Goal: Task Accomplishment & Management: Use online tool/utility

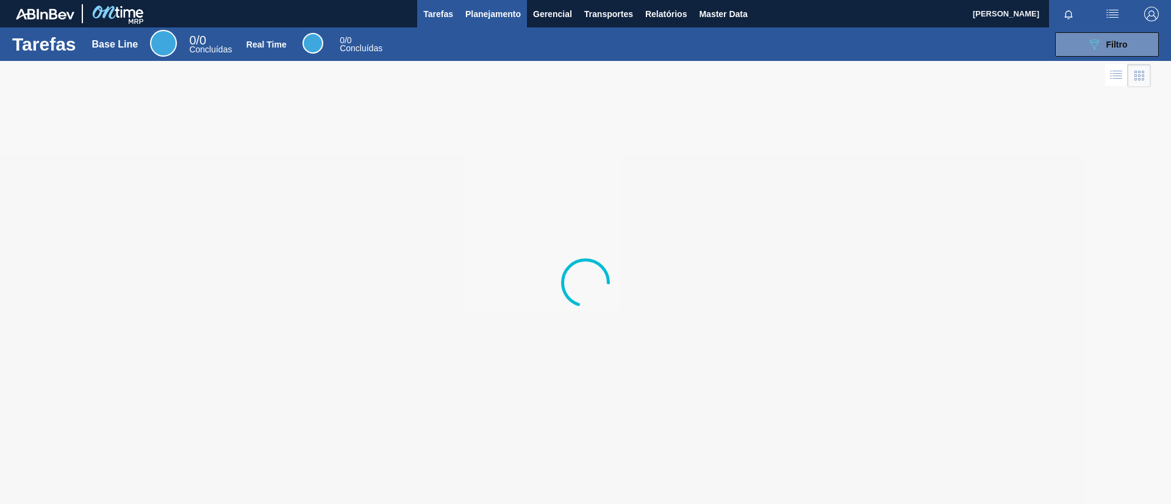
click at [501, 16] on span "Planejamento" at bounding box center [492, 14] width 55 height 15
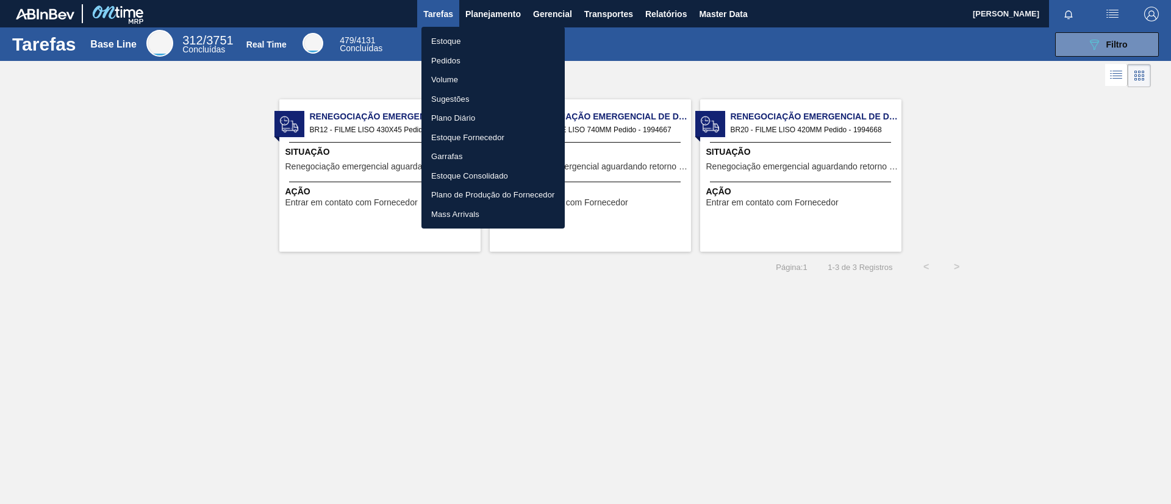
click at [537, 46] on li "Estoque" at bounding box center [492, 42] width 143 height 20
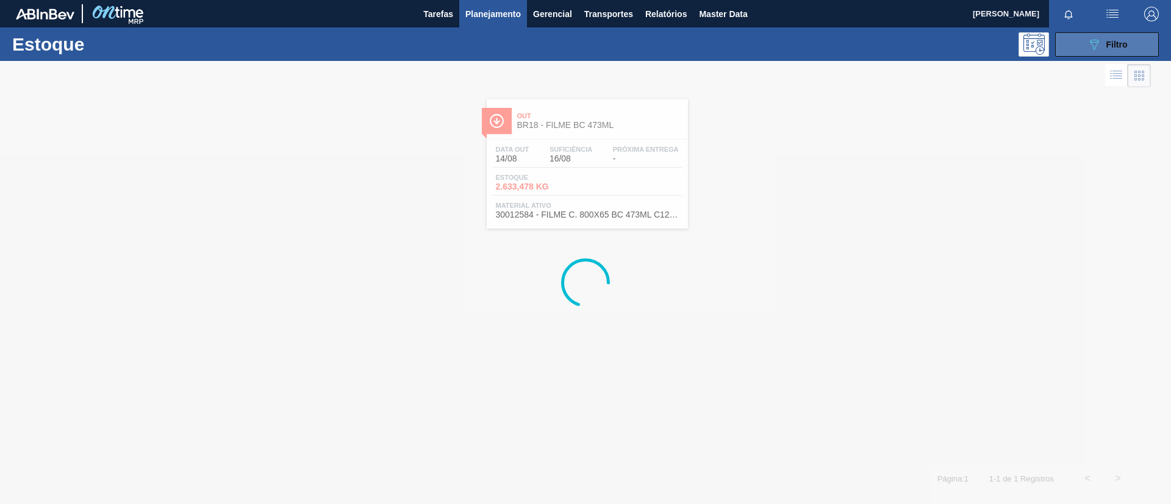
click at [1130, 38] on button "089F7B8B-B2A5-4AFE-B5C0-19BA573D28AC Filtro" at bounding box center [1107, 44] width 104 height 24
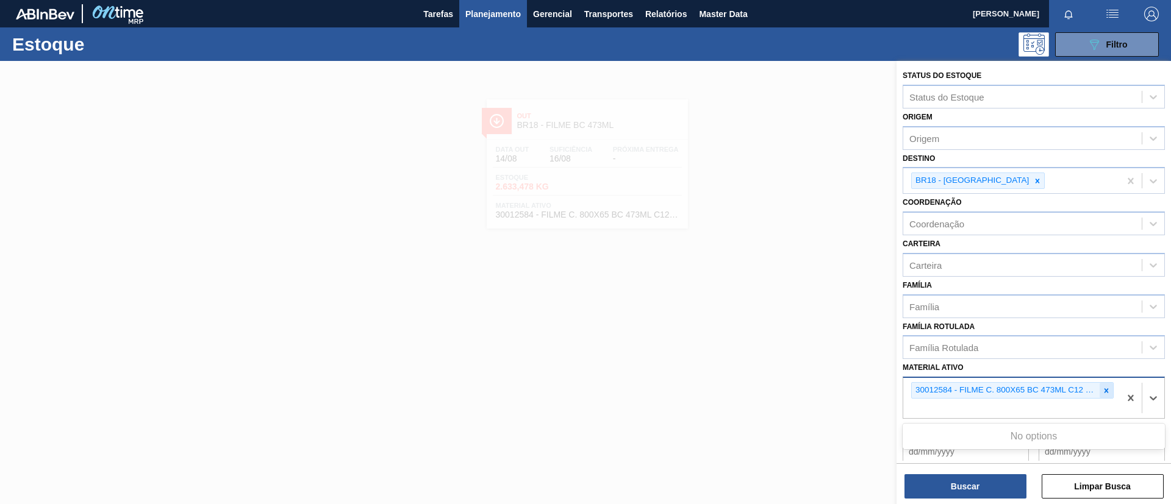
click at [1107, 388] on div "30012584 - FILME C. 800X65 BC 473ML C12 429" at bounding box center [1011, 398] width 216 height 40
click at [1107, 388] on icon at bounding box center [1106, 391] width 9 height 9
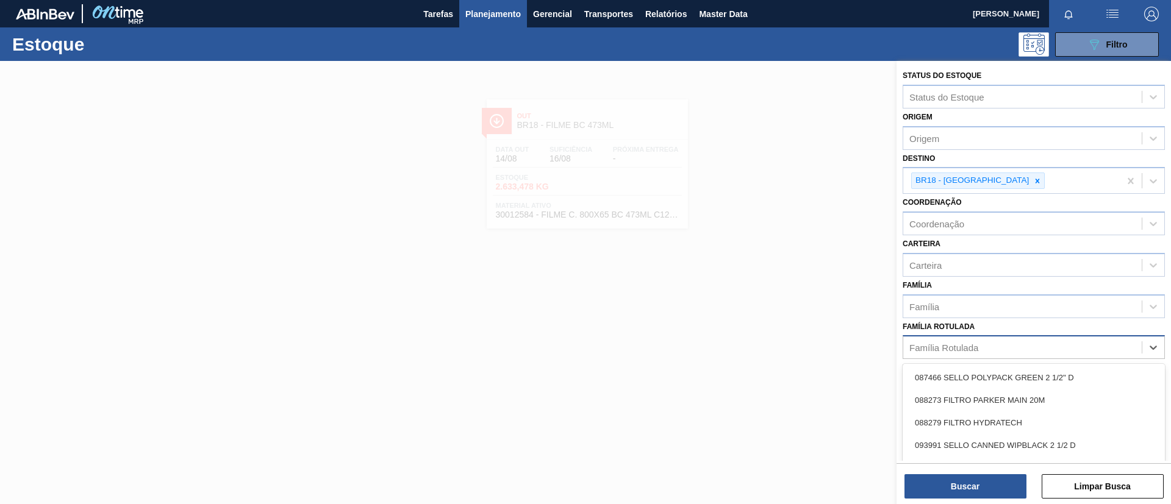
click at [1040, 349] on div "Família Rotulada" at bounding box center [1022, 348] width 238 height 18
type Rotulada "SK 350ML"
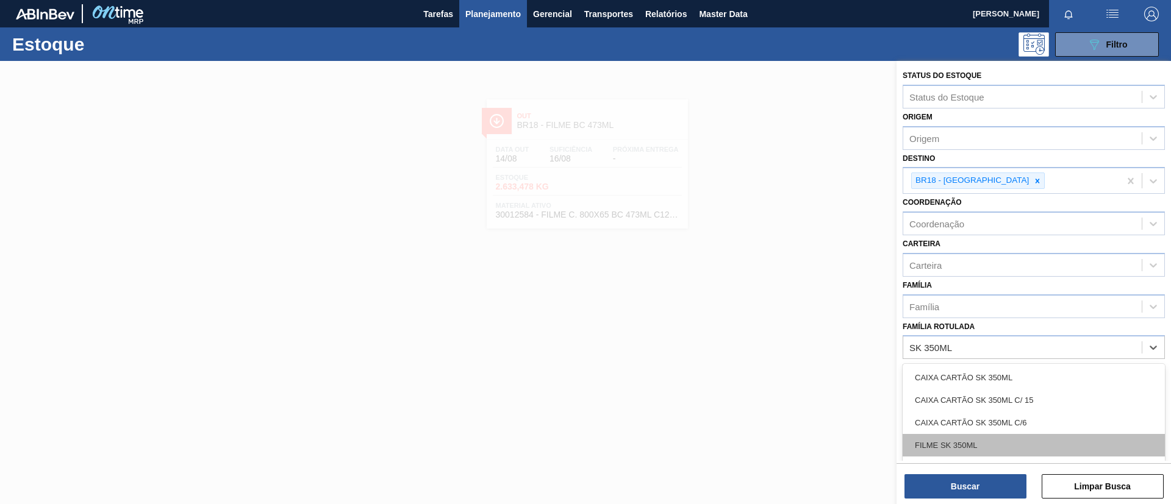
click at [1011, 435] on div "FILME SK 350ML" at bounding box center [1033, 445] width 262 height 23
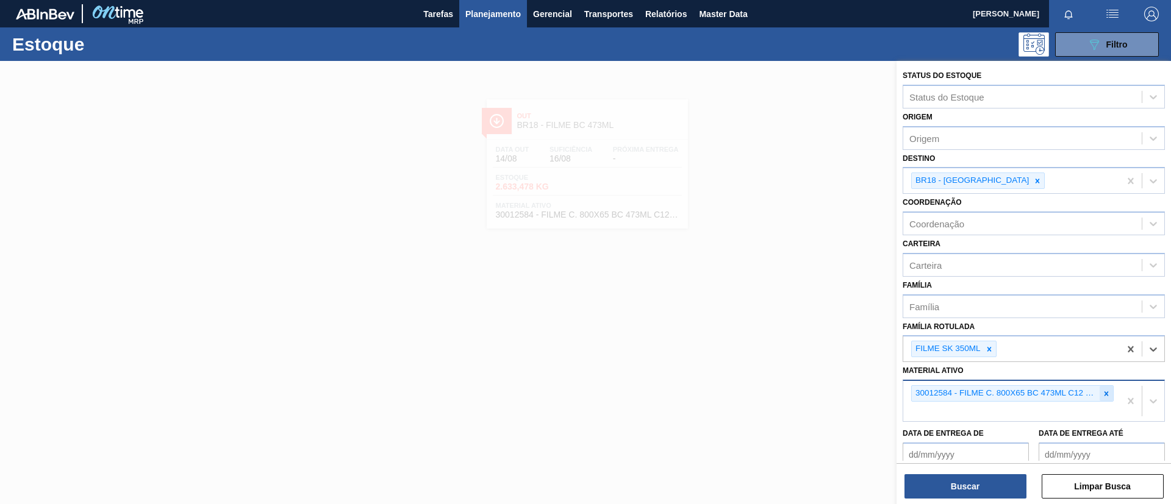
click at [1104, 391] on icon at bounding box center [1106, 393] width 4 height 4
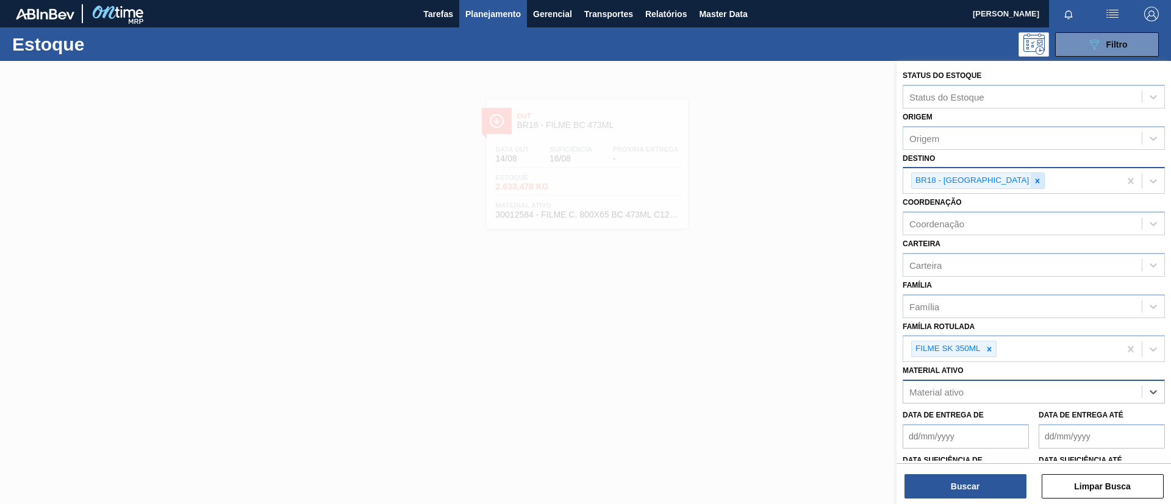
click at [1033, 184] on icon at bounding box center [1037, 181] width 9 height 9
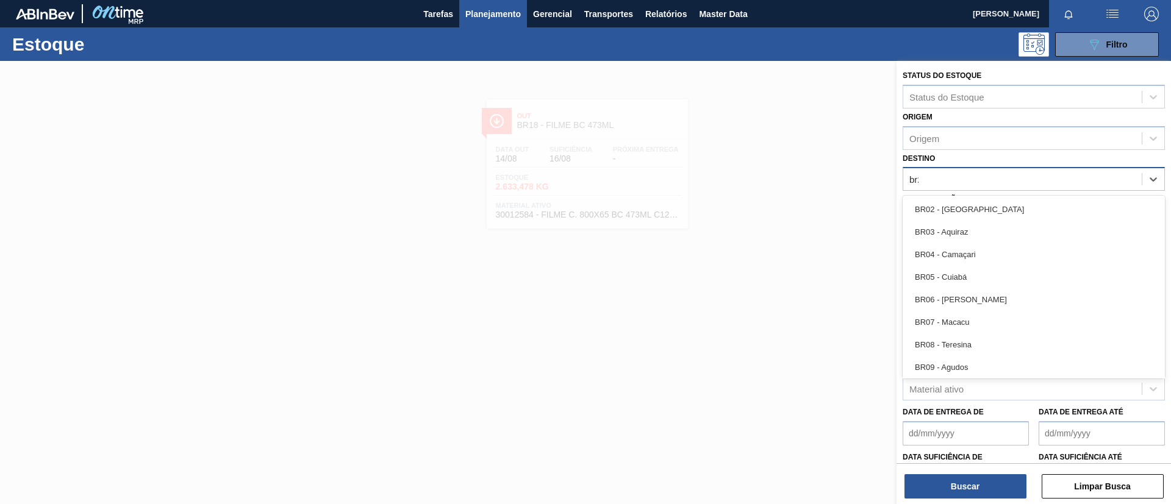
type input "br24"
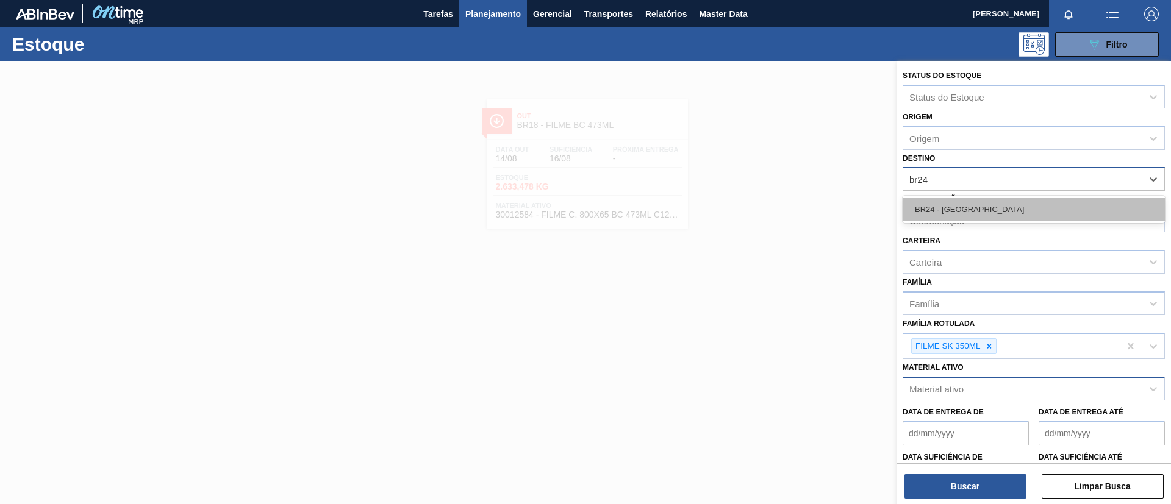
click at [971, 205] on div "BR24 - Ponta Grossa" at bounding box center [1033, 209] width 262 height 23
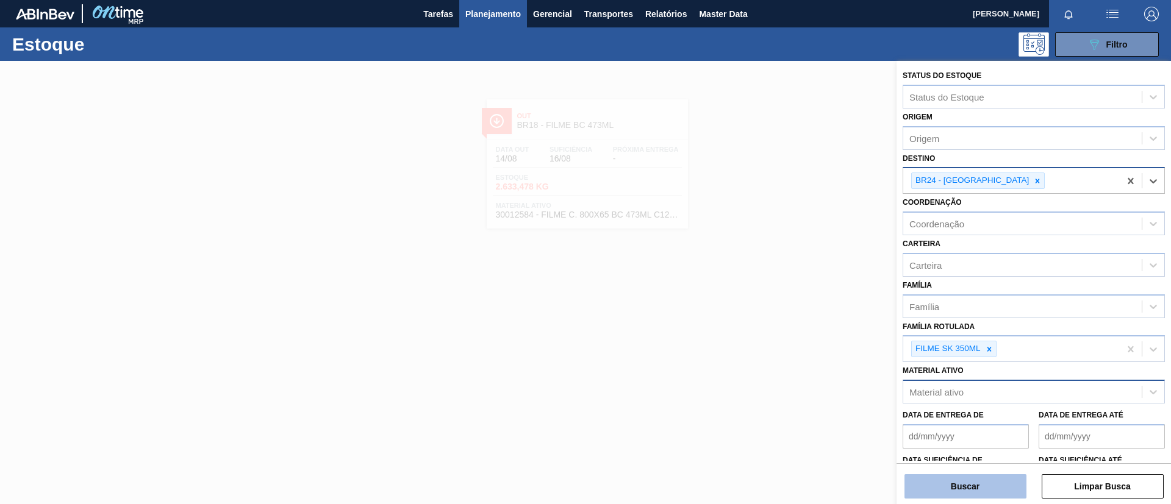
click at [977, 482] on button "Buscar" at bounding box center [965, 486] width 122 height 24
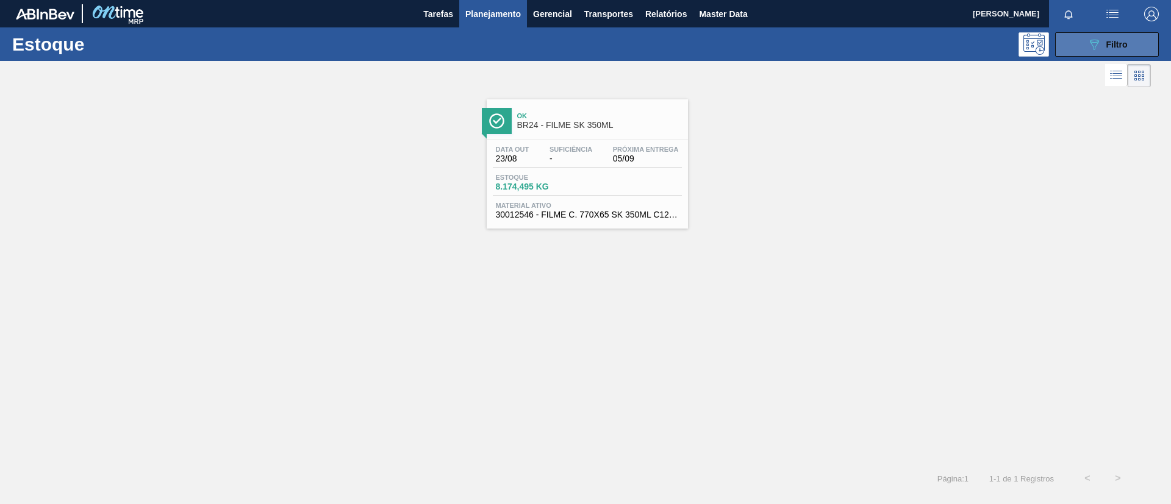
click at [1067, 52] on button "089F7B8B-B2A5-4AFE-B5C0-19BA573D28AC Filtro" at bounding box center [1107, 44] width 104 height 24
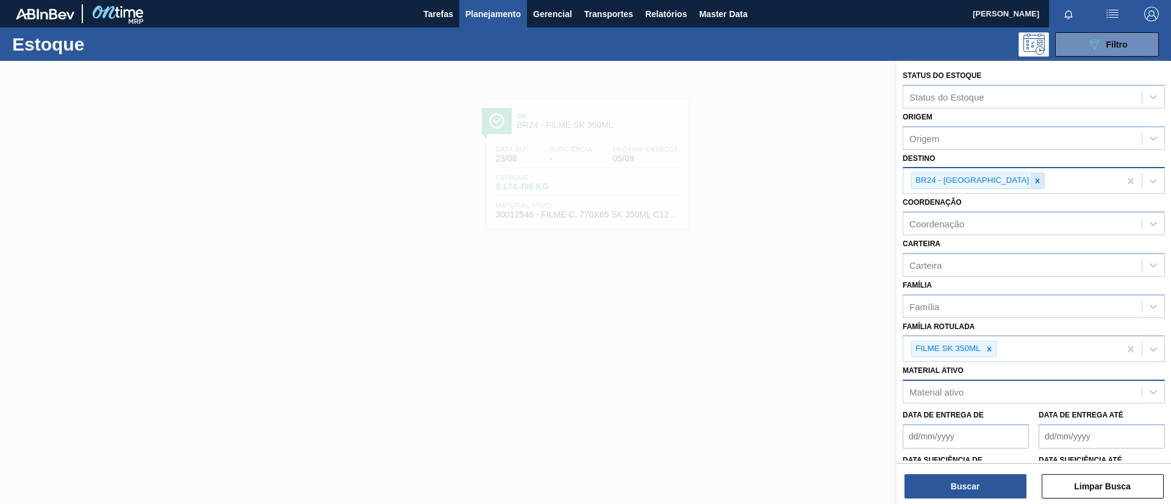
click at [1030, 184] on div at bounding box center [1036, 180] width 13 height 15
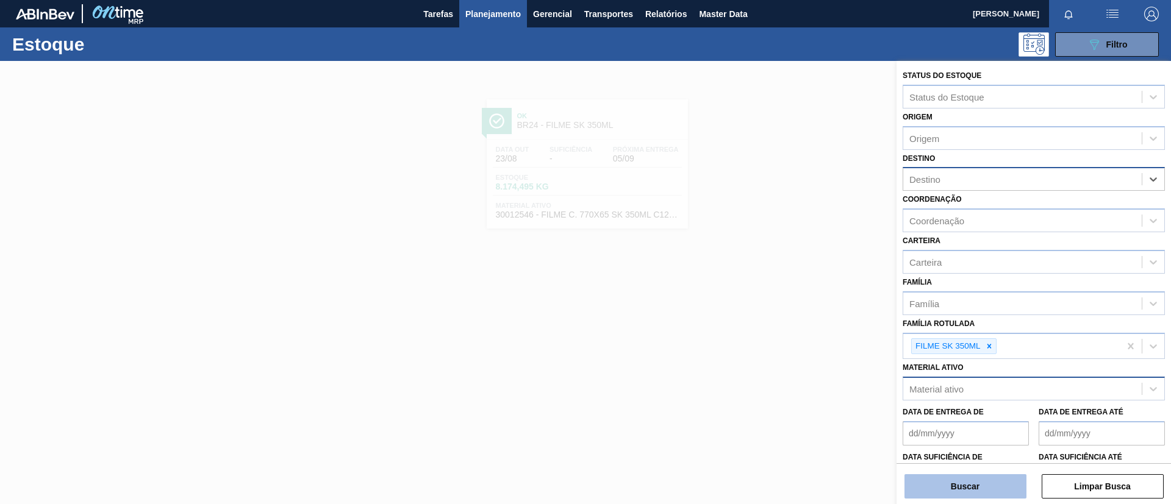
click at [996, 482] on button "Buscar" at bounding box center [965, 486] width 122 height 24
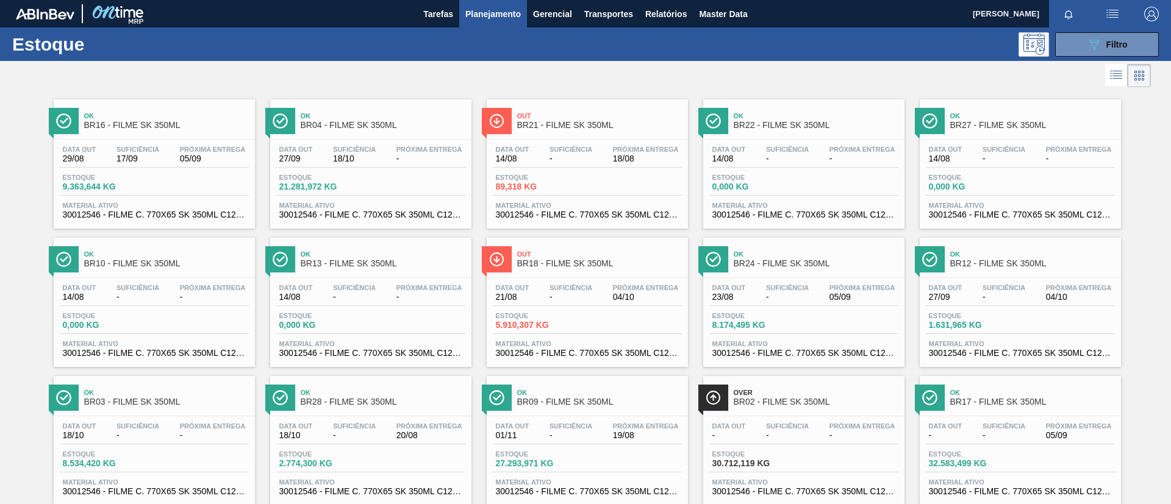
click at [209, 140] on div "Data out 29/08 Suficiência 17/09 Próxima Entrega 05/09 Estoque 9.363,644 KG Mat…" at bounding box center [154, 181] width 201 height 83
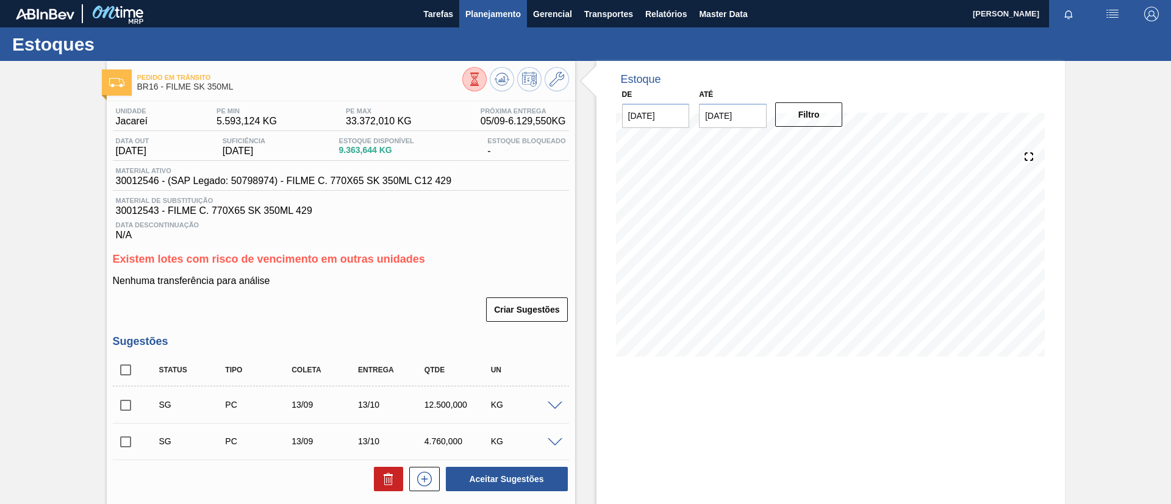
click at [493, 17] on span "Planejamento" at bounding box center [492, 14] width 55 height 15
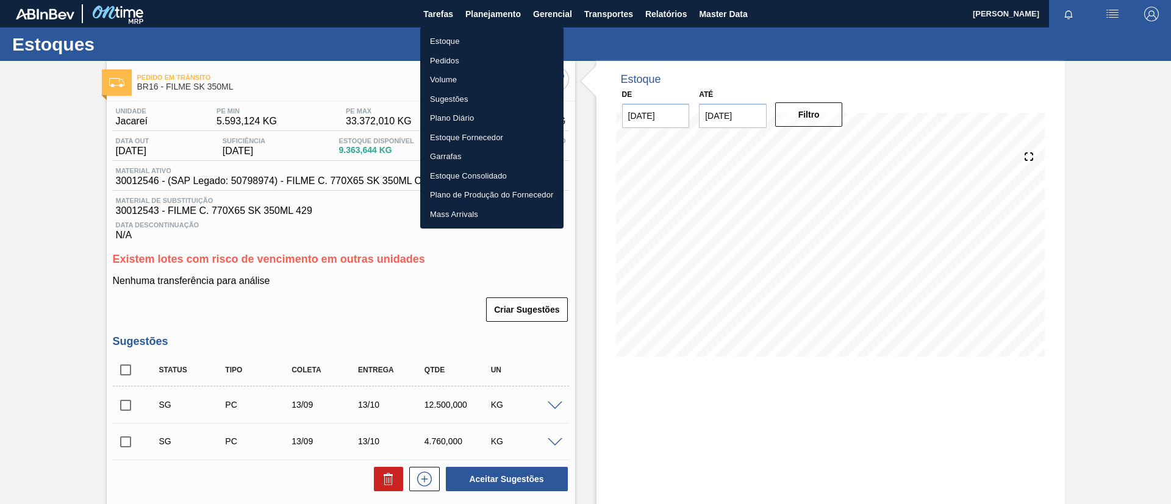
click at [474, 42] on li "Estoque" at bounding box center [491, 42] width 143 height 20
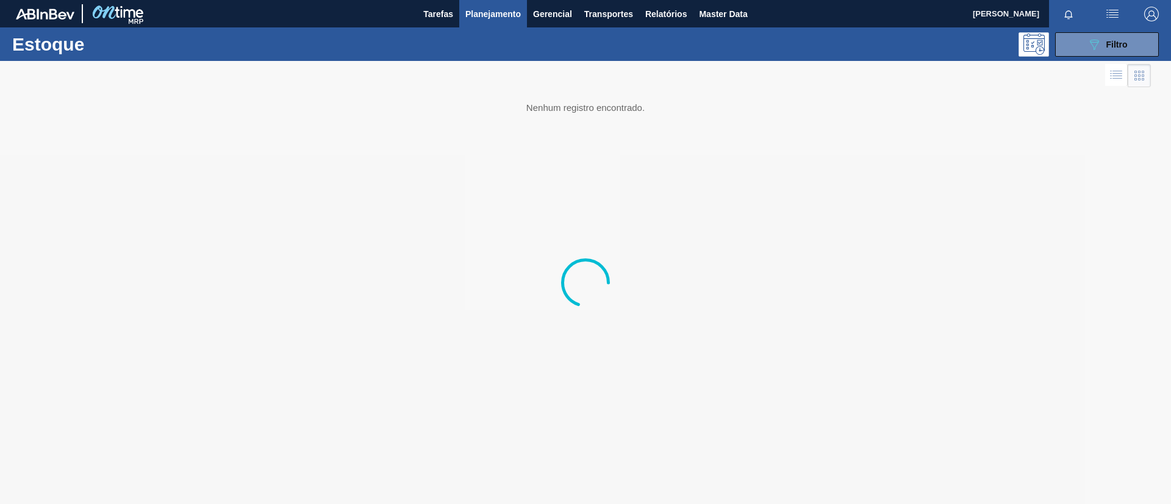
drag, startPoint x: 1123, startPoint y: 48, endPoint x: 1117, endPoint y: 59, distance: 13.1
click at [1123, 48] on span "Filtro" at bounding box center [1116, 45] width 21 height 10
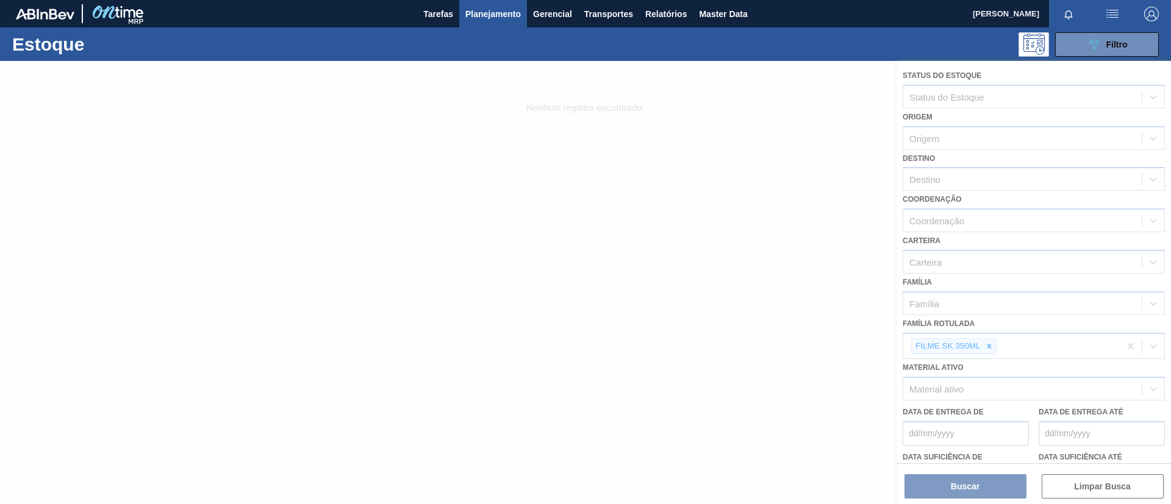
click at [993, 352] on div at bounding box center [585, 282] width 1171 height 443
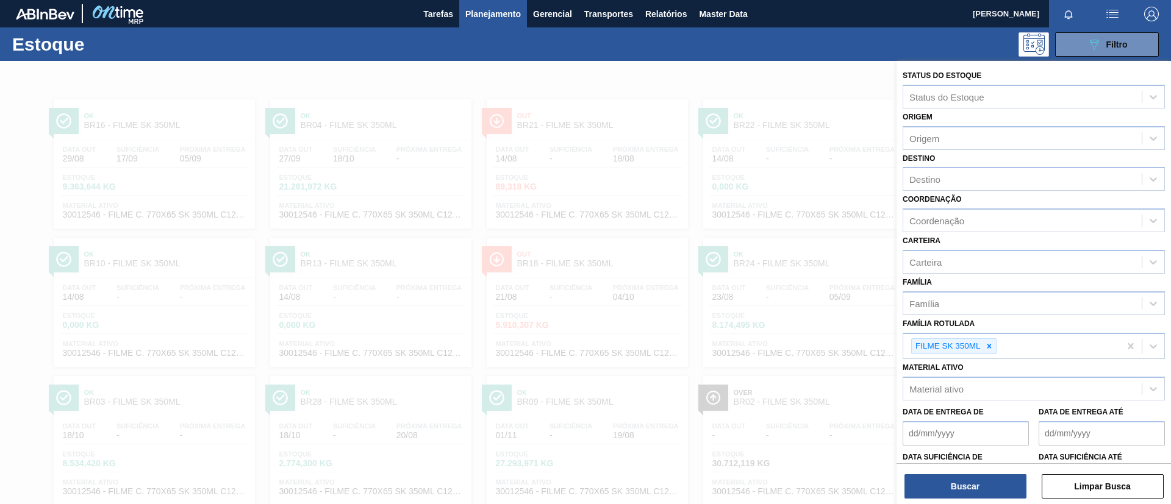
click at [992, 348] on icon at bounding box center [989, 346] width 9 height 9
paste Rotulada "FILME STRETCH 27MICRA"
type Rotulada "FILME STRETCH 27MICRA"
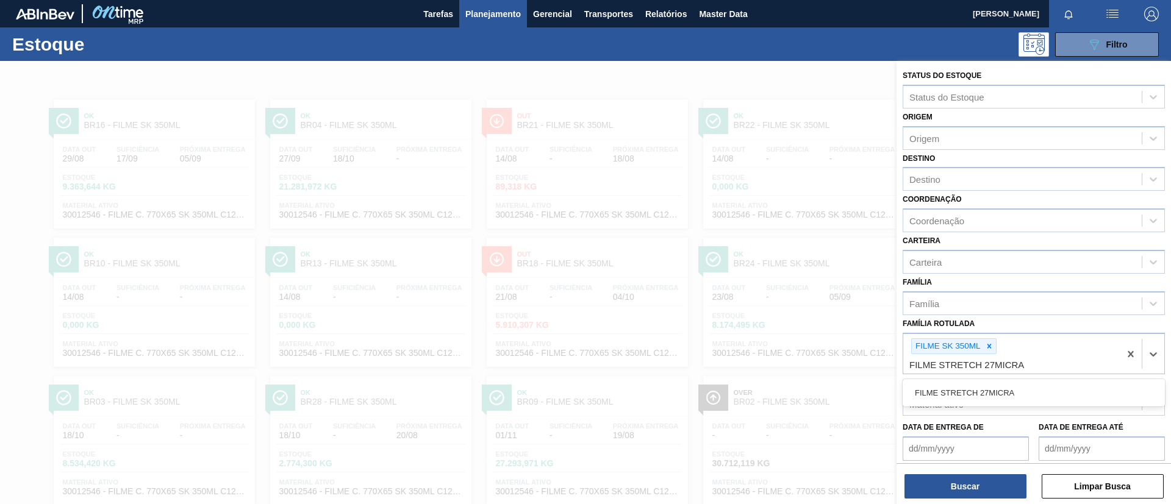
click at [996, 396] on div "FILME STRETCH 27MICRA" at bounding box center [1033, 393] width 262 height 23
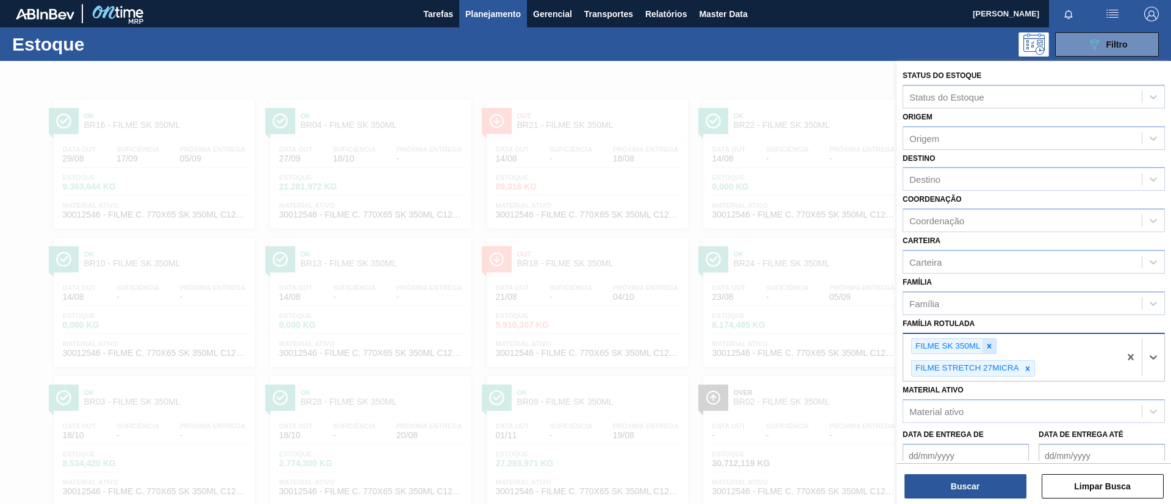
click at [992, 344] on icon at bounding box center [989, 346] width 9 height 9
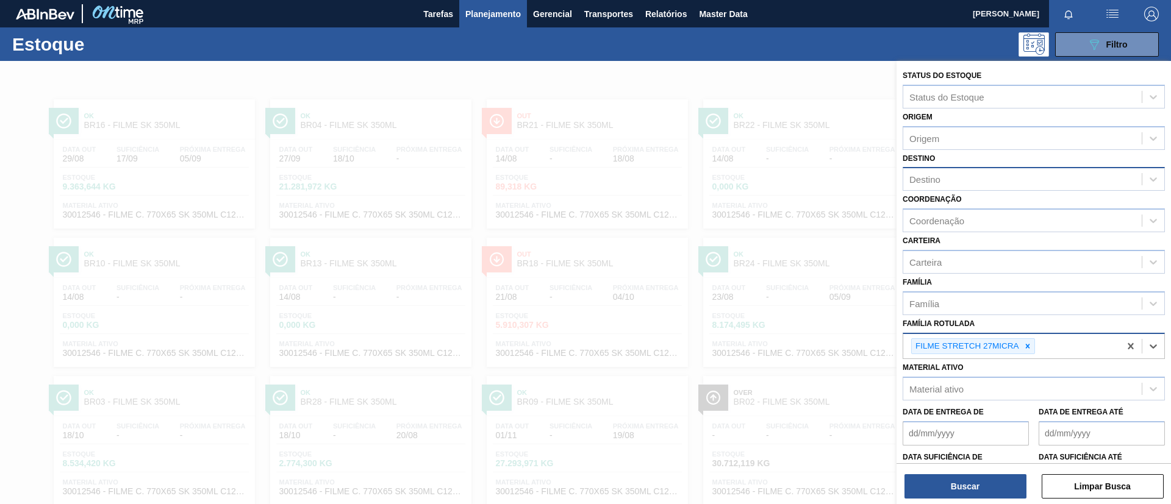
click at [959, 188] on div "Destino" at bounding box center [1033, 179] width 262 height 24
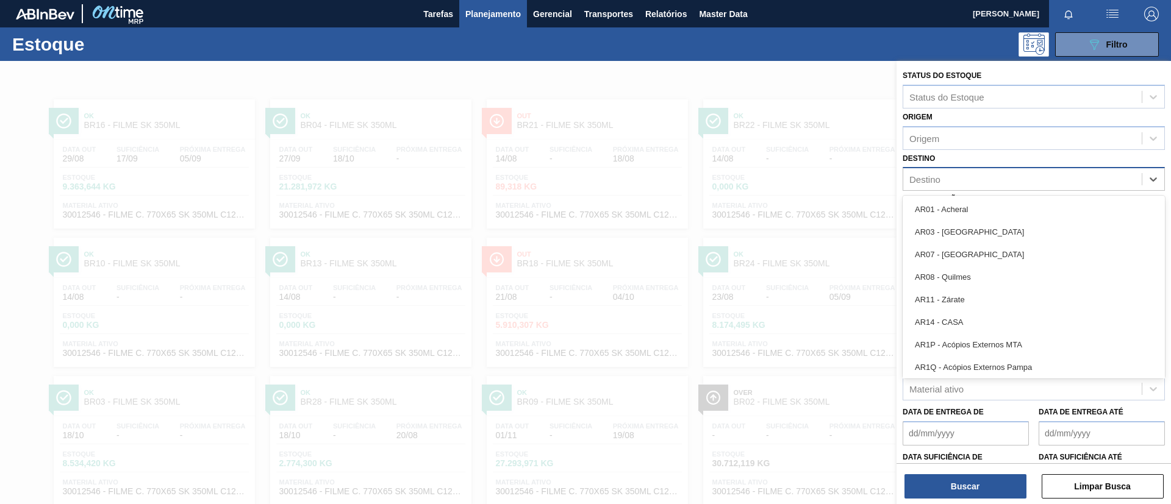
type input "y"
type input "ub"
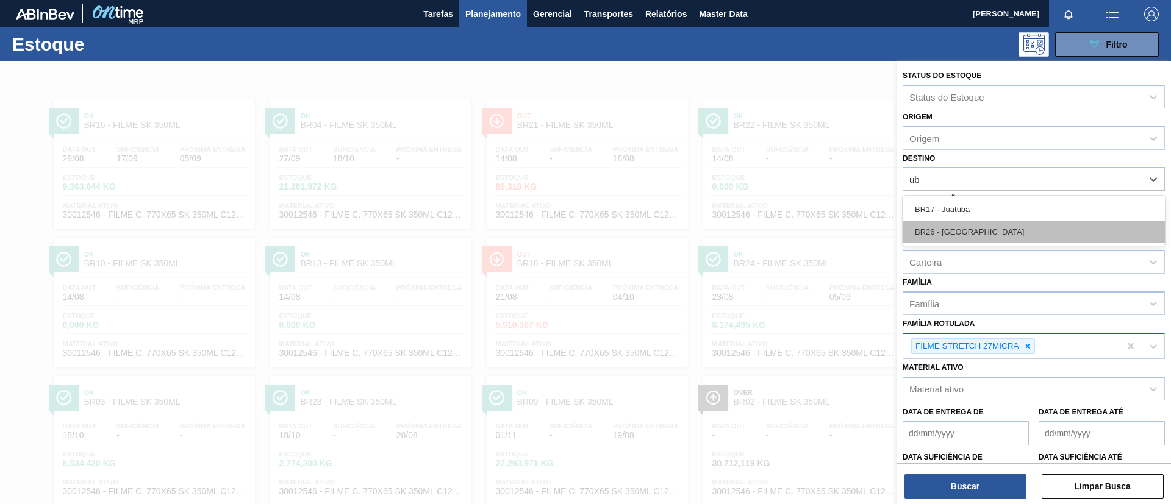
click at [977, 226] on div "BR26 - Uberlândia" at bounding box center [1033, 232] width 262 height 23
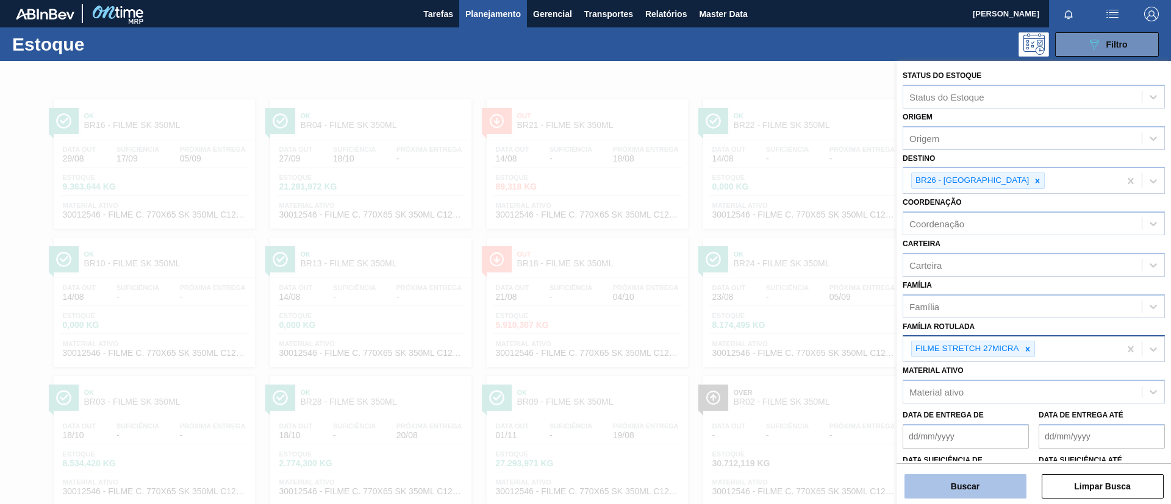
click at [960, 494] on button "Buscar" at bounding box center [965, 486] width 122 height 24
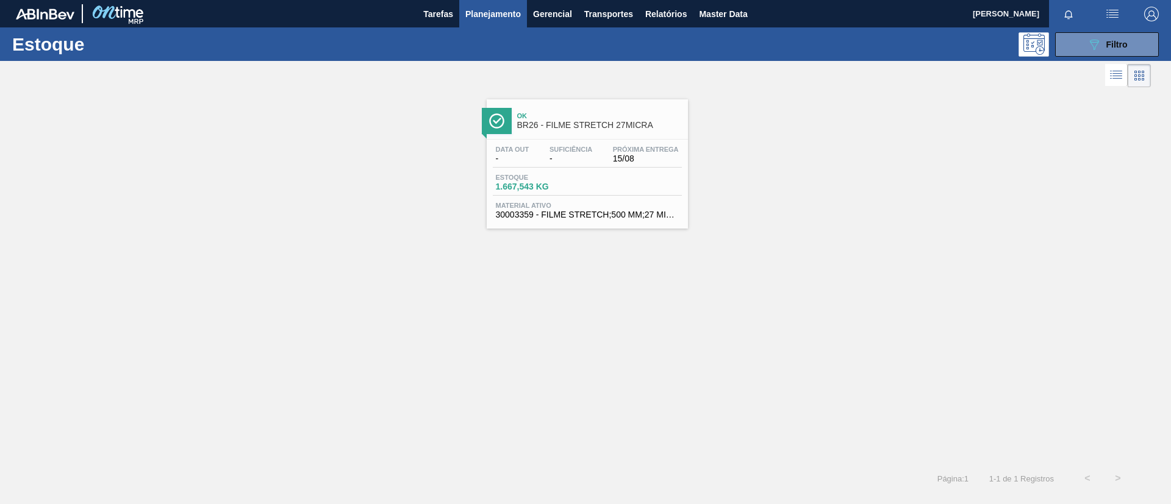
click at [597, 165] on div "Data out - Suficiência - Próxima Entrega 15/08" at bounding box center [587, 157] width 189 height 22
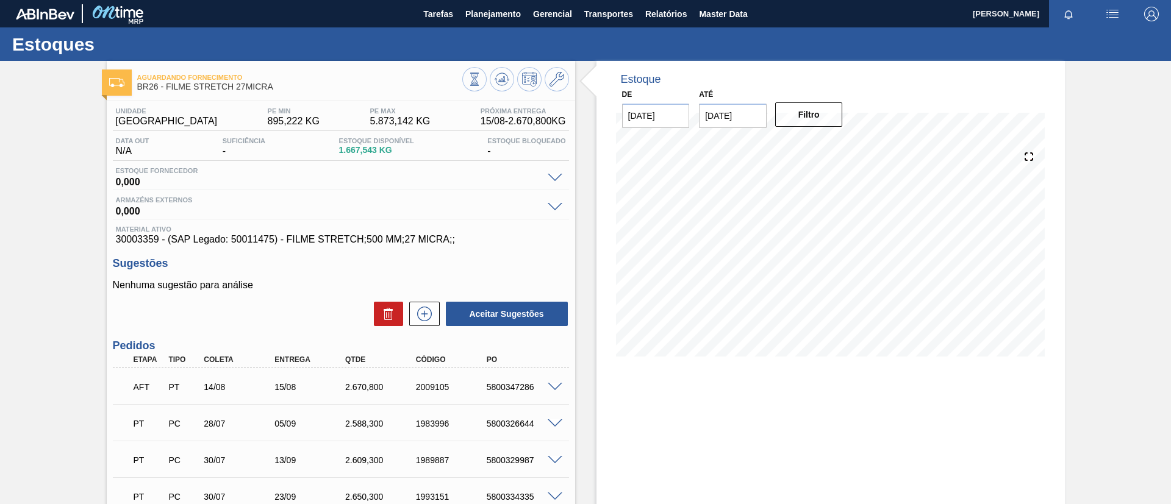
click at [555, 380] on div "AFT PT 14/08 15/08 2.670,800 2009105 5800347286" at bounding box center [341, 386] width 456 height 30
click at [555, 384] on span at bounding box center [555, 387] width 15 height 9
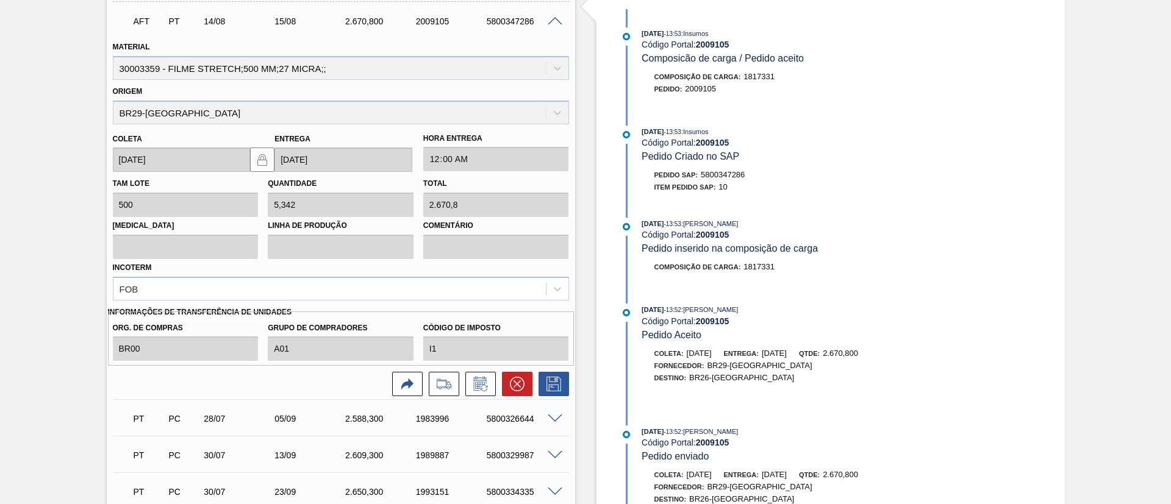
scroll to position [274, 0]
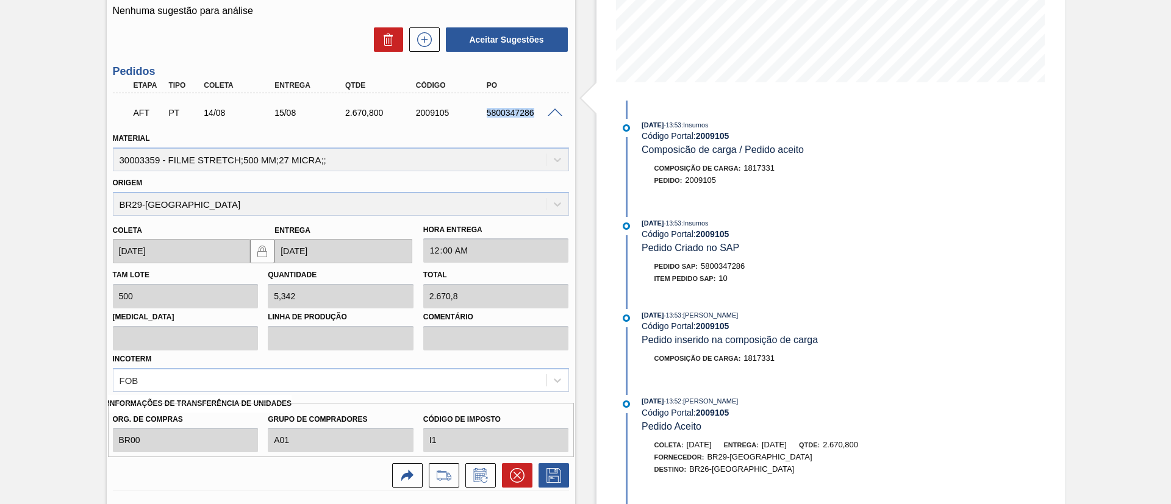
drag, startPoint x: 482, startPoint y: 107, endPoint x: 551, endPoint y: 114, distance: 69.9
click at [551, 114] on div "AFT PT 14/08 15/08 2.670,800 2009105 5800347286" at bounding box center [341, 111] width 456 height 30
copy div "5800347286"
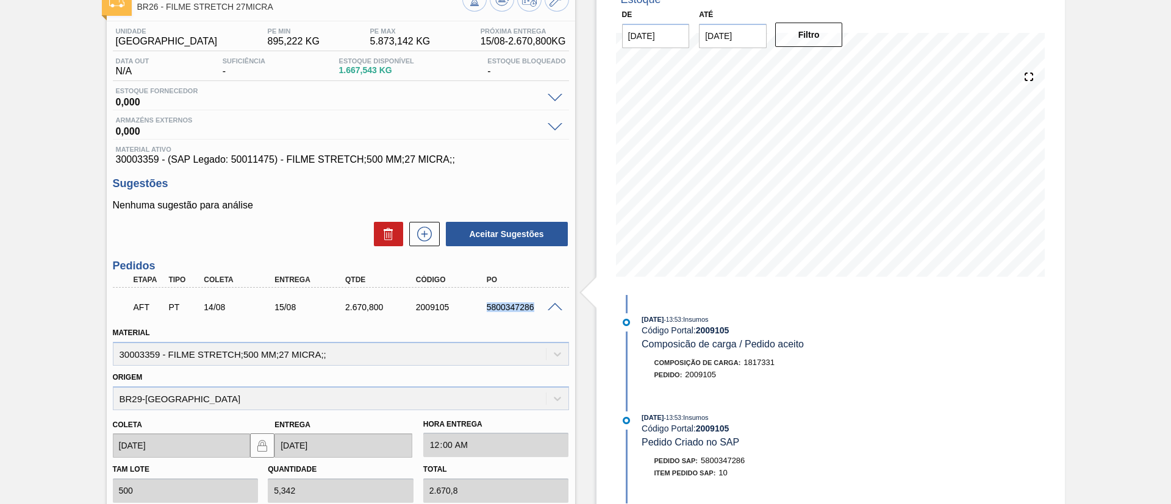
scroll to position [0, 0]
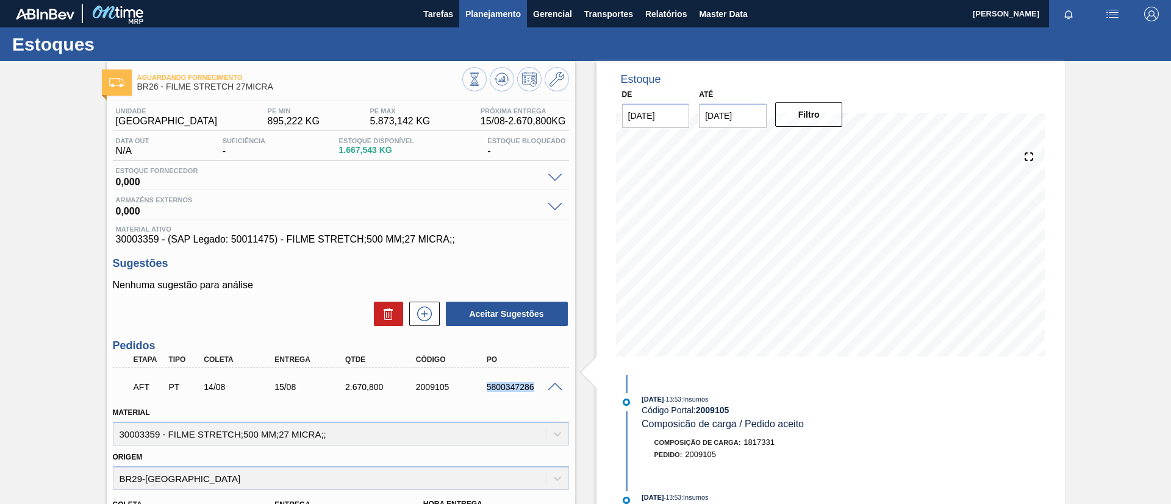
click at [522, 23] on button "Planejamento" at bounding box center [493, 13] width 68 height 27
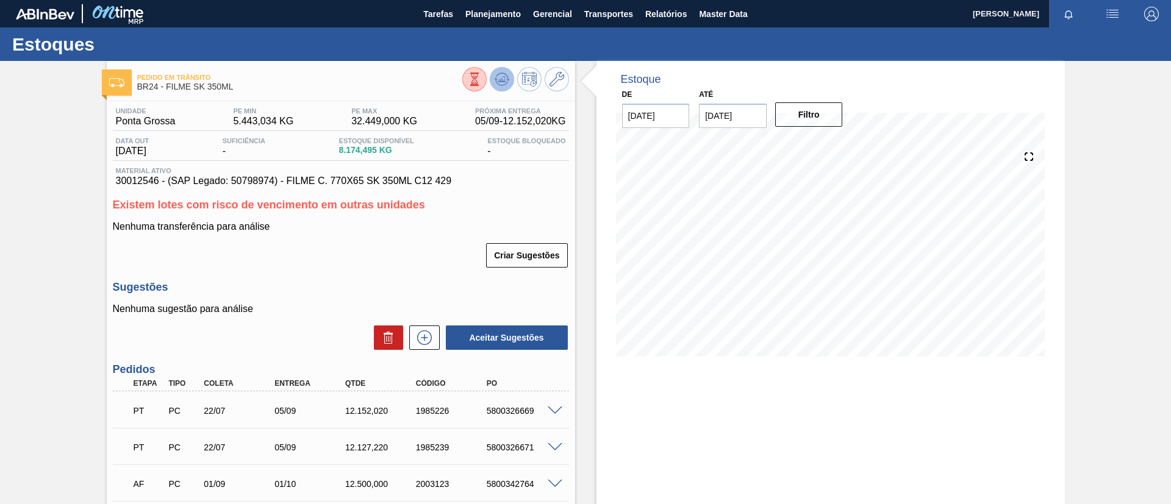
click at [502, 73] on icon at bounding box center [502, 76] width 12 height 7
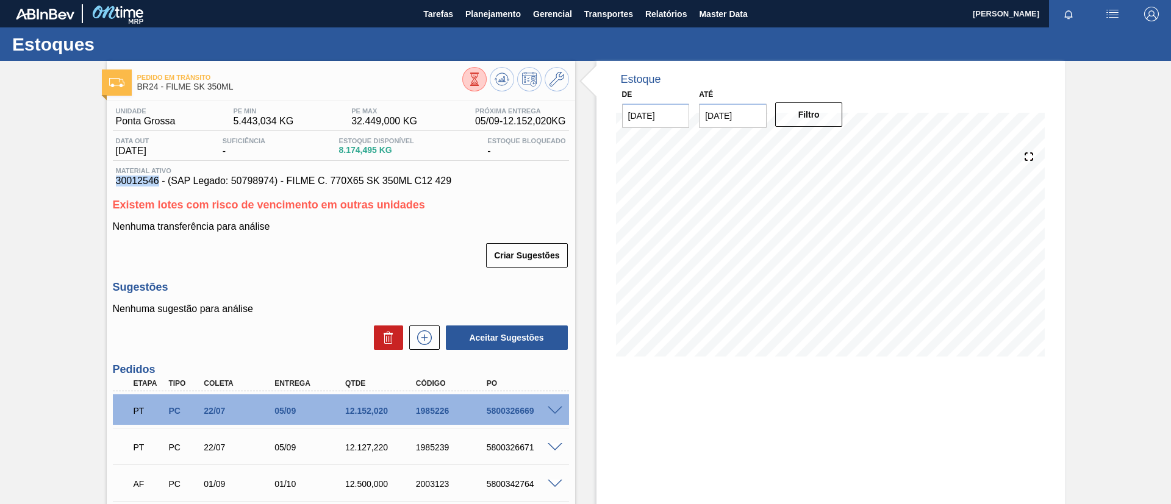
drag, startPoint x: 113, startPoint y: 183, endPoint x: 160, endPoint y: 182, distance: 47.0
click at [160, 182] on div "Material ativo 30012546 - (SAP Legado: 50798974) - FILME C. 770X65 SK 350ML C12…" at bounding box center [341, 177] width 456 height 20
copy span "30012546"
click at [79, 188] on div "Pedido em Trânsito BR24 - FILME SK 350ML Unidade Ponta Grossa PE MIN 5.443,034 …" at bounding box center [585, 331] width 1171 height 540
click at [554, 82] on icon at bounding box center [556, 79] width 15 height 15
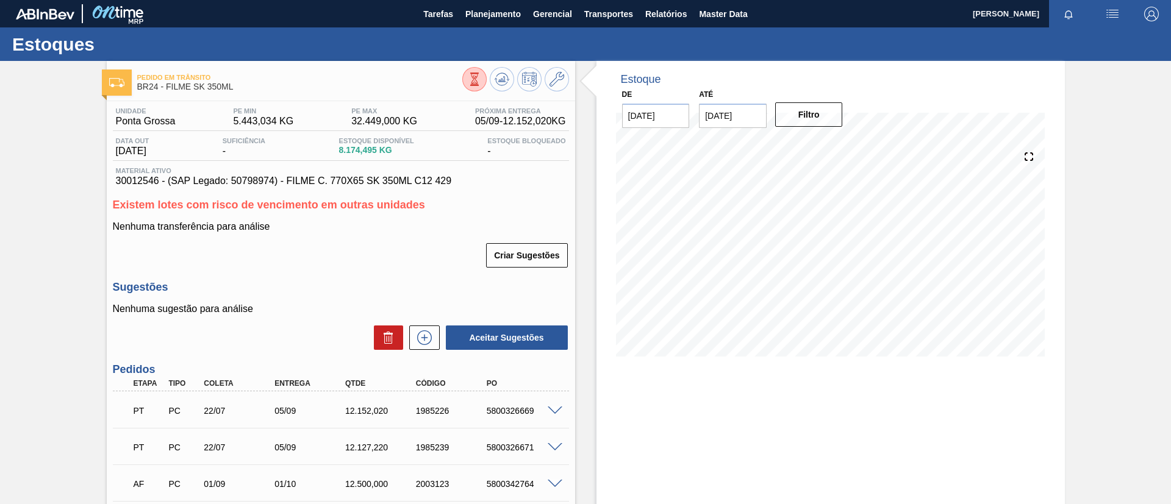
click at [503, 78] on icon at bounding box center [502, 78] width 8 height 5
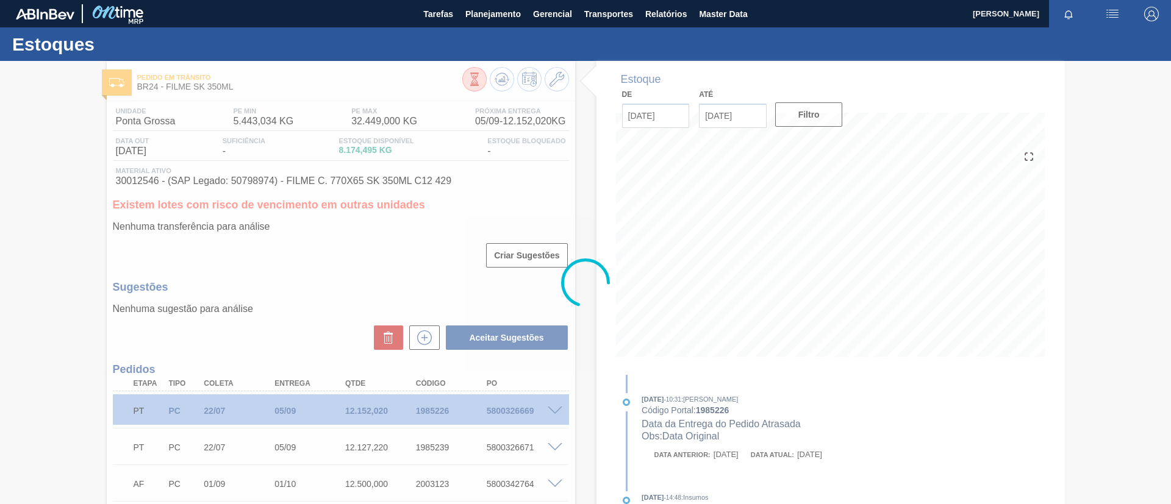
click at [473, 82] on div at bounding box center [585, 282] width 1171 height 443
click at [475, 79] on div at bounding box center [585, 282] width 1171 height 443
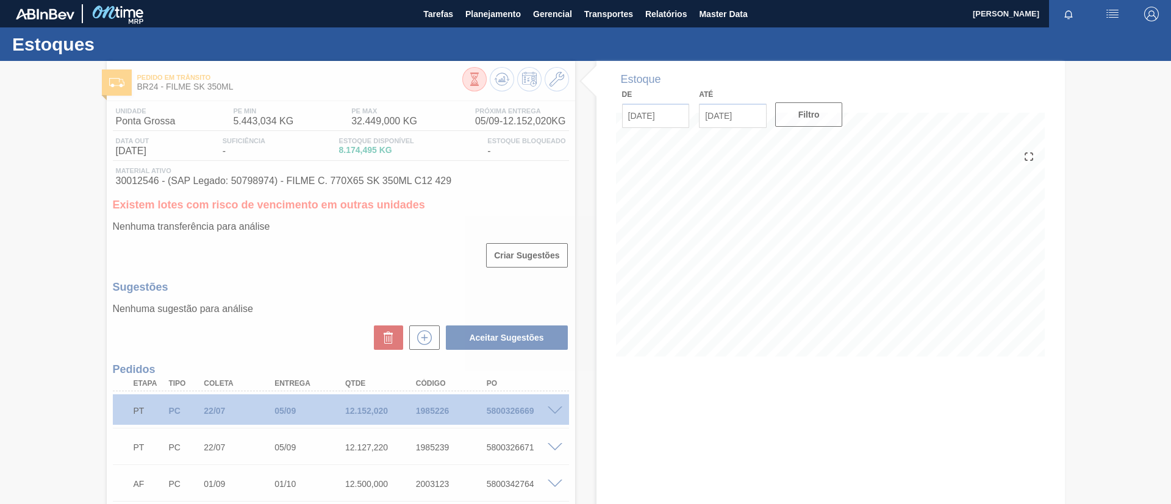
click at [475, 79] on div at bounding box center [585, 282] width 1171 height 443
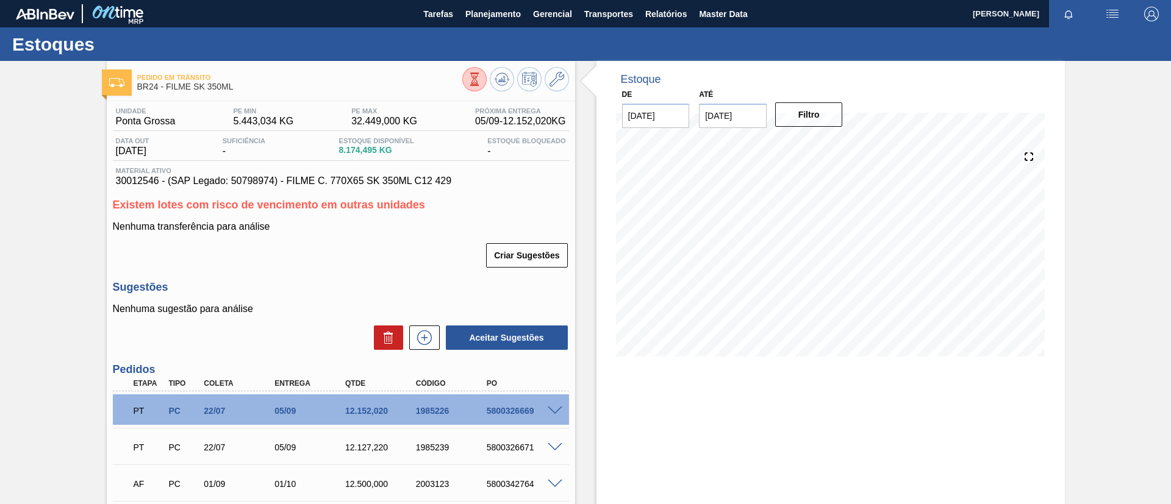
click at [475, 76] on icon at bounding box center [475, 78] width 4 height 4
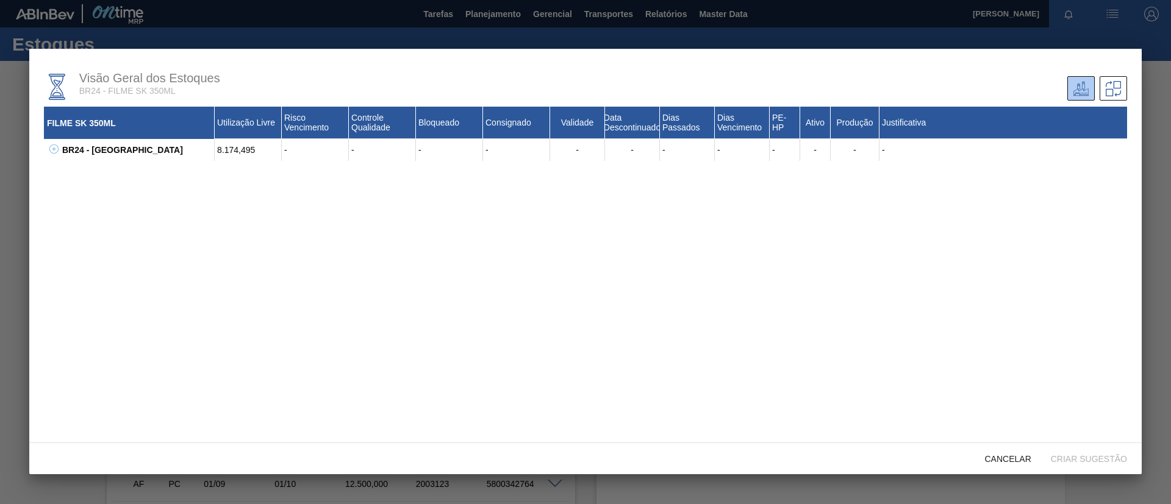
click at [52, 149] on icon at bounding box center [54, 149] width 4 height 1
click at [66, 171] on icon at bounding box center [69, 170] width 9 height 9
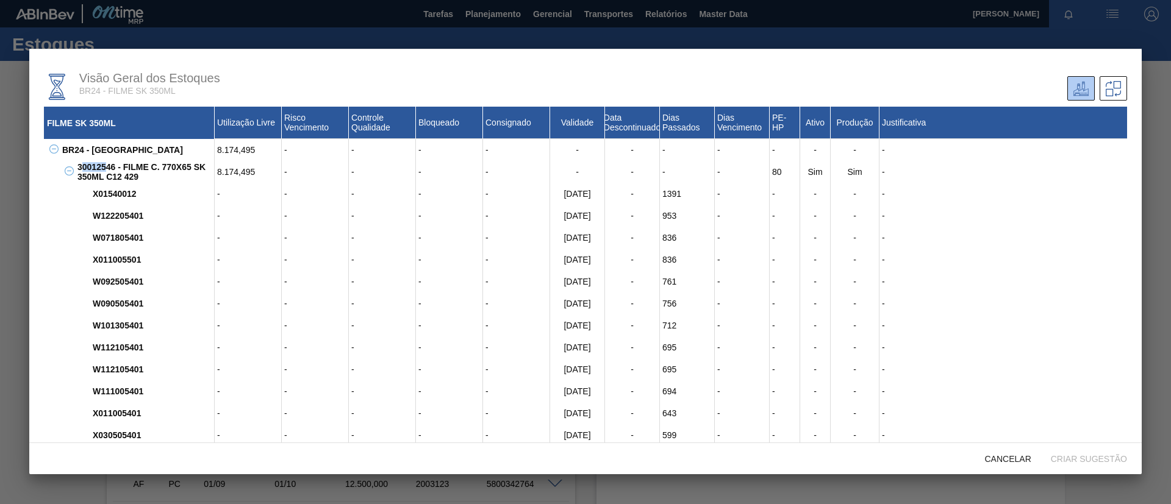
drag, startPoint x: 80, startPoint y: 168, endPoint x: 106, endPoint y: 164, distance: 26.6
click at [106, 164] on div "30012546 - FILME C. 770X65 SK 350ML C12 429" at bounding box center [144, 172] width 140 height 22
drag, startPoint x: 113, startPoint y: 164, endPoint x: 74, endPoint y: 160, distance: 39.3
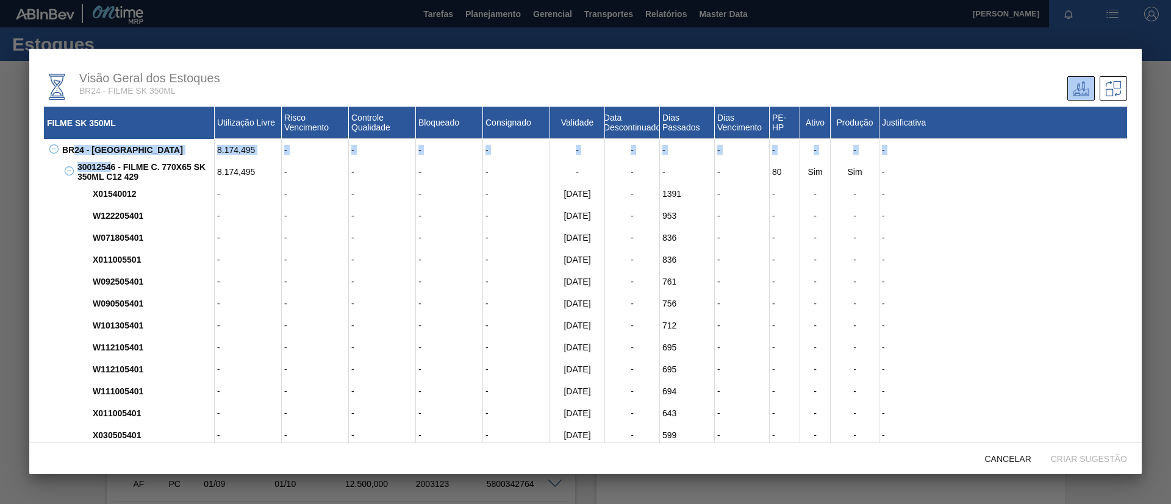
click at [90, 165] on div "30012546 - FILME C. 770X65 SK 350ML C12 429" at bounding box center [144, 172] width 140 height 22
drag, startPoint x: 115, startPoint y: 166, endPoint x: 75, endPoint y: 167, distance: 39.6
click at [75, 167] on div "30012546 - FILME C. 770X65 SK 350ML C12 429" at bounding box center [144, 172] width 140 height 22
copy div "30012546"
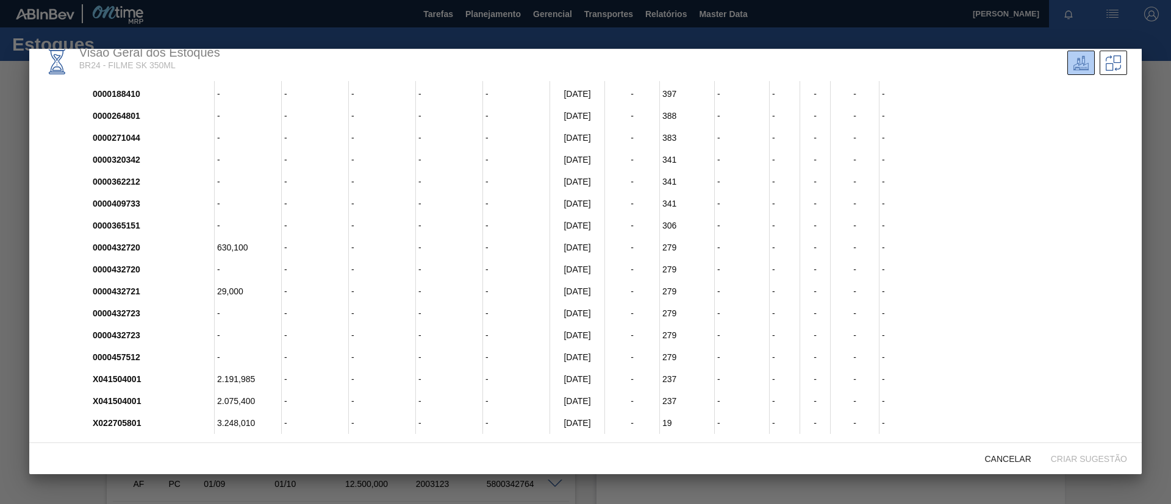
scroll to position [33, 0]
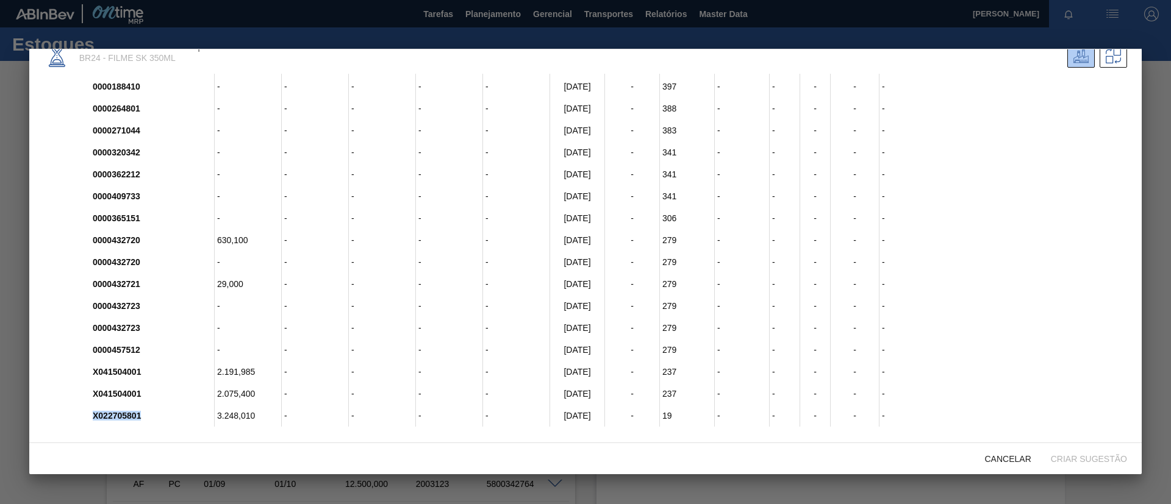
drag, startPoint x: 146, startPoint y: 424, endPoint x: 80, endPoint y: 412, distance: 67.6
click at [81, 415] on div "X022705801 3.248,010 - - - - 25/07/2026 - 19 - - - - -" at bounding box center [600, 416] width 1052 height 22
copy div "X022705801"
click at [0, 168] on div at bounding box center [585, 252] width 1171 height 504
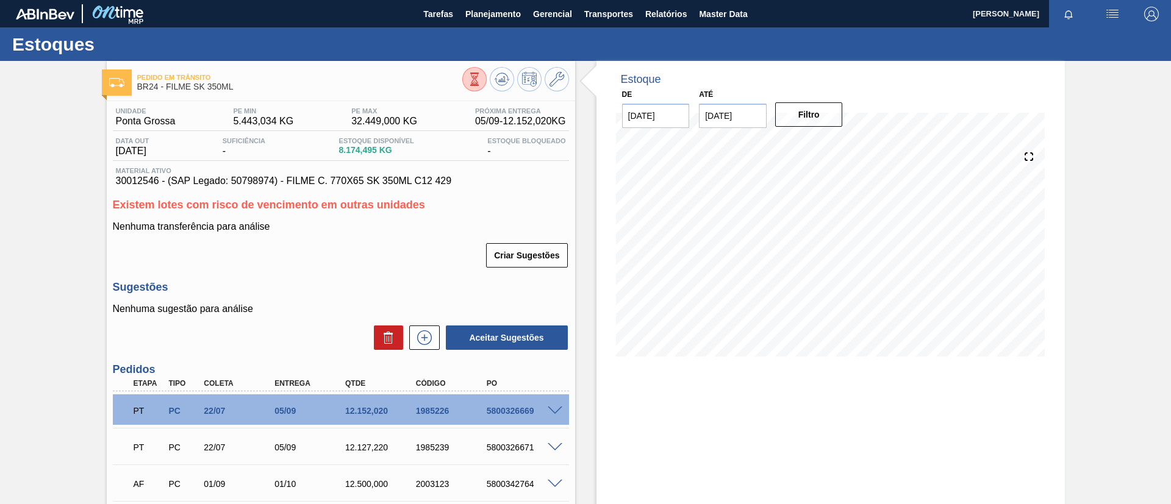
click at [568, 77] on div "Pedido em Trânsito BR24 - FILME SK 350ML" at bounding box center [341, 80] width 468 height 27
click at [481, 74] on icon at bounding box center [474, 79] width 13 height 13
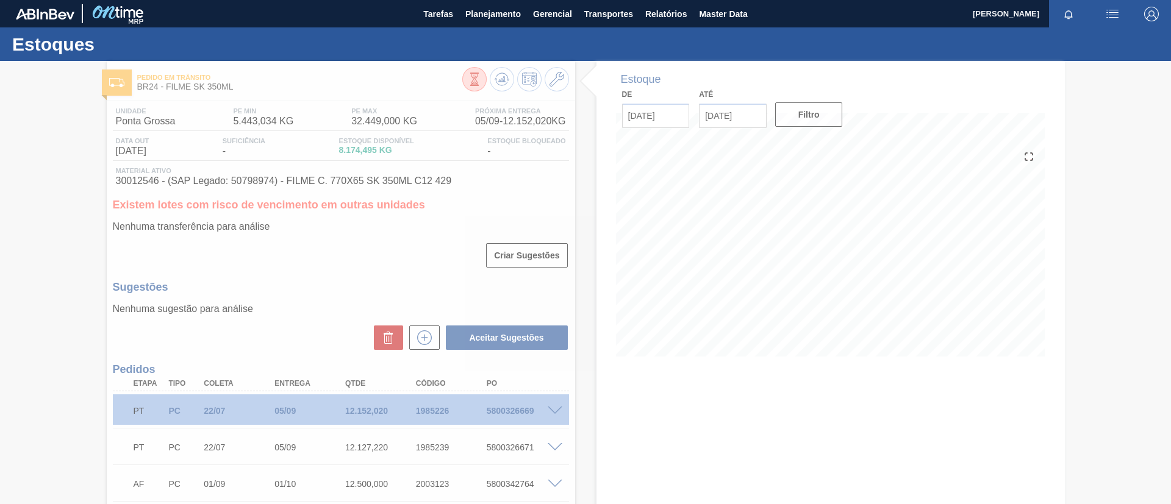
click at [475, 76] on div at bounding box center [585, 282] width 1171 height 443
click at [474, 79] on div at bounding box center [585, 282] width 1171 height 443
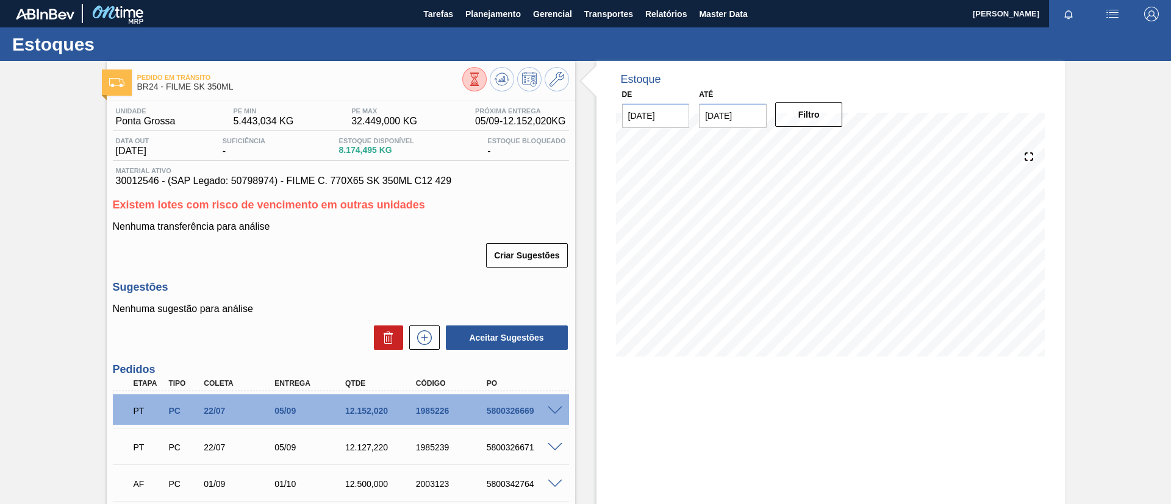
click at [474, 79] on icon at bounding box center [474, 79] width 13 height 13
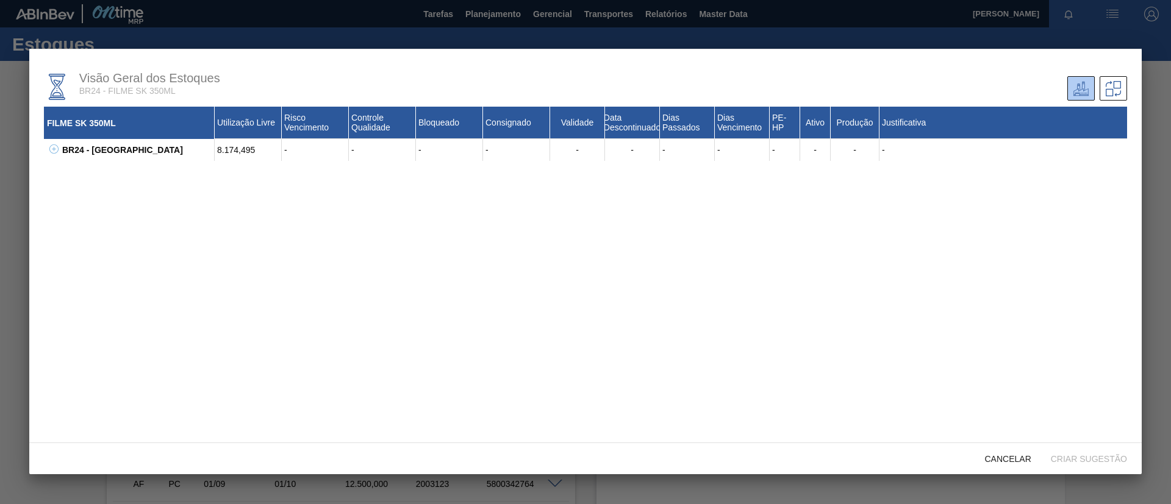
click at [52, 151] on icon at bounding box center [53, 148] width 9 height 9
click at [71, 169] on icon at bounding box center [69, 170] width 9 height 9
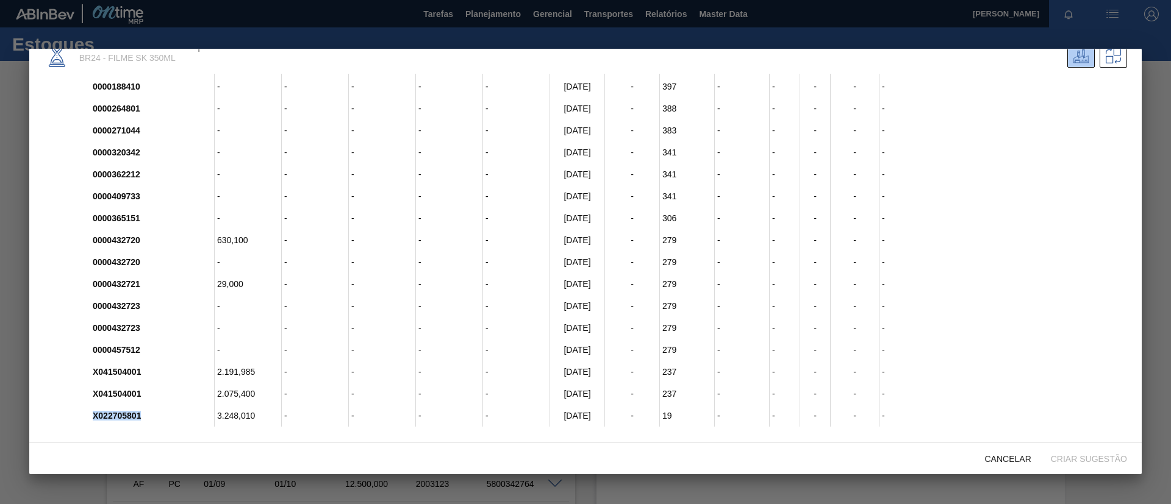
drag, startPoint x: 140, startPoint y: 416, endPoint x: 84, endPoint y: 419, distance: 56.2
click at [84, 419] on div "X022705801 3.248,010 - - - - 25/07/2026 - 19 - - - - -" at bounding box center [600, 416] width 1052 height 22
copy div "X022705801"
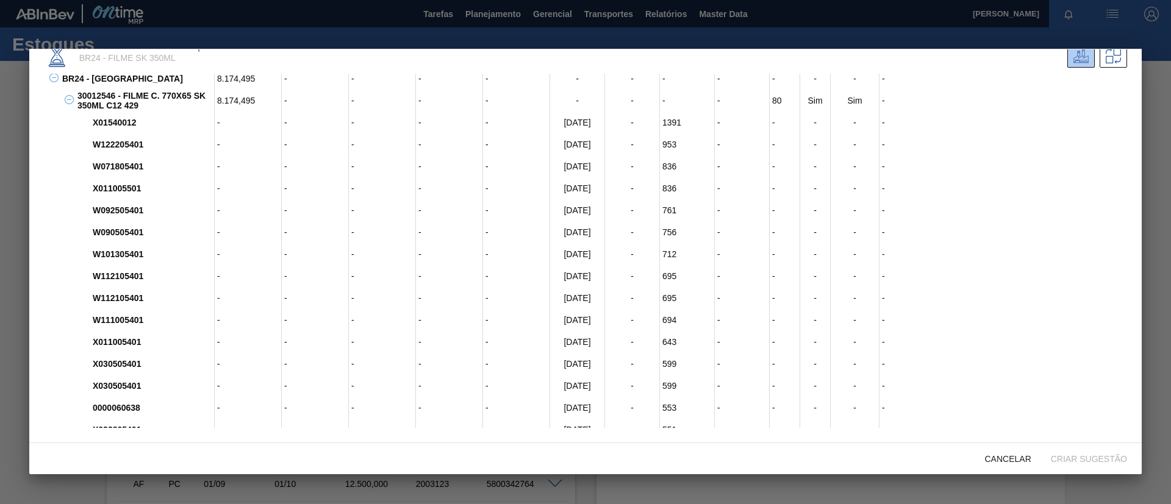
scroll to position [0, 0]
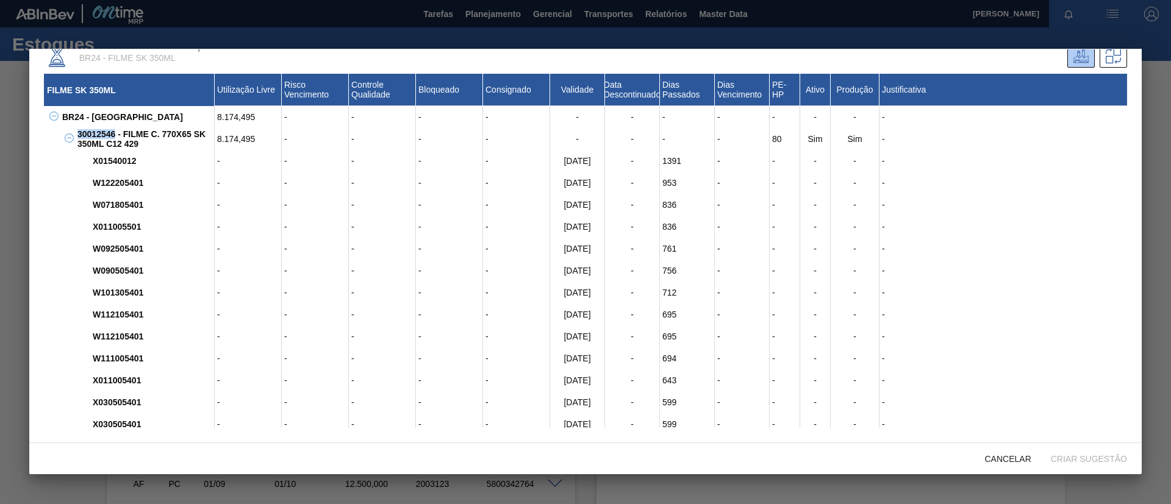
drag, startPoint x: 77, startPoint y: 132, endPoint x: 114, endPoint y: 132, distance: 37.2
click at [114, 132] on div "30012546 - FILME C. 770X65 SK 350ML C12 429" at bounding box center [144, 139] width 140 height 22
copy div "30012546"
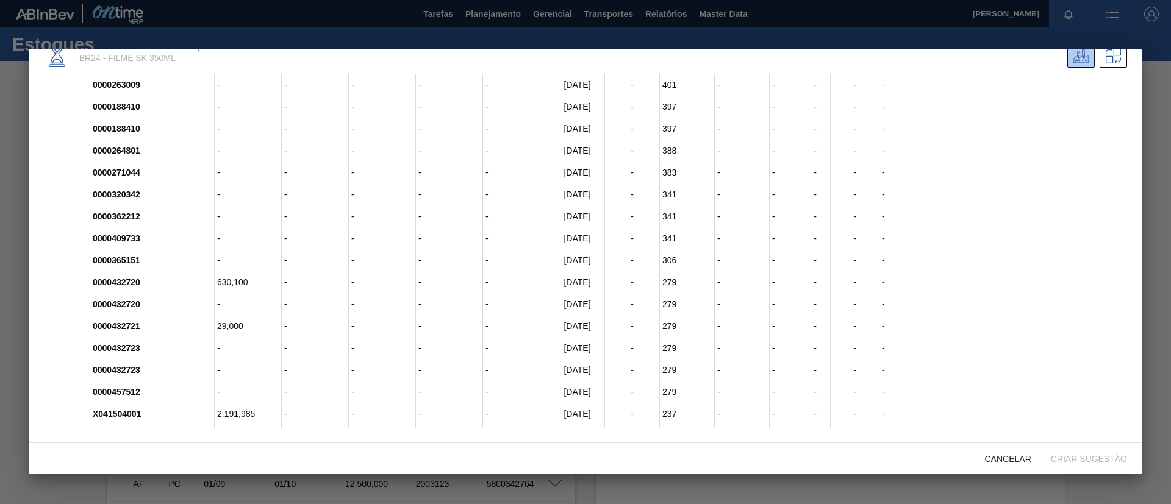
scroll to position [645, 0]
drag, startPoint x: 79, startPoint y: 417, endPoint x: 169, endPoint y: 413, distance: 90.9
click at [169, 413] on div "X022705801 3.248,010 - - - - 25/07/2026 - 19 - - - - -" at bounding box center [600, 416] width 1052 height 22
drag, startPoint x: 131, startPoint y: 415, endPoint x: 159, endPoint y: 397, distance: 33.0
click at [159, 397] on div "X041504001 2.075,400 - - - - 20/12/2025 - 237 - - - - -" at bounding box center [600, 394] width 1052 height 22
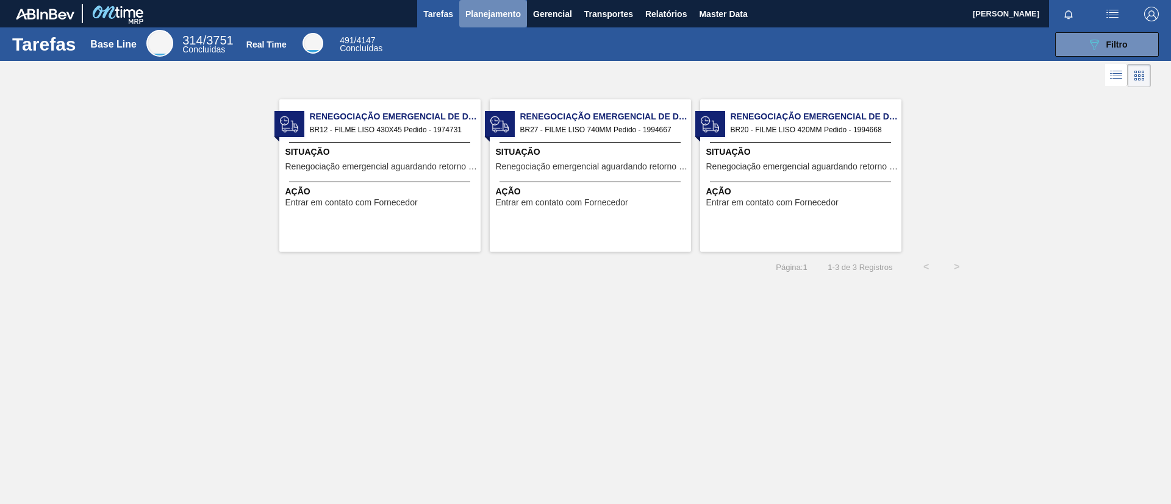
click at [487, 12] on span "Planejamento" at bounding box center [492, 14] width 55 height 15
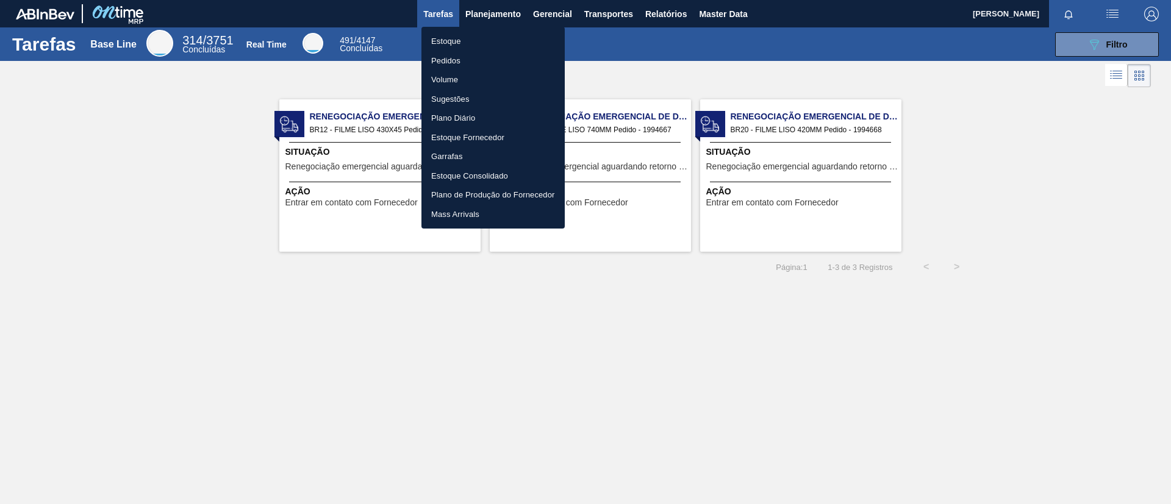
click at [488, 27] on ul "Estoque Pedidos Volume Sugestões Plano Diário Estoque Fornecedor Garrafas Estoq…" at bounding box center [492, 128] width 143 height 202
click at [492, 34] on li "Estoque" at bounding box center [492, 42] width 143 height 20
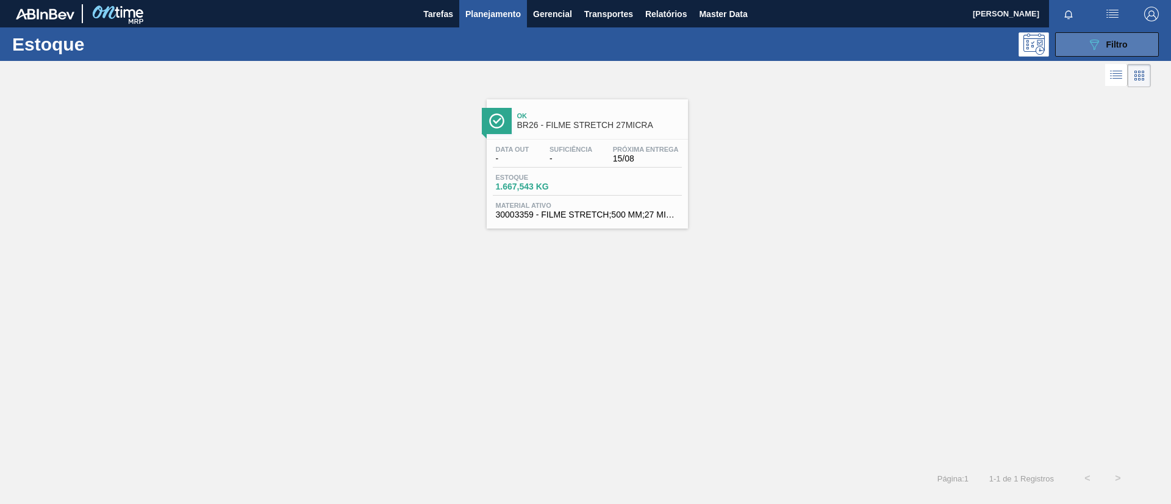
click at [1083, 51] on button "089F7B8B-B2A5-4AFE-B5C0-19BA573D28AC Filtro" at bounding box center [1107, 44] width 104 height 24
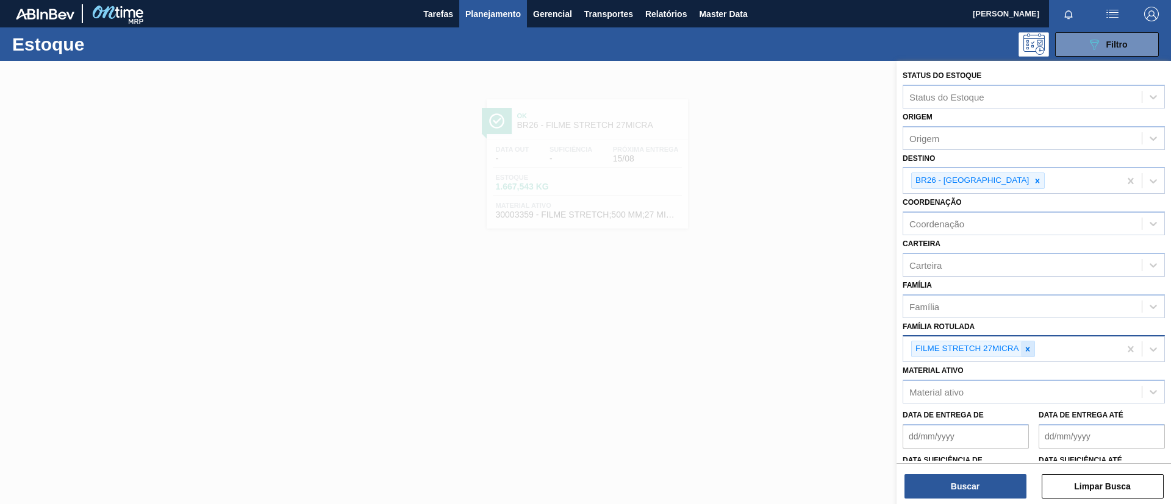
click at [1029, 346] on icon at bounding box center [1027, 349] width 9 height 9
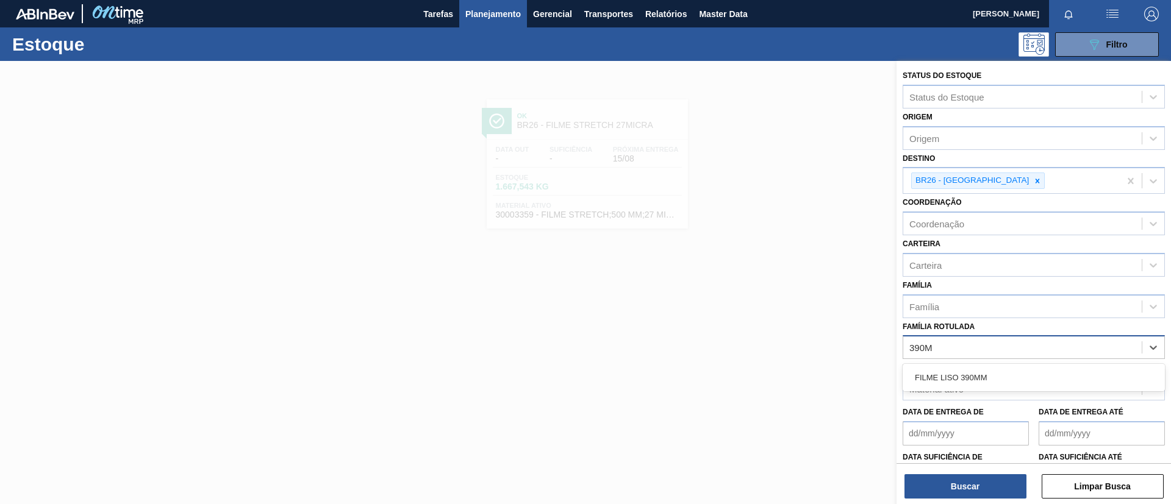
type Rotulada "390MM"
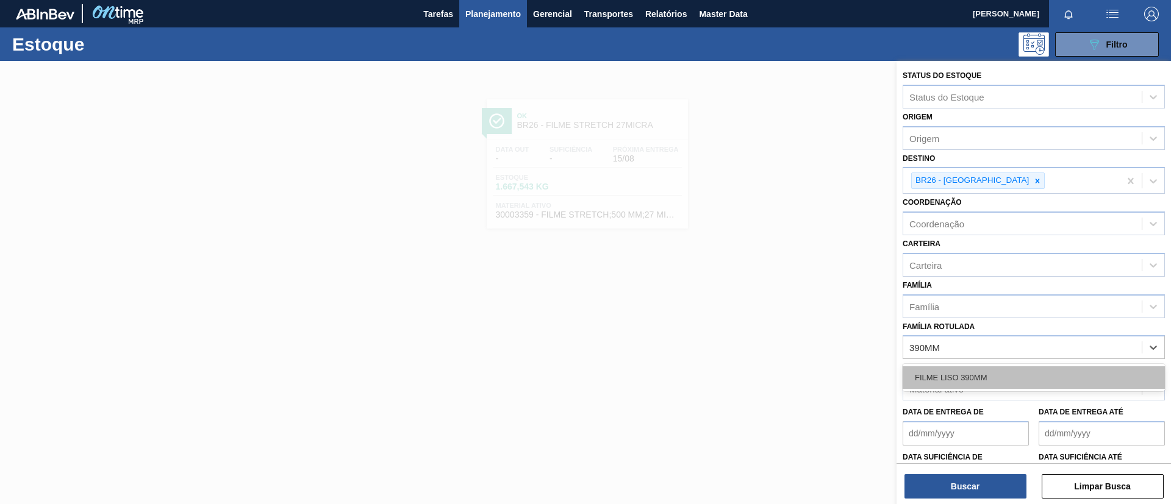
click at [997, 374] on div "FILME LISO 390MM" at bounding box center [1033, 377] width 262 height 23
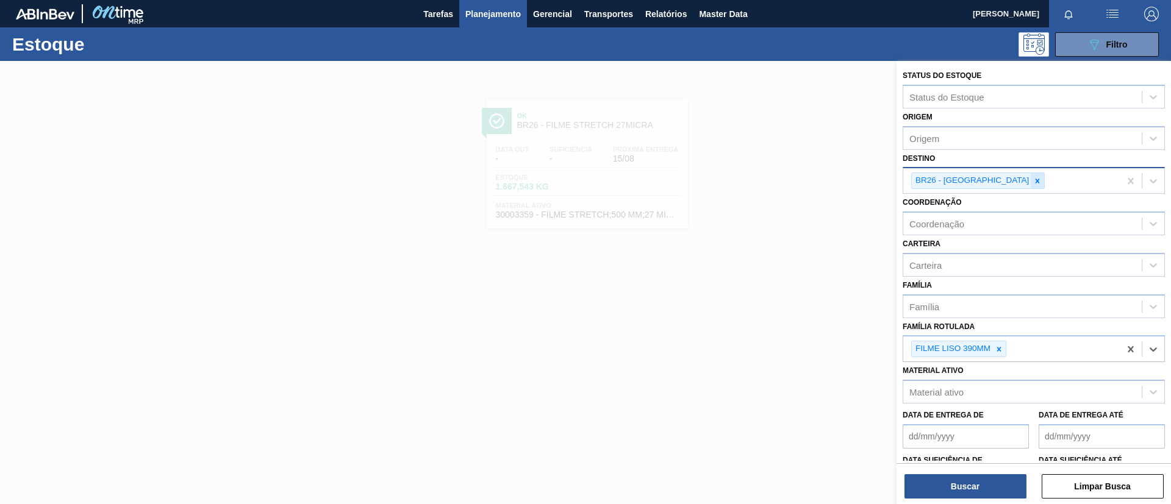
click at [1030, 188] on div at bounding box center [1036, 180] width 13 height 15
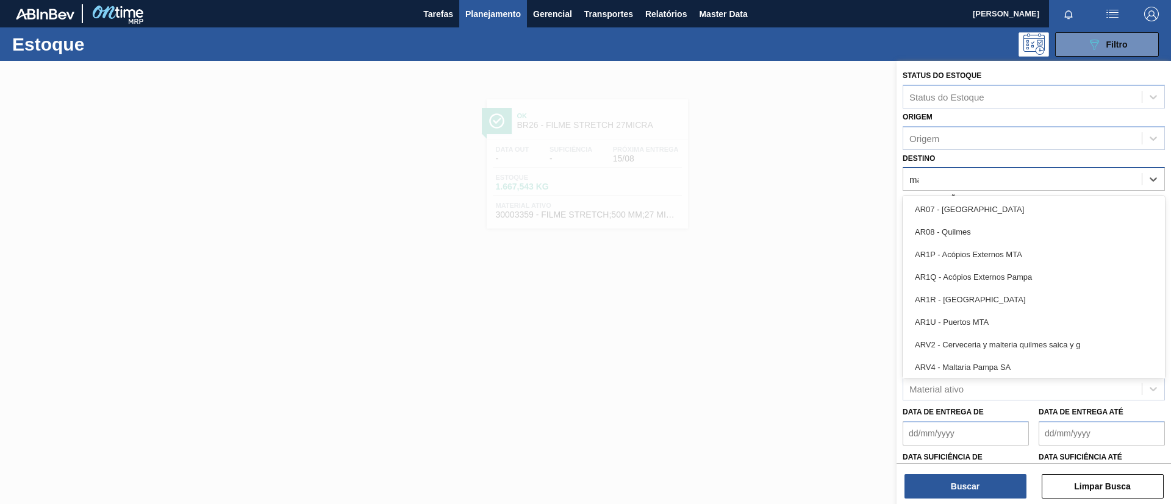
type input "maca"
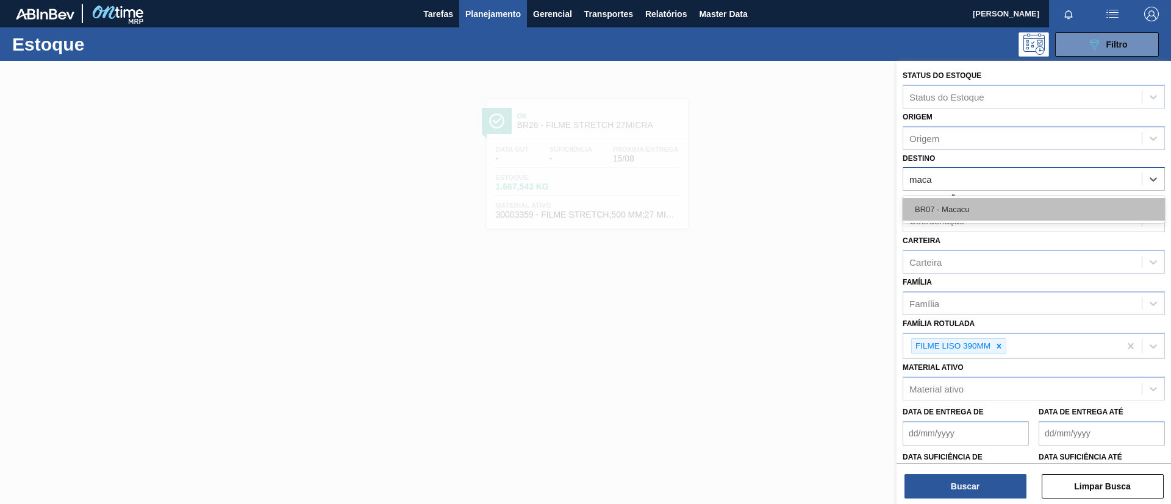
click at [966, 198] on div "BR07 - Macacu" at bounding box center [1033, 209] width 262 height 23
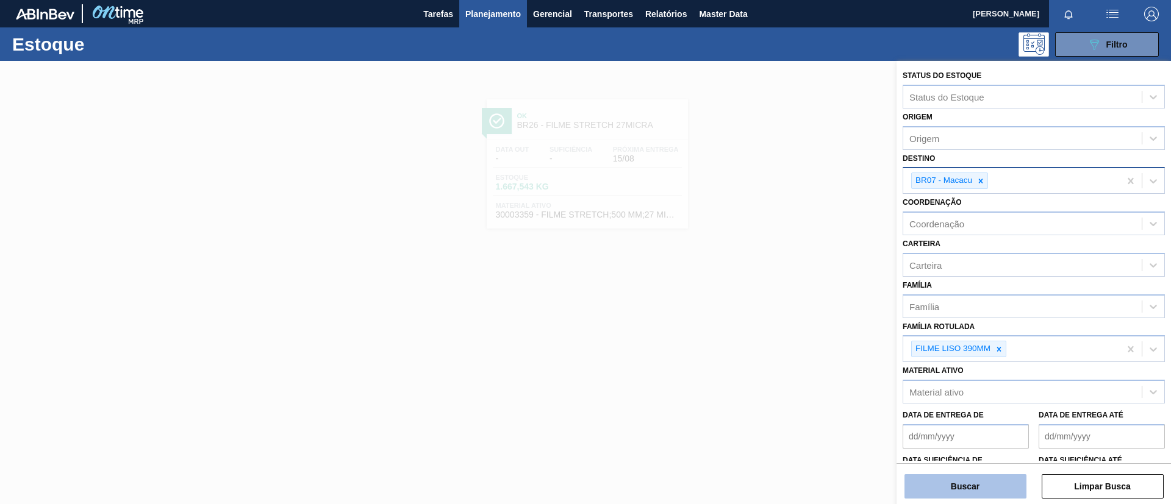
click at [965, 493] on button "Buscar" at bounding box center [965, 486] width 122 height 24
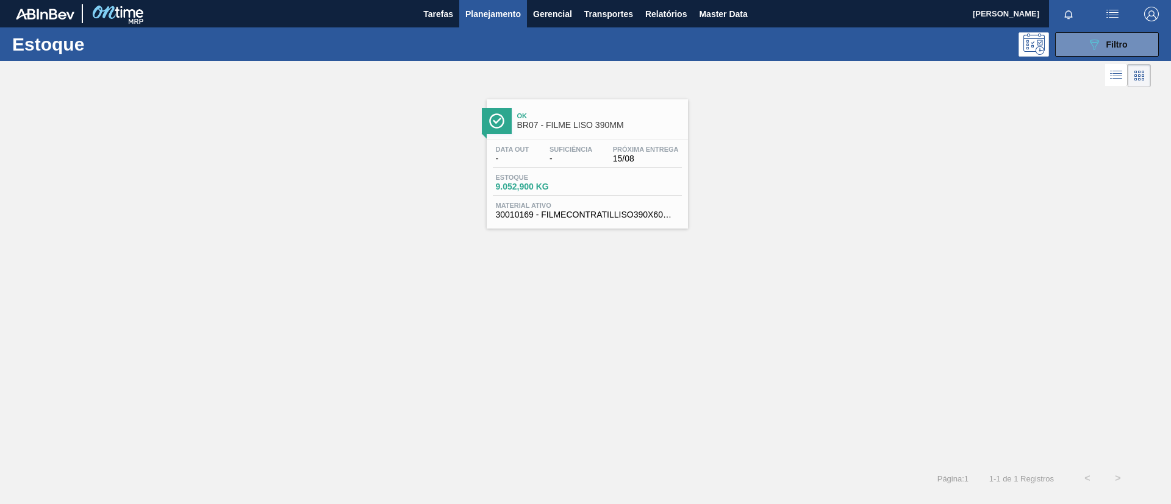
click at [630, 156] on span "15/08" at bounding box center [646, 158] width 66 height 9
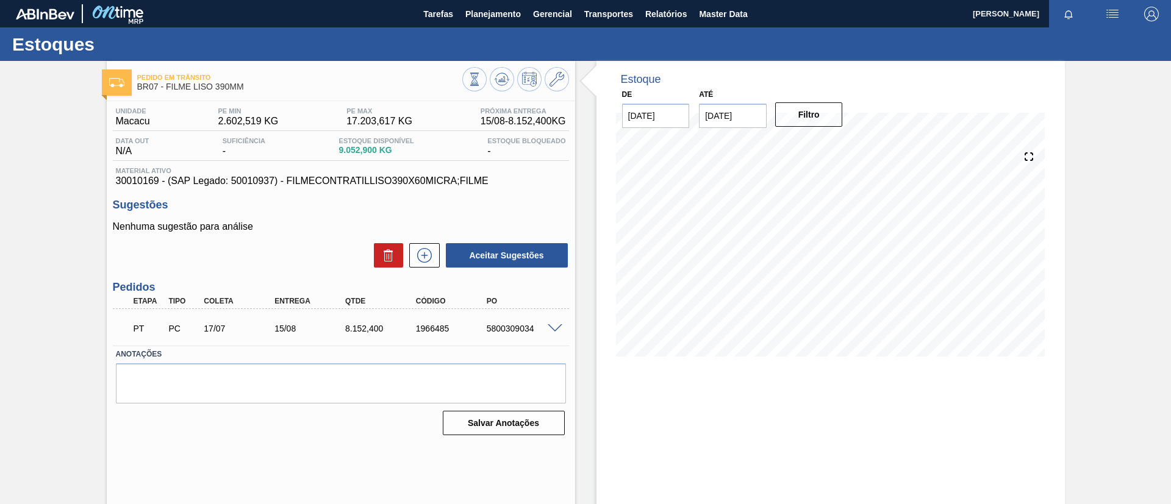
click at [554, 327] on span at bounding box center [555, 328] width 15 height 9
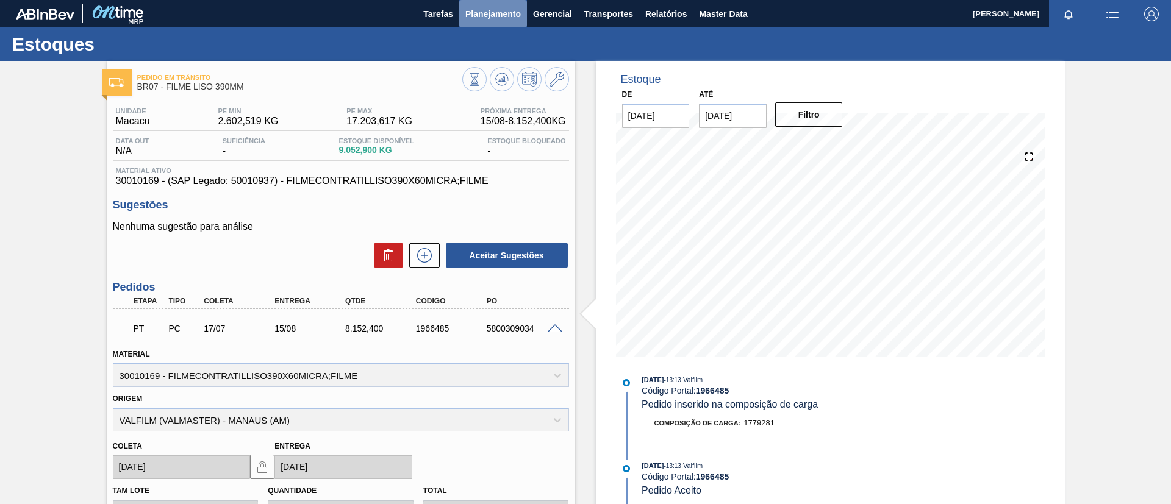
click at [504, 20] on span "Planejamento" at bounding box center [492, 14] width 55 height 15
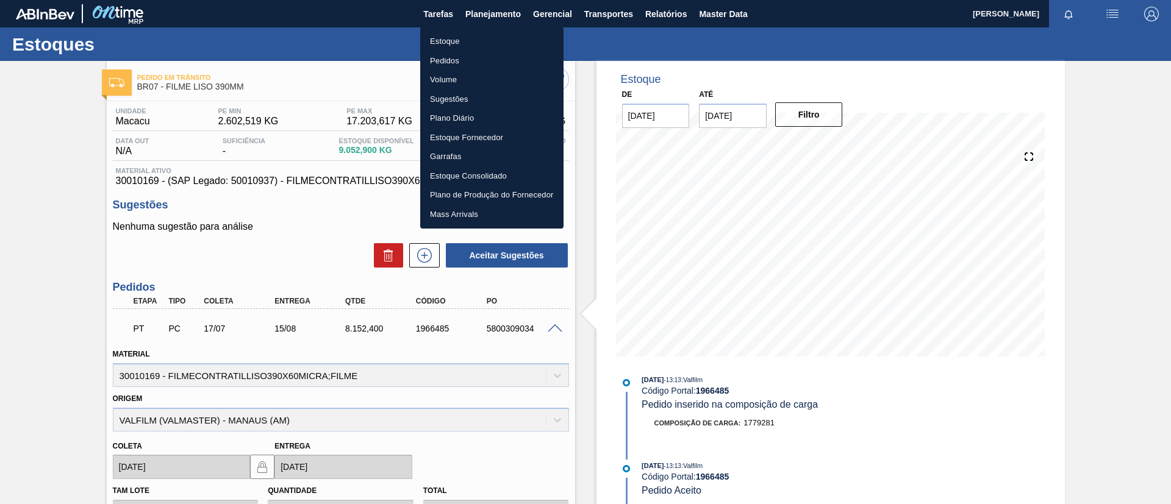
click at [501, 38] on li "Estoque" at bounding box center [491, 42] width 143 height 20
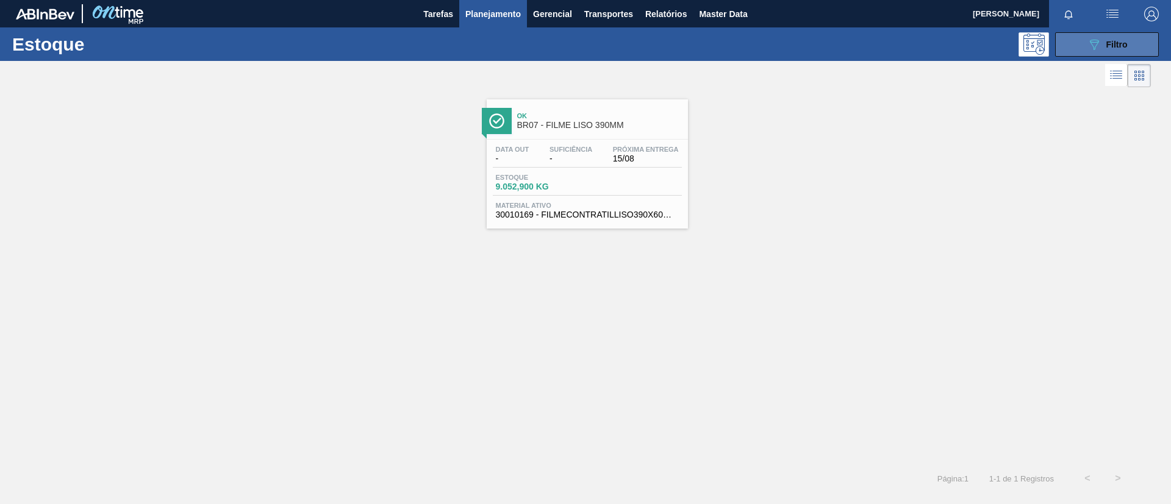
click at [1083, 44] on button "089F7B8B-B2A5-4AFE-B5C0-19BA573D28AC Filtro" at bounding box center [1107, 44] width 104 height 24
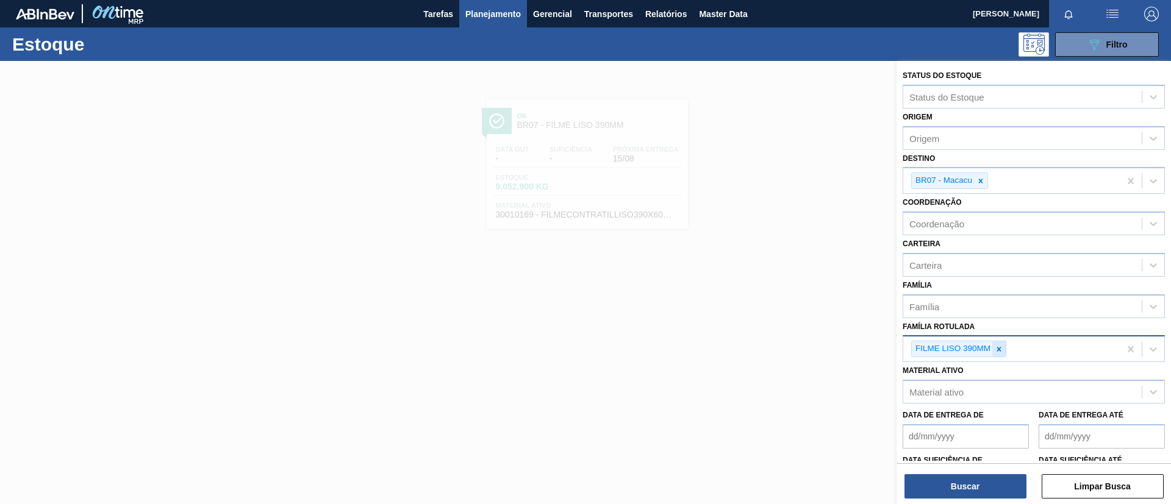
click at [1001, 342] on div at bounding box center [998, 348] width 13 height 15
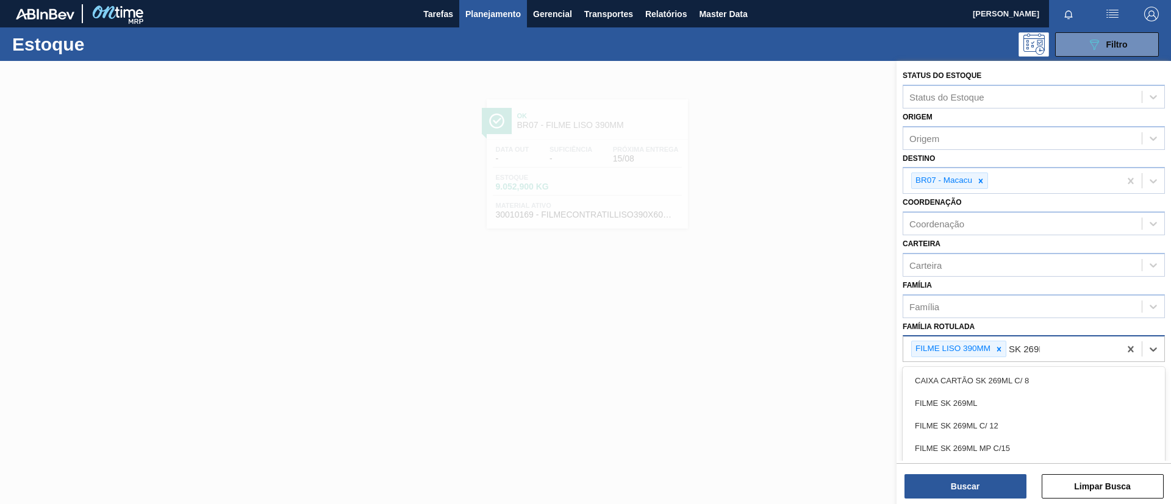
type Rotulada "SK 269ML"
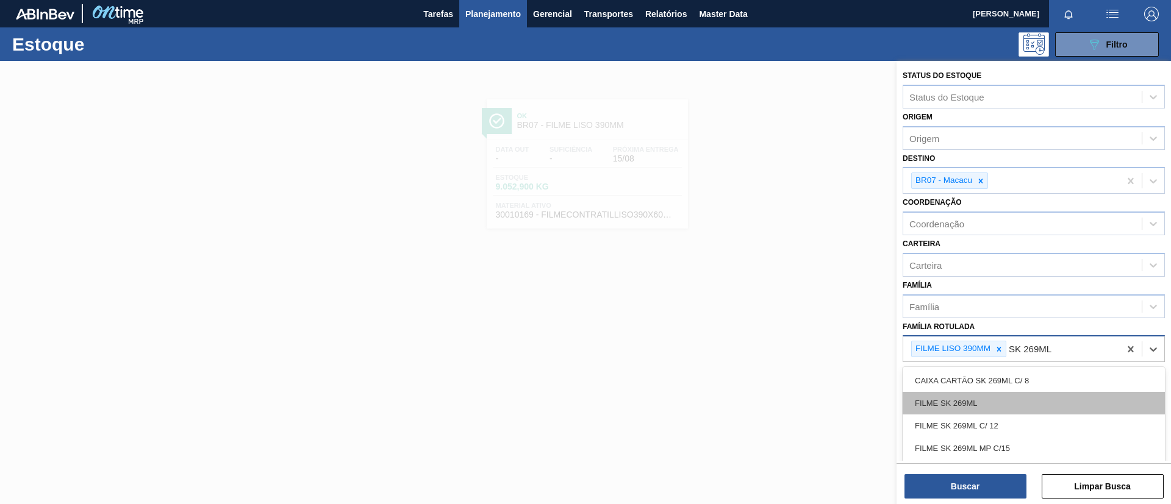
click at [1029, 410] on div "FILME SK 269ML" at bounding box center [1033, 403] width 262 height 23
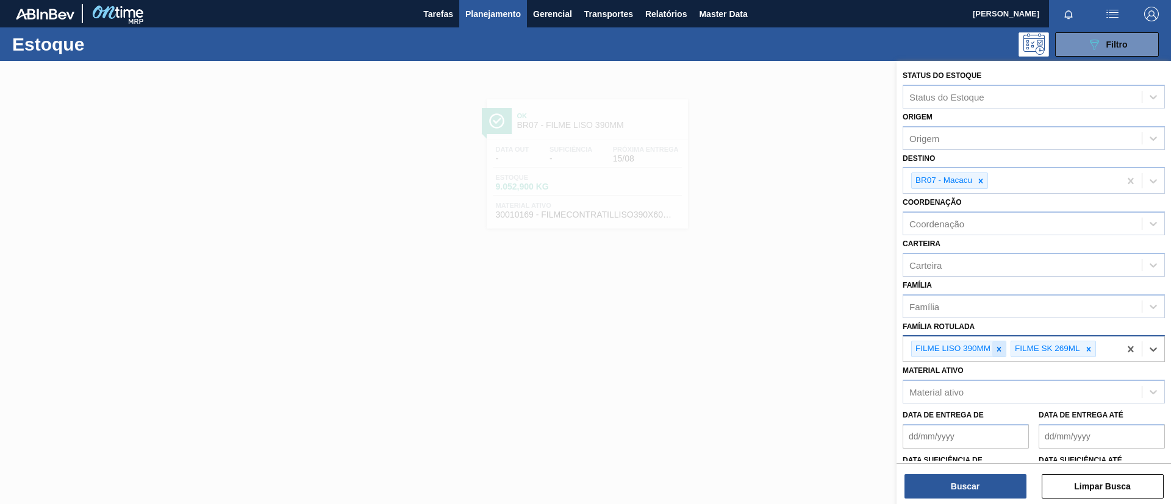
click at [1001, 348] on icon at bounding box center [998, 349] width 9 height 9
click at [983, 182] on icon at bounding box center [980, 181] width 9 height 9
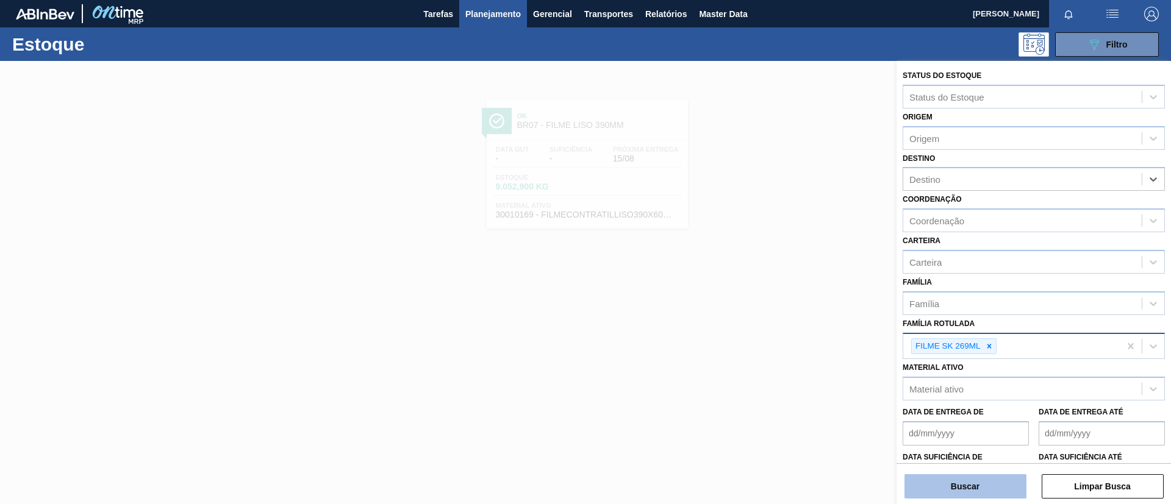
click at [974, 487] on button "Buscar" at bounding box center [965, 486] width 122 height 24
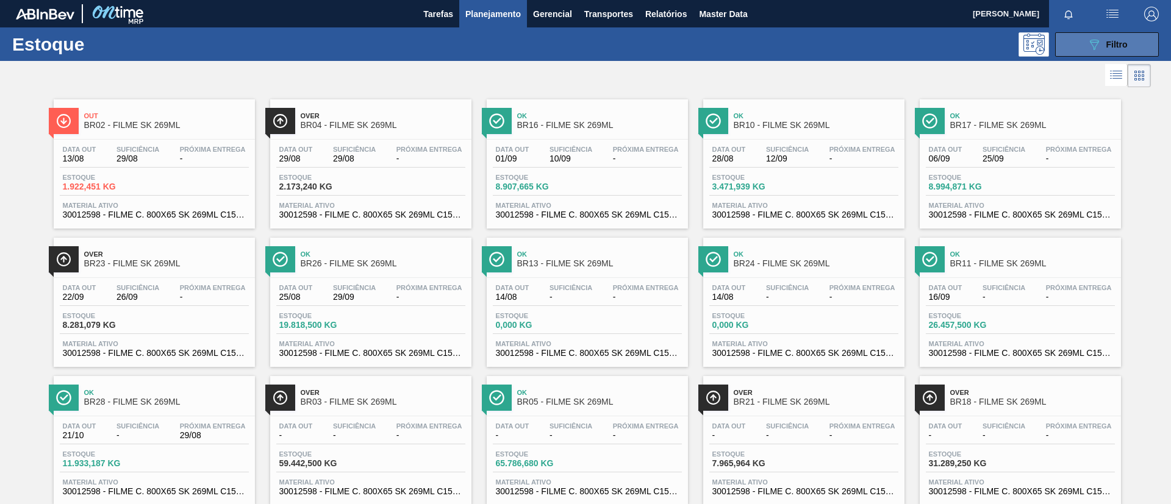
click at [1114, 49] on div "089F7B8B-B2A5-4AFE-B5C0-19BA573D28AC Filtro" at bounding box center [1106, 44] width 41 height 15
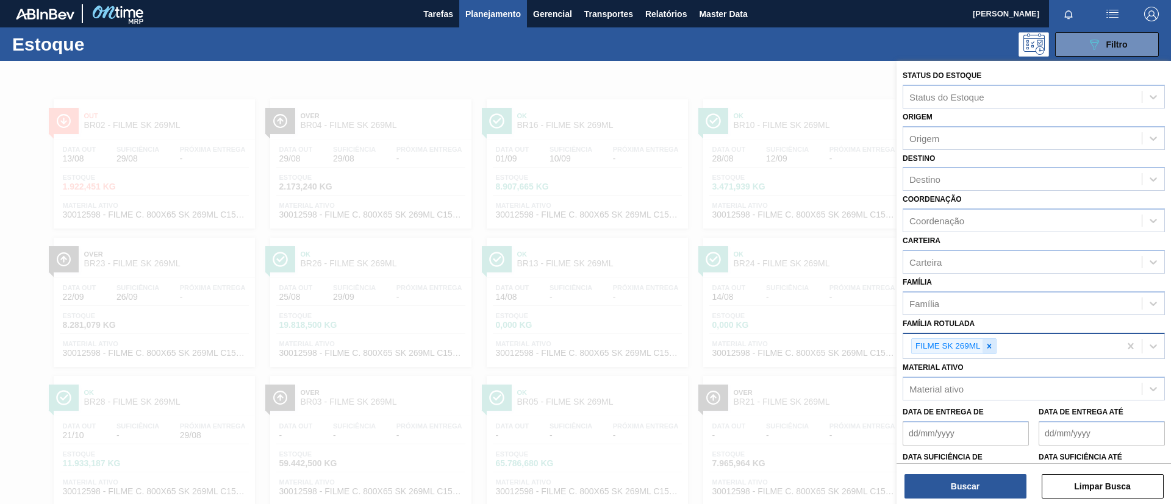
click at [994, 341] on div at bounding box center [988, 346] width 13 height 15
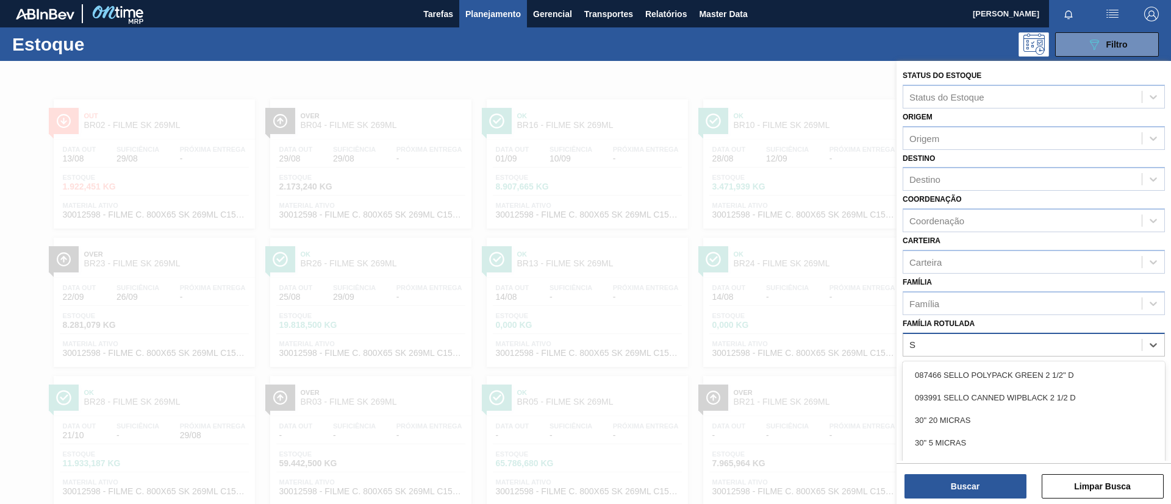
scroll to position [45, 0]
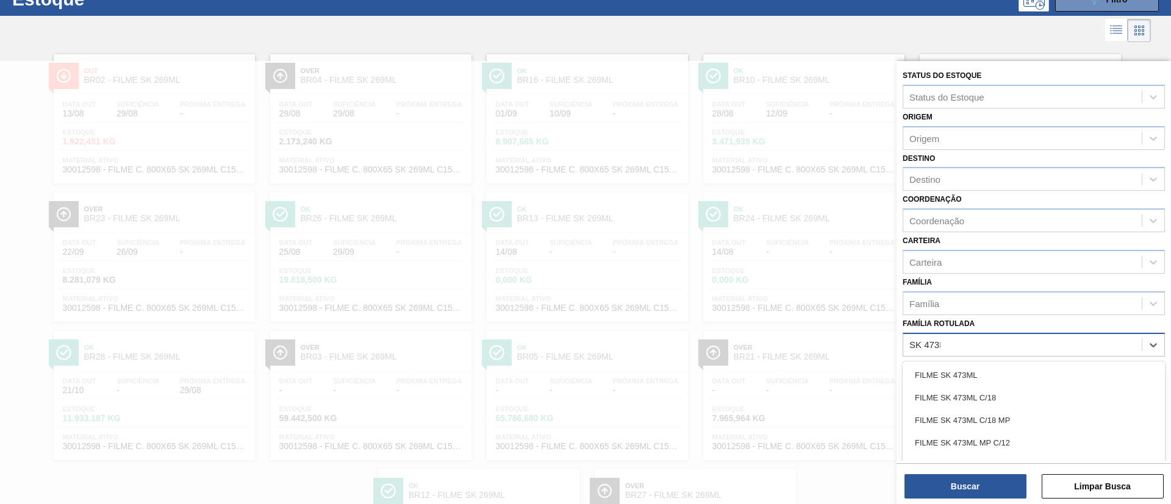
type Rotulada "SK 473ML"
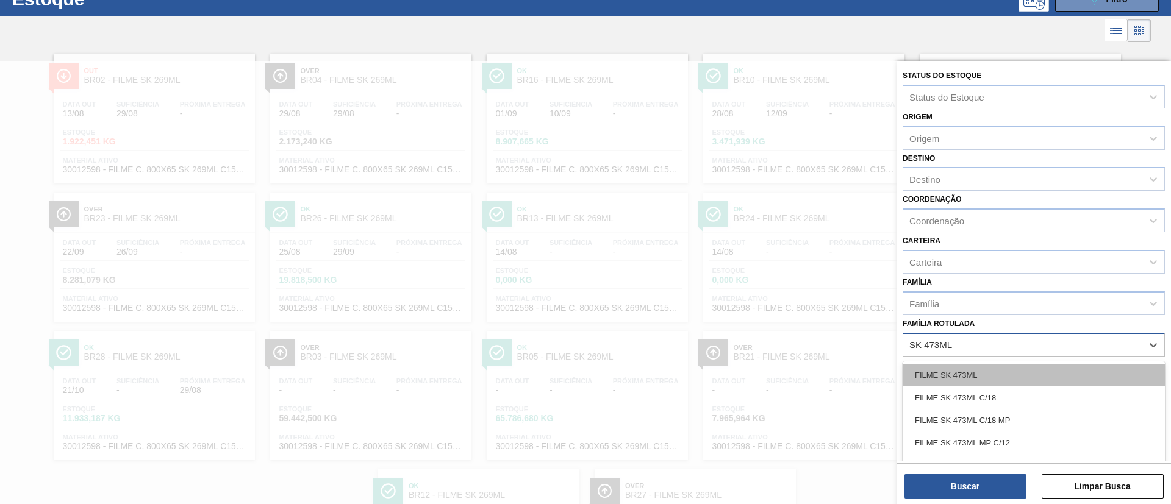
click at [990, 379] on div "FILME SK 473ML" at bounding box center [1033, 375] width 262 height 23
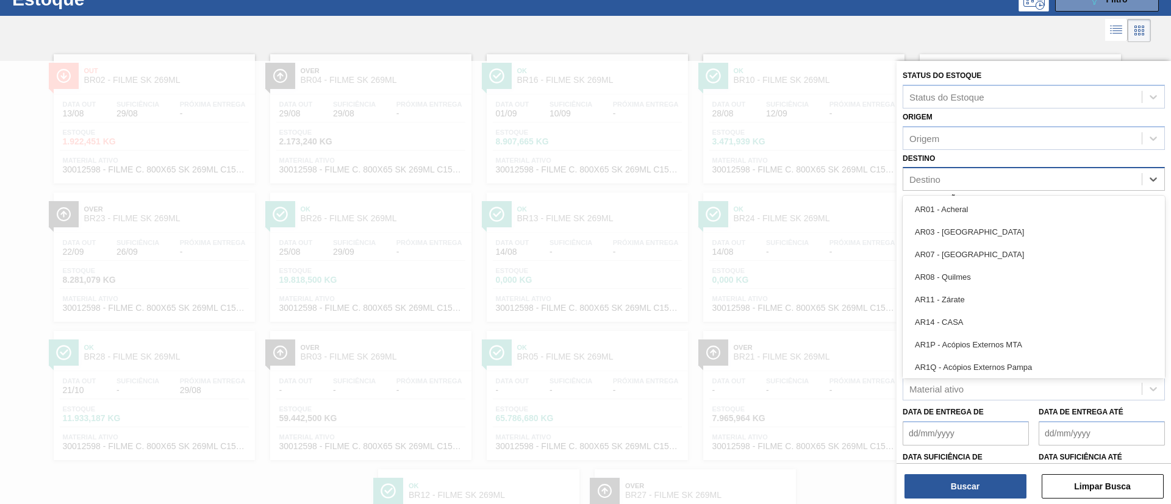
click at [941, 173] on div "Destino" at bounding box center [1022, 180] width 238 height 18
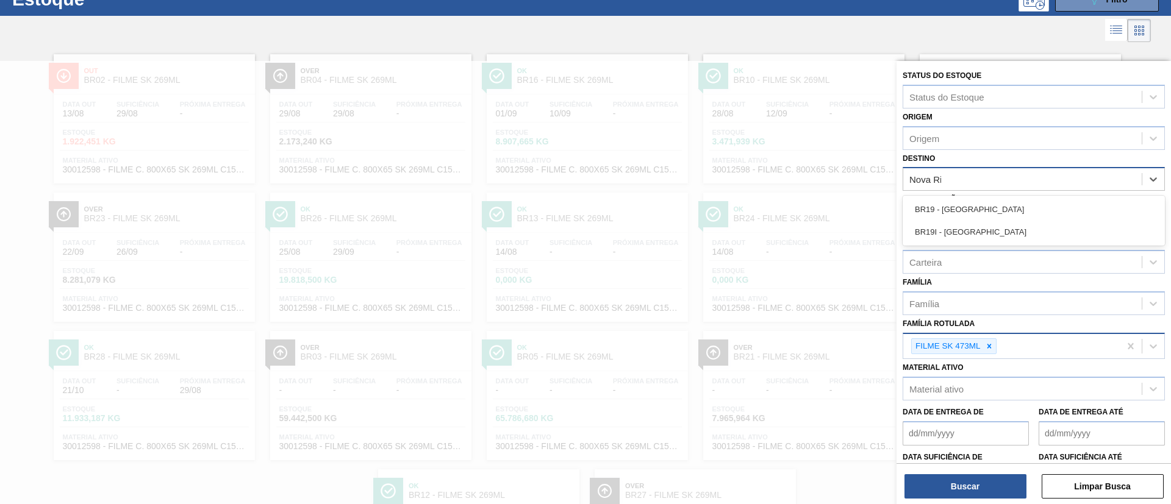
type input "Nova Rio"
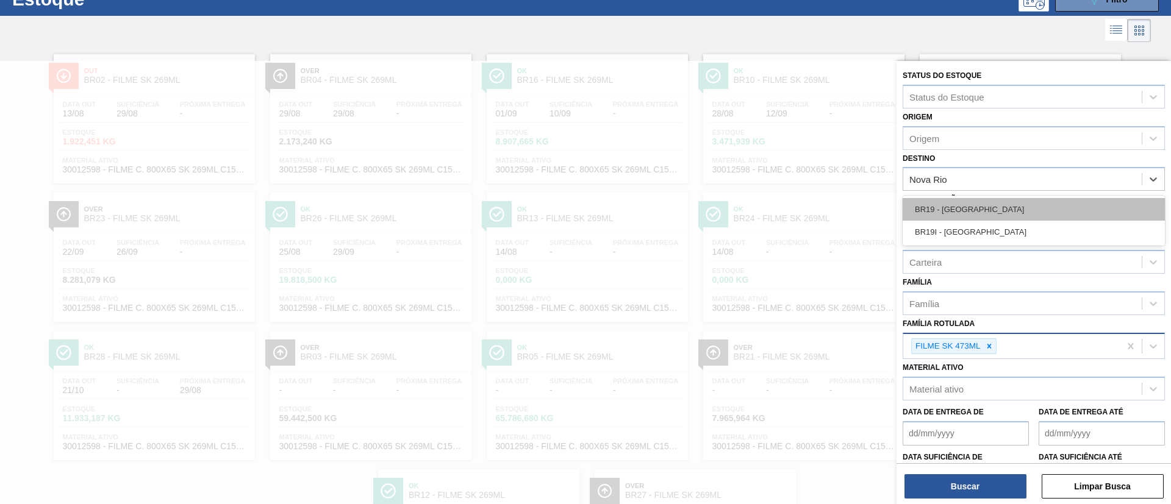
click at [954, 204] on div "BR19 - [GEOGRAPHIC_DATA]" at bounding box center [1033, 209] width 262 height 23
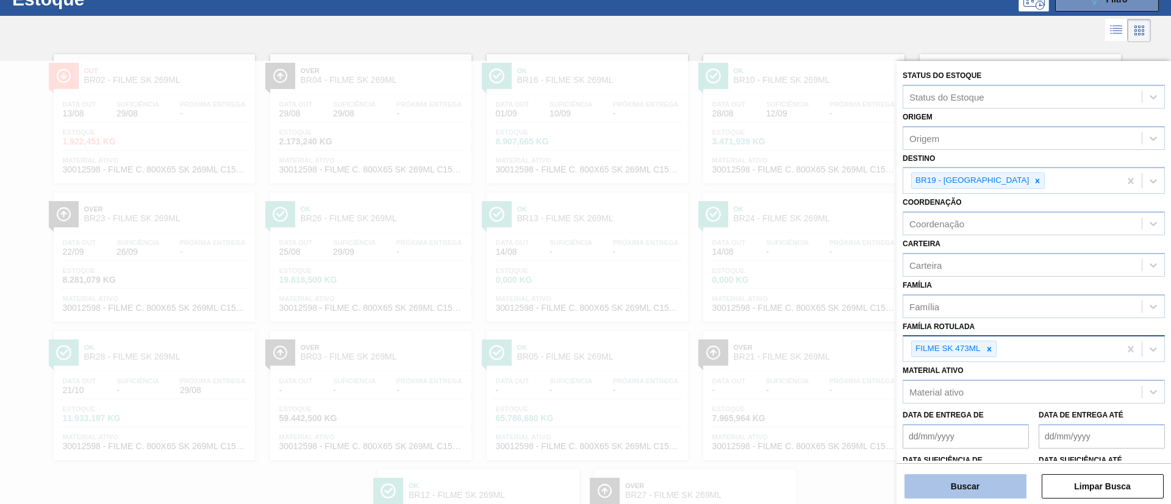
click at [969, 487] on button "Buscar" at bounding box center [965, 486] width 122 height 24
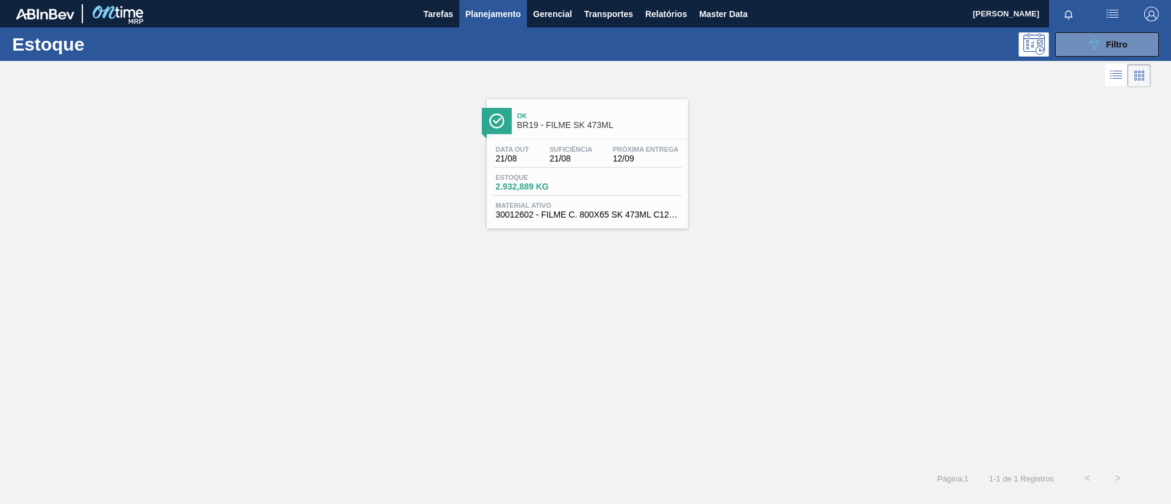
click at [587, 118] on span "Ok" at bounding box center [599, 115] width 165 height 7
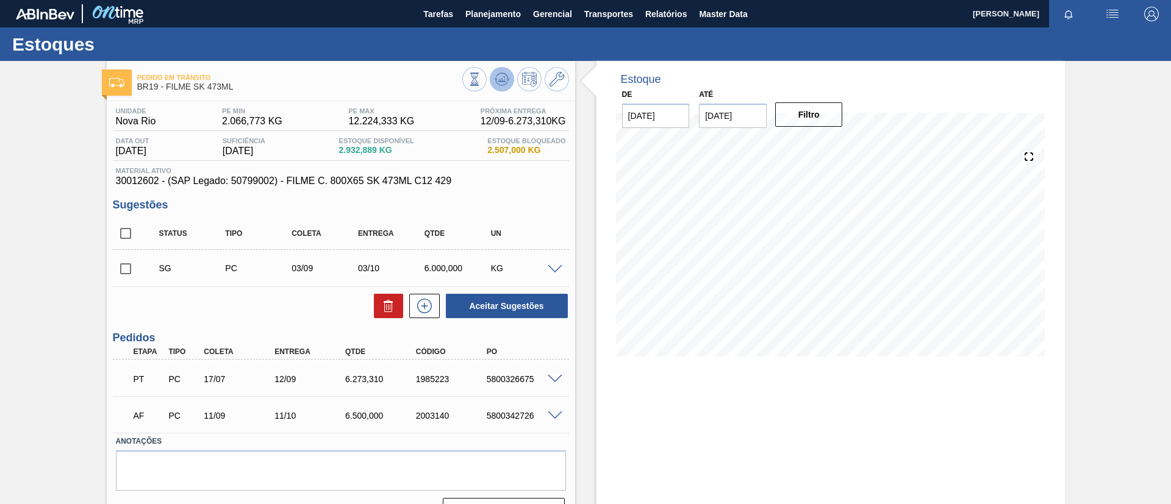
click at [503, 77] on icon at bounding box center [502, 78] width 8 height 5
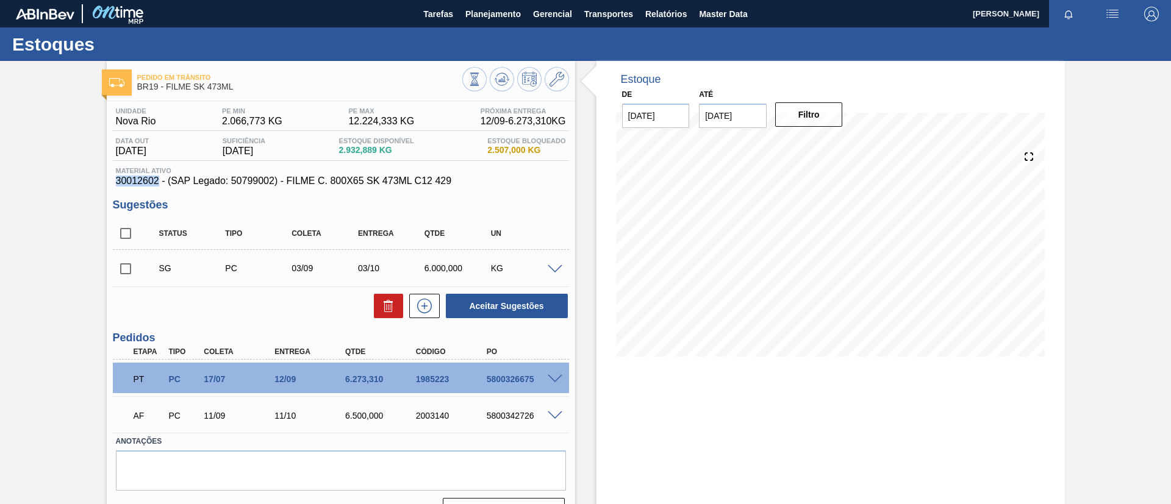
drag, startPoint x: 113, startPoint y: 179, endPoint x: 159, endPoint y: 184, distance: 45.9
click at [159, 184] on div "Material ativo 30012602 - (SAP Legado: 50799002) - FILME C. 800X65 SK 473ML C12…" at bounding box center [341, 177] width 456 height 20
copy span "30012602"
click at [7, 226] on div "Pedido em Trânsito BR19 - FILME SK 473ML Unidade Nova Rio PE MIN 2.066,773 KG P…" at bounding box center [585, 297] width 1171 height 472
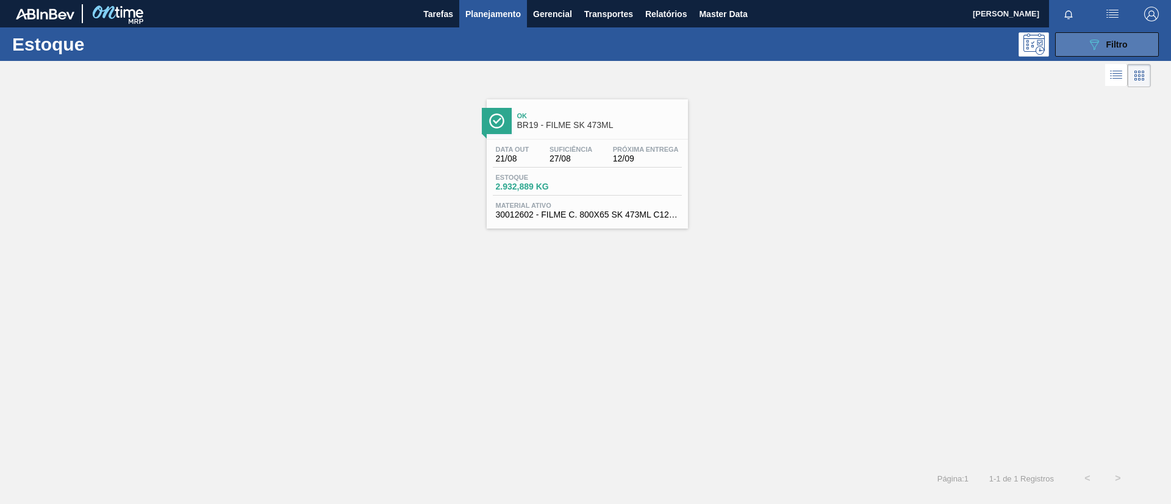
click at [1078, 40] on button "089F7B8B-B2A5-4AFE-B5C0-19BA573D28AC Filtro" at bounding box center [1107, 44] width 104 height 24
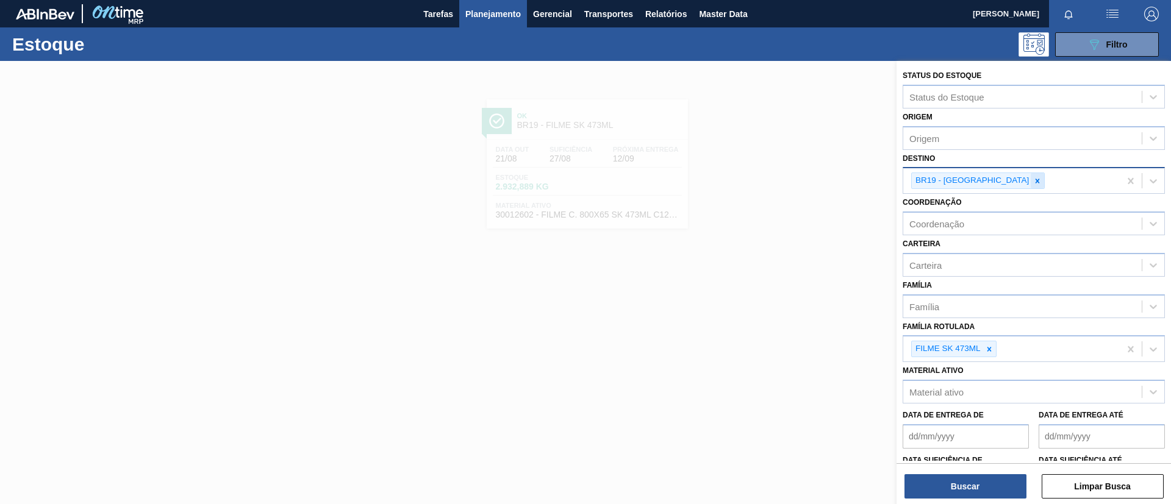
click at [1033, 185] on icon at bounding box center [1037, 181] width 9 height 9
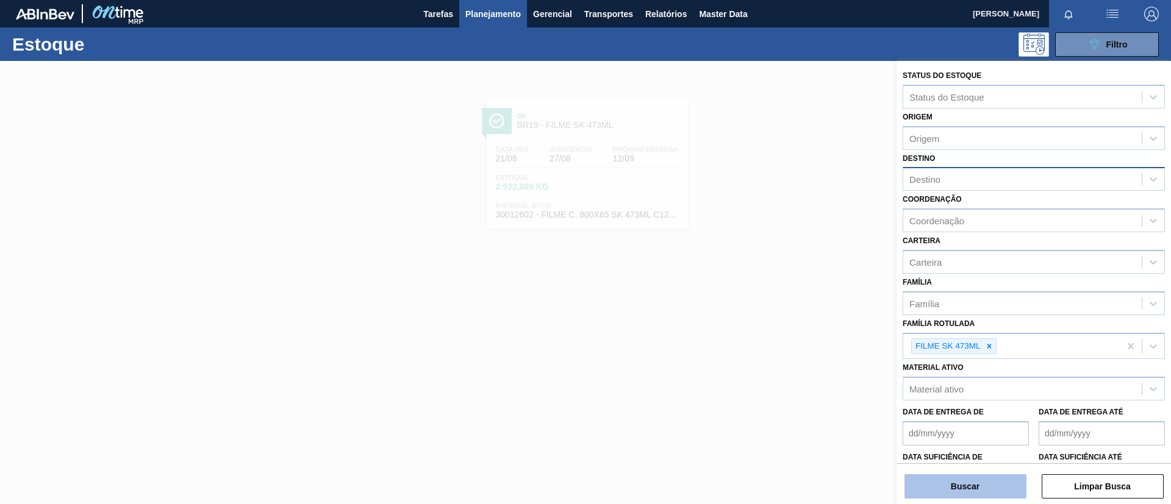
click at [982, 493] on button "Buscar" at bounding box center [965, 486] width 122 height 24
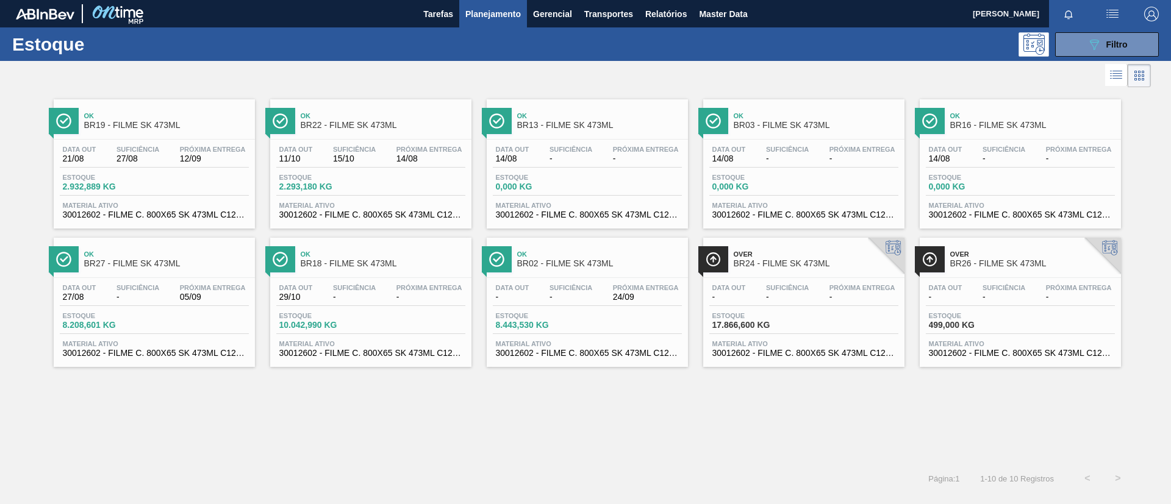
click at [377, 255] on span "Ok" at bounding box center [383, 254] width 165 height 7
click at [869, 297] on span "-" at bounding box center [862, 297] width 66 height 9
click at [161, 140] on div "Data out 21/08 Suficiência 27/08 Próxima Entrega 12/09 Estoque 2.932,889 KG Mat…" at bounding box center [154, 181] width 201 height 83
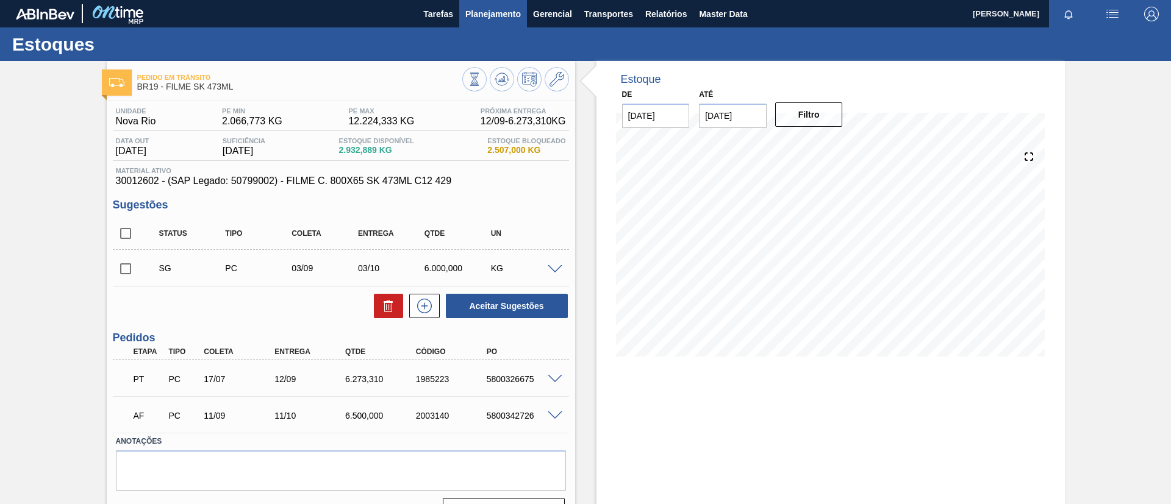
click at [493, 13] on span "Planejamento" at bounding box center [492, 14] width 55 height 15
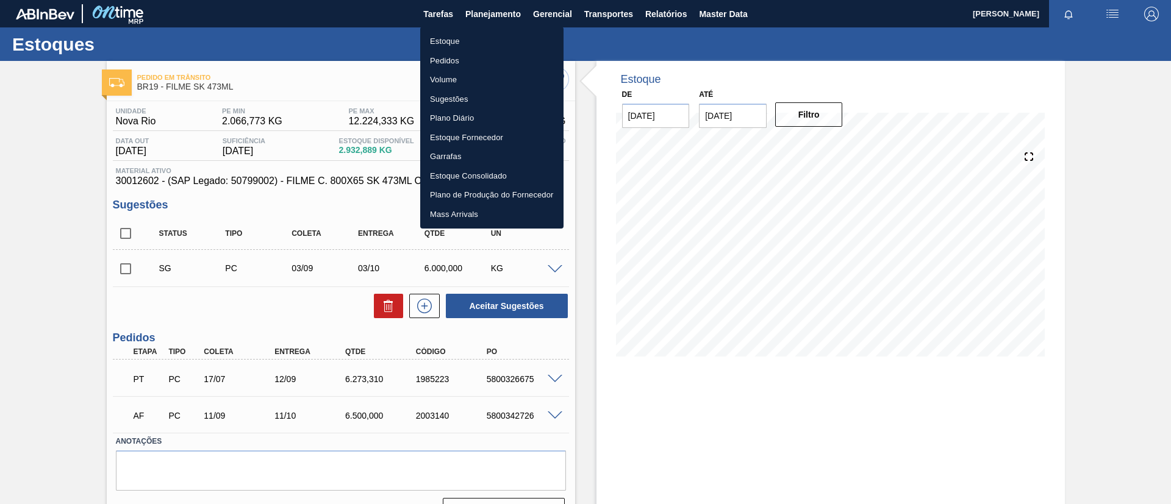
click at [493, 30] on ul "Estoque Pedidos Volume Sugestões Plano Diário Estoque Fornecedor Garrafas Estoq…" at bounding box center [491, 128] width 143 height 202
click at [477, 32] on li "Estoque" at bounding box center [491, 42] width 143 height 20
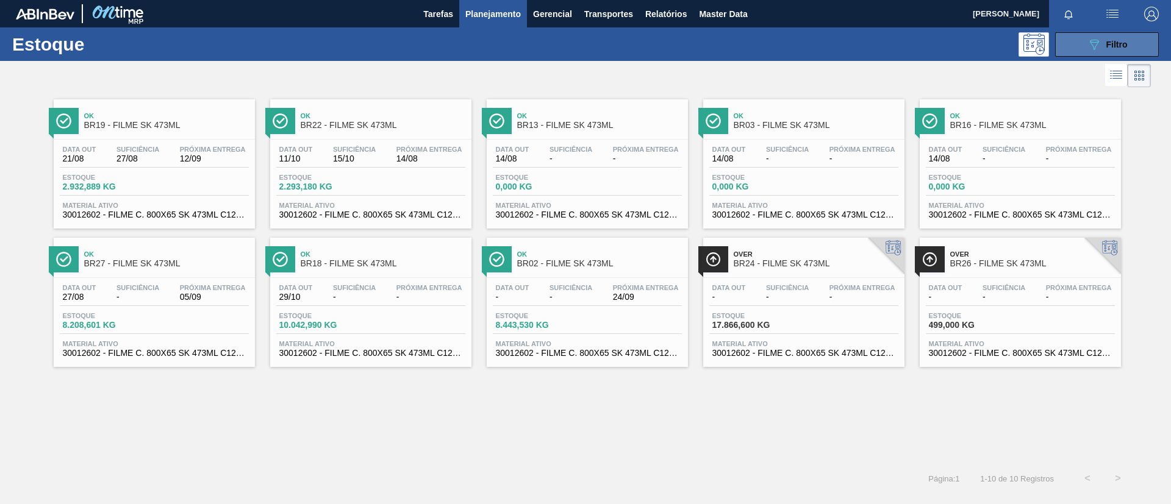
click at [1080, 41] on button "089F7B8B-B2A5-4AFE-B5C0-19BA573D28AC Filtro" at bounding box center [1107, 44] width 104 height 24
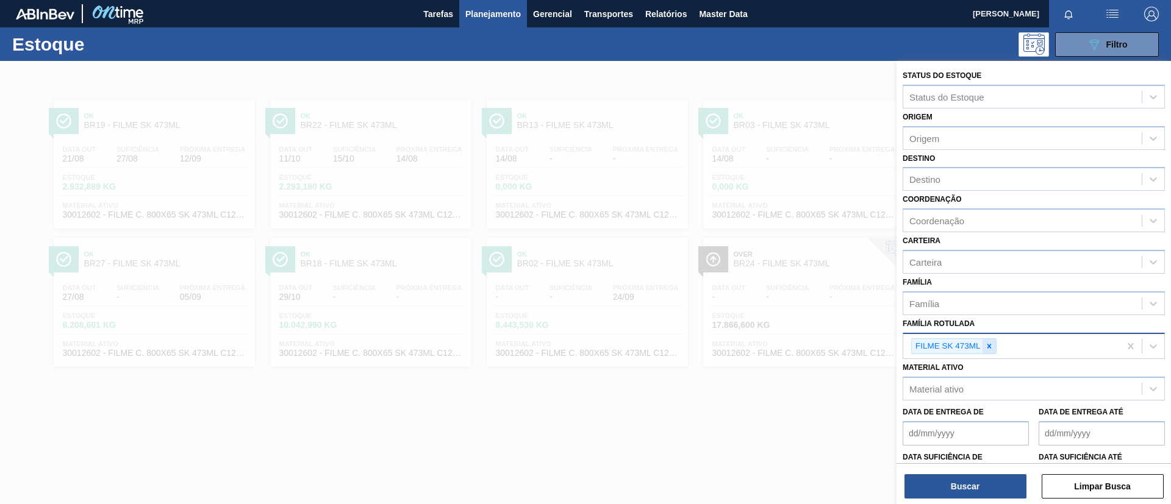
click at [989, 348] on icon at bounding box center [989, 346] width 9 height 9
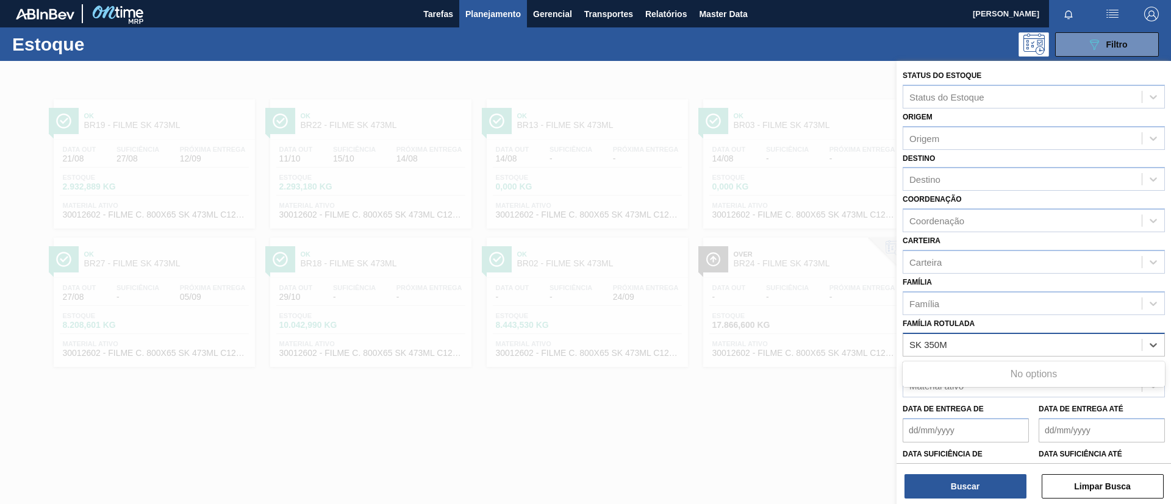
type Rotulada "SK 350ML"
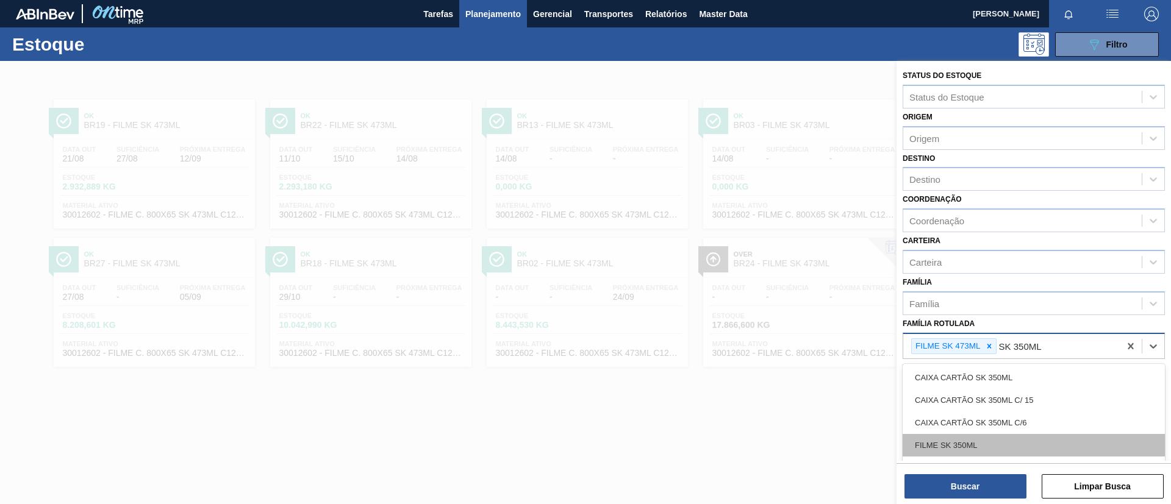
click at [988, 452] on div "FILME SK 350ML" at bounding box center [1033, 445] width 262 height 23
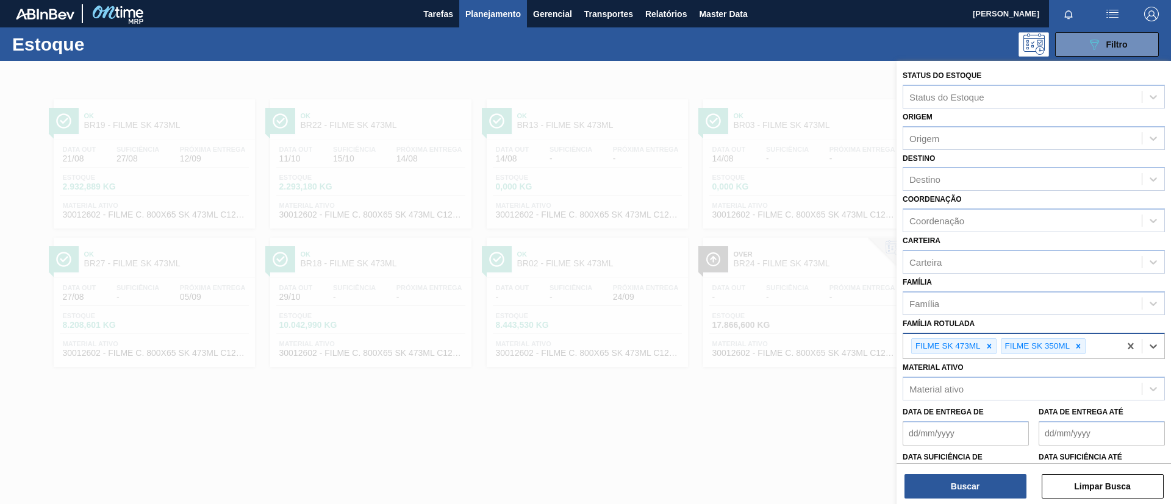
click at [988, 346] on icon at bounding box center [988, 346] width 4 height 4
click at [985, 483] on button "Buscar" at bounding box center [965, 486] width 122 height 24
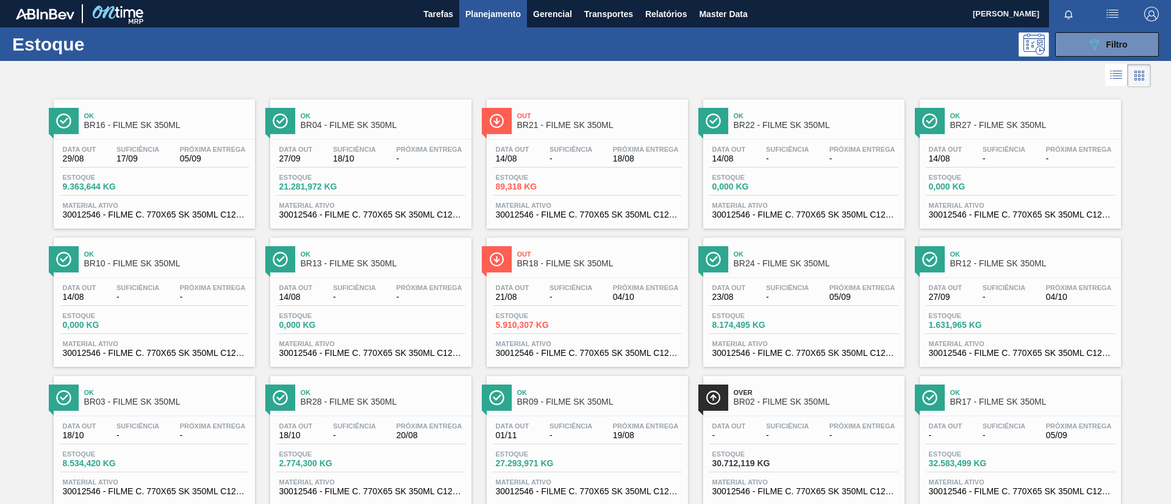
click at [483, 25] on button "Planejamento" at bounding box center [493, 13] width 68 height 27
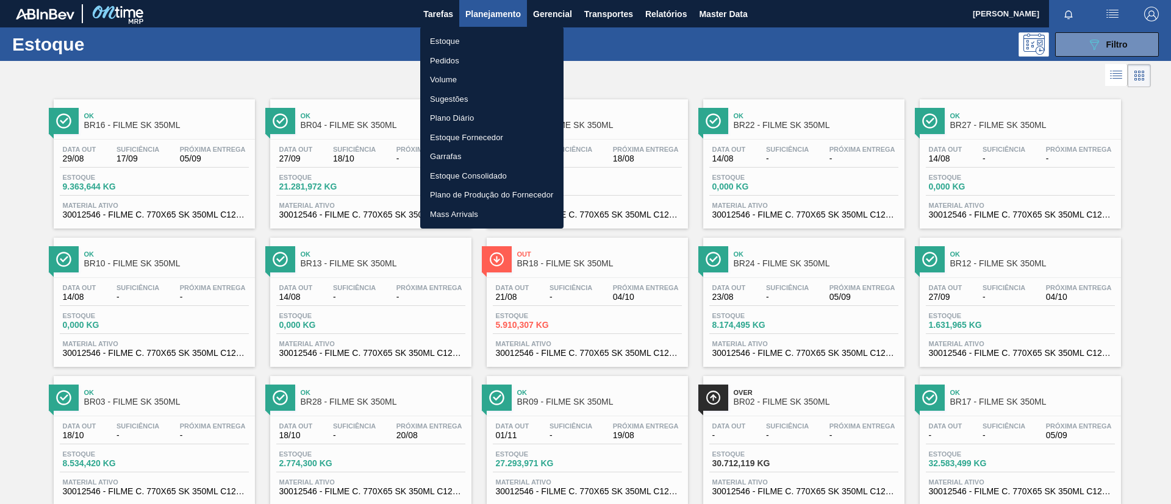
click at [481, 58] on li "Pedidos" at bounding box center [491, 61] width 143 height 20
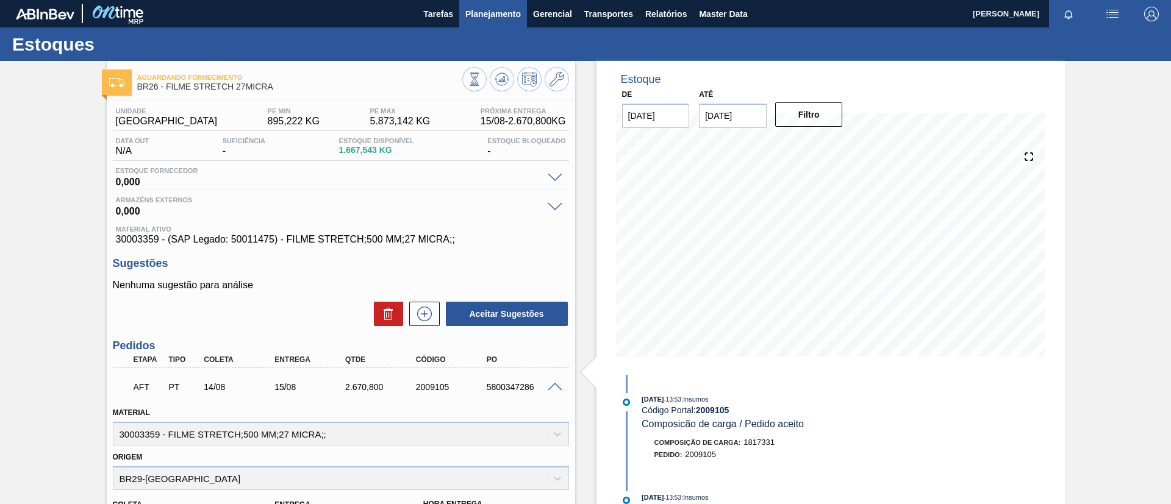
click at [491, 13] on span "Planejamento" at bounding box center [492, 14] width 55 height 15
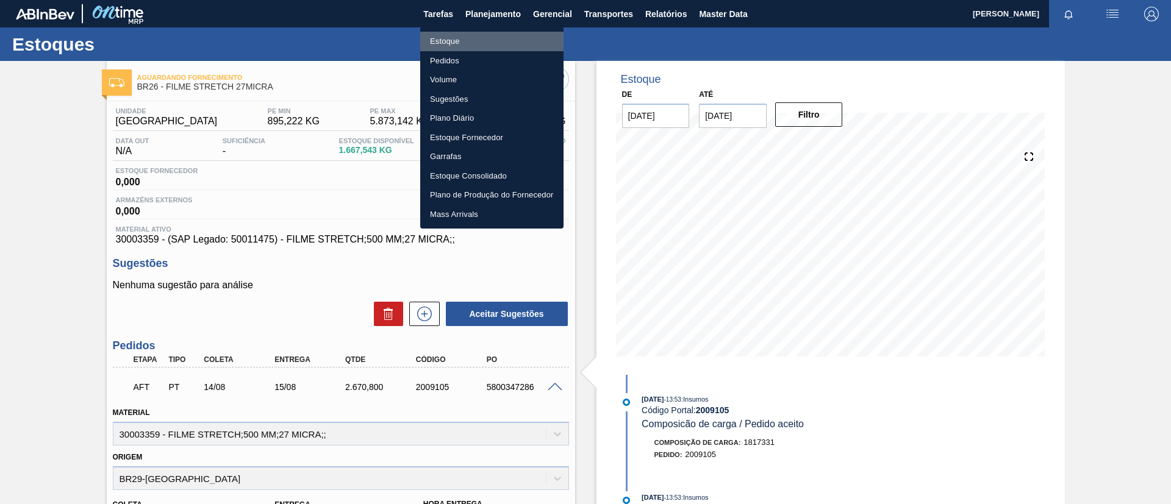
click at [470, 35] on li "Estoque" at bounding box center [491, 42] width 143 height 20
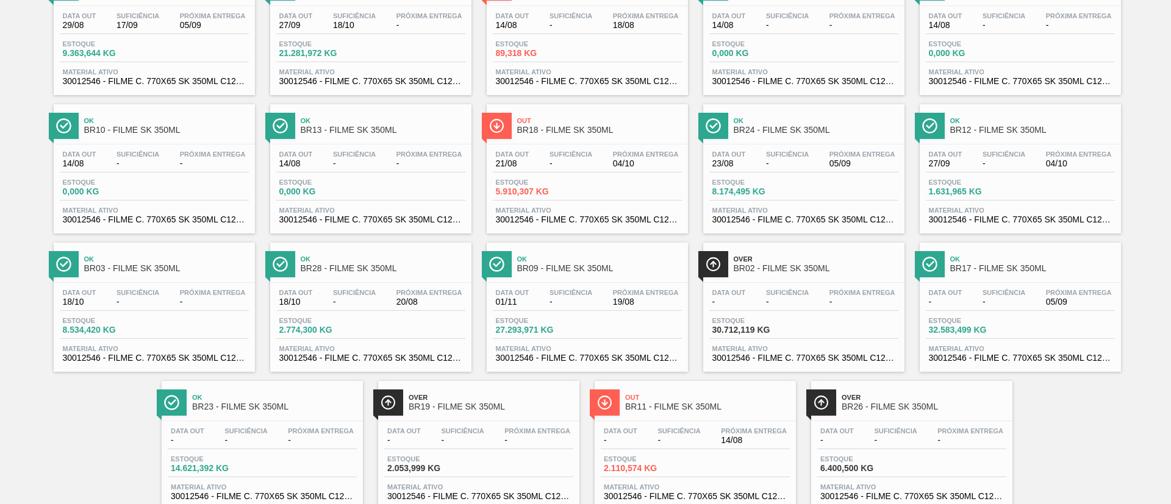
scroll to position [170, 0]
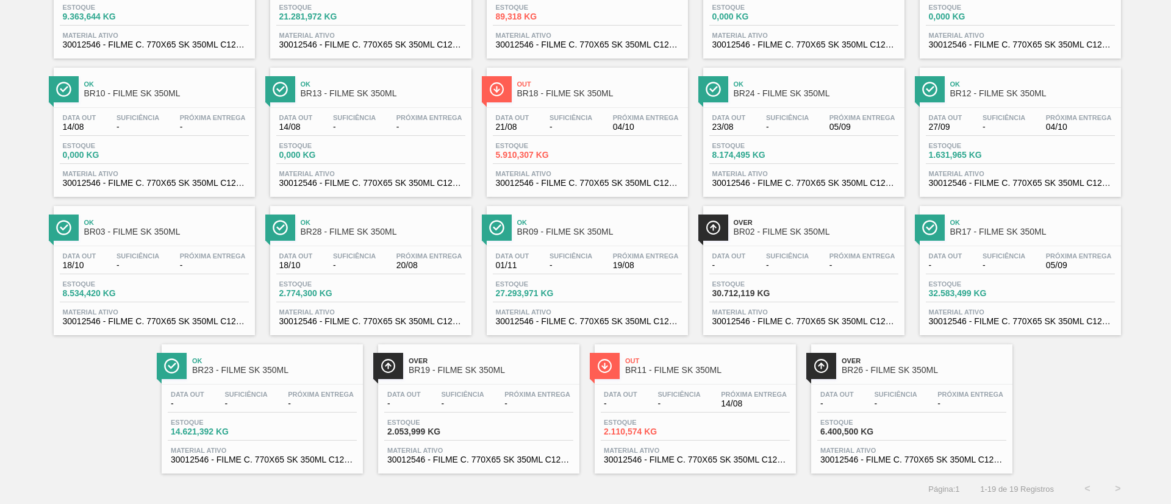
click at [1057, 226] on div "Ok BR17 - FILME SK 350ML" at bounding box center [1032, 227] width 165 height 27
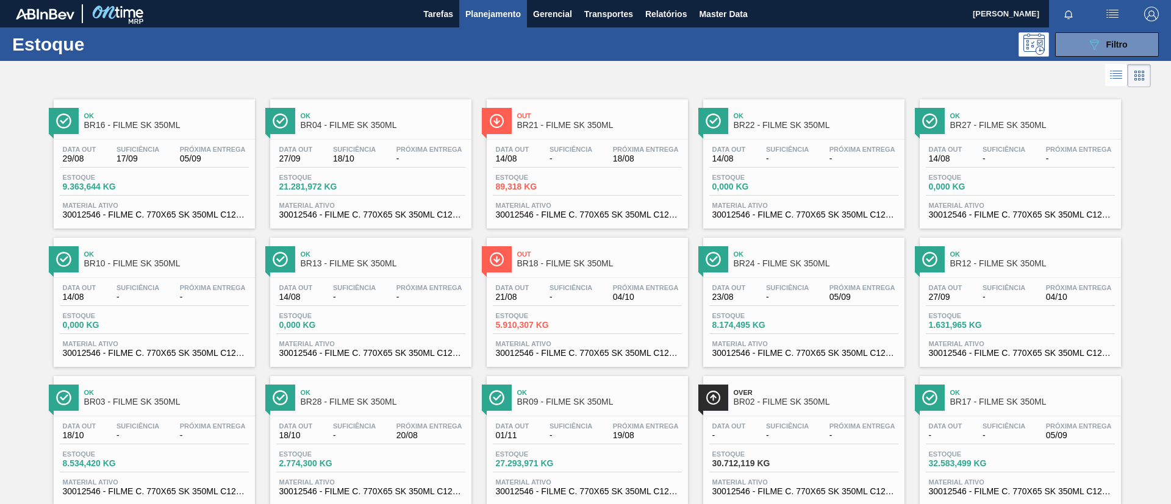
click at [168, 116] on span "Ok" at bounding box center [166, 115] width 165 height 7
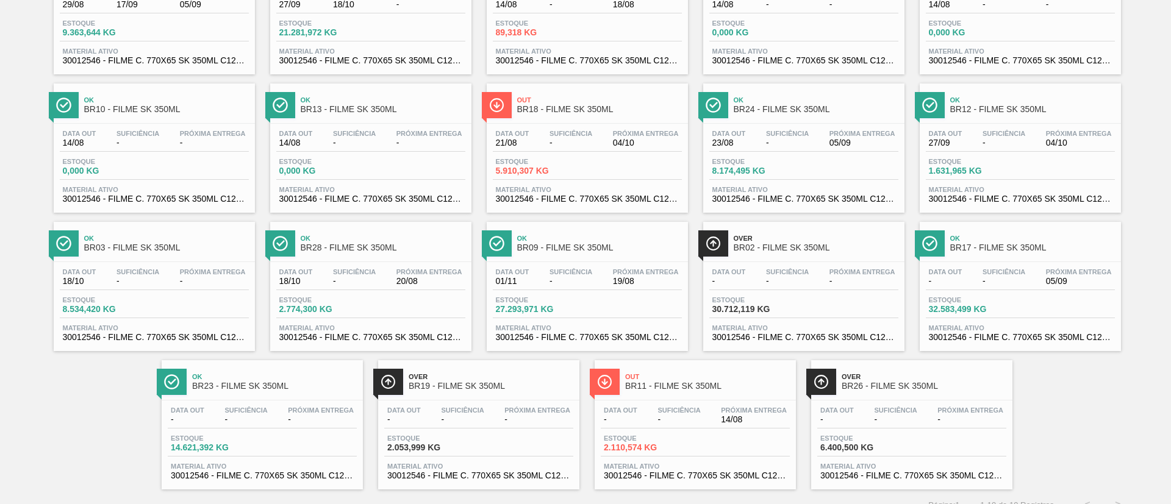
scroll to position [170, 0]
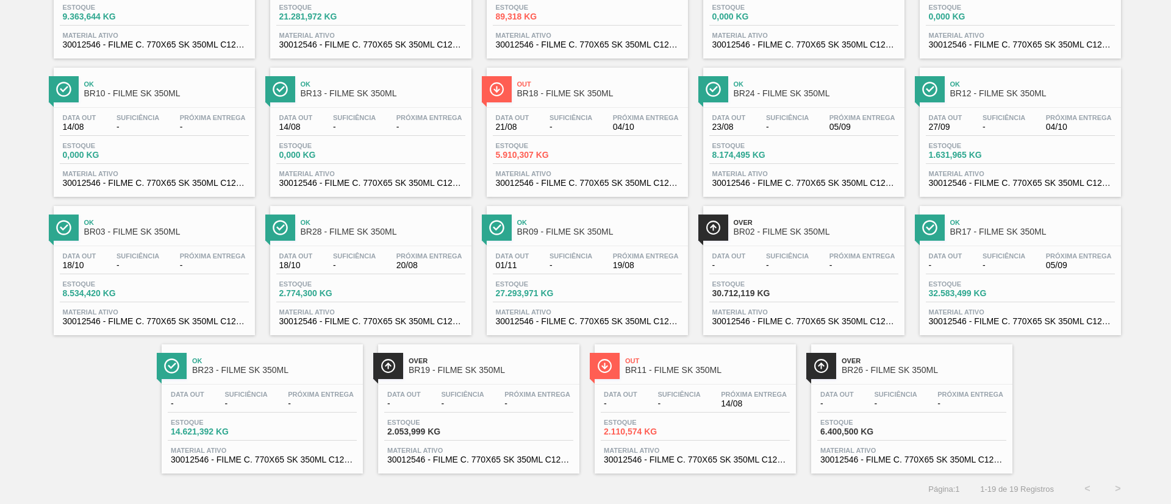
click at [615, 214] on div "Ok BR09 - FILME SK 350ML" at bounding box center [599, 227] width 165 height 27
click at [913, 387] on div "Data out - Suficiência - Próxima Entrega - Estoque 6.400,500 KG Material ativo …" at bounding box center [911, 426] width 201 height 83
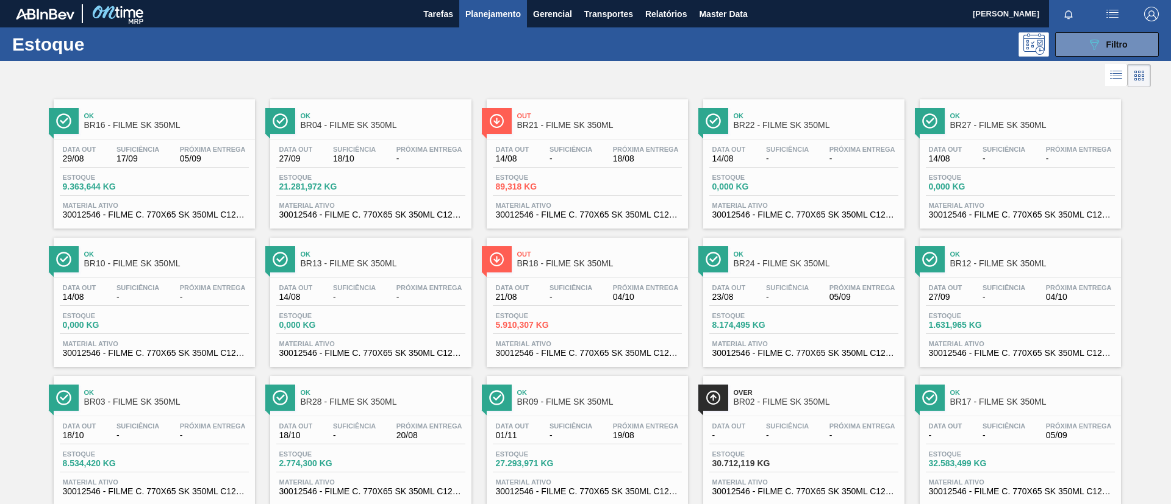
scroll to position [170, 0]
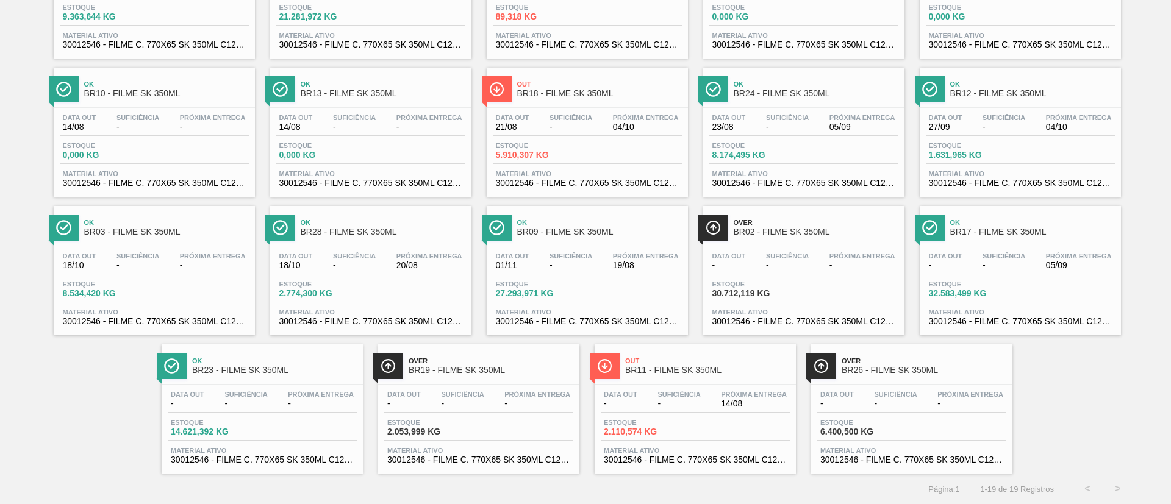
click at [531, 227] on span "BR09 - FILME SK 350ML" at bounding box center [599, 231] width 165 height 9
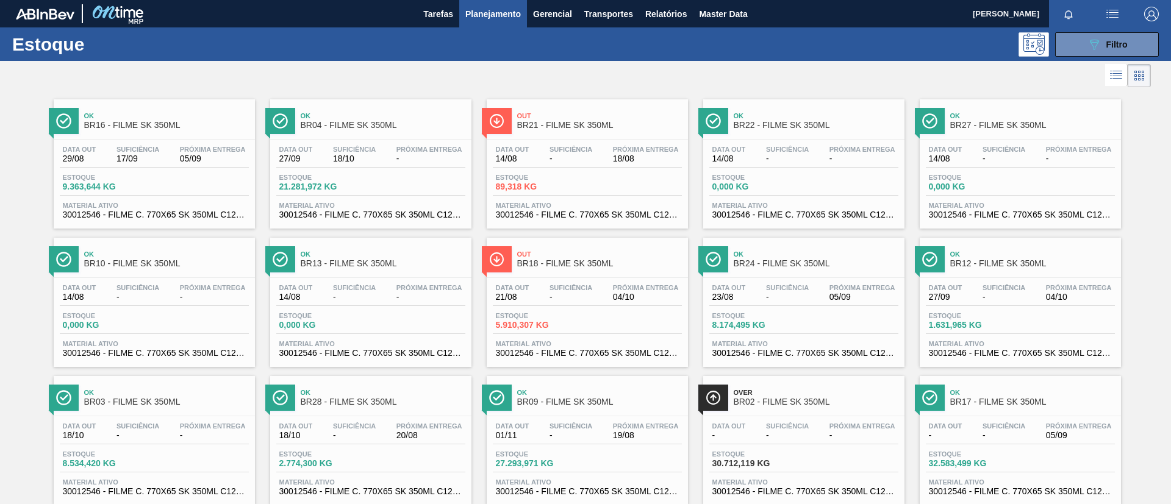
scroll to position [91, 0]
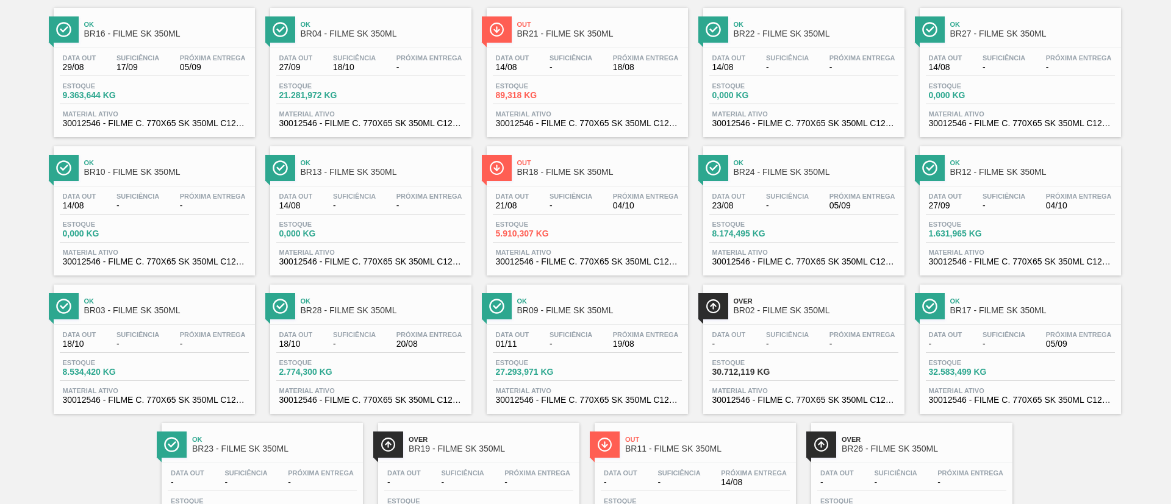
click at [612, 291] on div "Ok BR09 - FILME SK 350ML" at bounding box center [587, 304] width 201 height 27
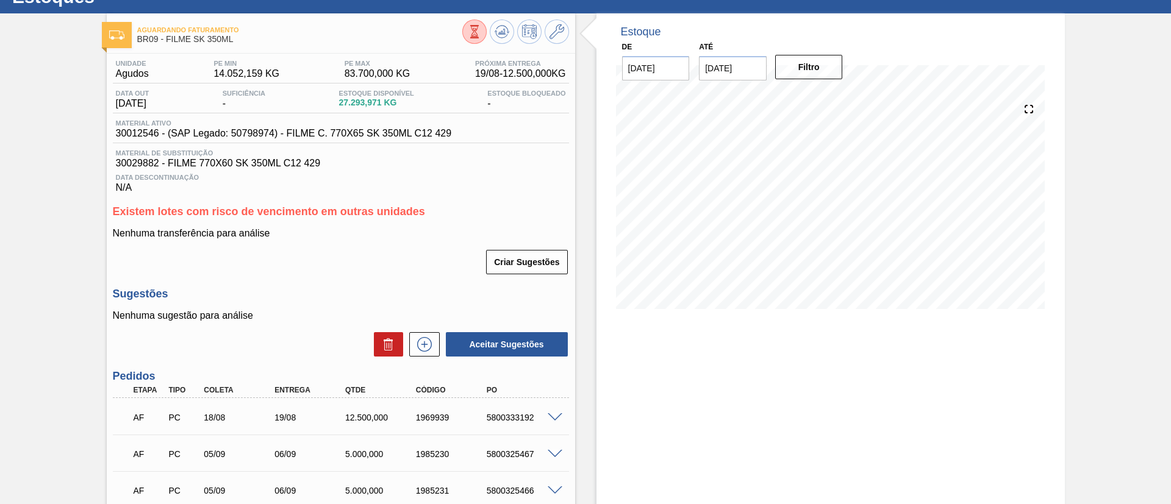
scroll to position [183, 0]
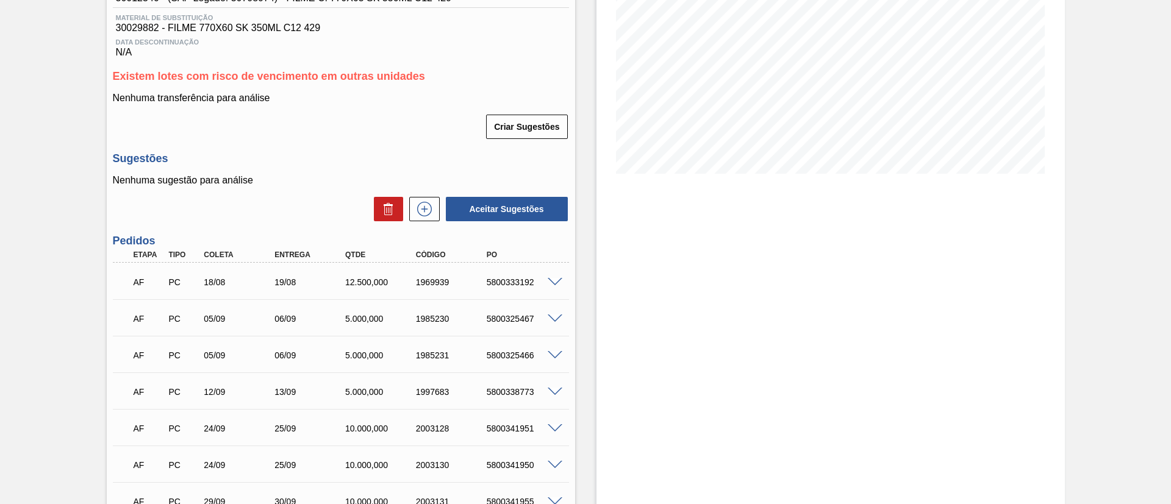
click at [564, 273] on div "AF PC 18/08 19/08 12.500,000 1969939 5800333192" at bounding box center [341, 281] width 456 height 30
click at [563, 277] on div at bounding box center [556, 281] width 24 height 9
click at [559, 279] on span at bounding box center [555, 282] width 15 height 9
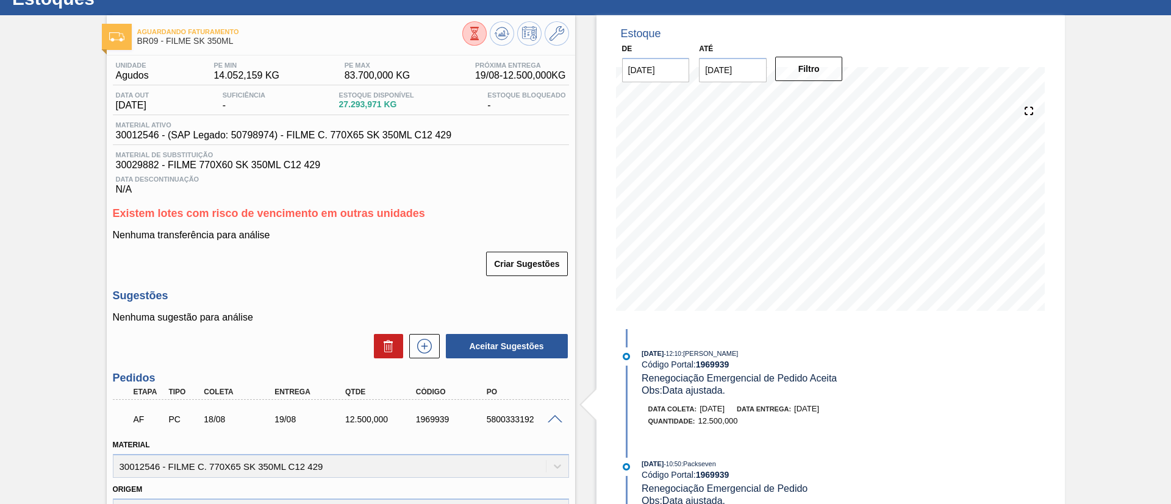
scroll to position [0, 0]
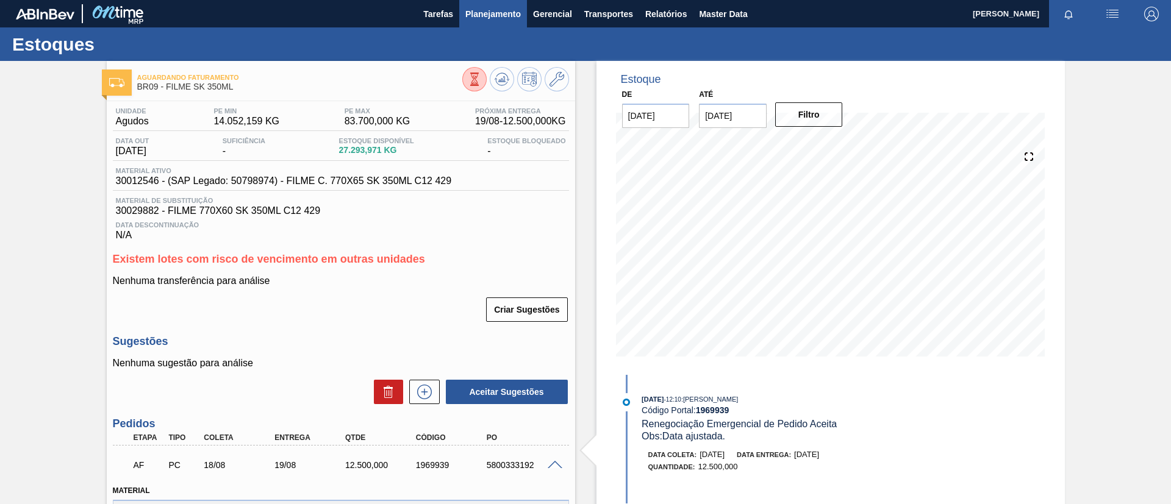
click at [482, 23] on button "Planejamento" at bounding box center [493, 13] width 68 height 27
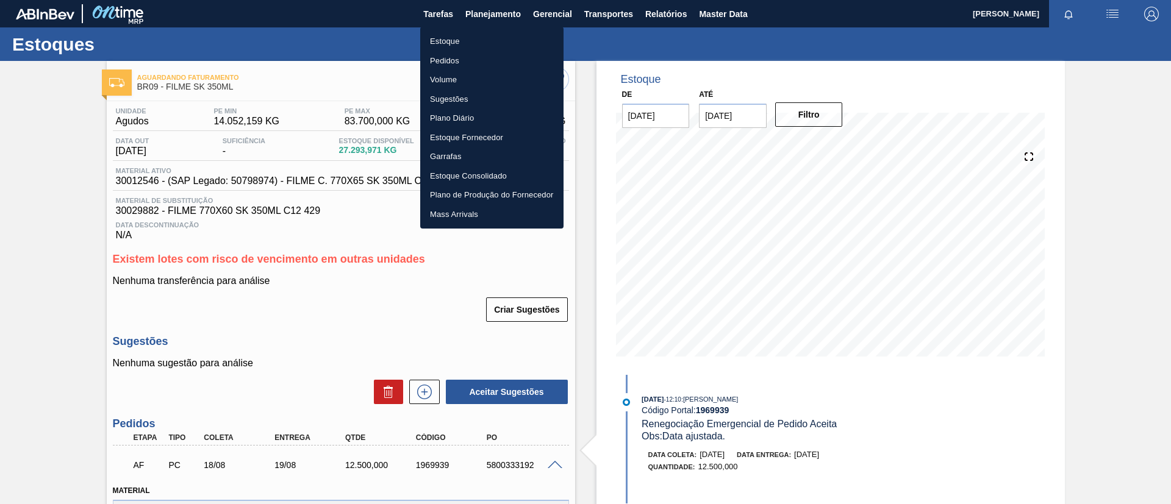
click at [474, 59] on li "Pedidos" at bounding box center [491, 61] width 143 height 20
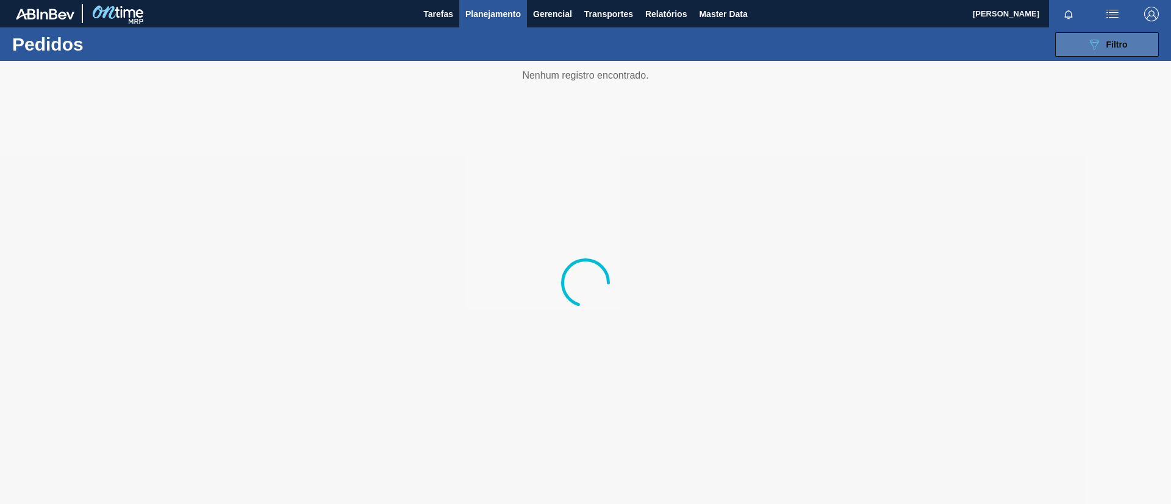
click at [1106, 42] on span "Filtro" at bounding box center [1116, 45] width 21 height 10
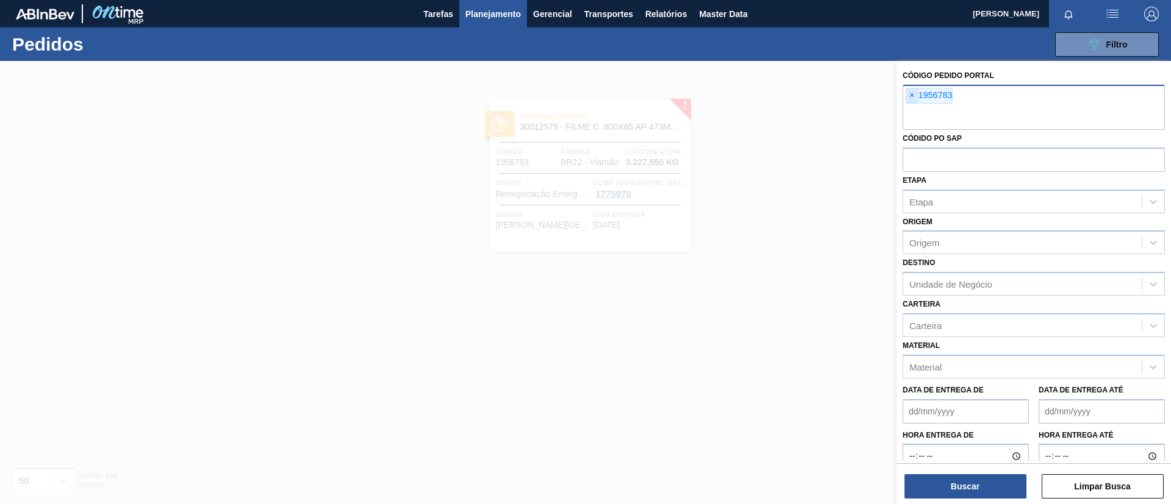
click at [910, 98] on span "×" at bounding box center [912, 95] width 12 height 15
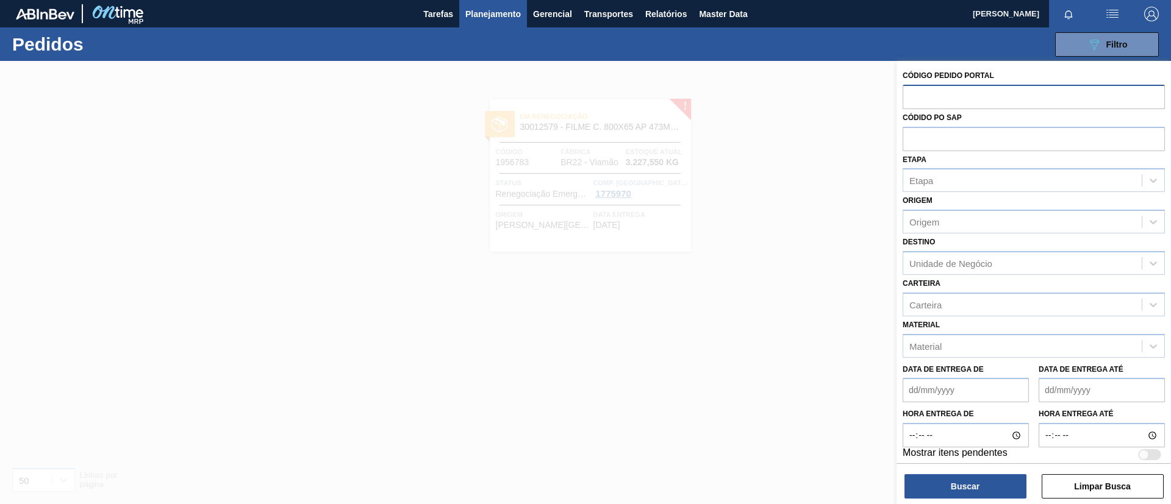
paste input "text"
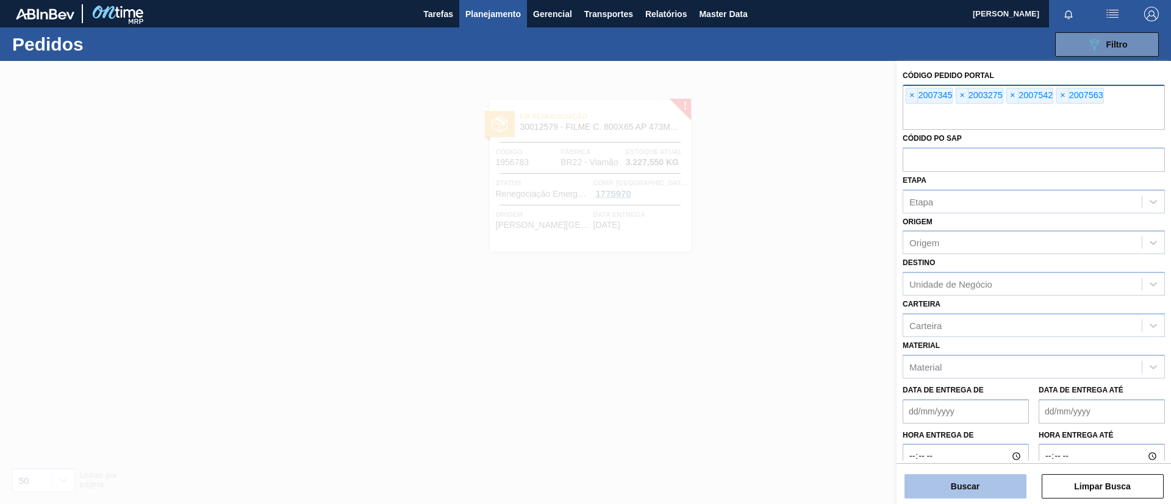
click at [986, 482] on button "Buscar" at bounding box center [965, 486] width 122 height 24
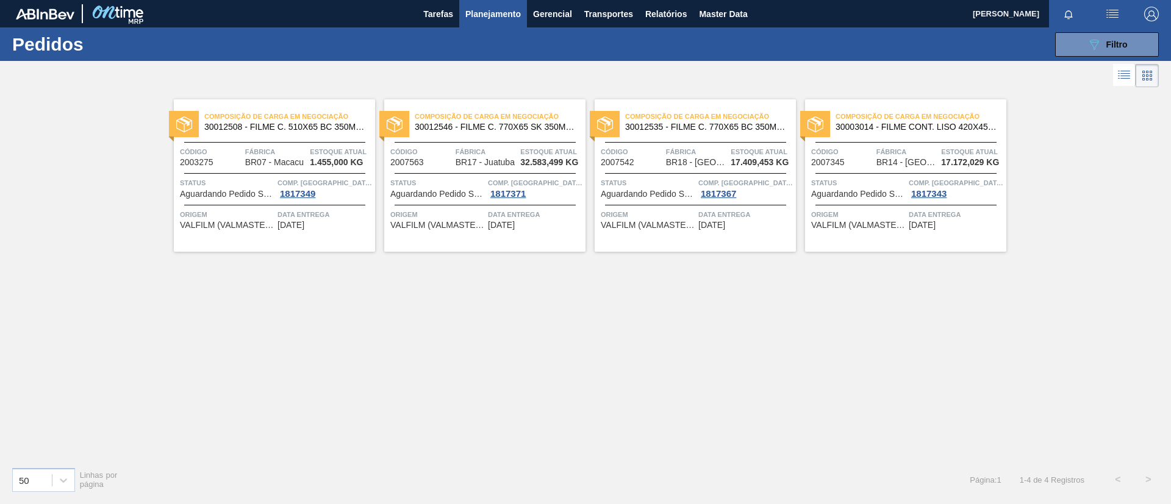
click at [313, 159] on span "1.455,000 KG" at bounding box center [336, 162] width 53 height 9
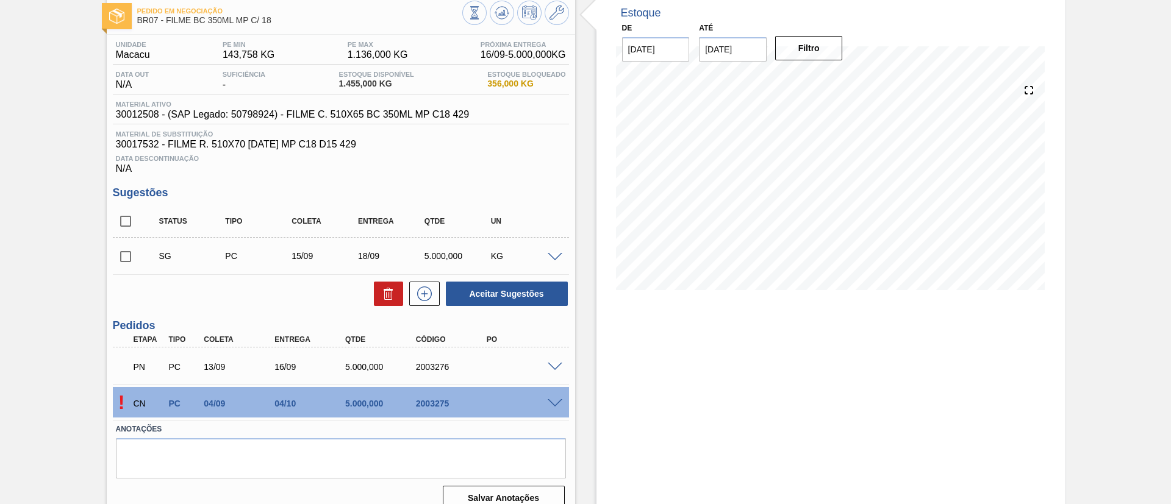
scroll to position [83, 0]
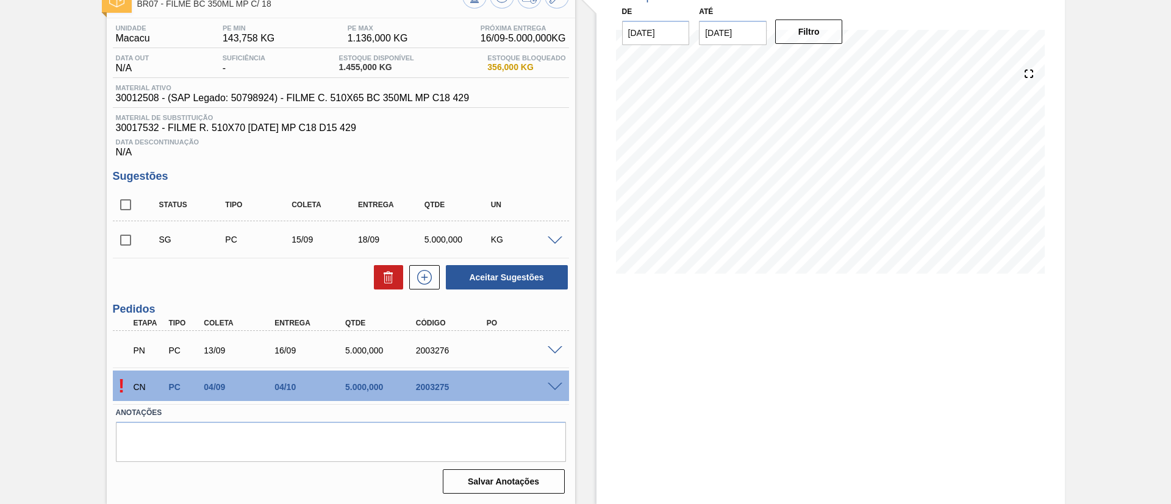
click at [553, 390] on div "! CN PC 04/09 04/10 5.000,000 2003275" at bounding box center [341, 386] width 456 height 30
click at [550, 387] on span at bounding box center [555, 387] width 15 height 9
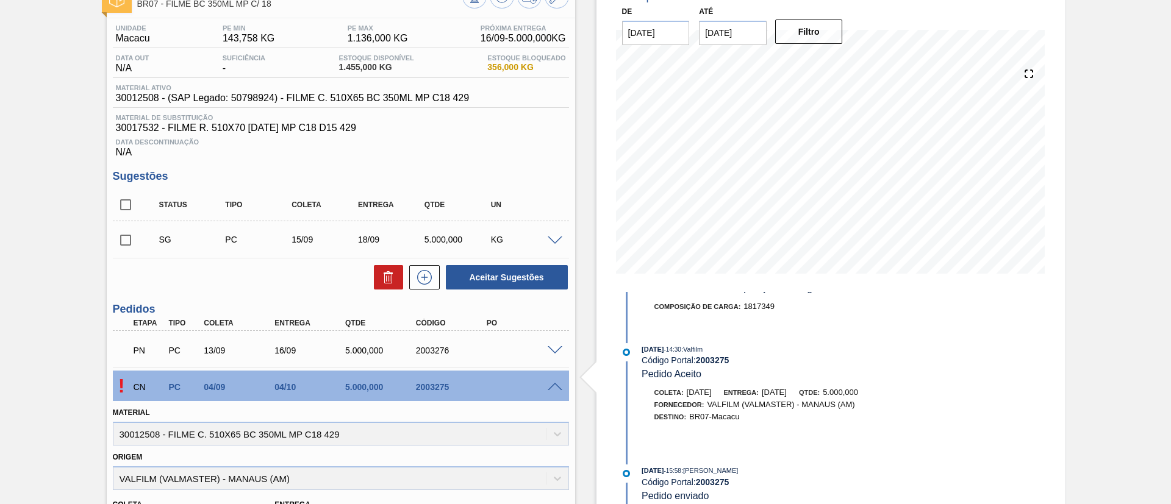
scroll to position [0, 0]
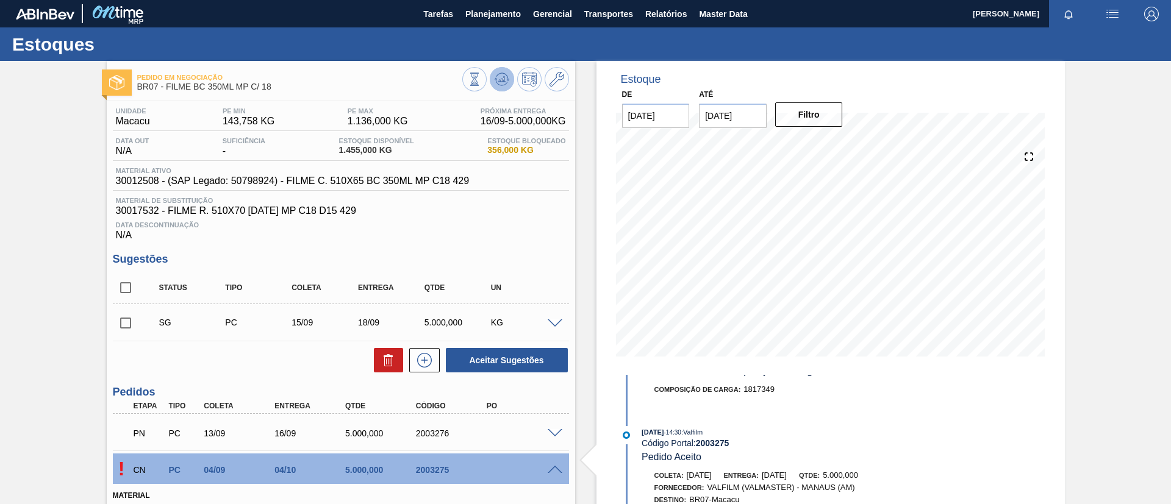
click at [481, 77] on icon at bounding box center [474, 79] width 13 height 13
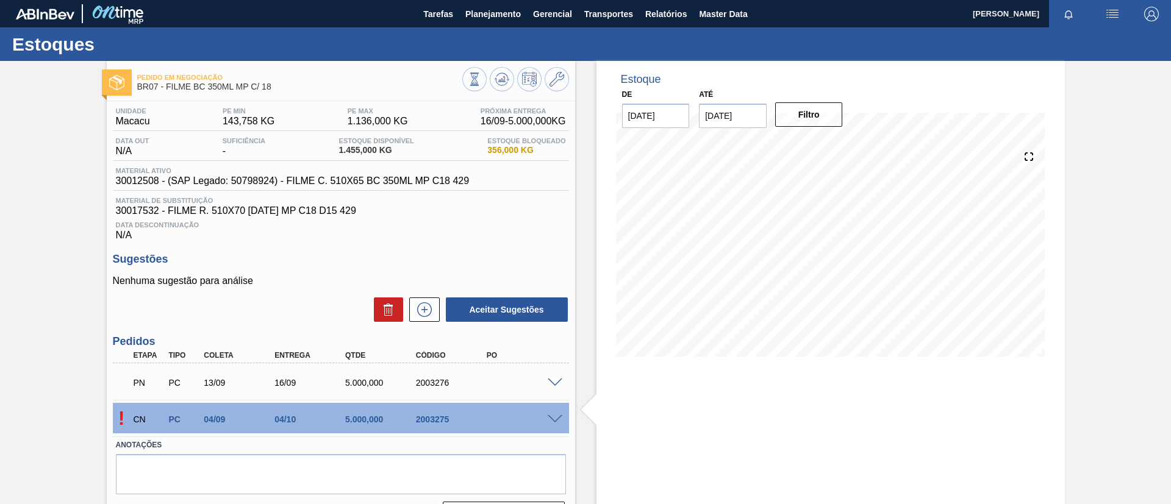
click at [546, 423] on div "CN PC 04/09 04/10 5.000,000 2003275" at bounding box center [338, 418] width 424 height 24
click at [552, 421] on span at bounding box center [555, 419] width 15 height 9
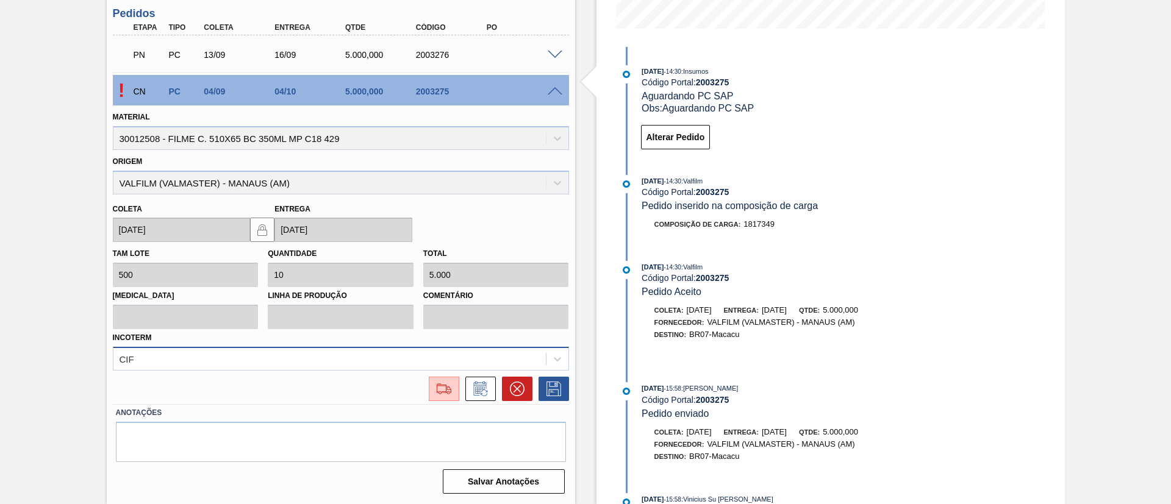
click at [431, 352] on div "CIF" at bounding box center [341, 359] width 456 height 24
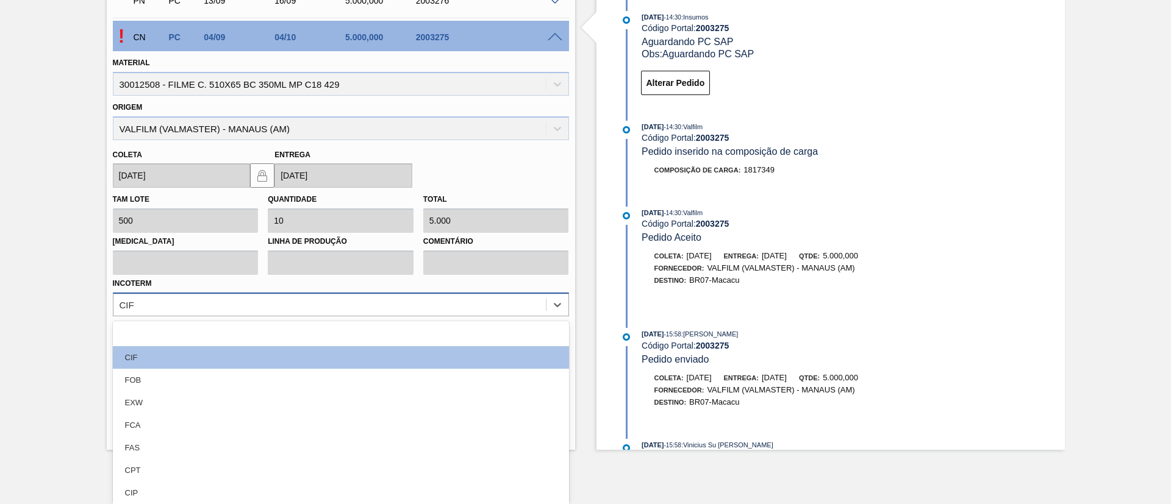
drag, startPoint x: 231, startPoint y: 371, endPoint x: 379, endPoint y: 367, distance: 147.6
click at [230, 371] on div "FOB" at bounding box center [341, 380] width 456 height 23
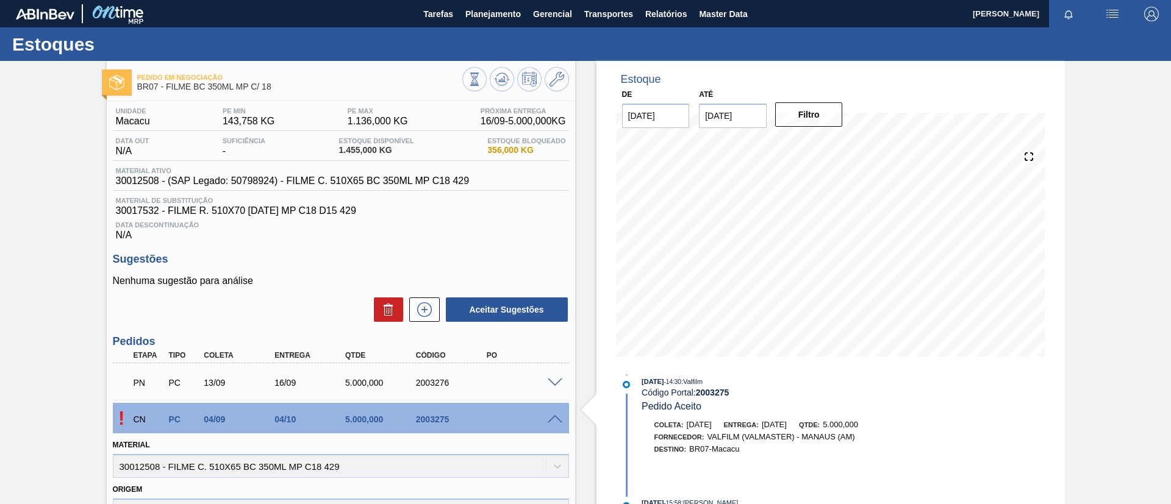
scroll to position [328, 0]
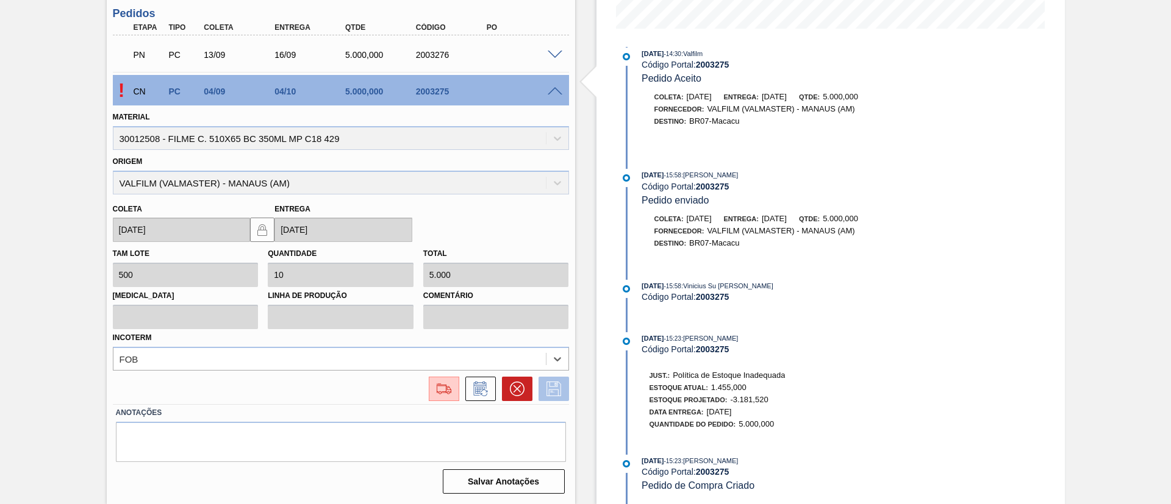
click at [562, 384] on icon at bounding box center [554, 389] width 20 height 15
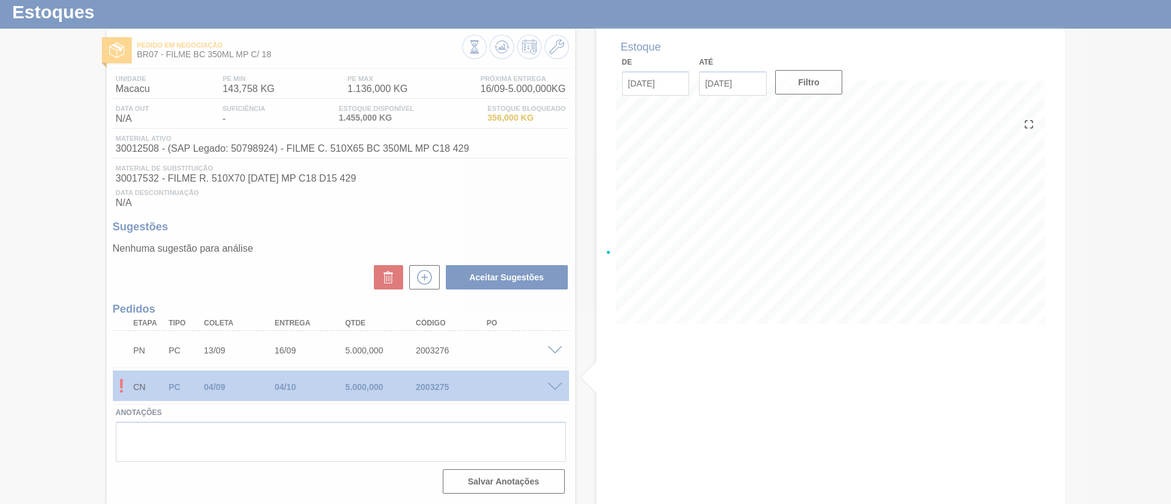
scroll to position [32, 0]
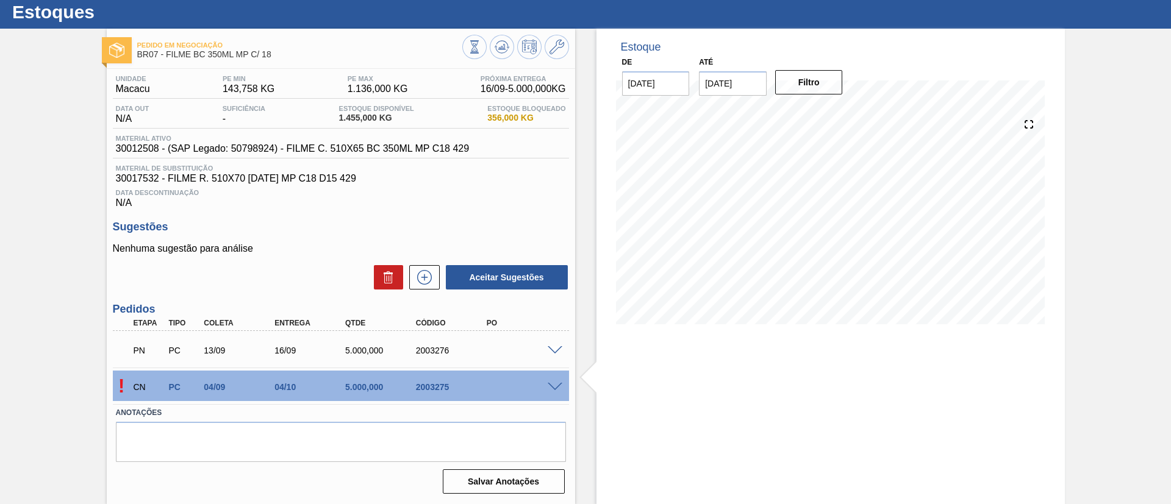
click at [553, 383] on span at bounding box center [555, 387] width 15 height 9
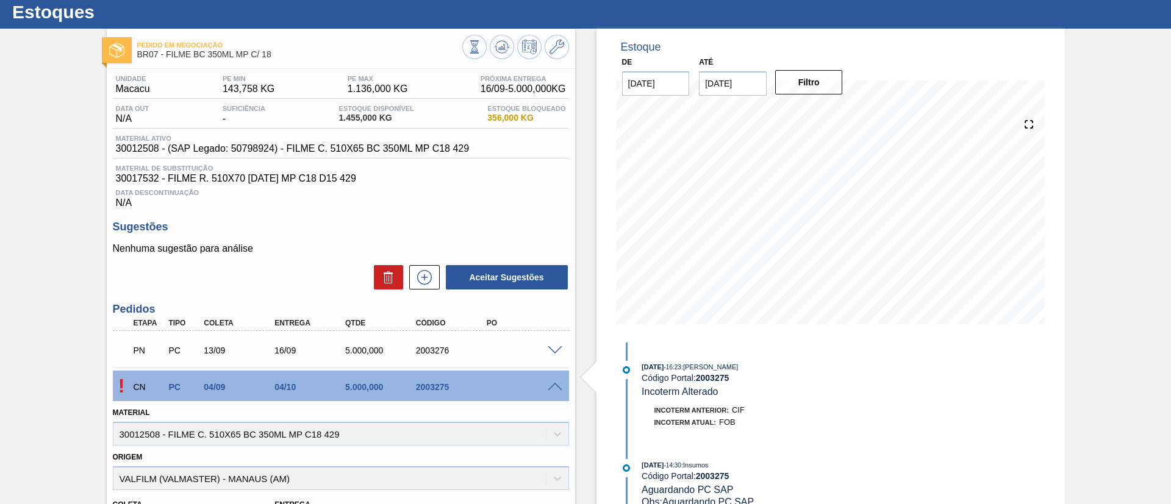
scroll to position [328, 0]
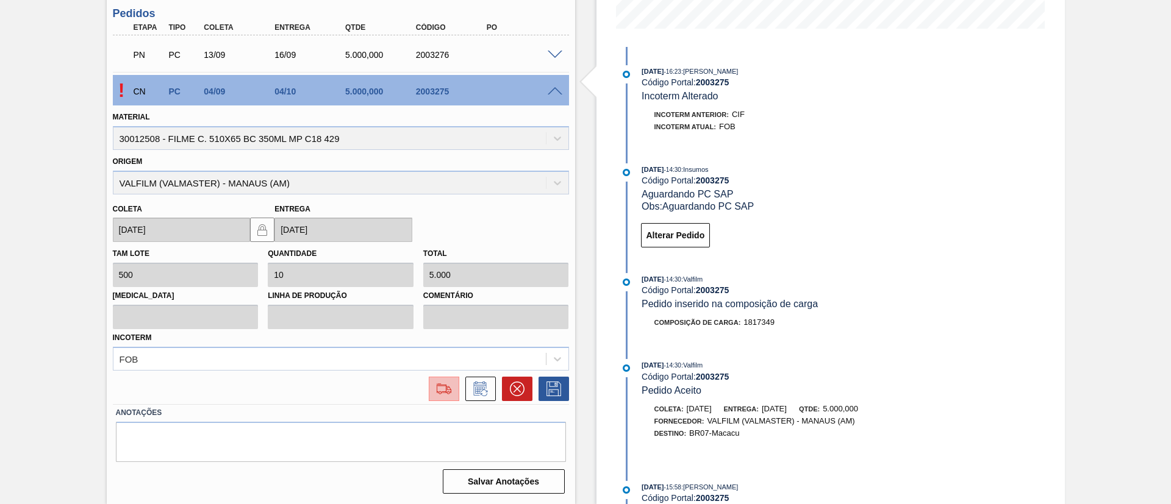
click at [449, 388] on img at bounding box center [444, 389] width 20 height 15
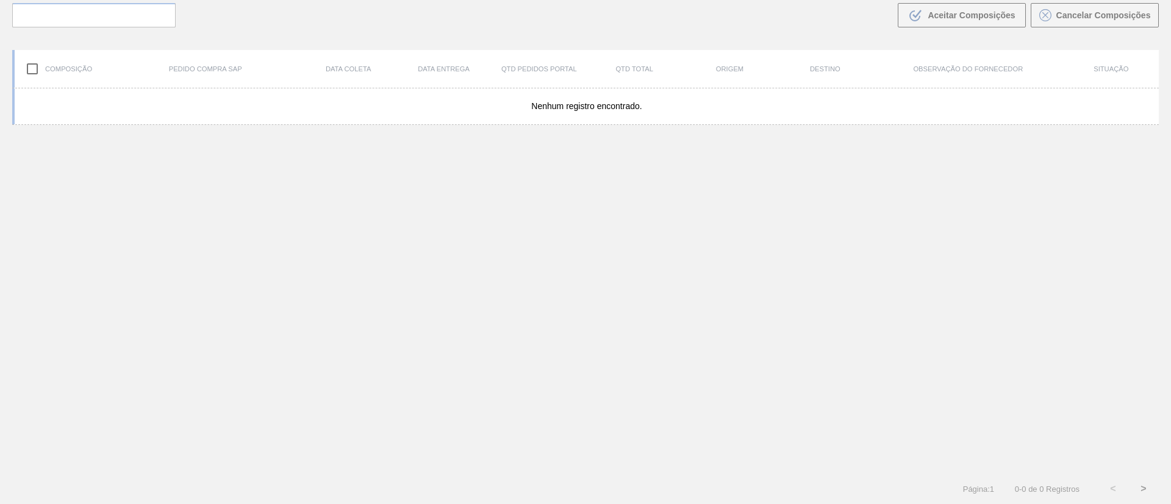
scroll to position [88, 0]
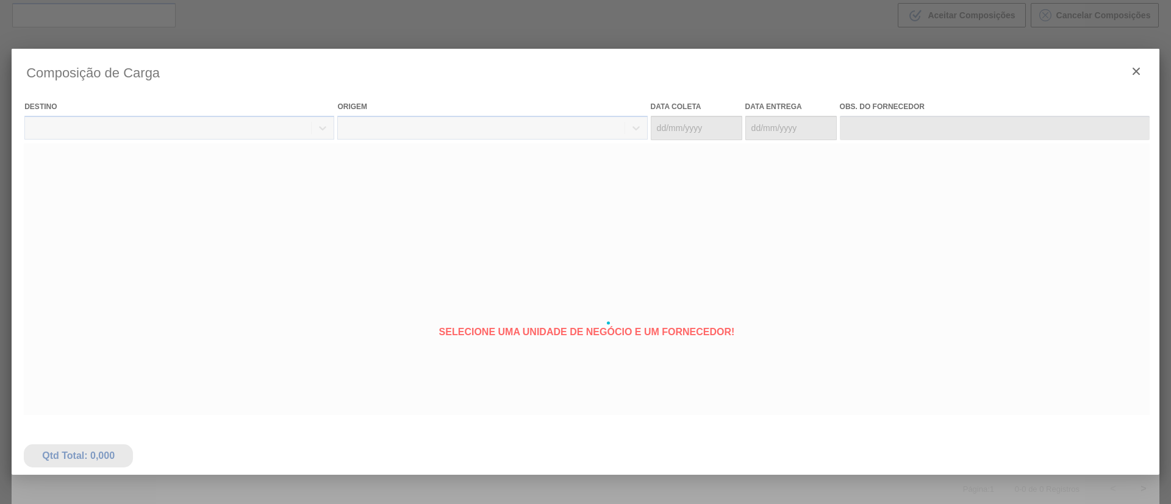
type coleta "04/09/2025"
type entrega "04/10/2025"
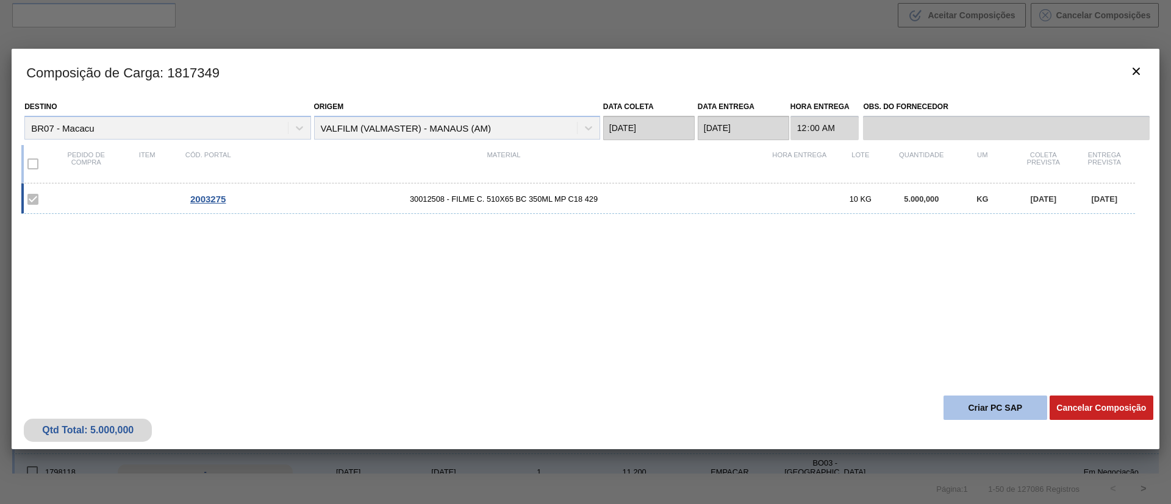
click at [991, 411] on button "Criar PC SAP" at bounding box center [995, 408] width 104 height 24
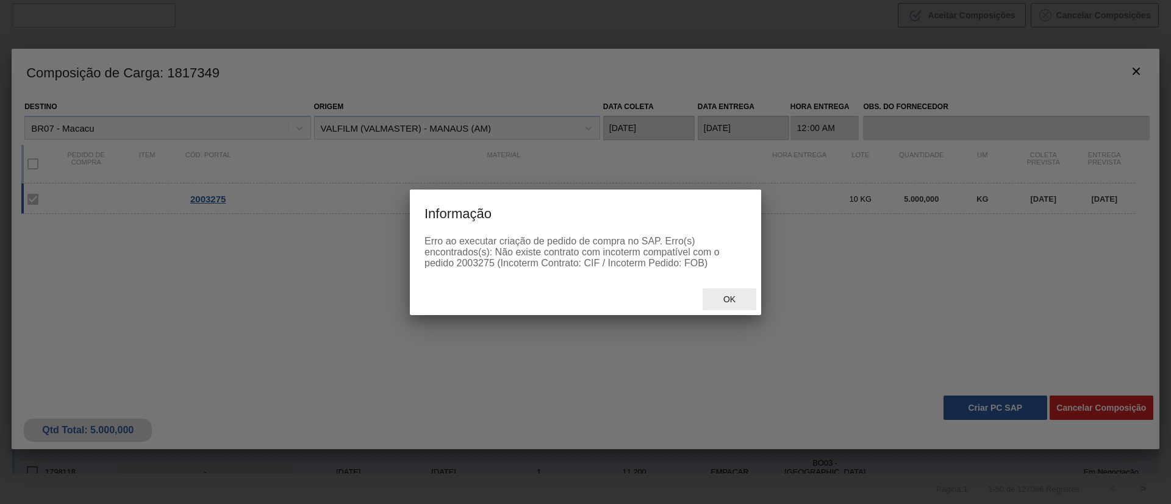
click at [736, 301] on span "Ok" at bounding box center [729, 299] width 32 height 10
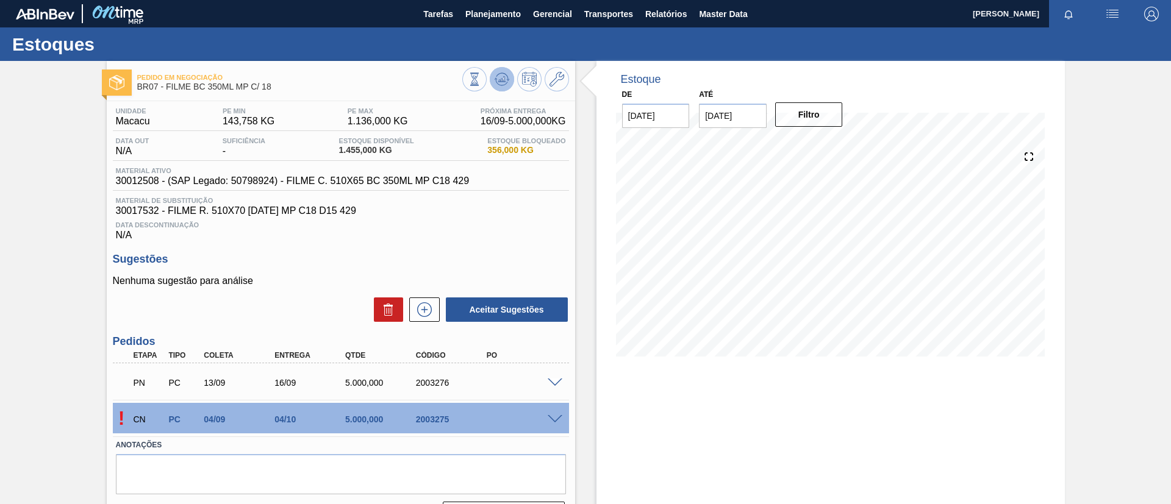
click at [481, 83] on icon at bounding box center [474, 79] width 13 height 13
click at [498, 79] on icon at bounding box center [502, 78] width 8 height 5
click at [557, 384] on span at bounding box center [555, 383] width 15 height 9
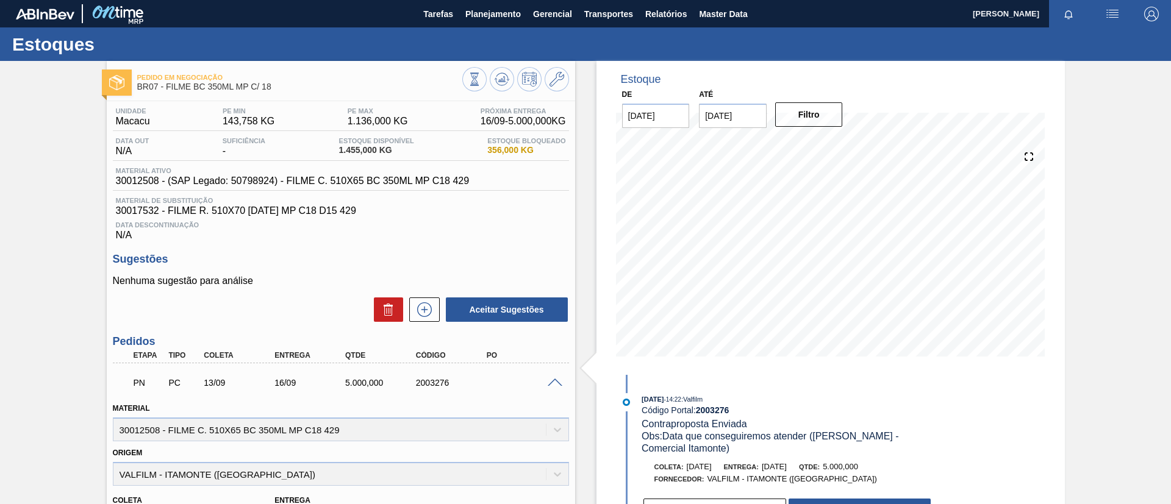
click at [557, 384] on span at bounding box center [555, 383] width 15 height 9
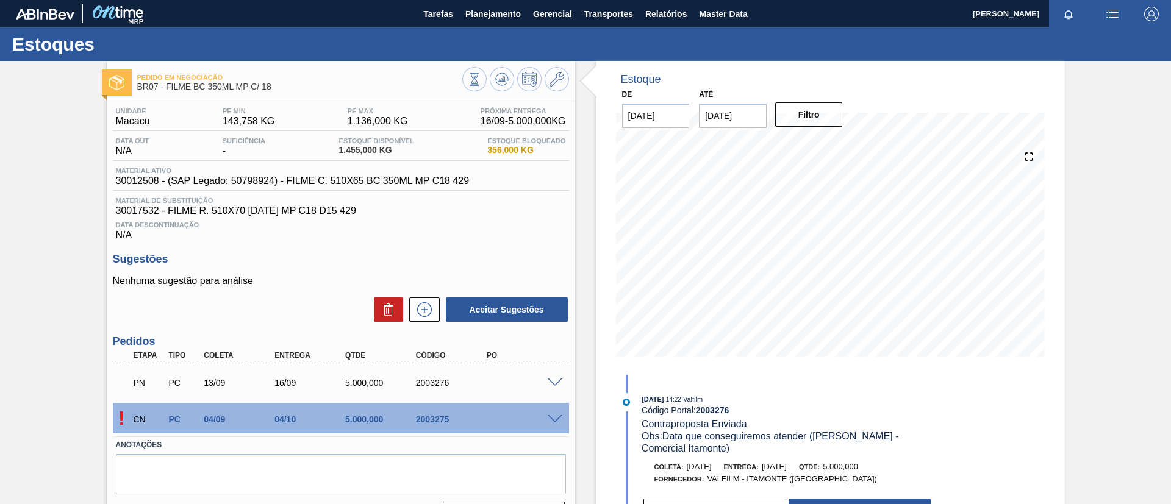
click at [557, 384] on span at bounding box center [555, 383] width 15 height 9
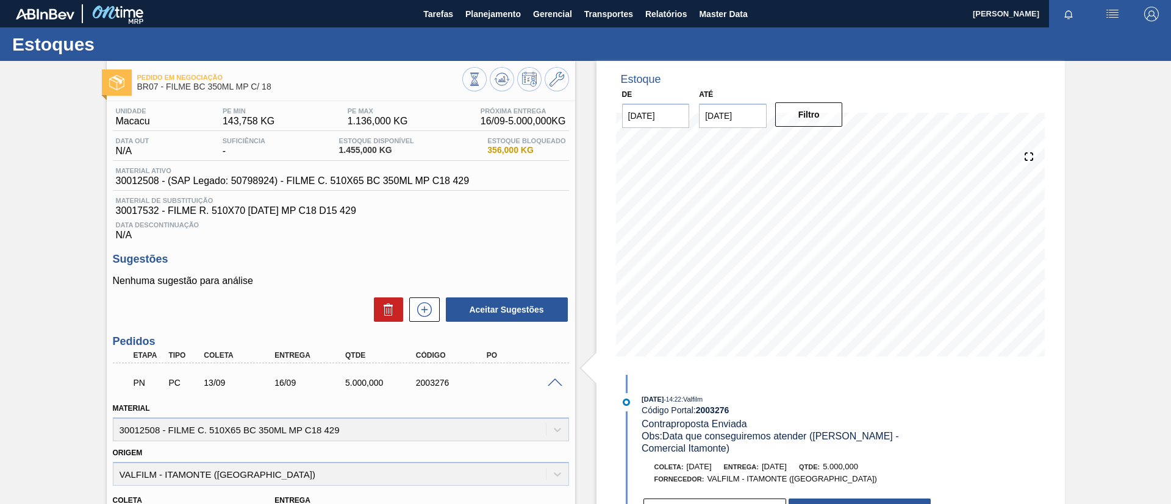
click at [557, 384] on span at bounding box center [555, 383] width 15 height 9
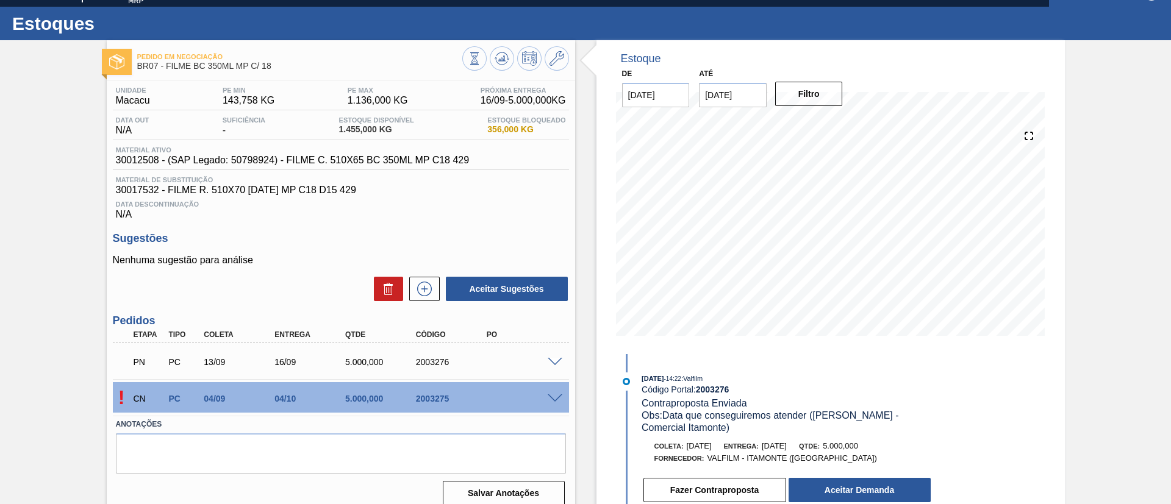
scroll to position [32, 0]
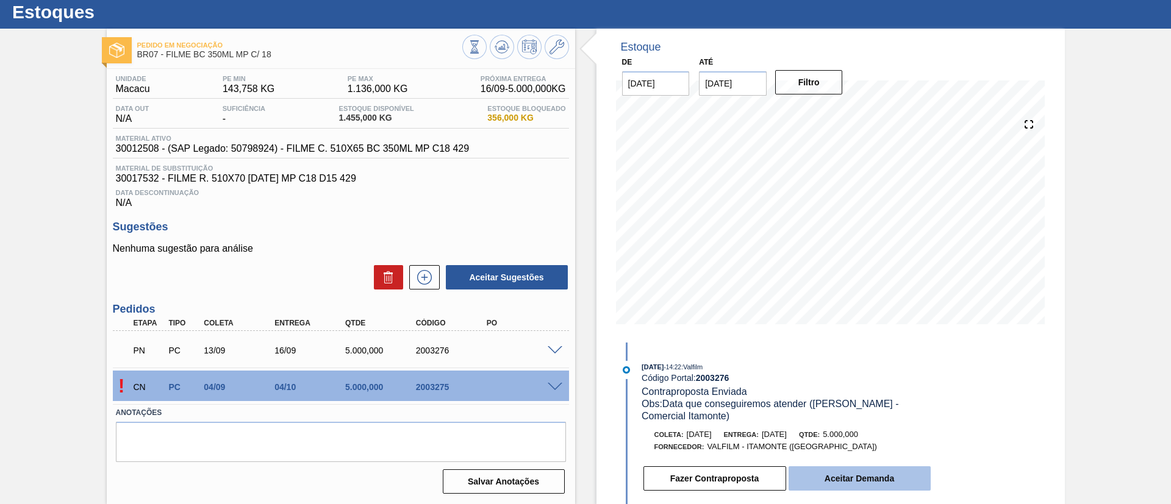
click at [871, 486] on button "Aceitar Demanda" at bounding box center [859, 478] width 142 height 24
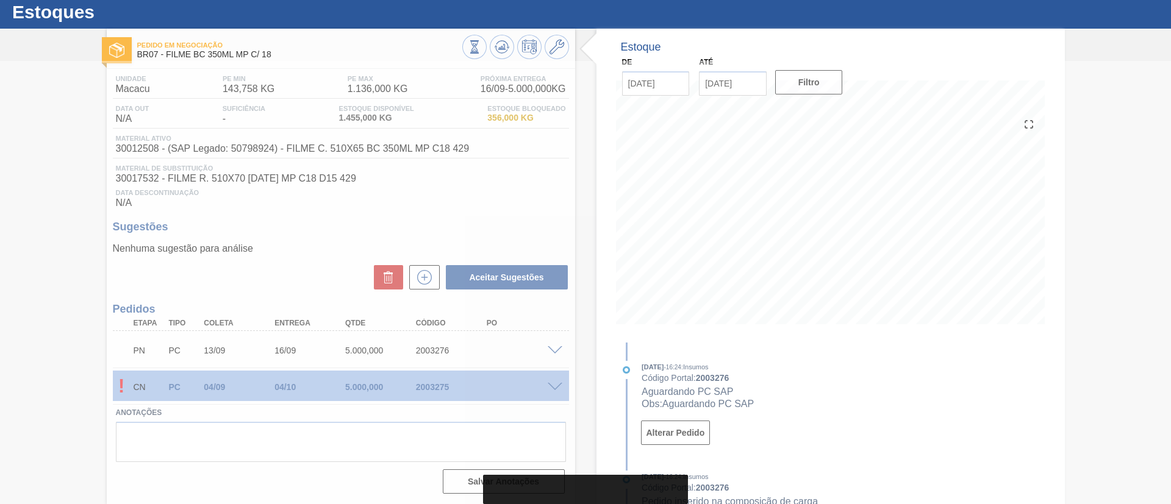
type input "21/09/2025"
type input "22/09/2025"
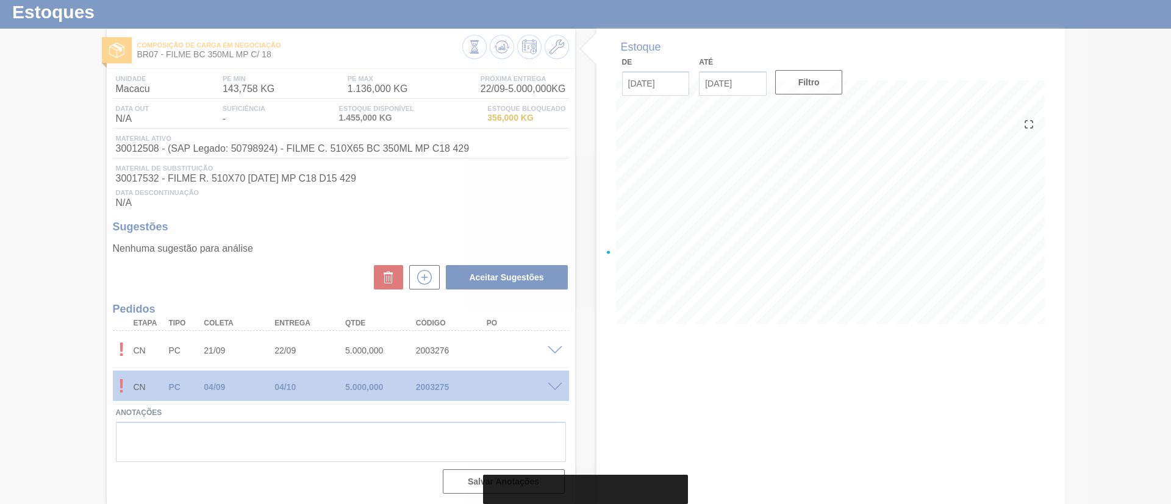
click at [554, 344] on div at bounding box center [585, 252] width 1171 height 504
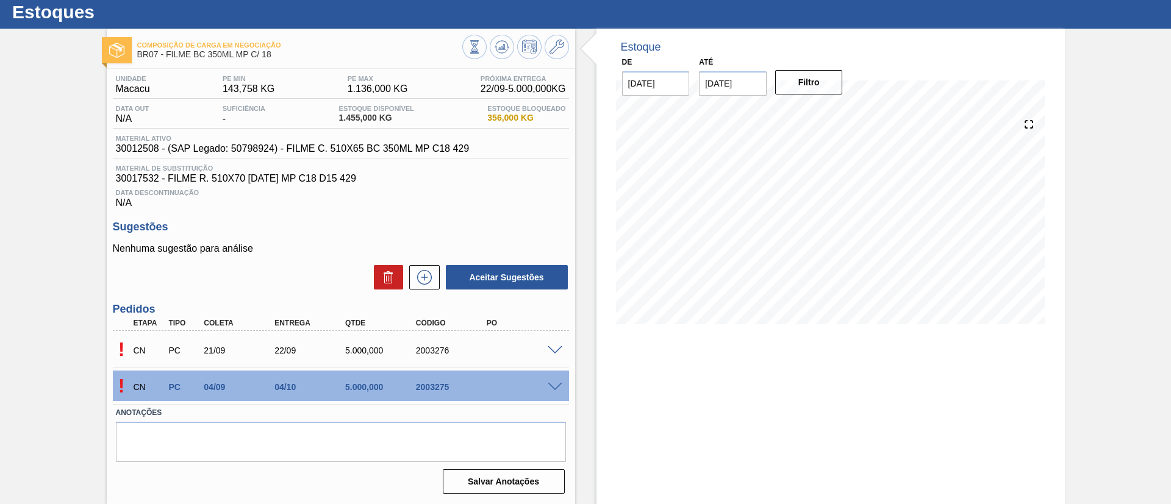
click at [554, 346] on span at bounding box center [555, 350] width 15 height 9
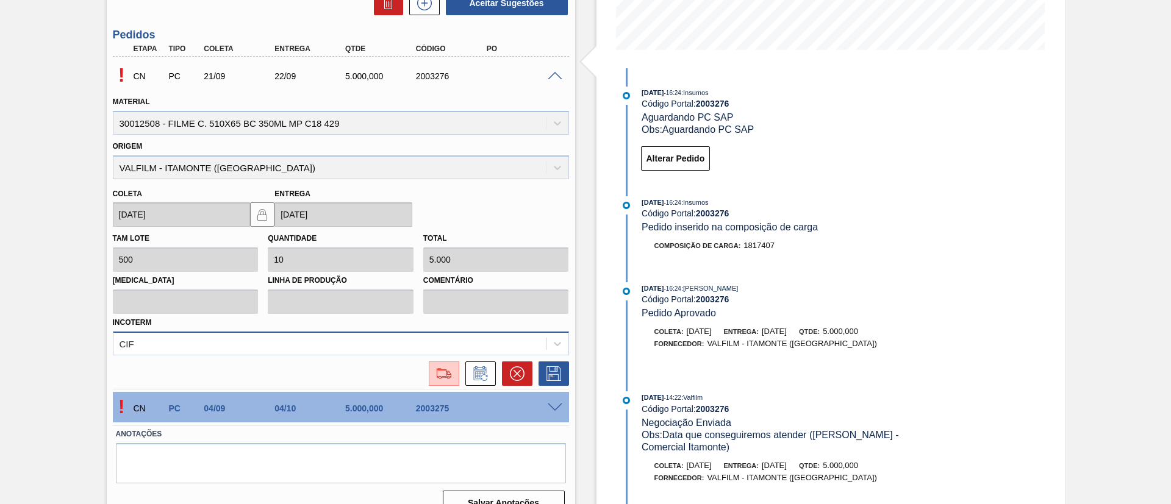
click at [266, 344] on div "CIF" at bounding box center [341, 344] width 456 height 24
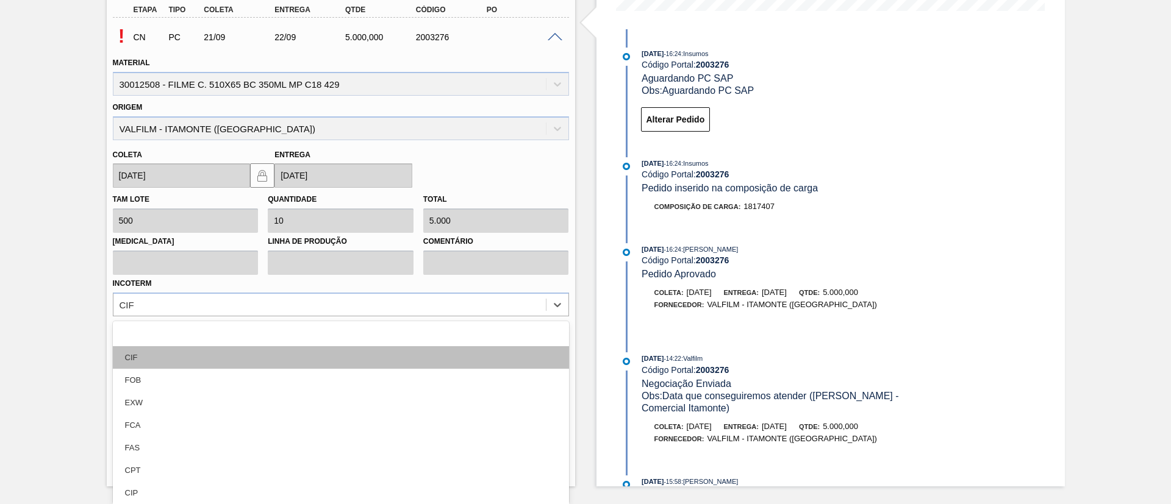
click at [176, 349] on div "CIF" at bounding box center [341, 357] width 456 height 23
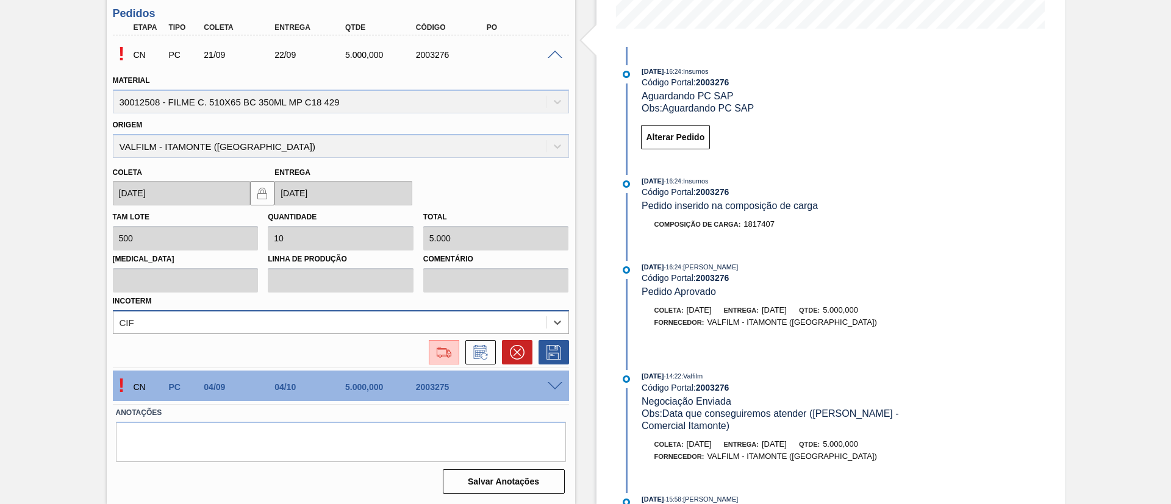
click at [197, 325] on div "option CIF, selected. Select is focused ,type to refine list, press Down to ope…" at bounding box center [341, 322] width 456 height 24
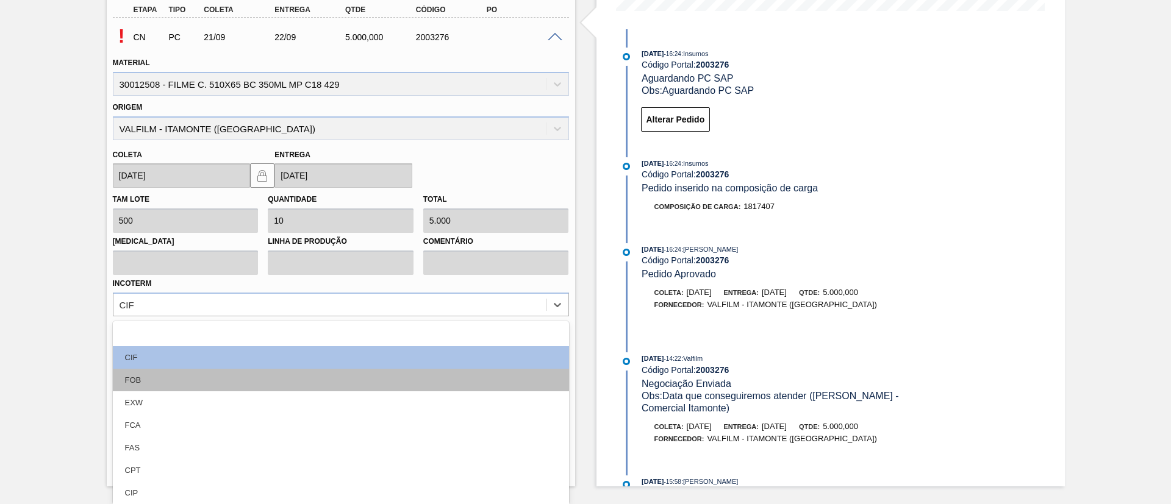
click at [172, 374] on div "FOB" at bounding box center [341, 380] width 456 height 23
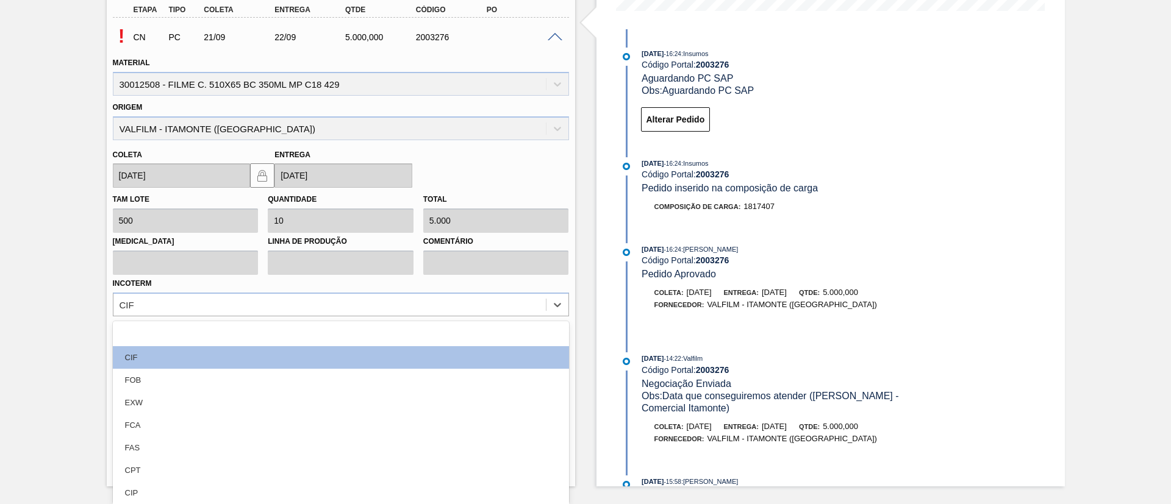
scroll to position [328, 0]
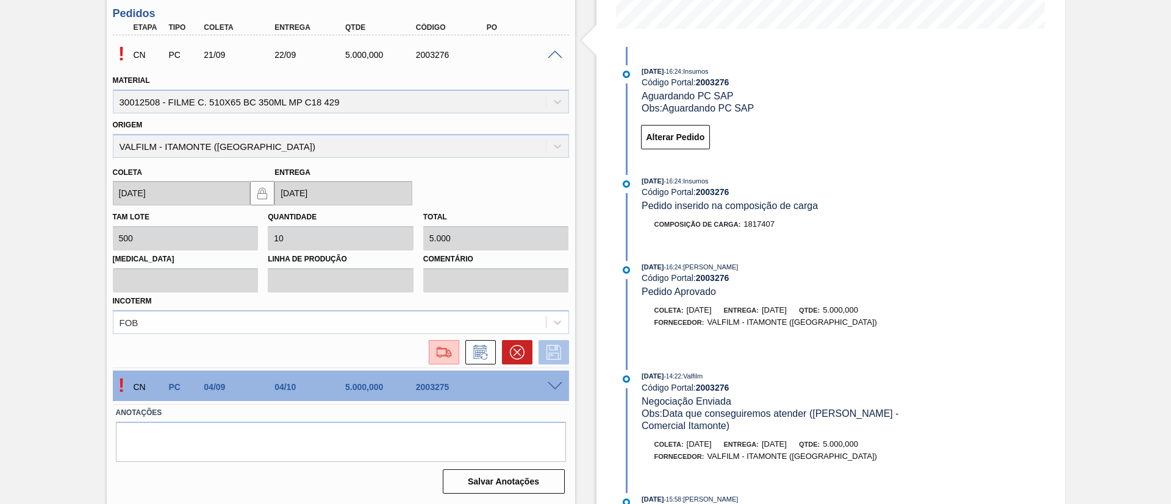
click at [552, 359] on icon at bounding box center [554, 352] width 20 height 15
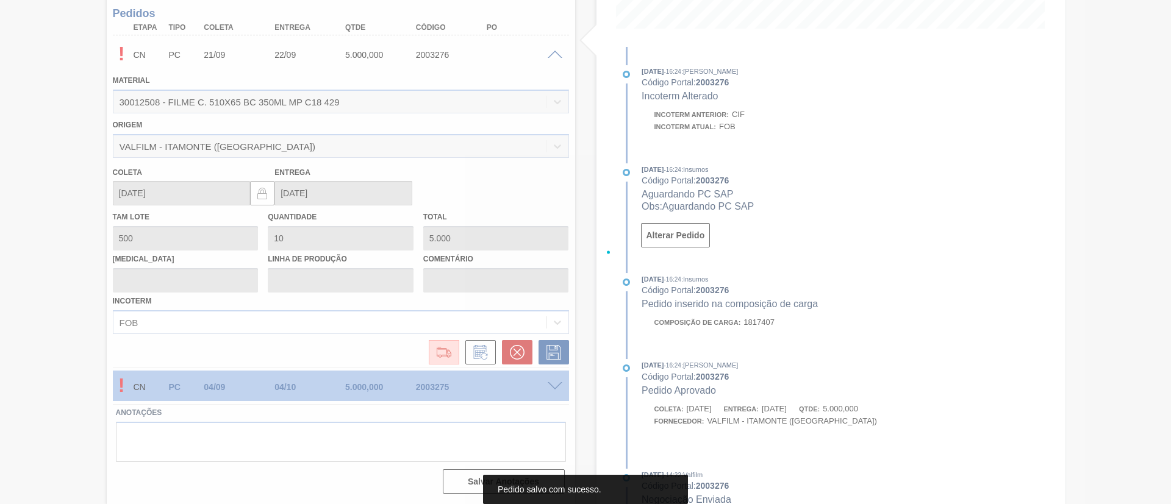
scroll to position [32, 0]
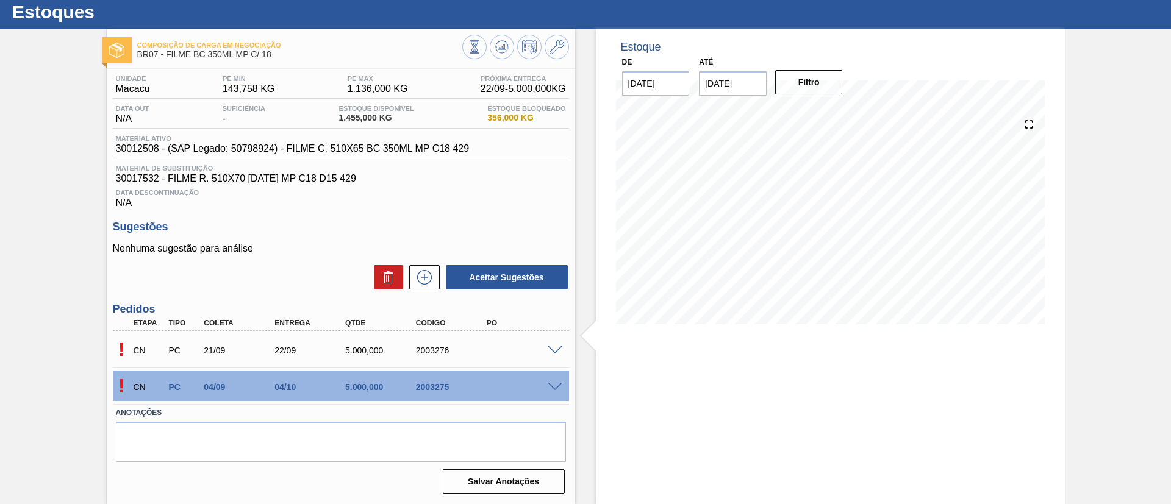
click at [553, 346] on span at bounding box center [555, 350] width 15 height 9
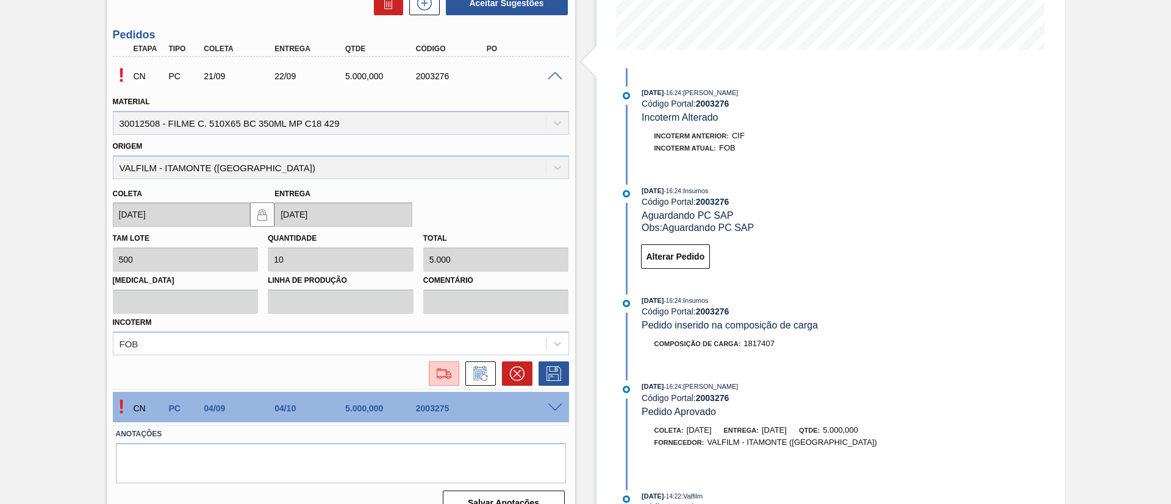
scroll to position [328, 0]
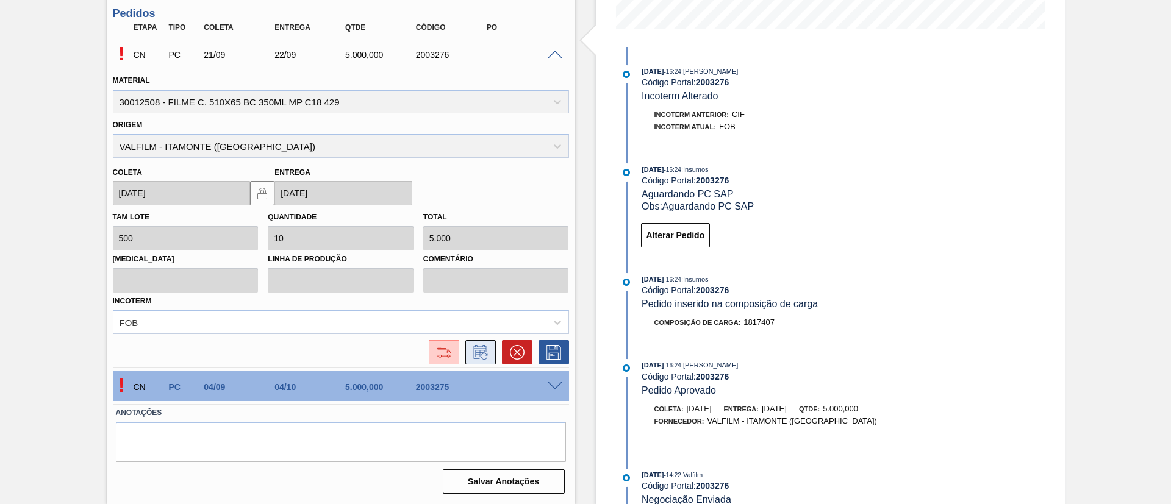
click at [482, 354] on icon at bounding box center [481, 352] width 20 height 15
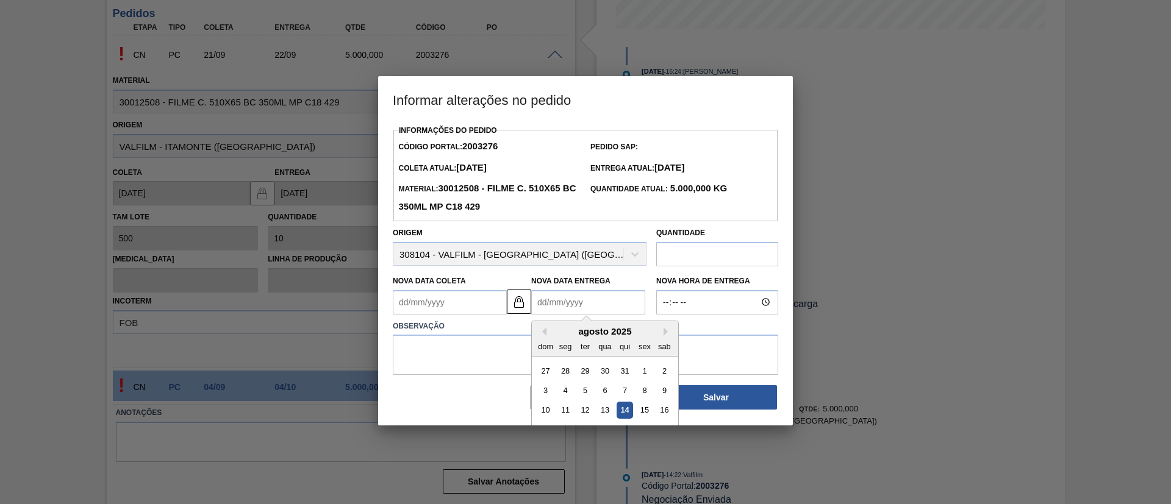
click at [563, 309] on Entrega "Nova Data Entrega" at bounding box center [588, 302] width 114 height 24
click at [659, 334] on div "agosto 2025" at bounding box center [605, 331] width 146 height 10
click at [662, 336] on div "agosto 2025" at bounding box center [605, 331] width 146 height 10
click at [666, 330] on button "Next Month" at bounding box center [667, 331] width 9 height 9
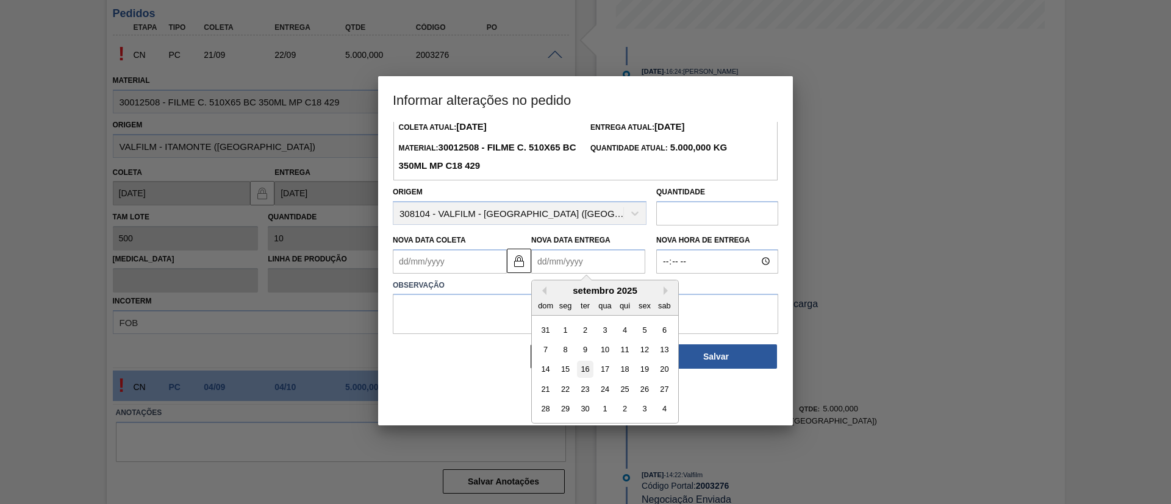
click at [587, 374] on div "16" at bounding box center [585, 369] width 16 height 16
type Coleta "[DATE]"
type Entrega "16/09/2025"
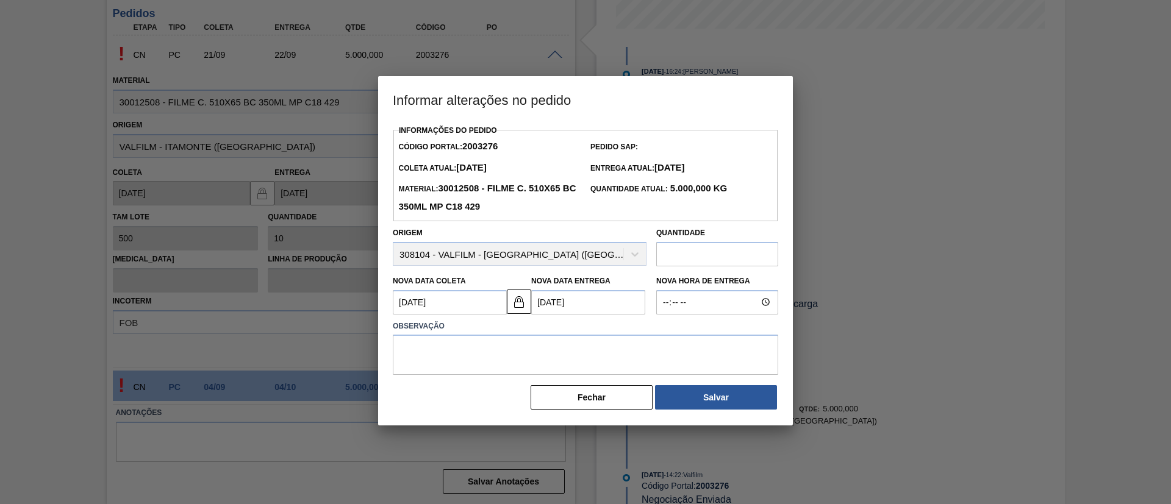
scroll to position [0, 0]
click at [704, 366] on textarea at bounding box center [585, 355] width 385 height 40
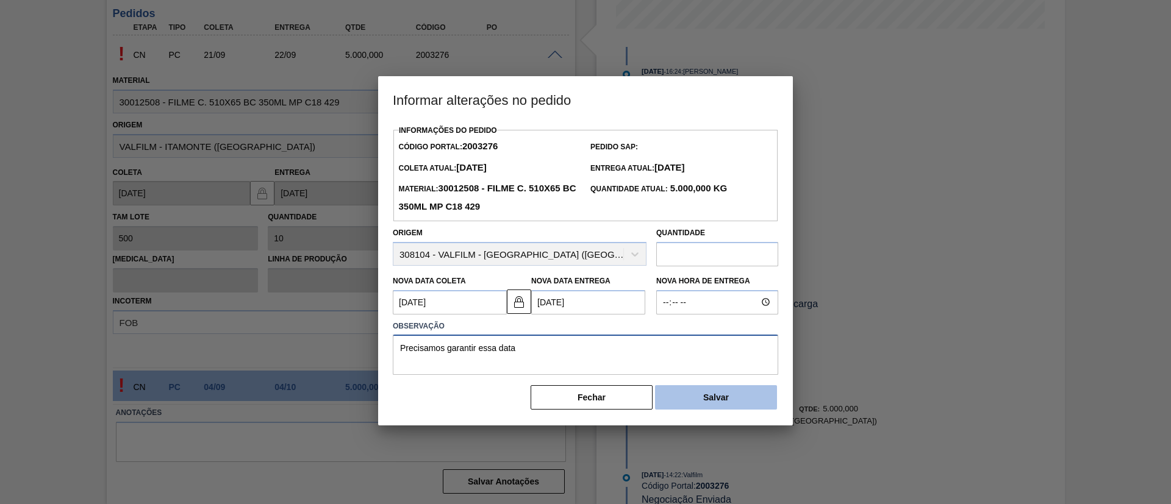
type textarea "Precisamos garantir essa data"
click at [732, 389] on button "Salvar" at bounding box center [716, 397] width 122 height 24
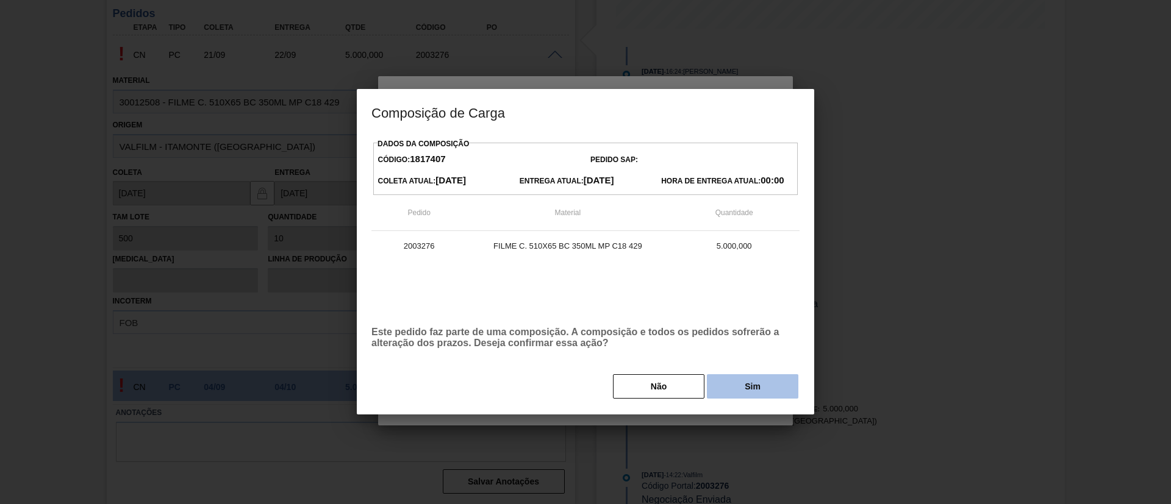
click at [749, 394] on button "Sim" at bounding box center [752, 386] width 91 height 24
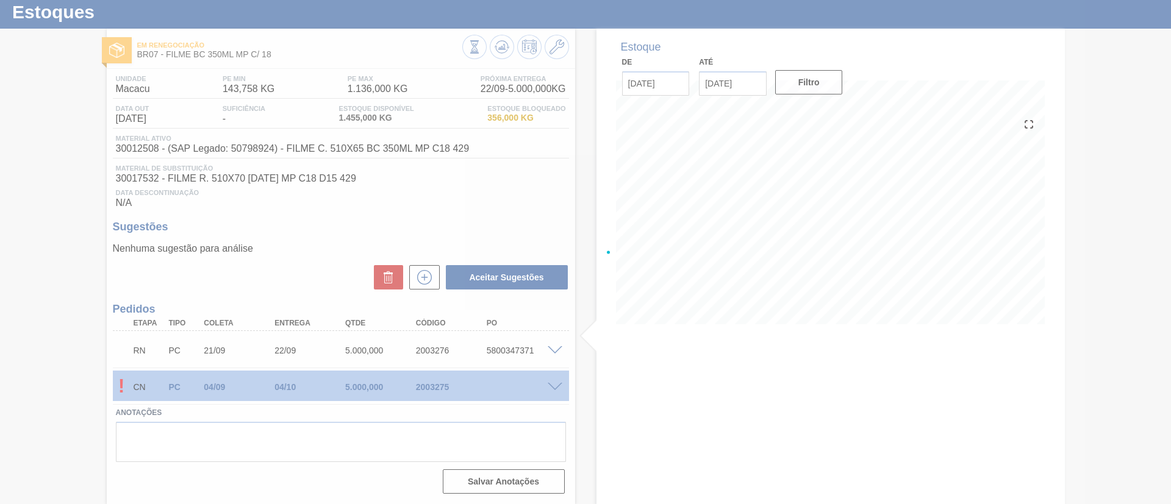
scroll to position [32, 0]
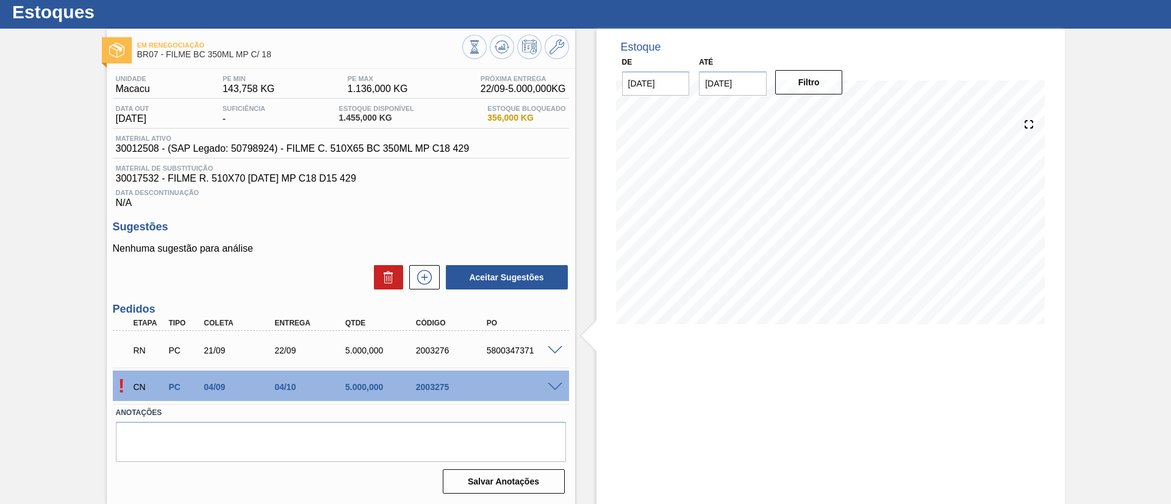
click at [557, 351] on span at bounding box center [555, 350] width 15 height 9
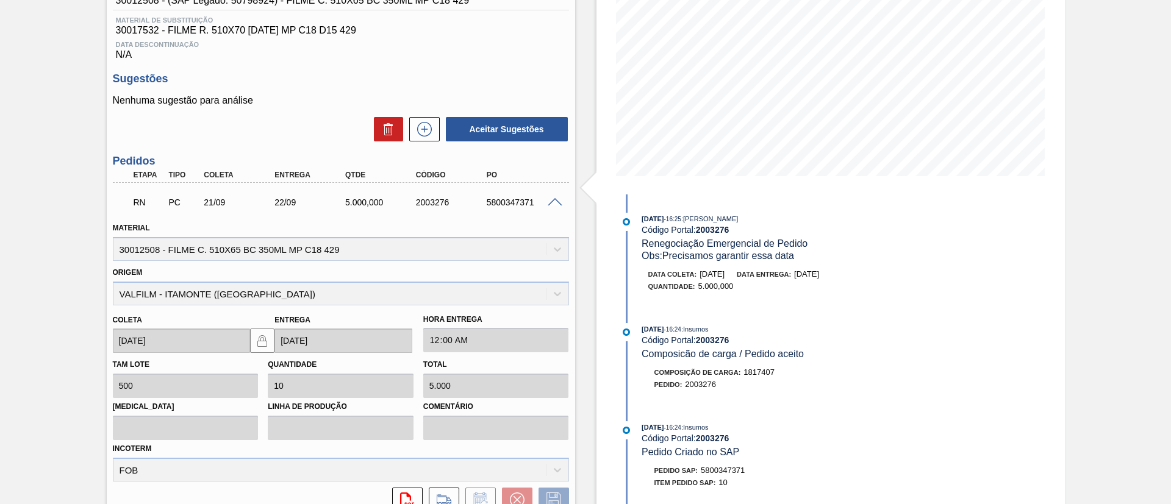
scroll to position [183, 0]
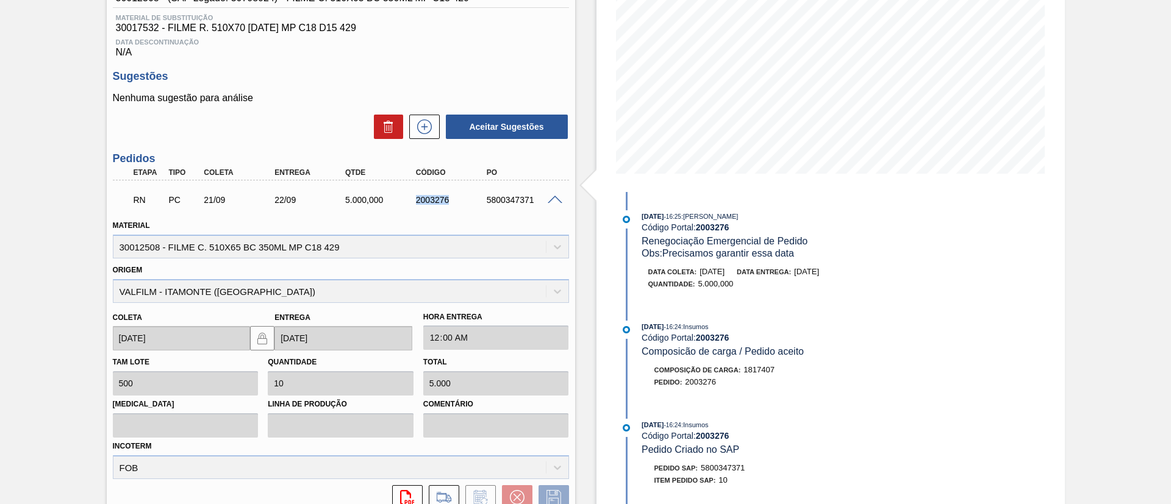
drag, startPoint x: 403, startPoint y: 200, endPoint x: 462, endPoint y: 201, distance: 58.5
click at [462, 201] on div "RN PC 21/09 22/09 5.000,000 2003276 5800347371" at bounding box center [338, 199] width 424 height 24
copy div "2003276"
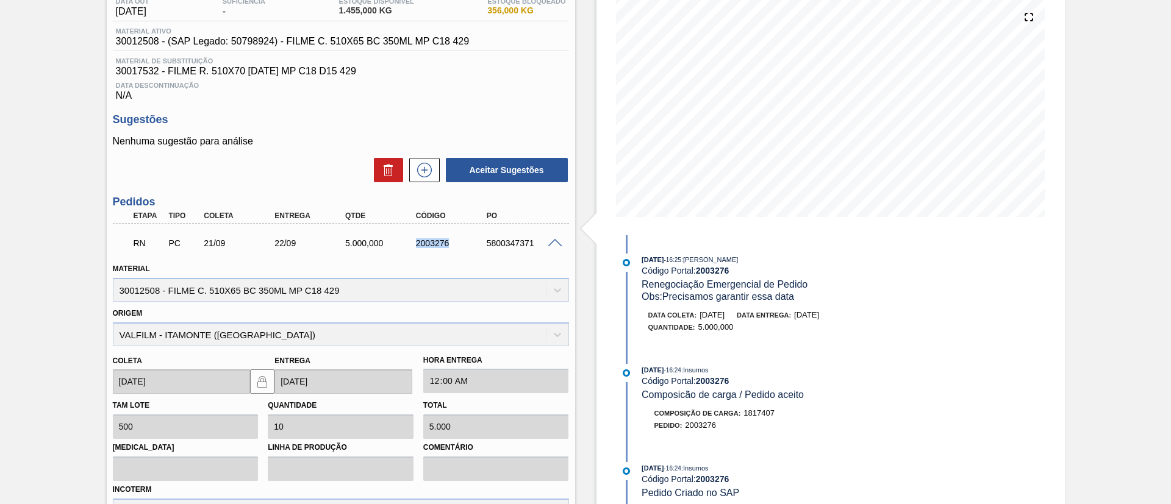
scroll to position [0, 0]
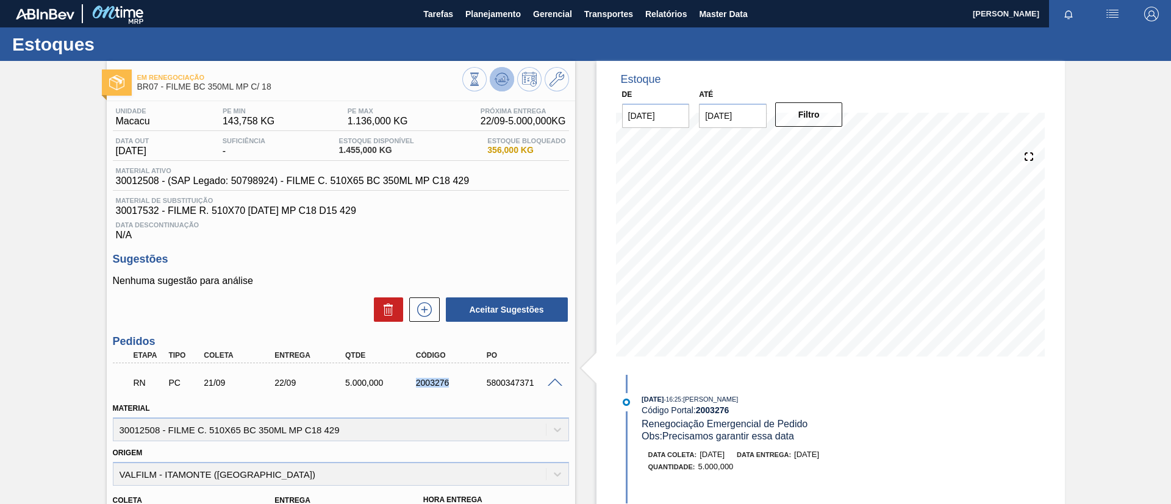
click at [503, 81] on icon at bounding box center [503, 79] width 1 height 5
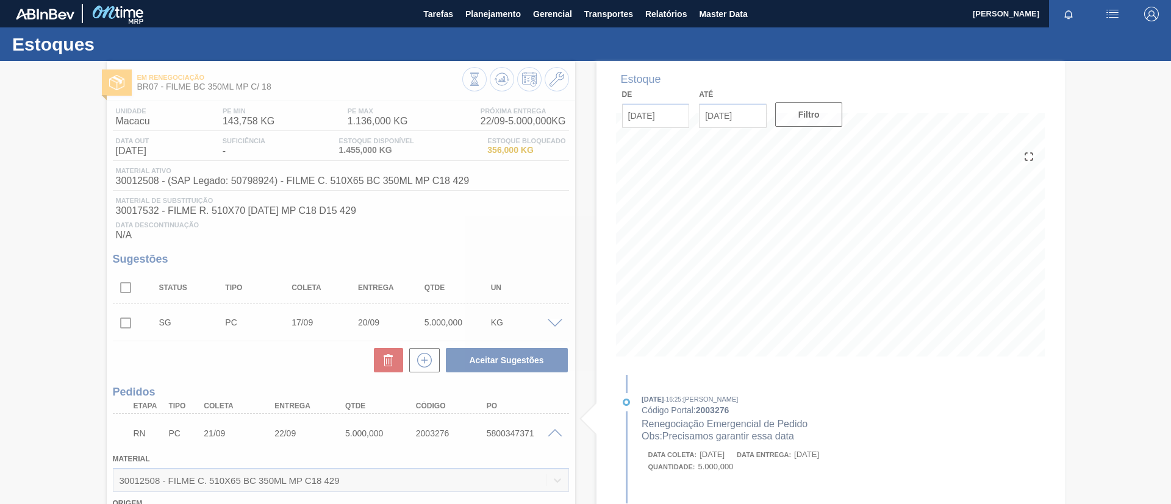
click at [40, 173] on div at bounding box center [585, 282] width 1171 height 443
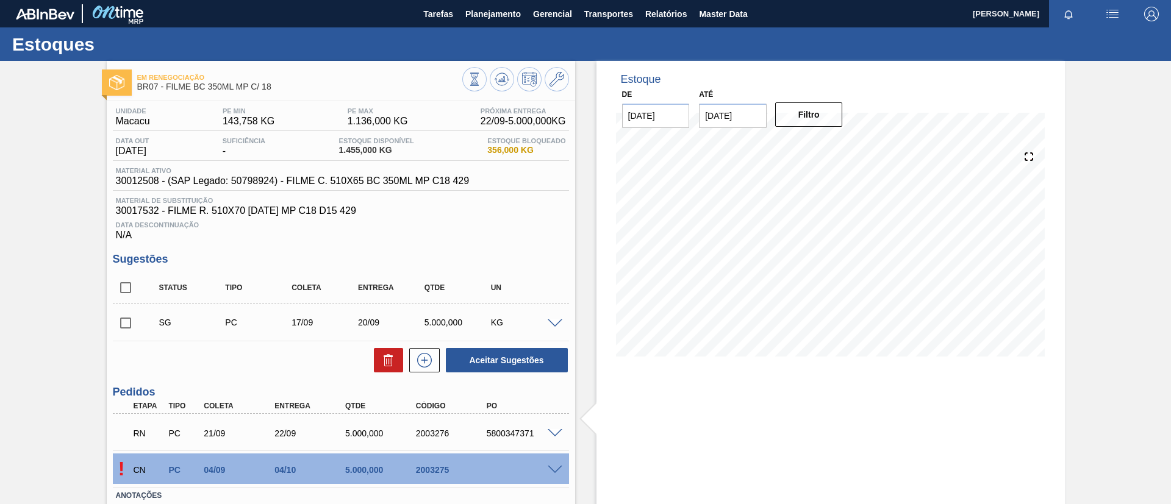
click at [127, 321] on input "checkbox" at bounding box center [126, 323] width 26 height 26
click at [379, 359] on button at bounding box center [388, 360] width 29 height 24
checkbox input "false"
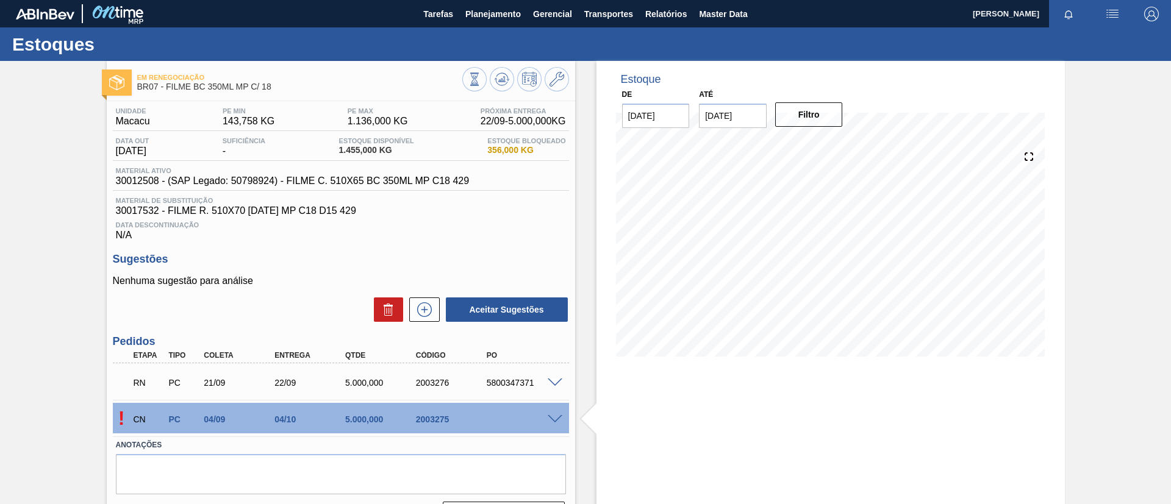
click at [549, 408] on div "! CN PC 04/09 04/10 5.000,000 2003275" at bounding box center [341, 418] width 456 height 30
click at [548, 412] on div "! CN PC 04/09 04/10 5.000,000 2003275" at bounding box center [341, 418] width 456 height 30
click at [552, 416] on span at bounding box center [555, 419] width 15 height 9
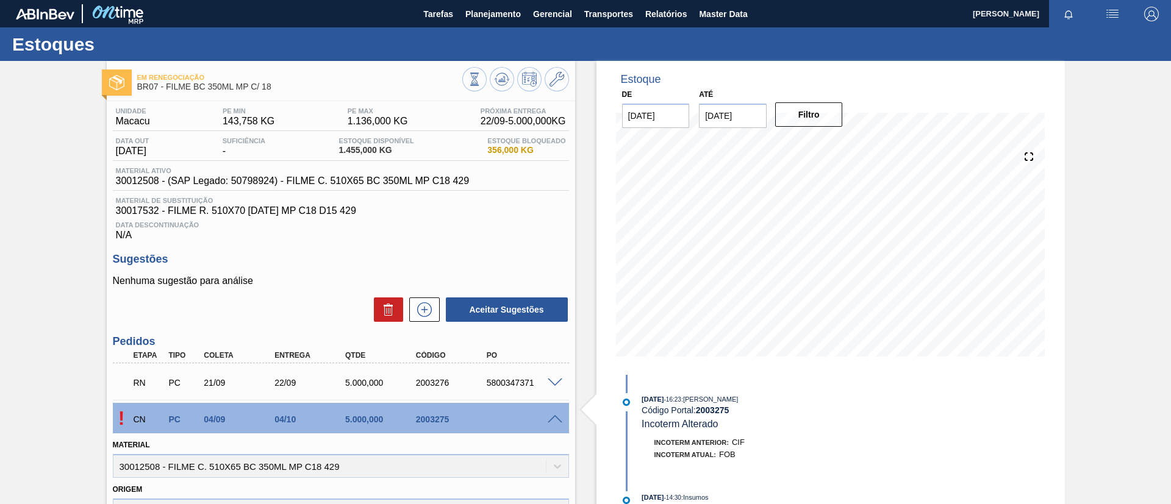
scroll to position [328, 0]
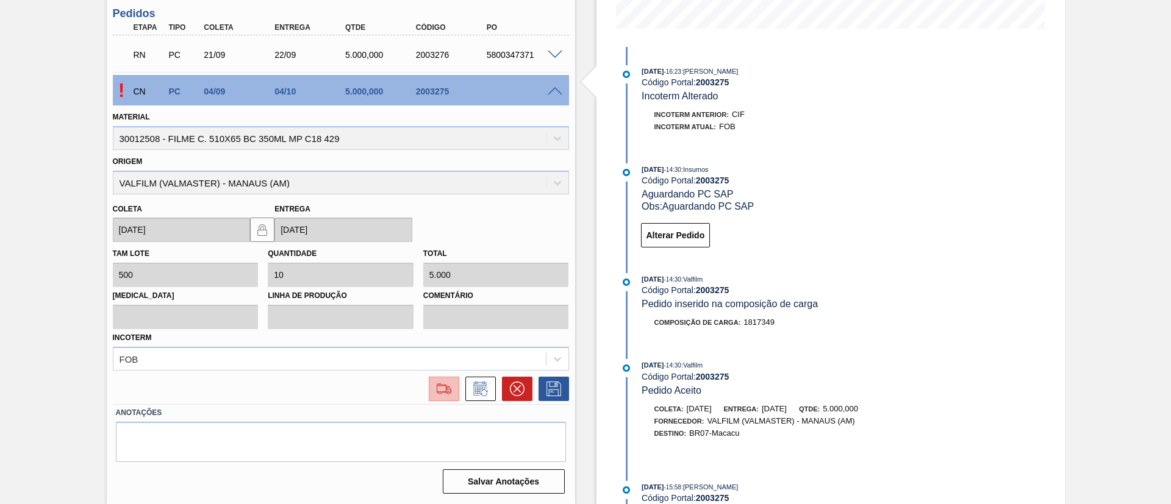
click at [444, 388] on img at bounding box center [444, 389] width 20 height 15
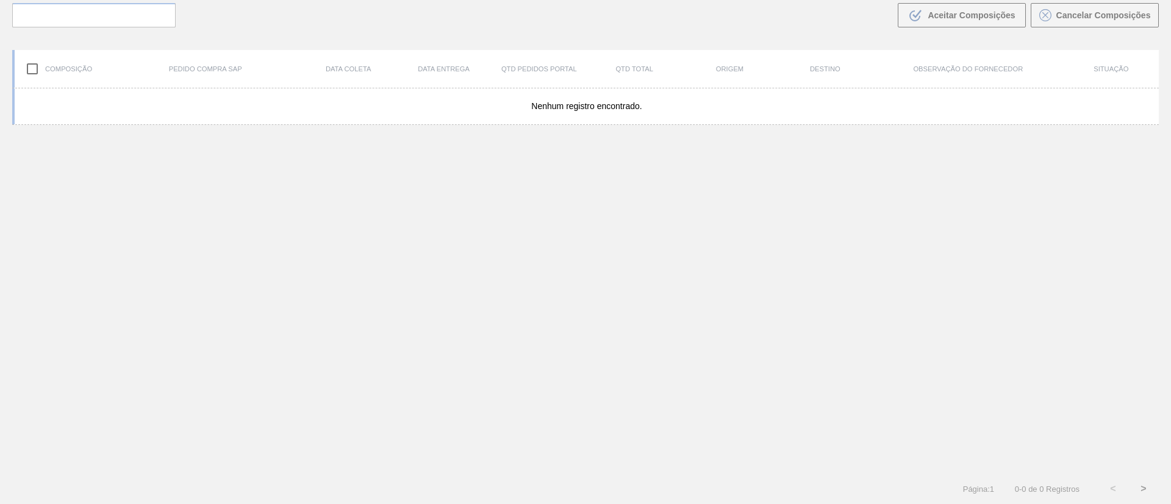
scroll to position [88, 0]
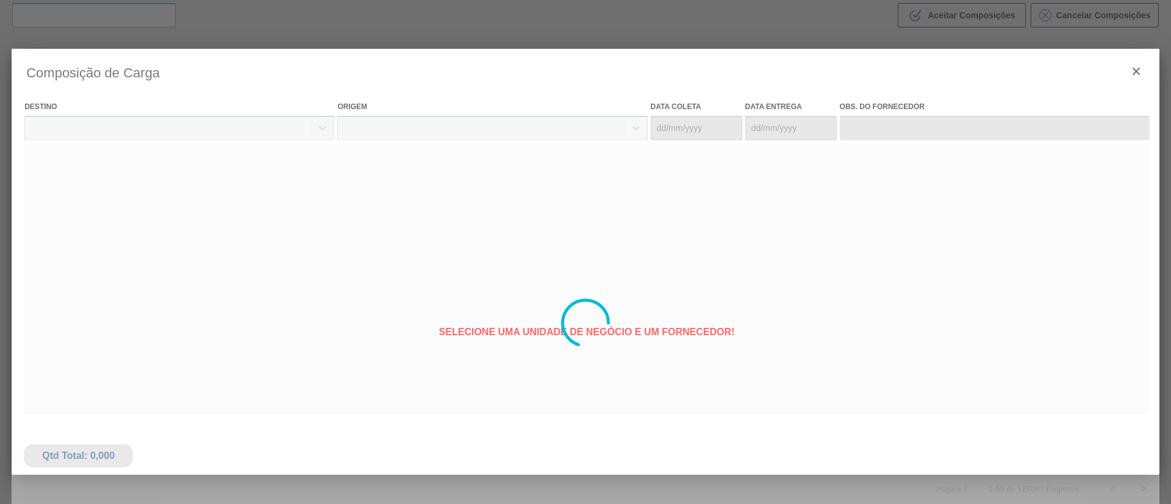
type coleta "04/09/2025"
type entrega "04/10/2025"
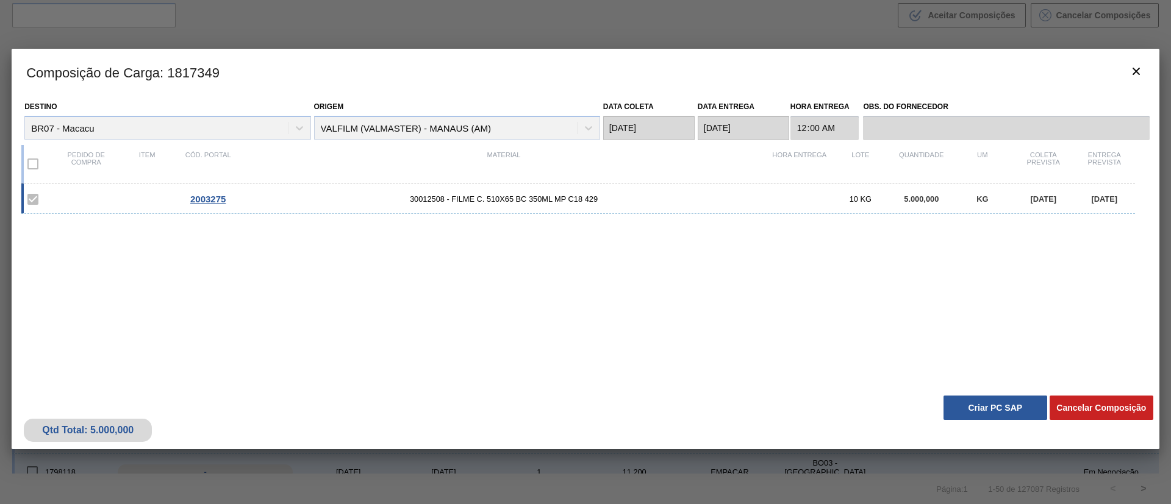
click at [1005, 391] on div "Qtd Total: 5.000,000 Cancelar Composição Criar PC SAP" at bounding box center [585, 420] width 1147 height 60
click at [1005, 400] on button "Criar PC SAP" at bounding box center [995, 408] width 104 height 24
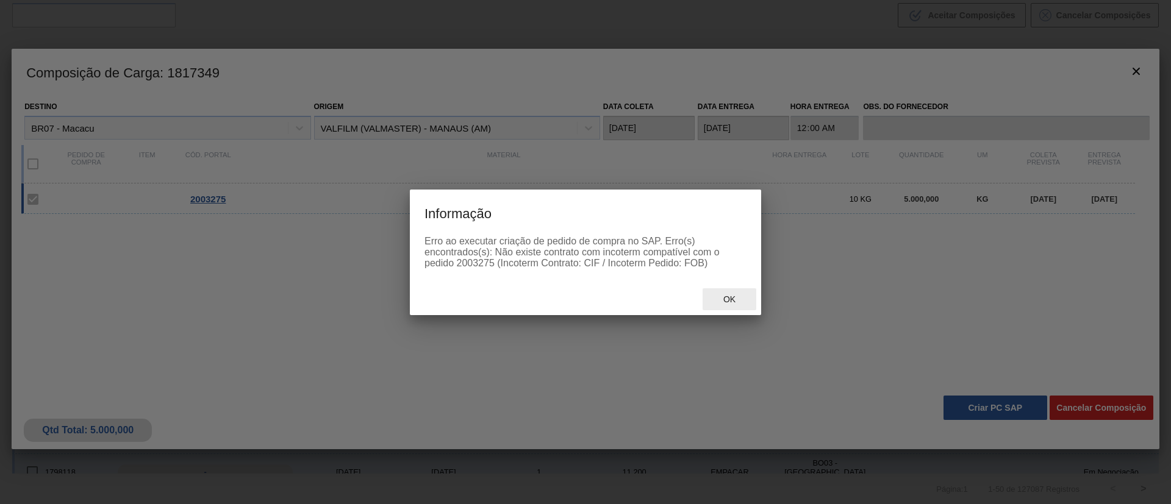
click at [733, 303] on span "Ok" at bounding box center [729, 299] width 32 height 10
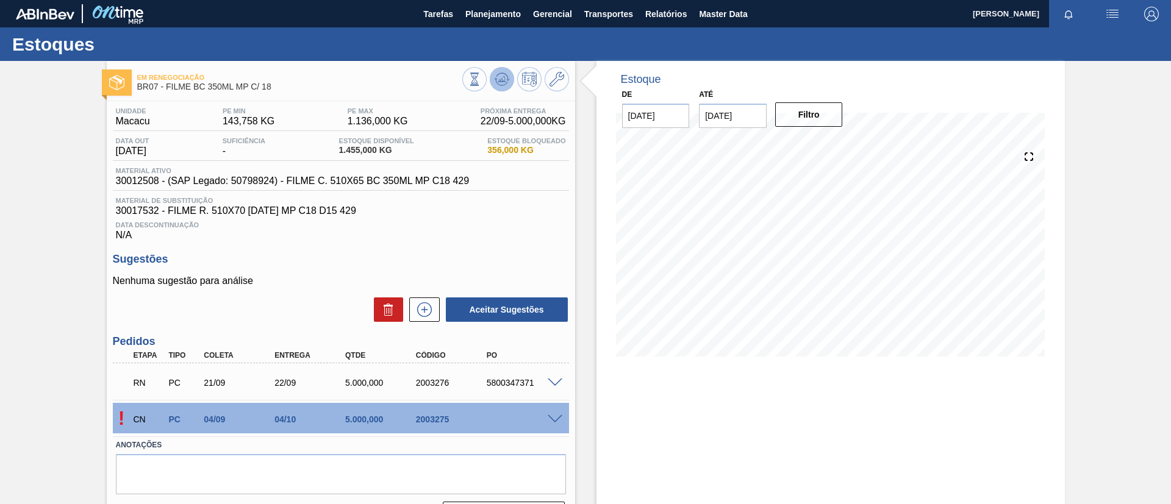
click at [490, 79] on button at bounding box center [502, 79] width 24 height 24
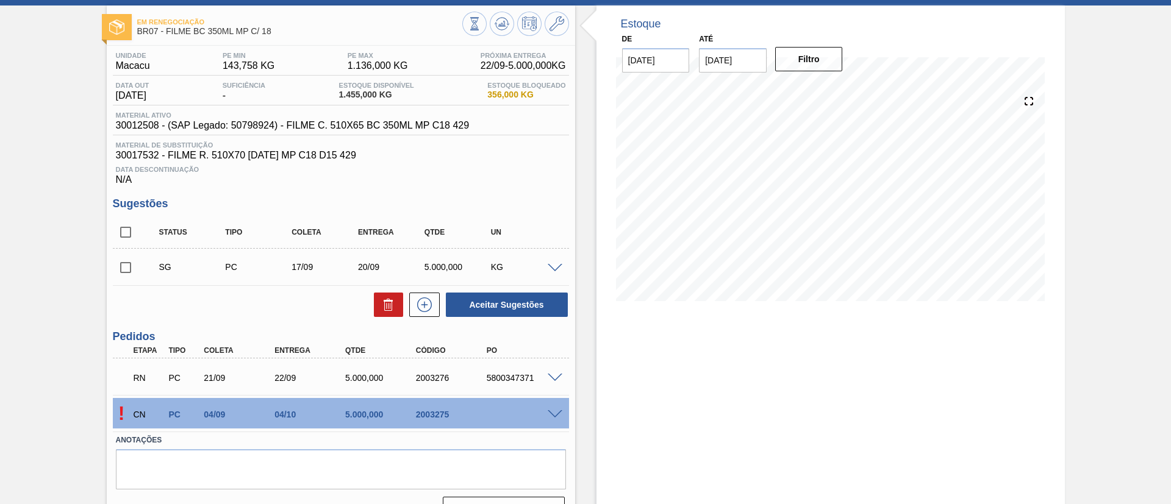
scroll to position [83, 0]
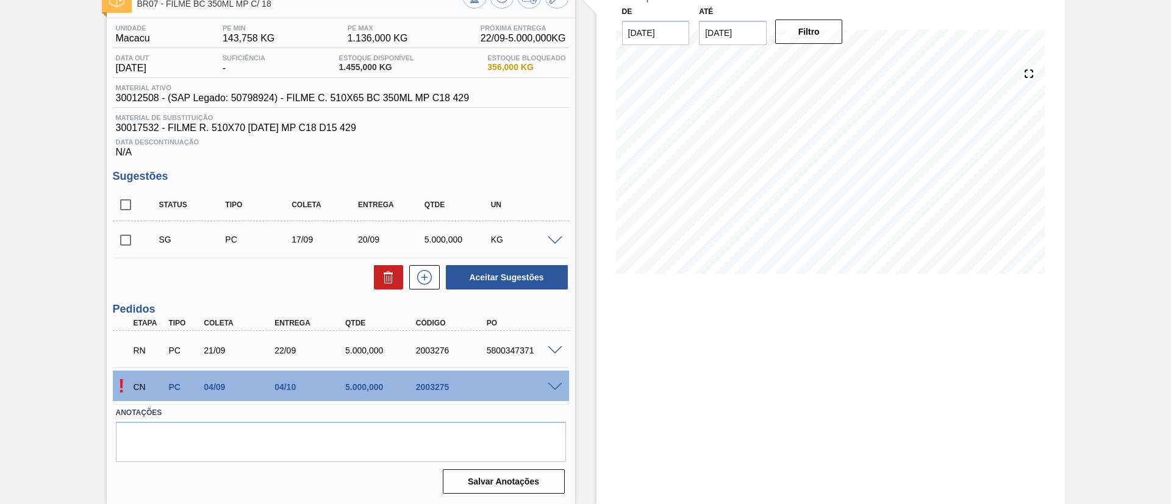
click at [554, 387] on span at bounding box center [555, 387] width 15 height 9
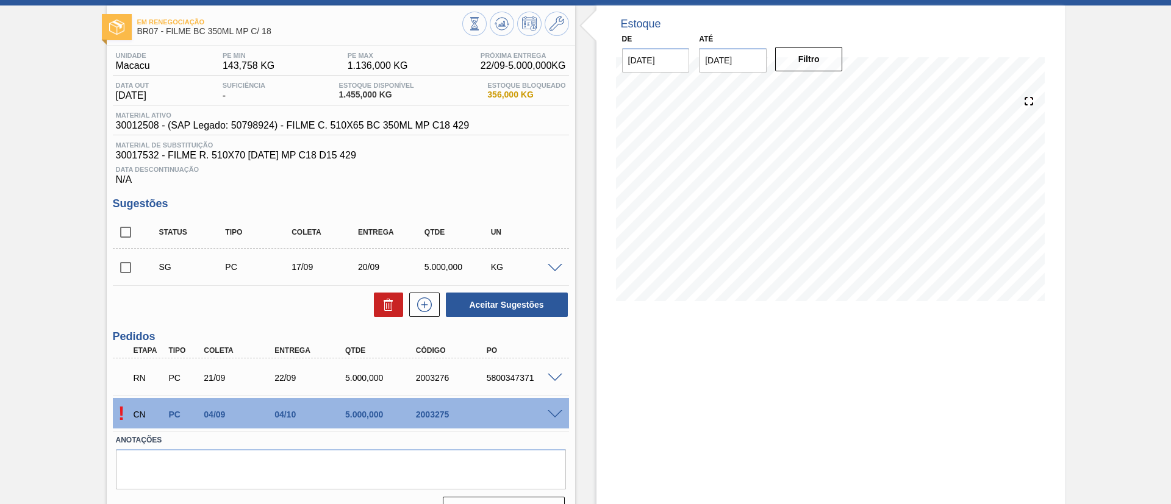
scroll to position [83, 0]
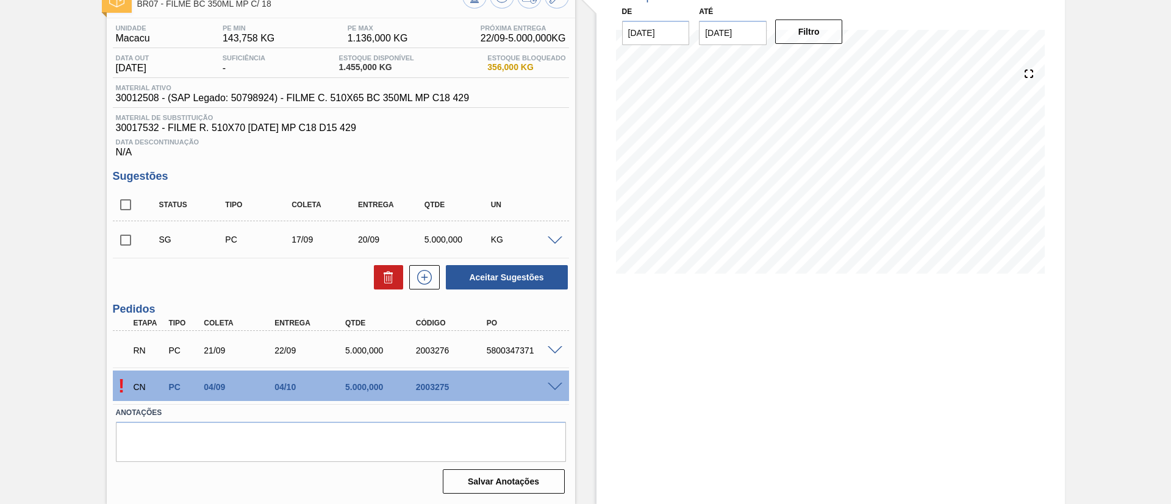
click at [558, 390] on span at bounding box center [555, 387] width 15 height 9
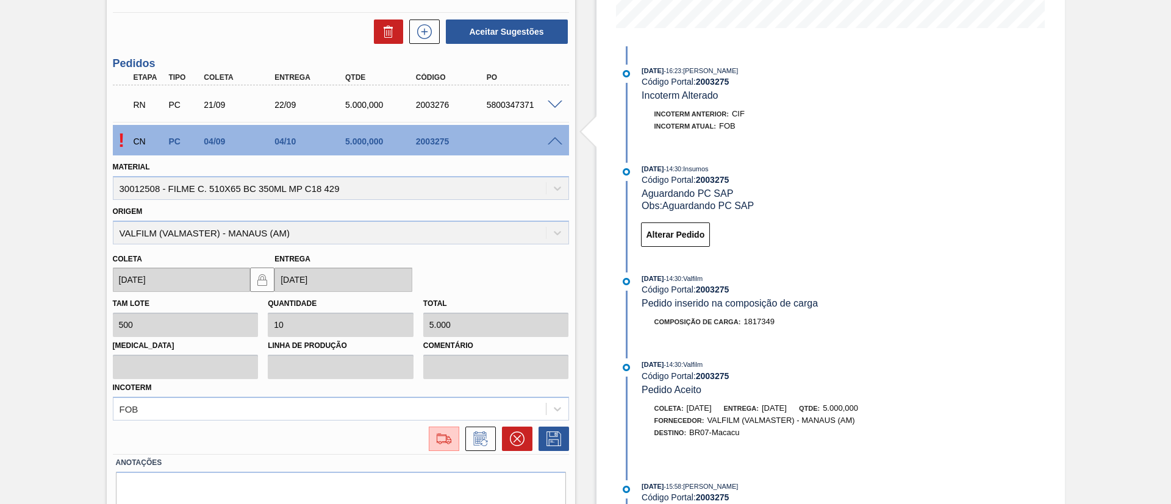
scroll to position [357, 0]
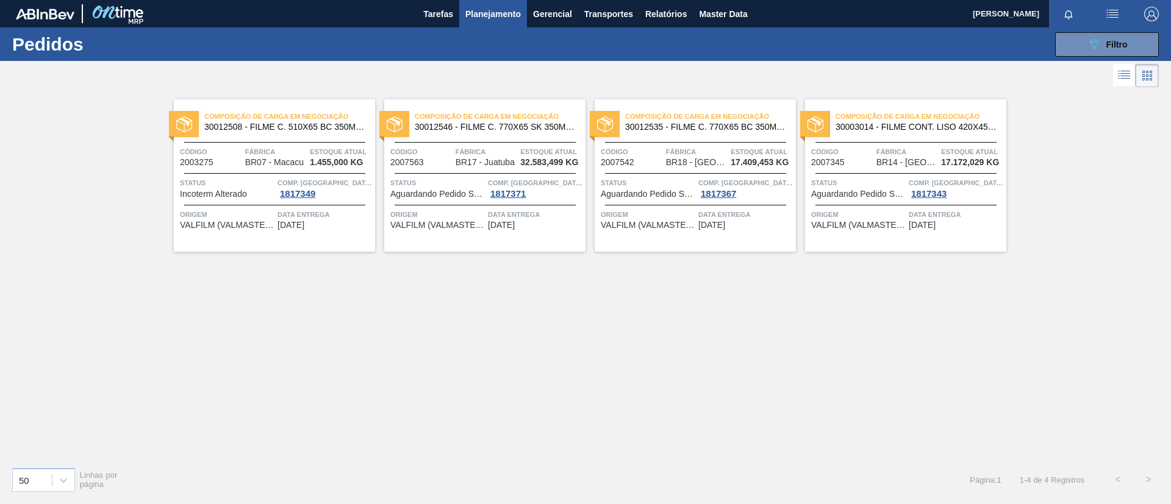
click at [544, 122] on span "Composição de Carga em Negociação" at bounding box center [500, 116] width 171 height 12
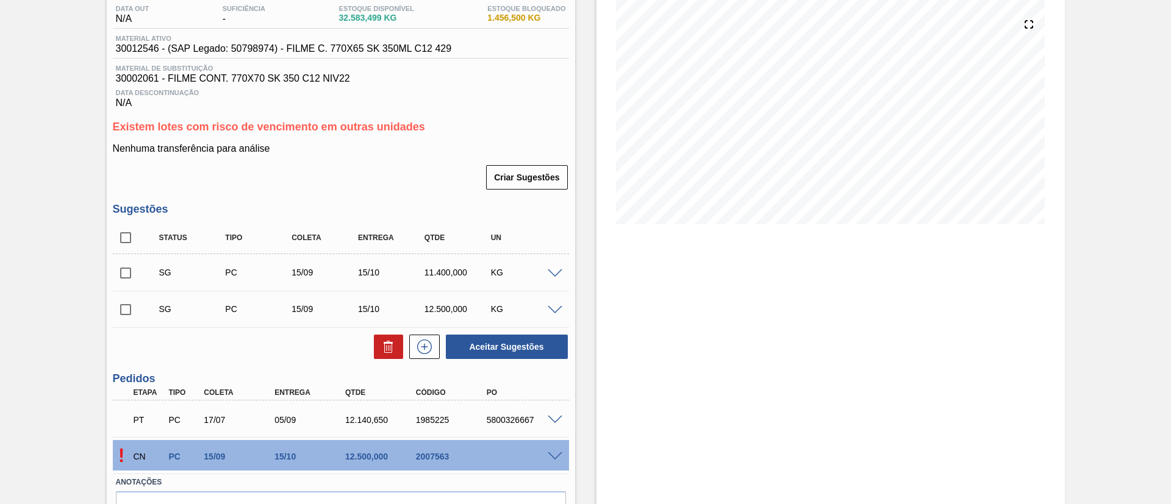
scroll to position [202, 0]
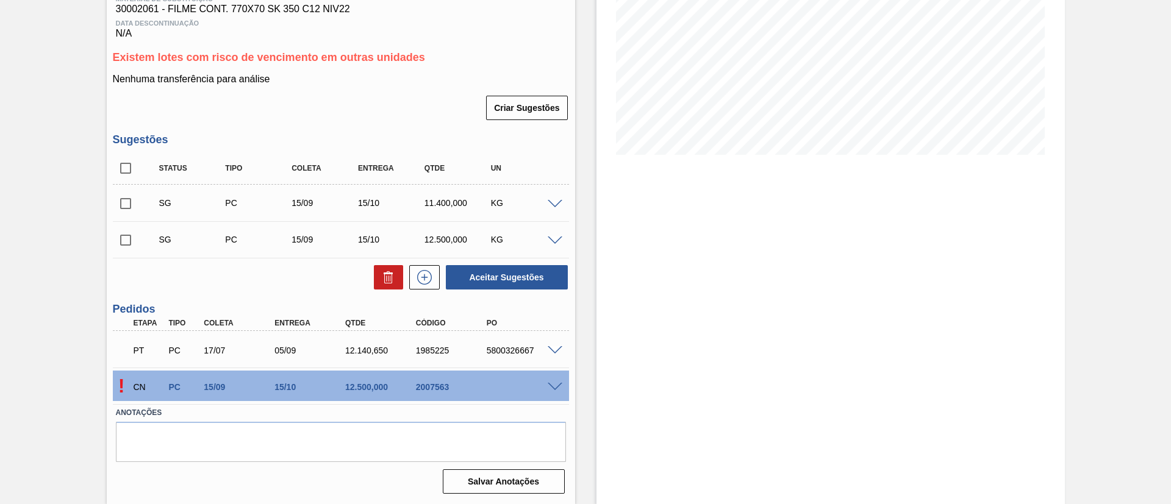
click at [551, 388] on span at bounding box center [555, 387] width 15 height 9
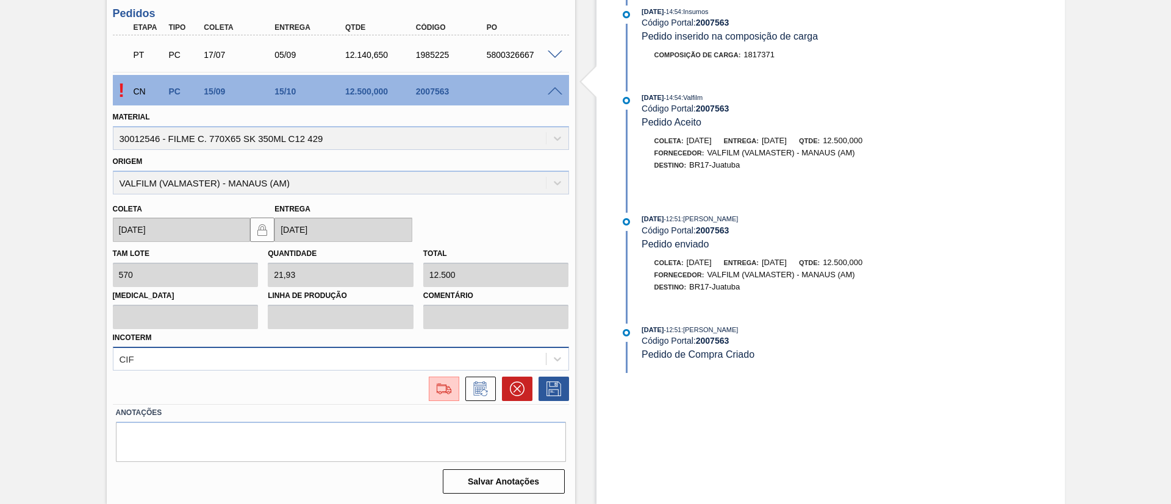
click at [312, 354] on div "CIF" at bounding box center [341, 359] width 456 height 24
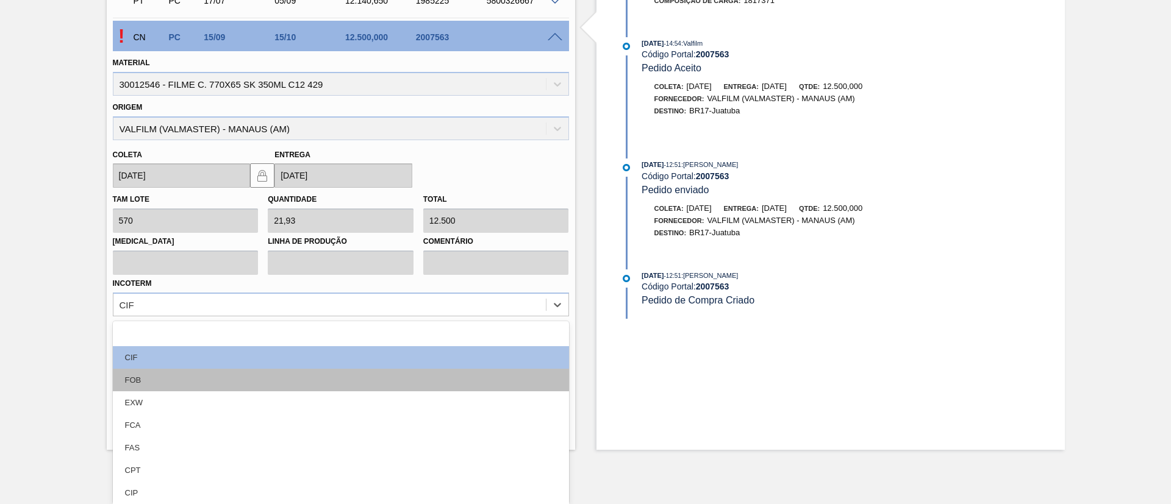
click at [193, 378] on div "FOB" at bounding box center [341, 380] width 456 height 23
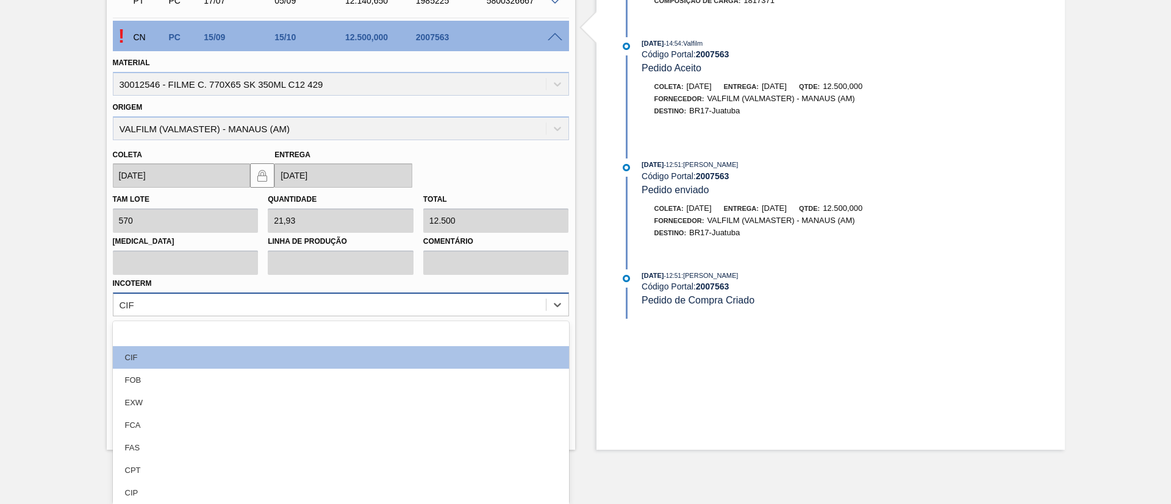
scroll to position [498, 0]
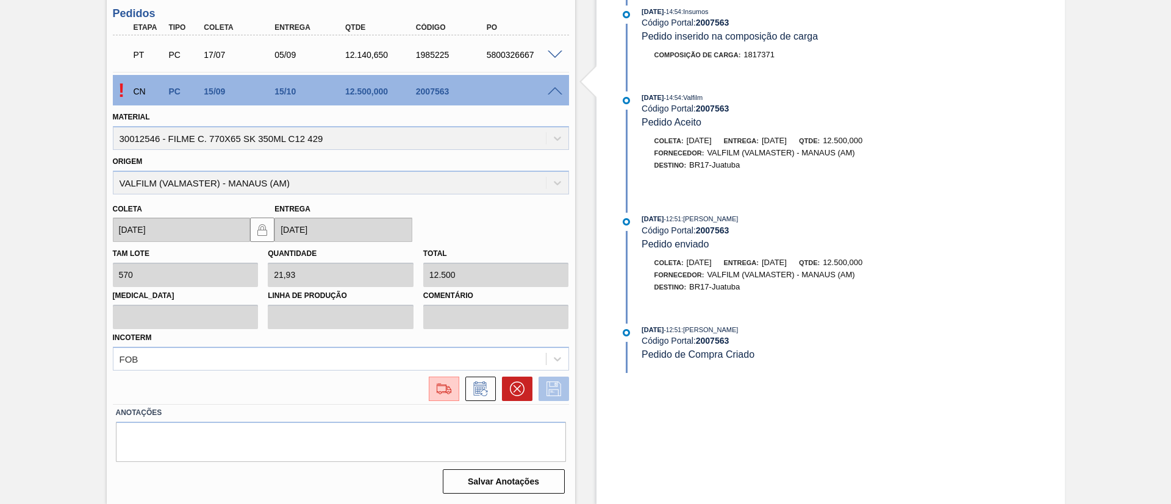
click at [559, 388] on icon at bounding box center [553, 389] width 15 height 15
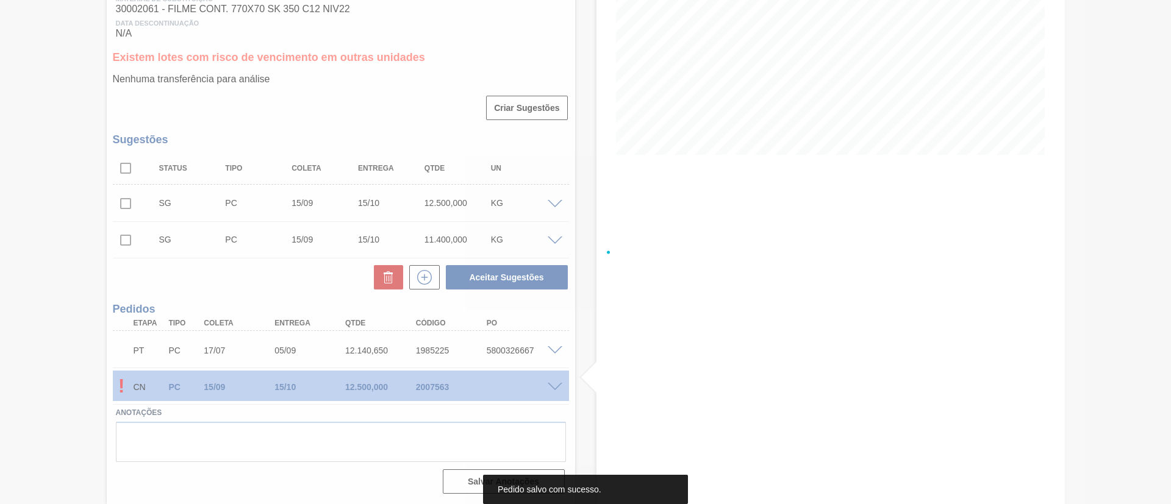
scroll to position [202, 0]
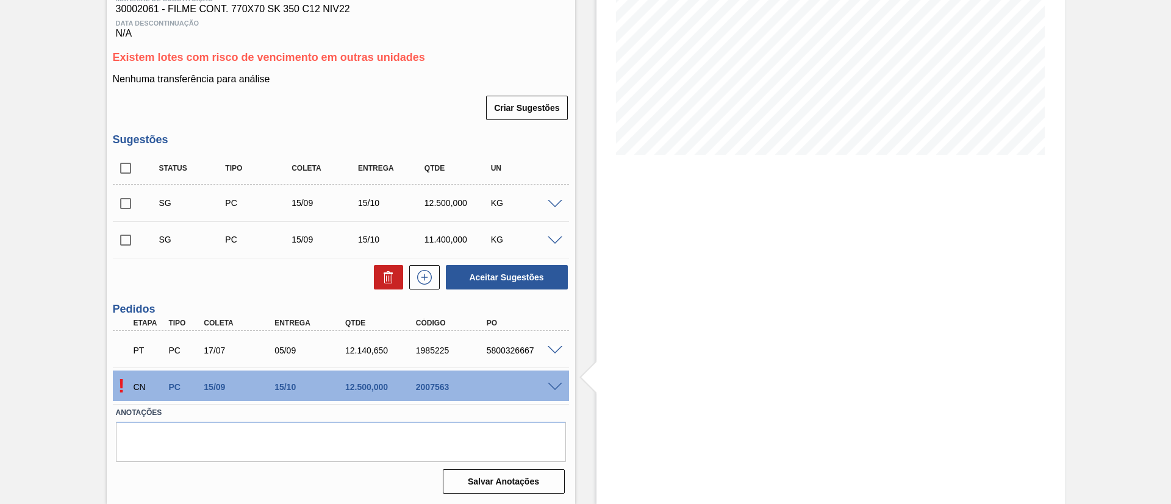
click at [549, 385] on span at bounding box center [555, 387] width 15 height 9
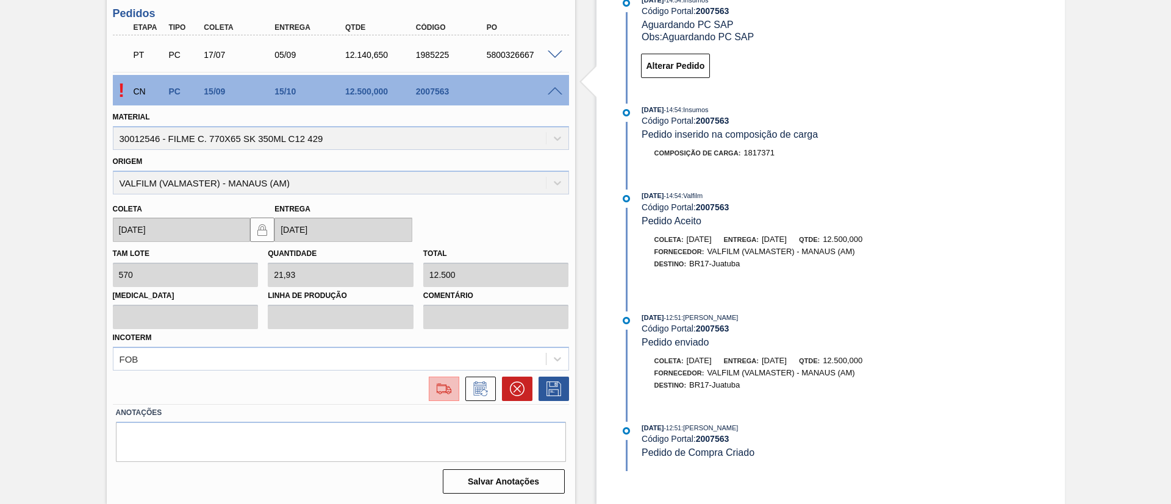
click at [443, 387] on img at bounding box center [444, 389] width 20 height 15
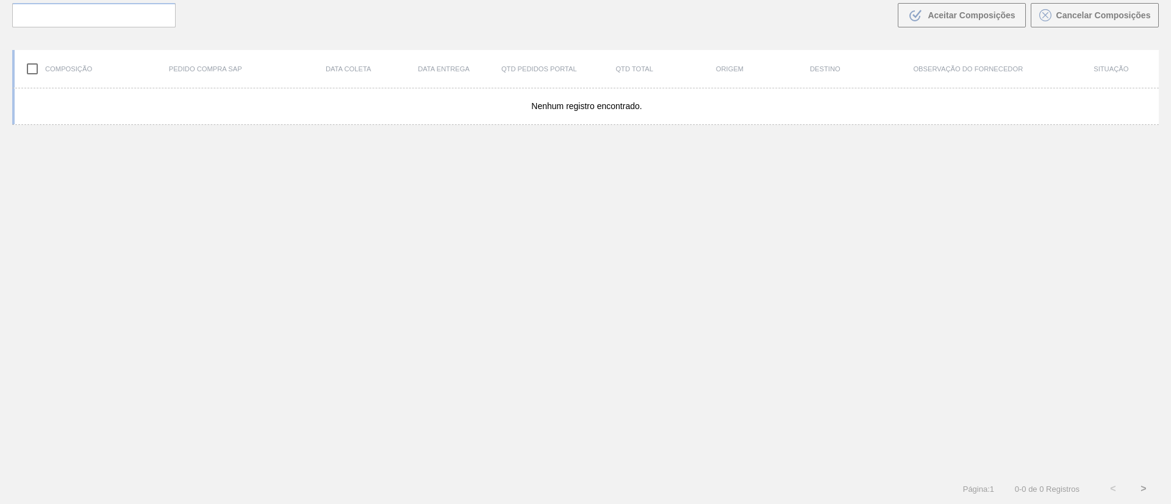
scroll to position [88, 0]
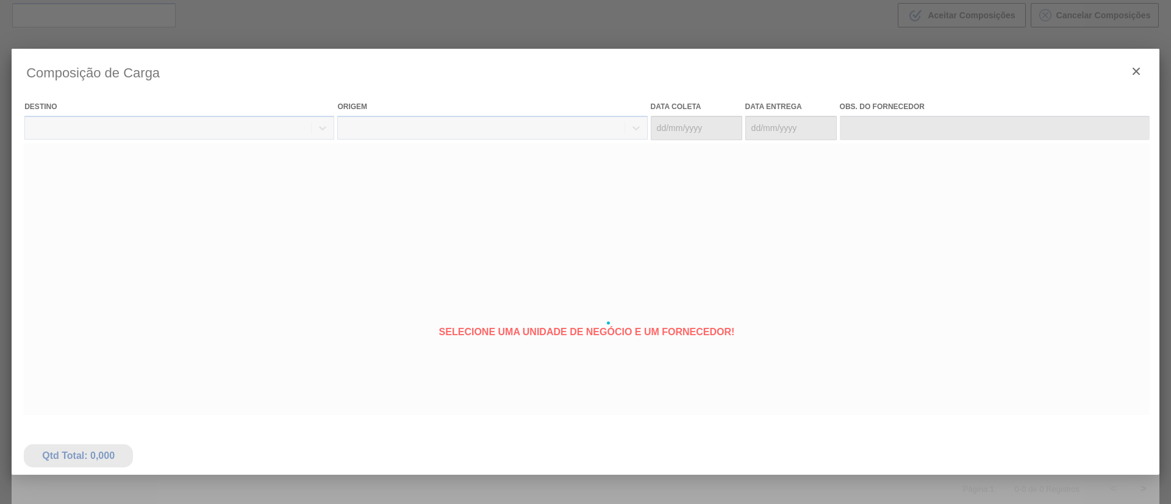
type coleta "[DATE]"
type entrega "[DATE]"
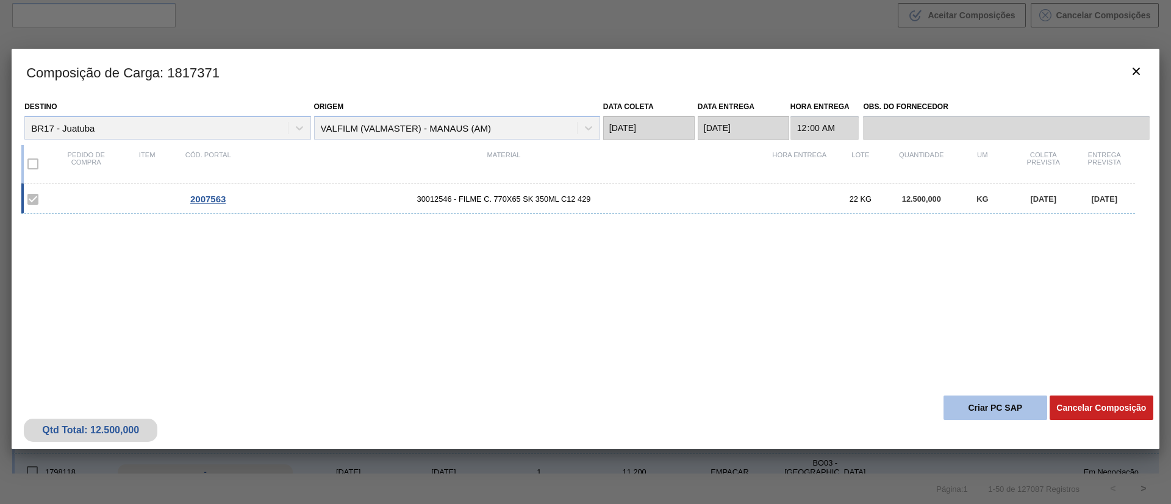
click at [1013, 415] on button "Criar PC SAP" at bounding box center [995, 408] width 104 height 24
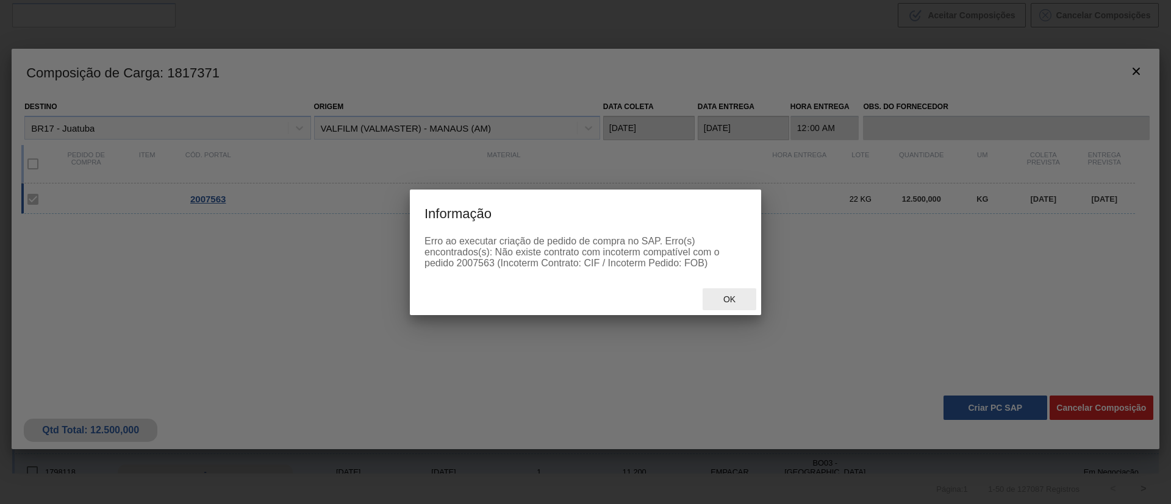
click at [735, 308] on div "Ok" at bounding box center [729, 299] width 54 height 23
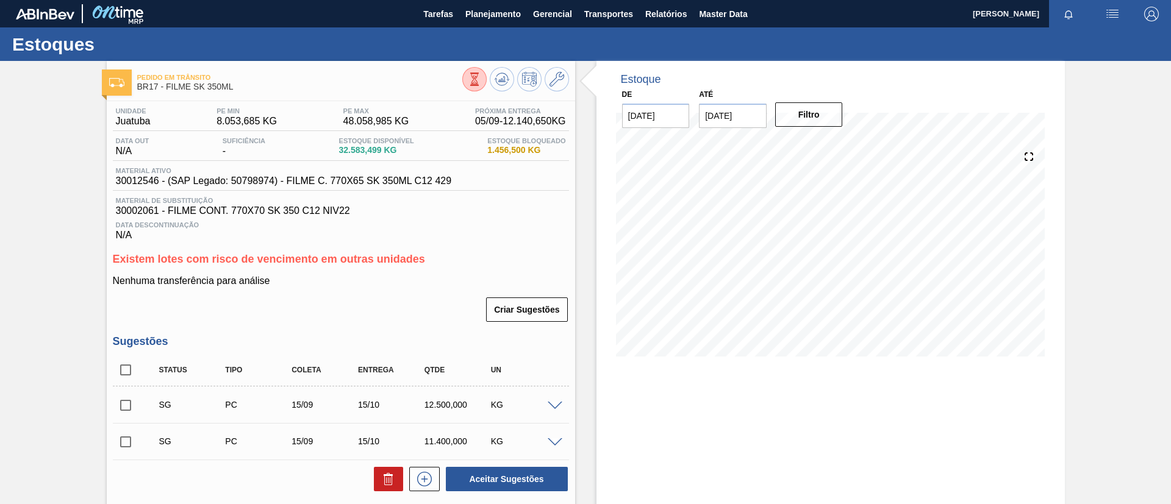
click at [508, 67] on div at bounding box center [515, 80] width 107 height 27
click at [504, 88] on button at bounding box center [502, 79] width 24 height 24
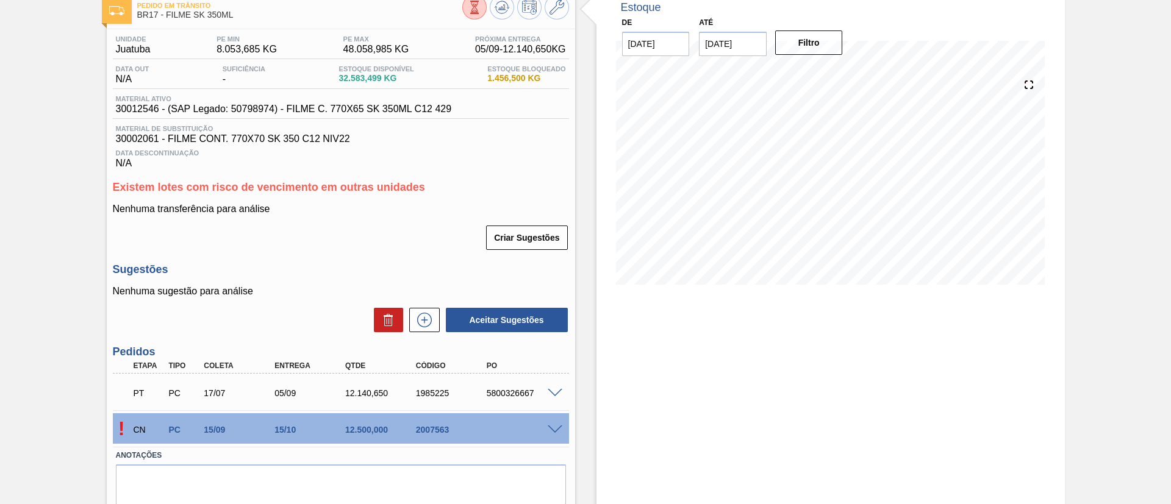
scroll to position [115, 0]
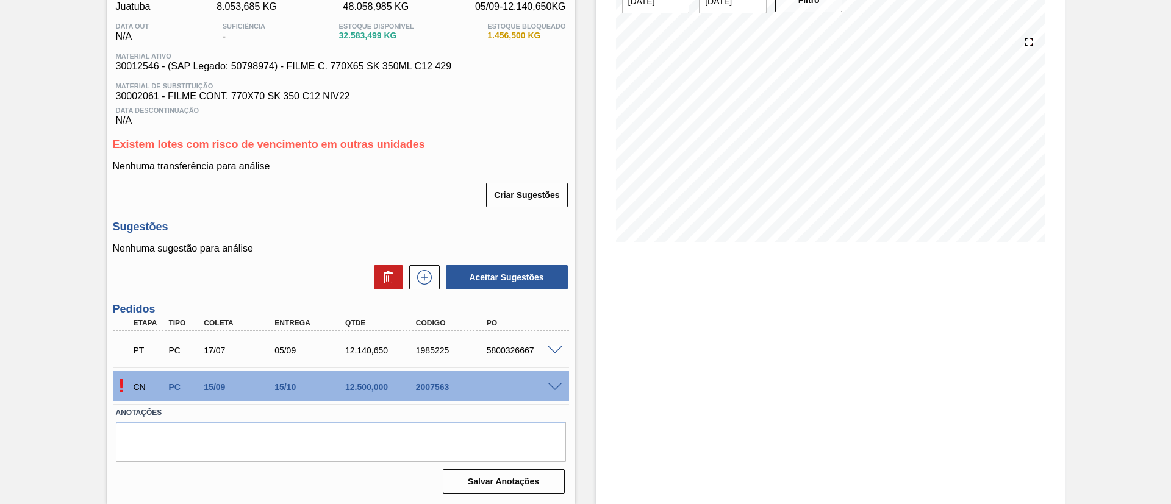
click at [553, 389] on span at bounding box center [555, 387] width 15 height 9
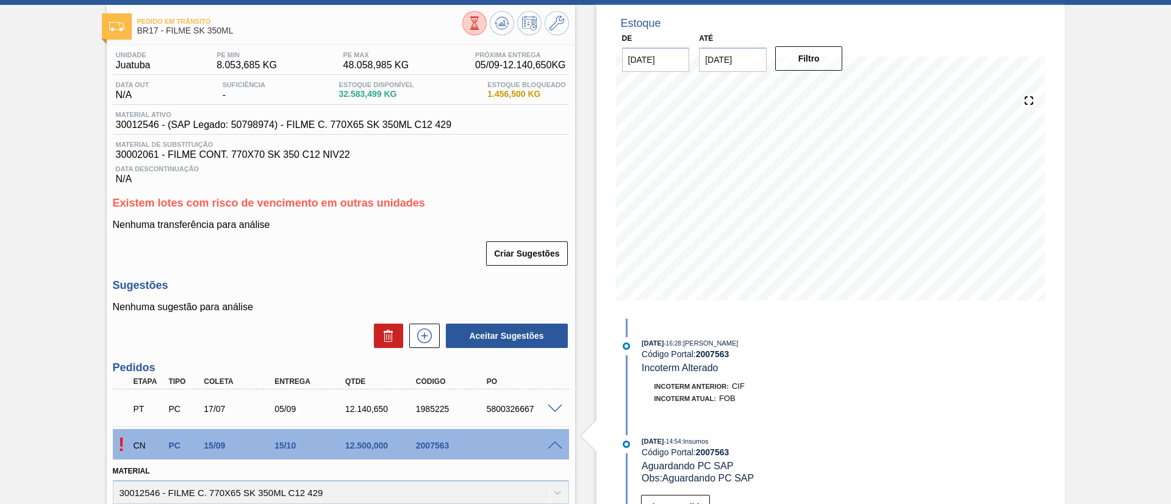
scroll to position [0, 0]
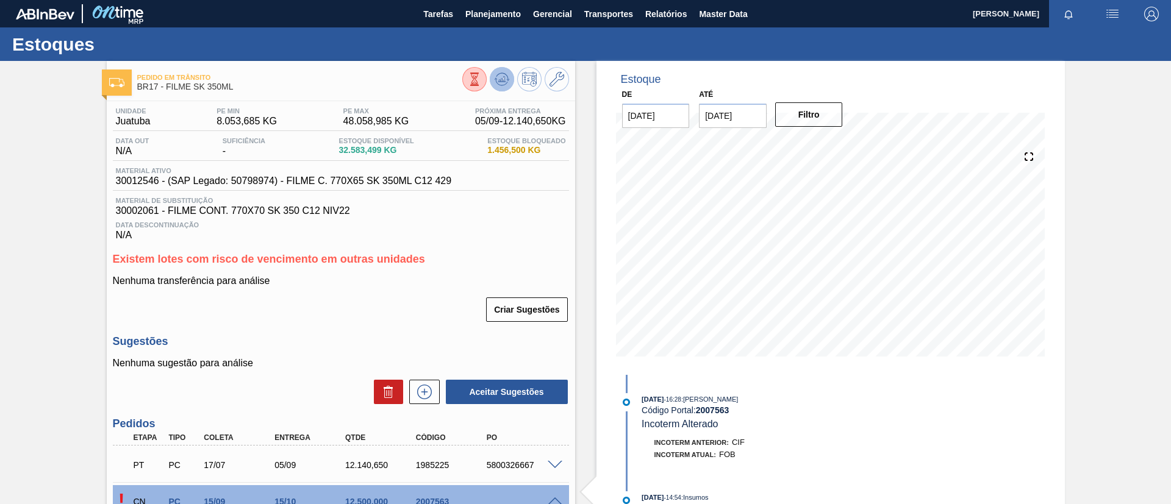
click at [503, 73] on icon at bounding box center [502, 76] width 12 height 7
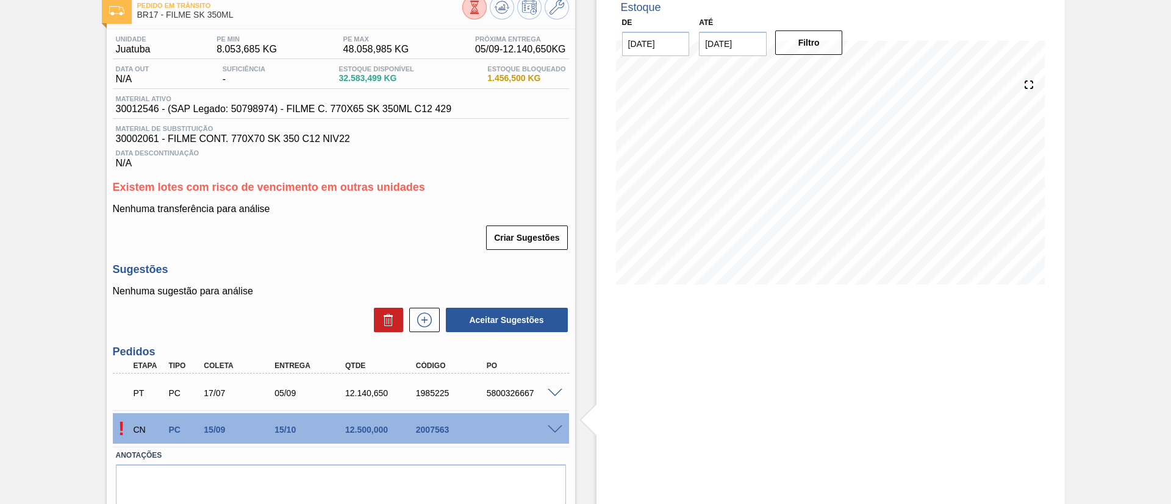
scroll to position [115, 0]
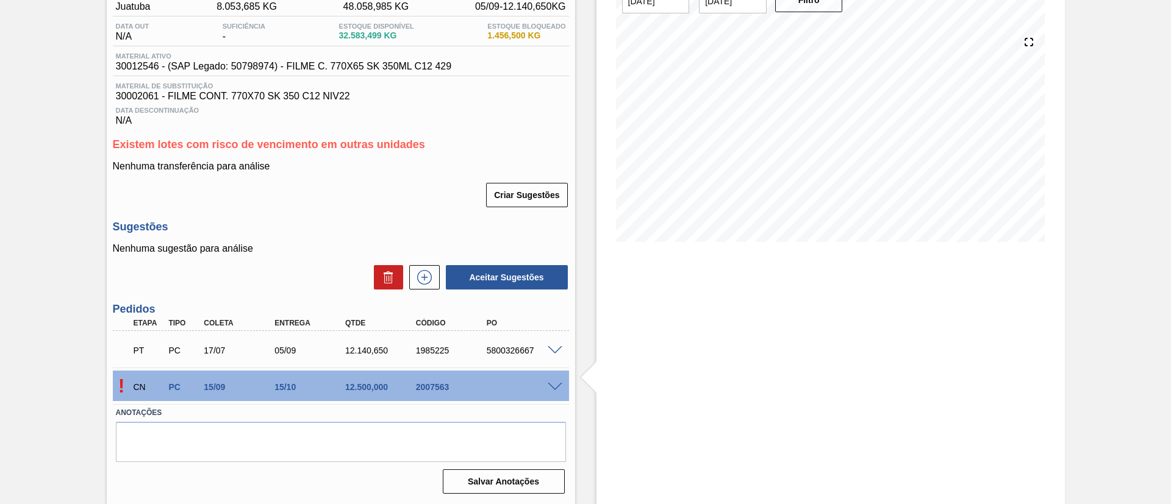
click at [559, 385] on span at bounding box center [555, 387] width 15 height 9
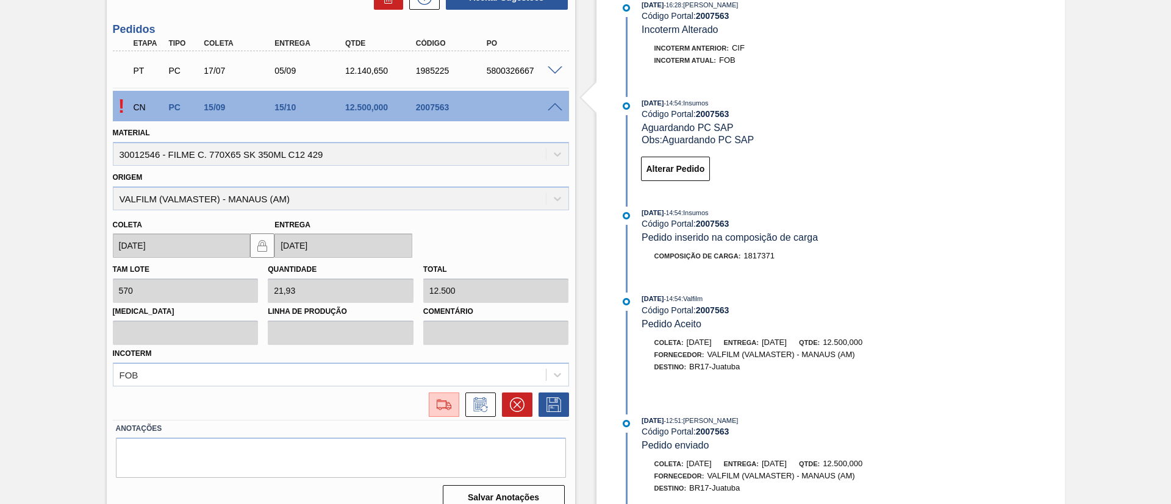
scroll to position [410, 0]
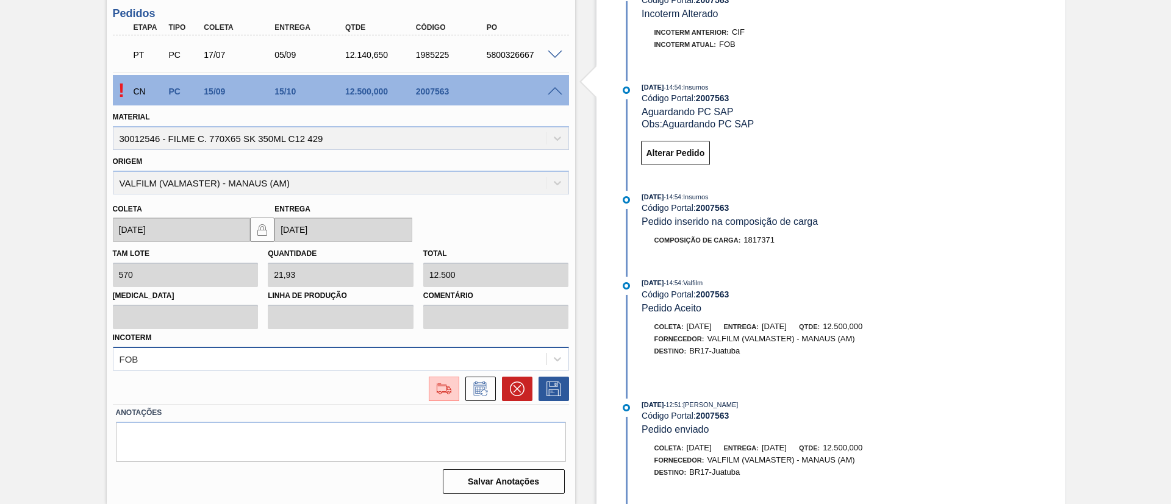
click at [168, 365] on div "FOB" at bounding box center [341, 359] width 456 height 24
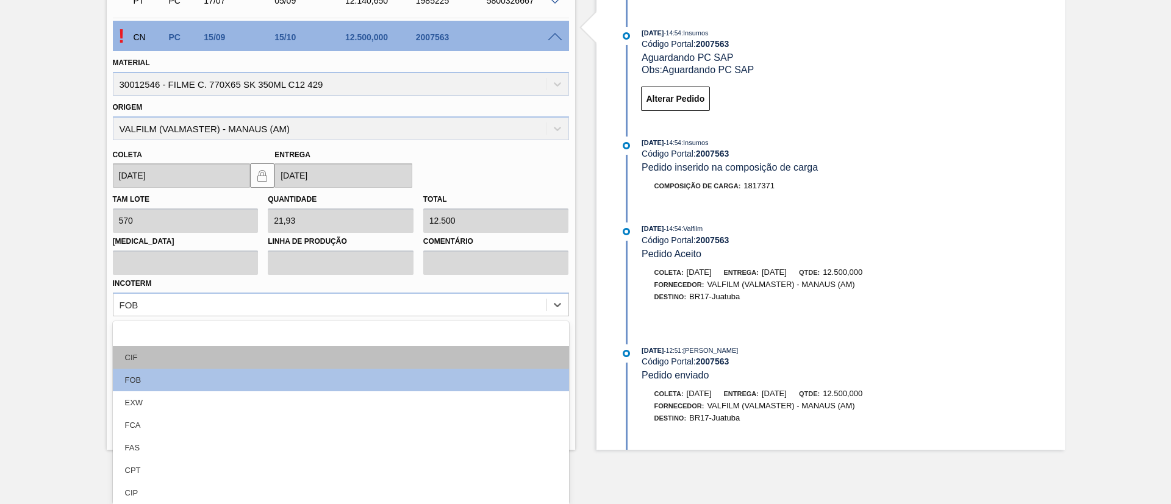
click at [148, 358] on div "CIF" at bounding box center [341, 357] width 456 height 23
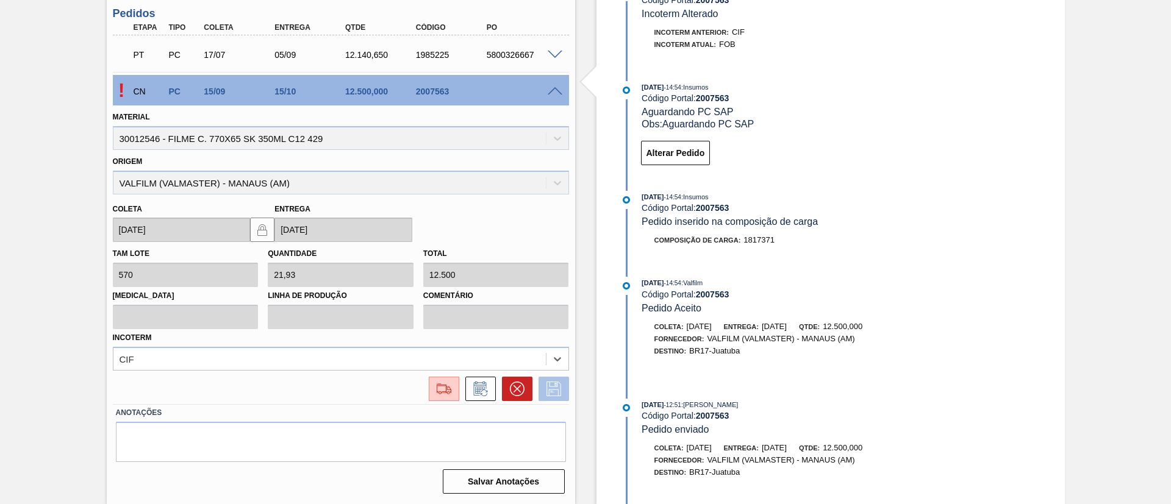
click at [551, 395] on icon at bounding box center [554, 389] width 20 height 15
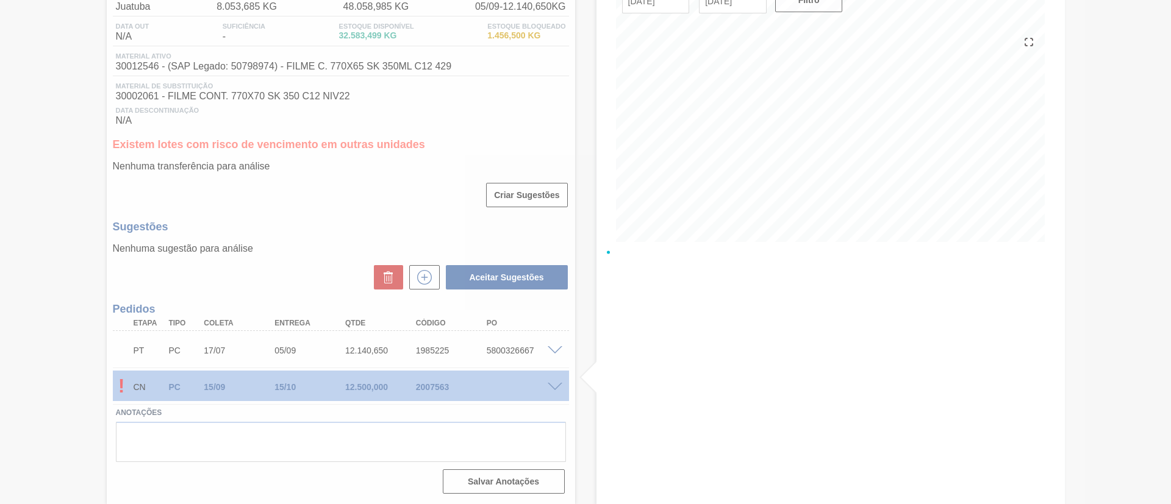
scroll to position [115, 0]
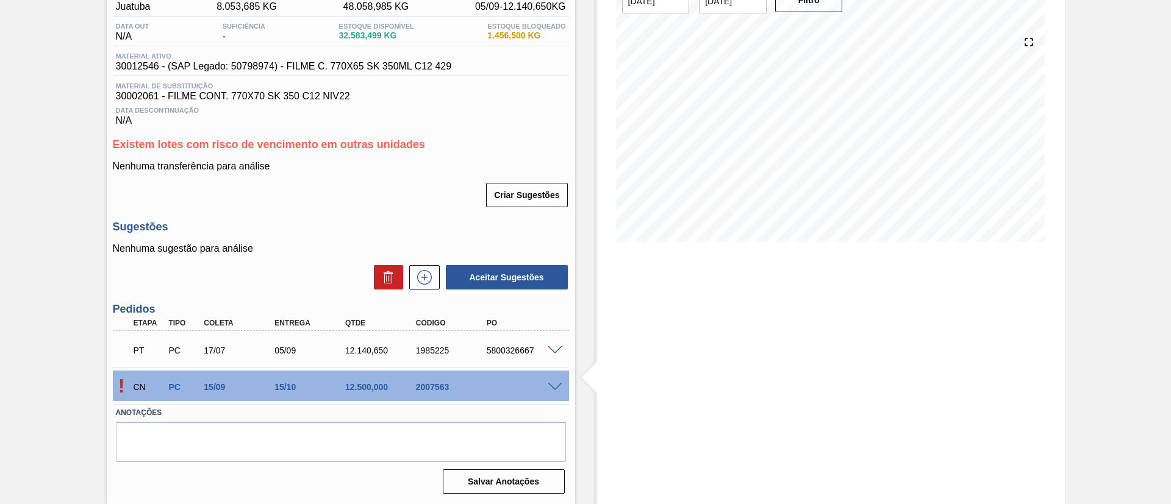
click at [550, 382] on div at bounding box center [556, 386] width 24 height 9
click at [552, 383] on span at bounding box center [555, 387] width 15 height 9
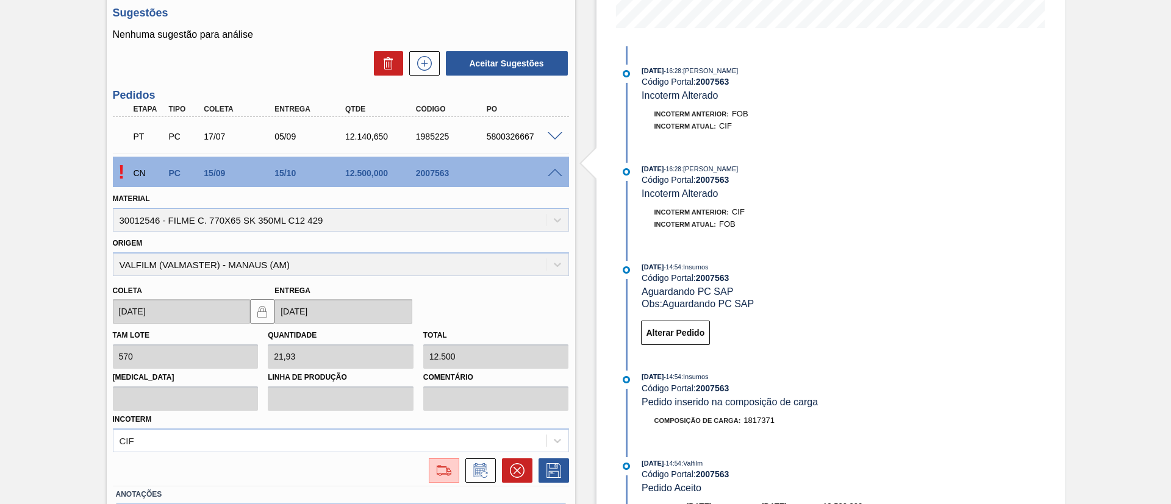
scroll to position [410, 0]
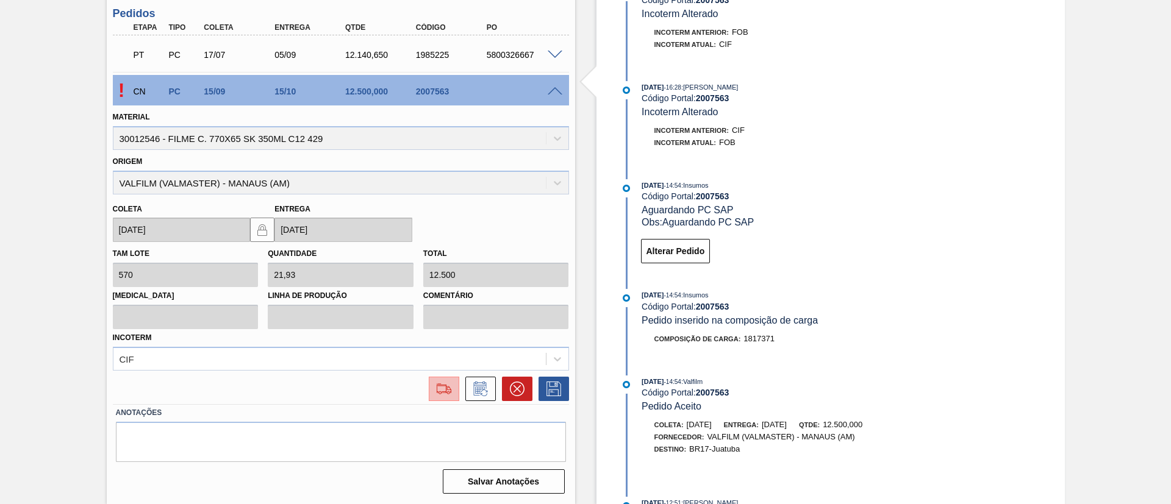
click at [442, 388] on img at bounding box center [444, 389] width 20 height 15
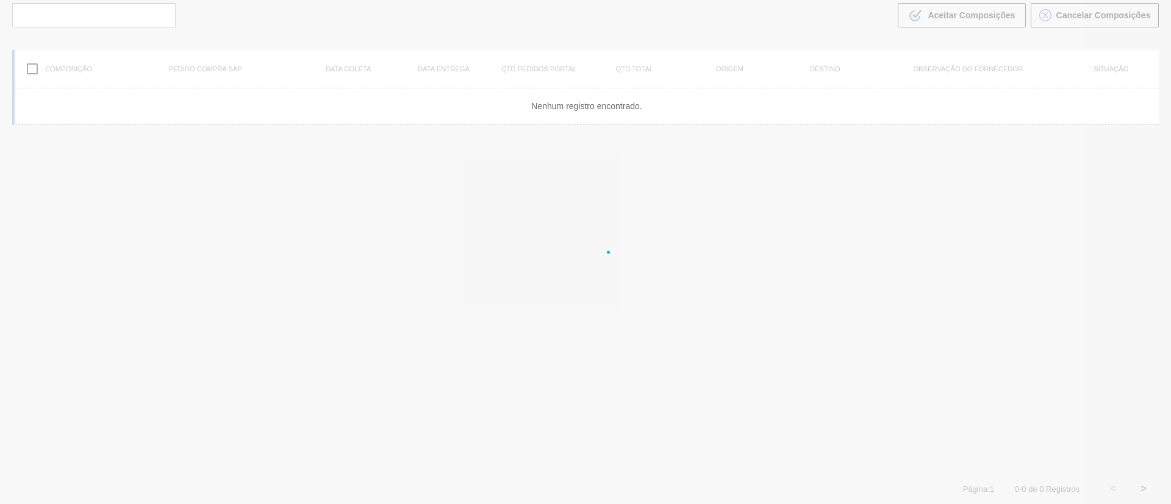
scroll to position [88, 0]
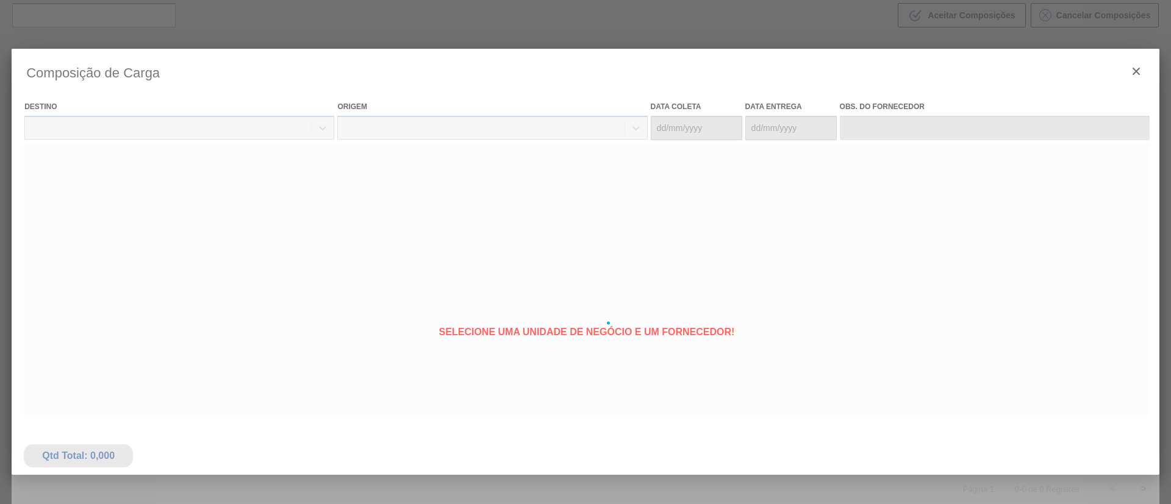
type coleta "15/09/2025"
type entrega "15/10/2025"
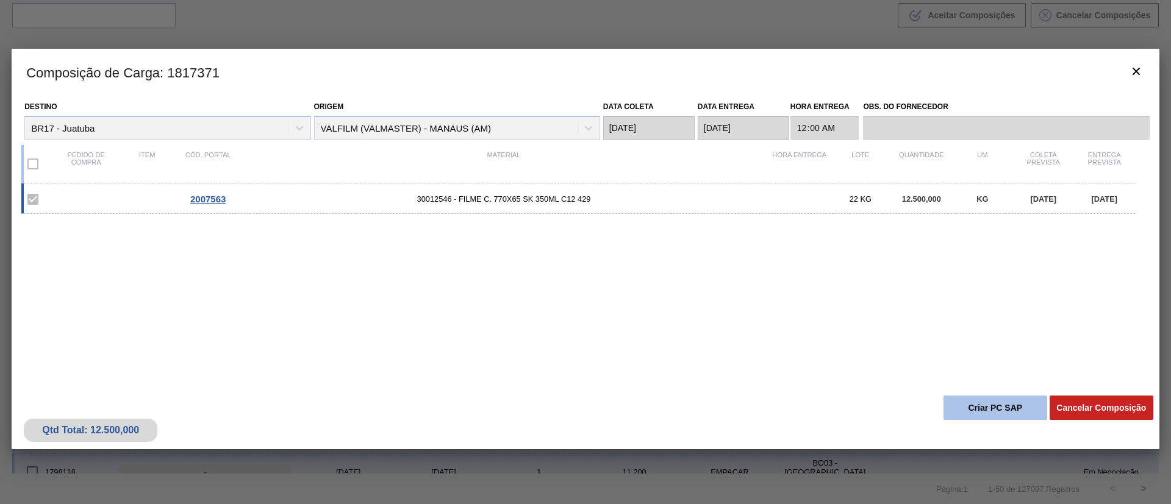
click at [999, 407] on button "Criar PC SAP" at bounding box center [995, 408] width 104 height 24
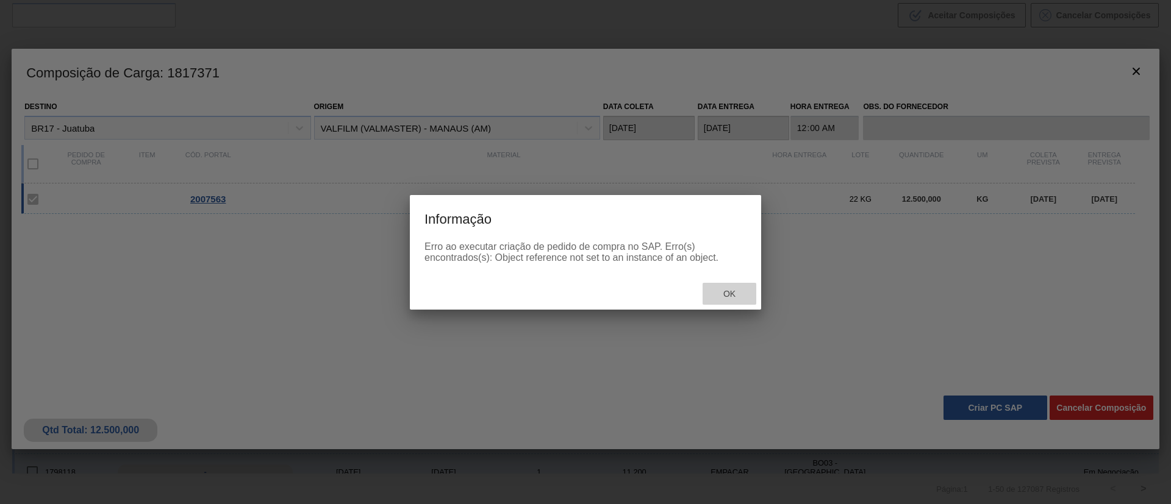
click at [719, 298] on span "Ok" at bounding box center [729, 294] width 32 height 10
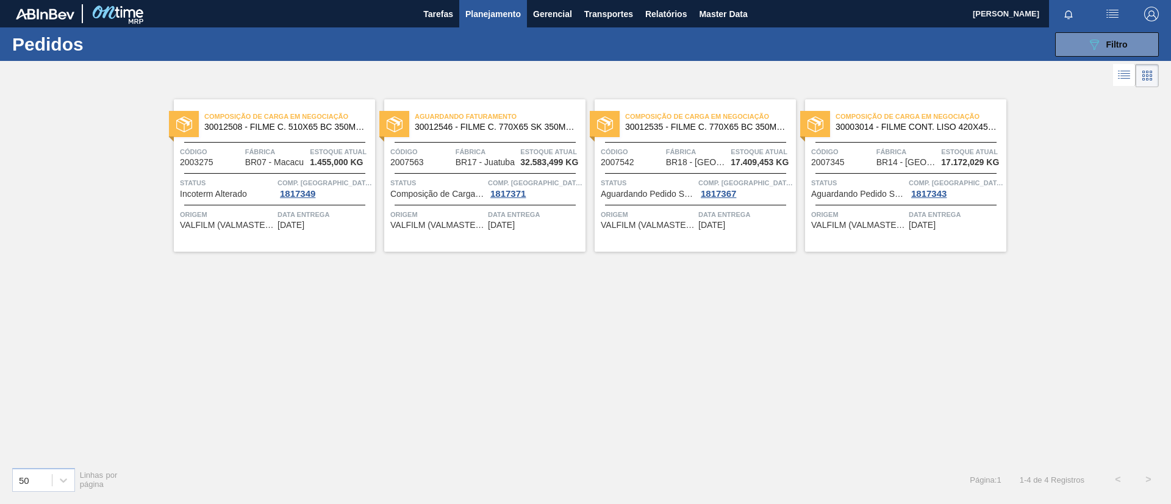
click at [318, 131] on span "30012508 - FILME C. 510X65 BC 350ML MP C18 429" at bounding box center [284, 127] width 161 height 9
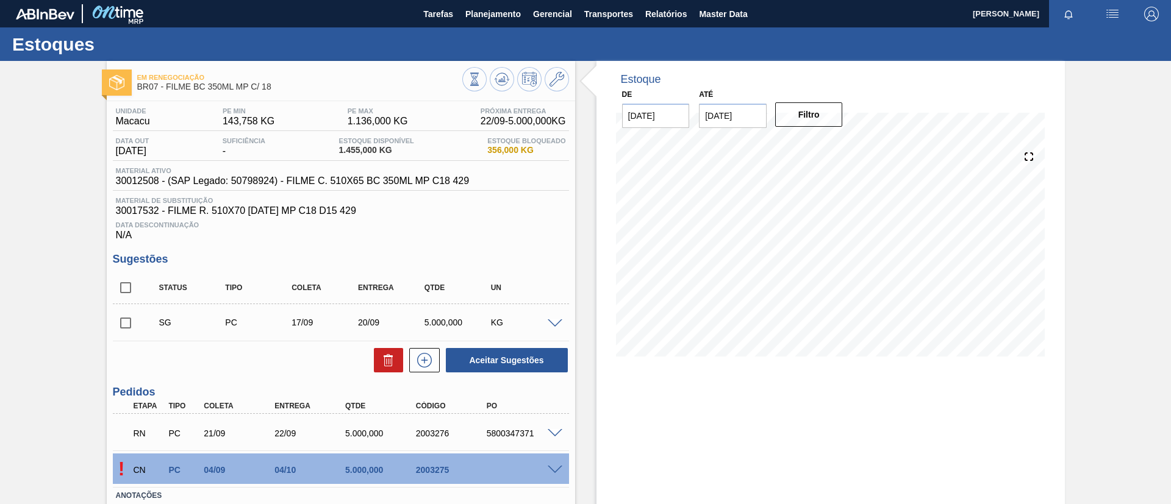
click at [549, 466] on span at bounding box center [555, 470] width 15 height 9
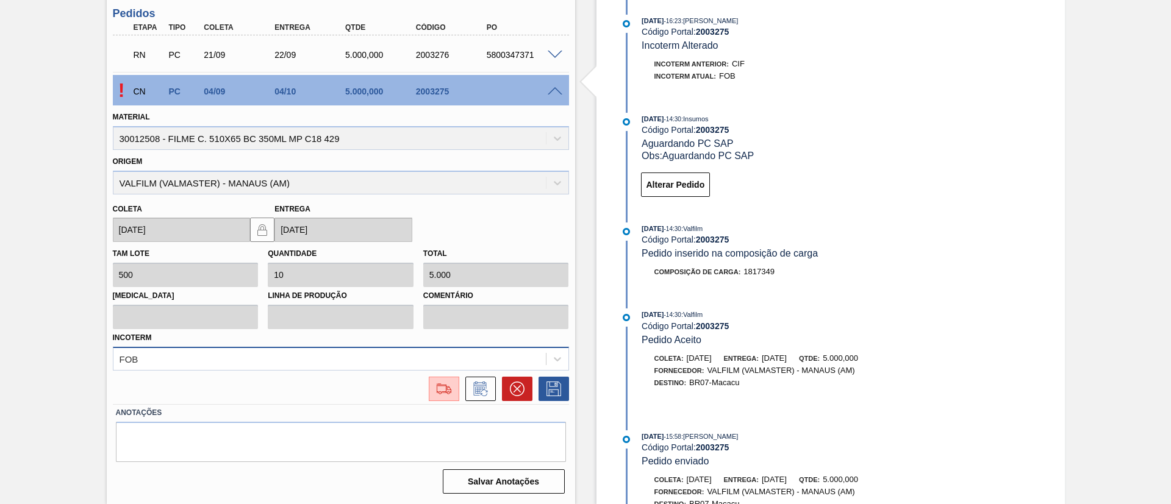
click at [230, 371] on div "FOB" at bounding box center [341, 359] width 456 height 24
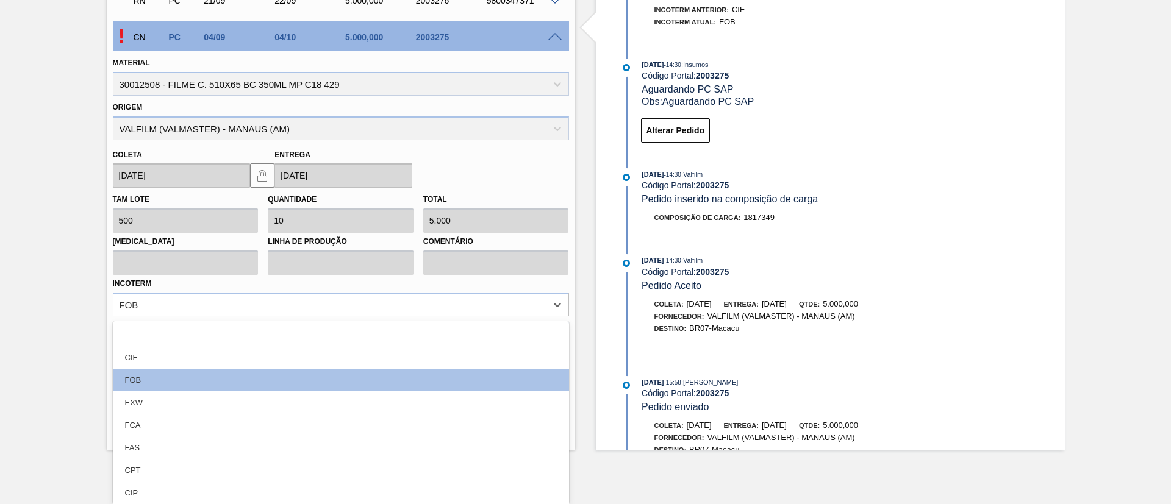
drag, startPoint x: 226, startPoint y: 351, endPoint x: 291, endPoint y: 345, distance: 66.1
click at [226, 351] on div "CIF" at bounding box center [341, 357] width 456 height 23
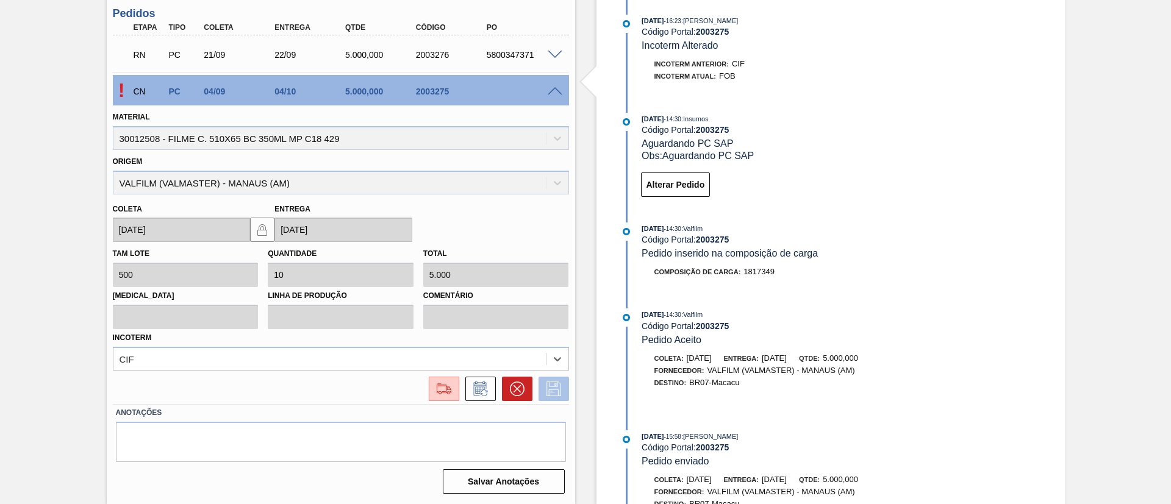
click at [552, 391] on icon at bounding box center [554, 389] width 20 height 15
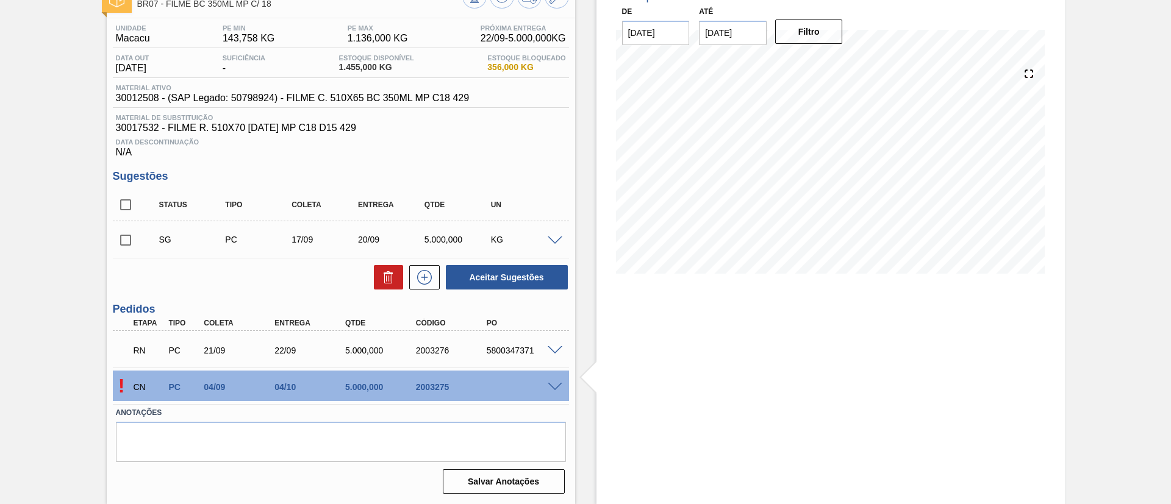
scroll to position [83, 0]
click at [557, 388] on span at bounding box center [555, 387] width 15 height 9
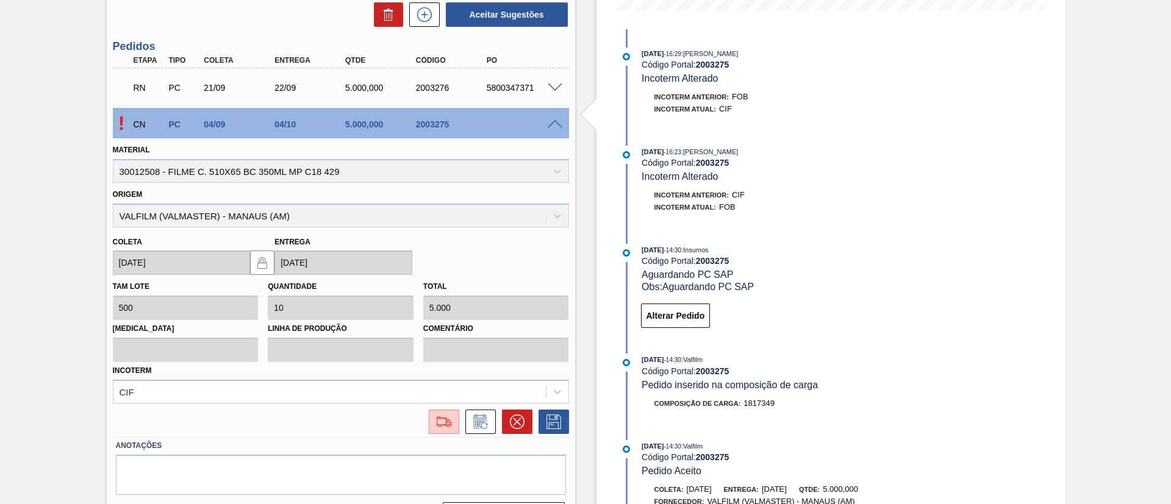
scroll to position [357, 0]
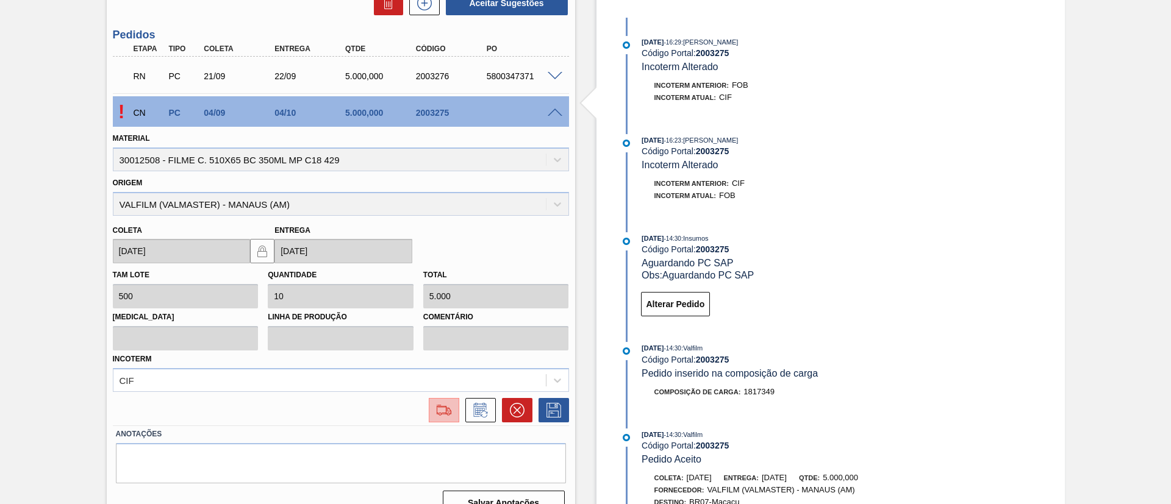
click at [447, 411] on img at bounding box center [444, 410] width 20 height 15
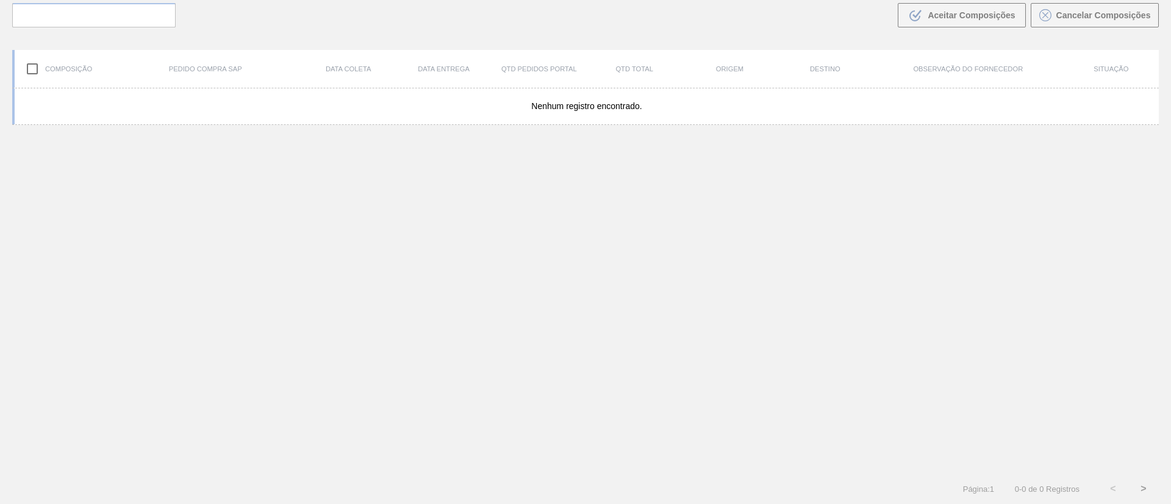
scroll to position [88, 0]
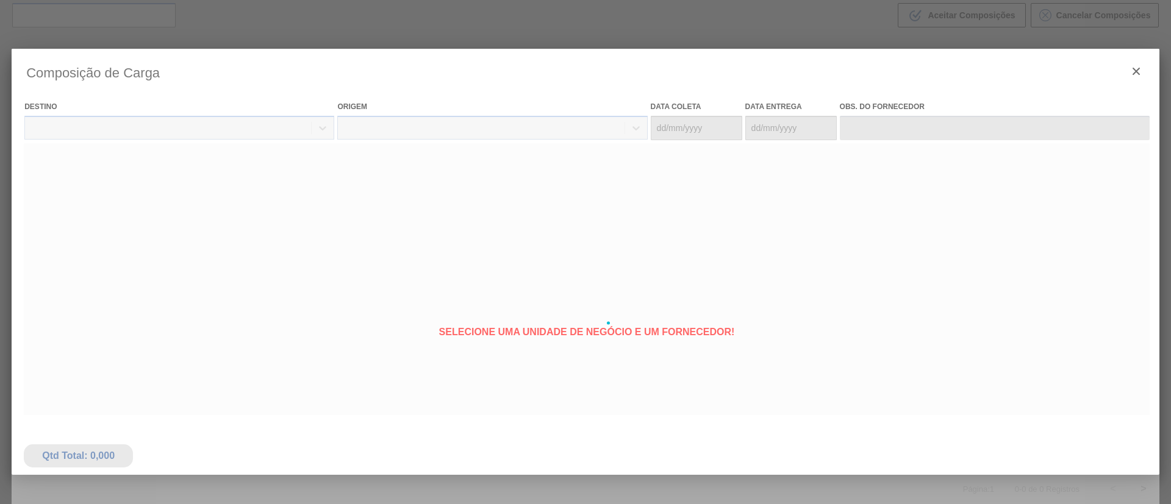
type coleta "04/09/2025"
type entrega "04/10/2025"
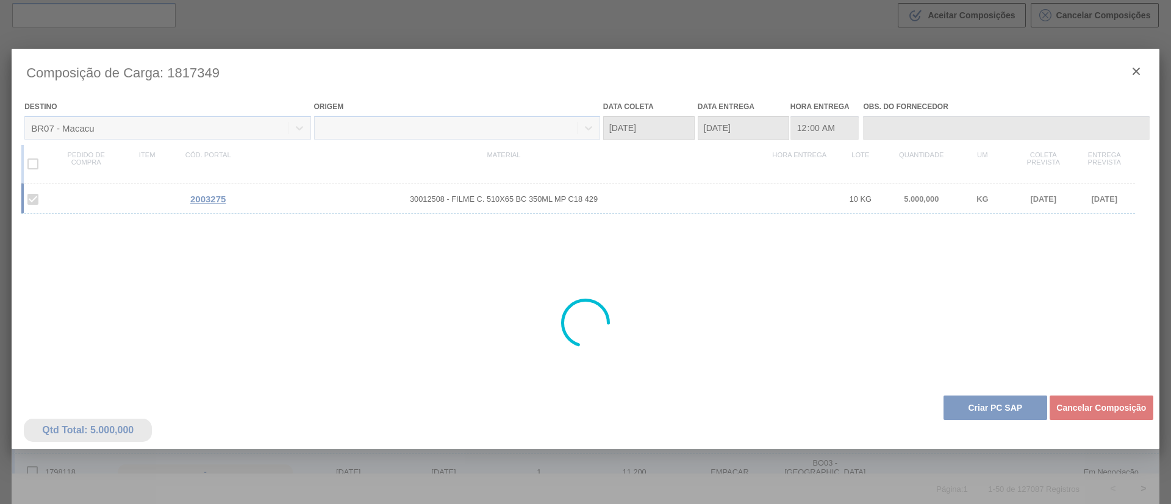
click at [1012, 404] on button "Criar PC SAP" at bounding box center [995, 408] width 104 height 24
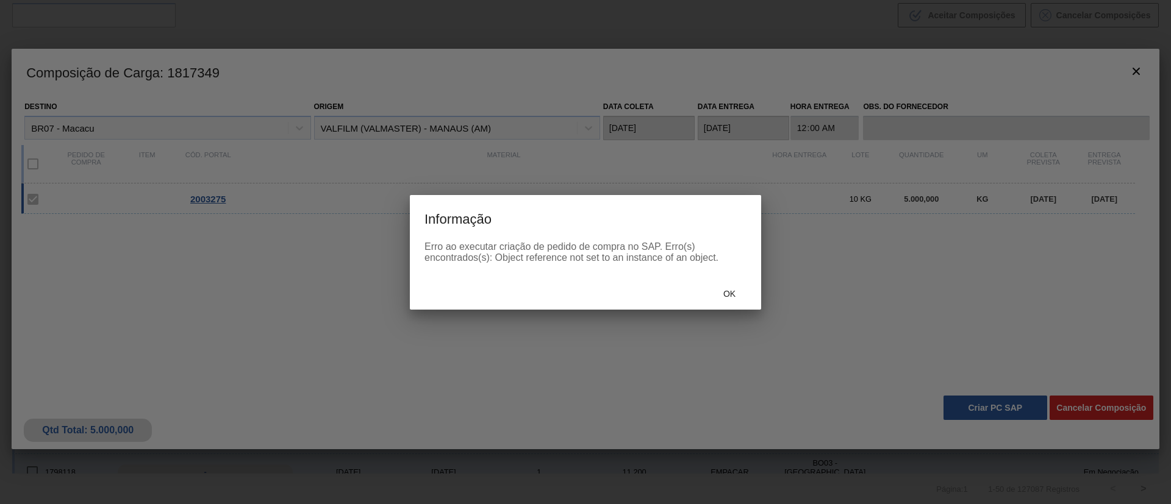
click at [737, 283] on div "Ok" at bounding box center [729, 294] width 54 height 23
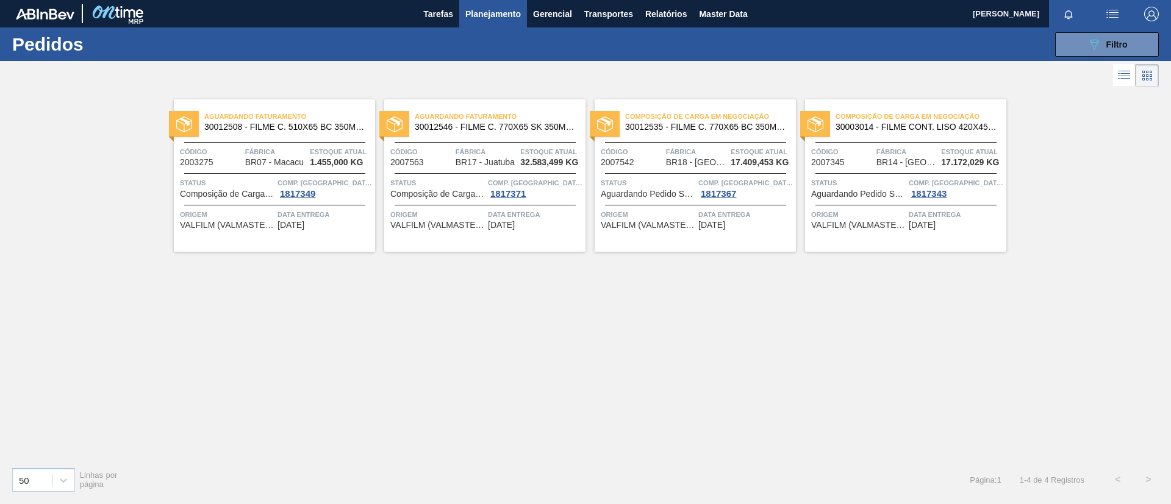
click at [702, 133] on div "Composição de Carga em Negociação 30012535 - FILME C. 770X65 BC 350ML C12 429" at bounding box center [694, 122] width 201 height 27
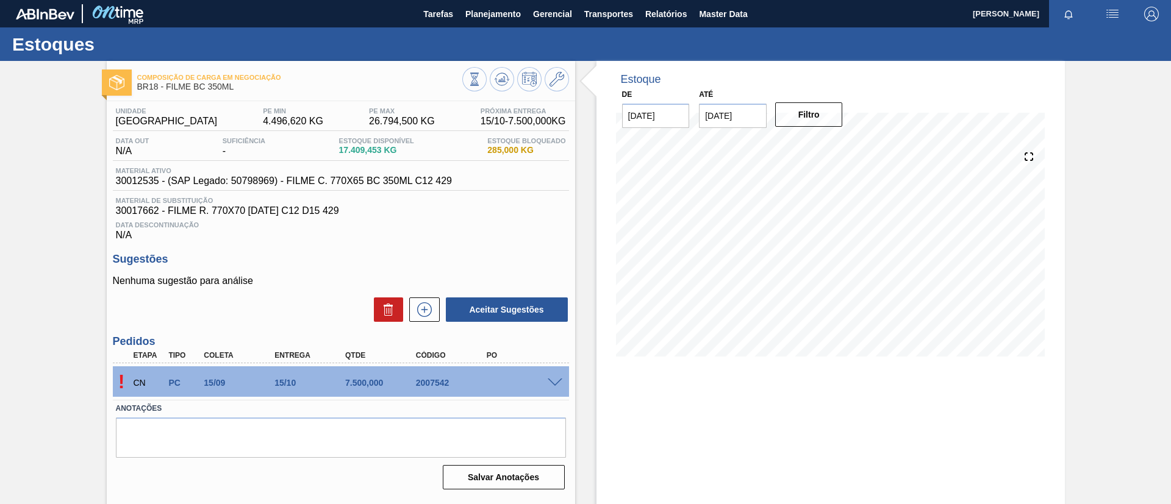
click at [561, 382] on div at bounding box center [556, 381] width 24 height 9
click at [551, 385] on span at bounding box center [555, 383] width 15 height 9
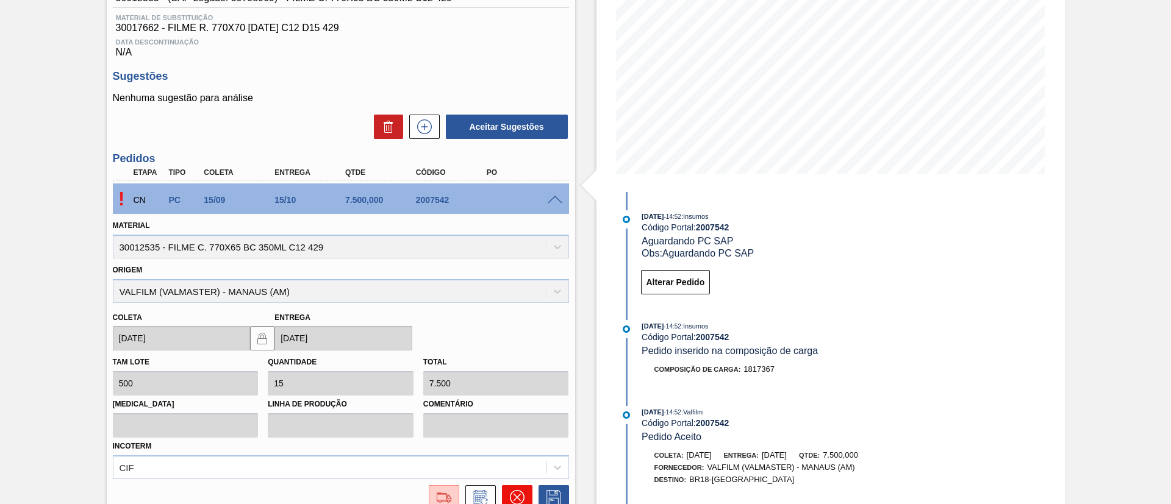
scroll to position [291, 0]
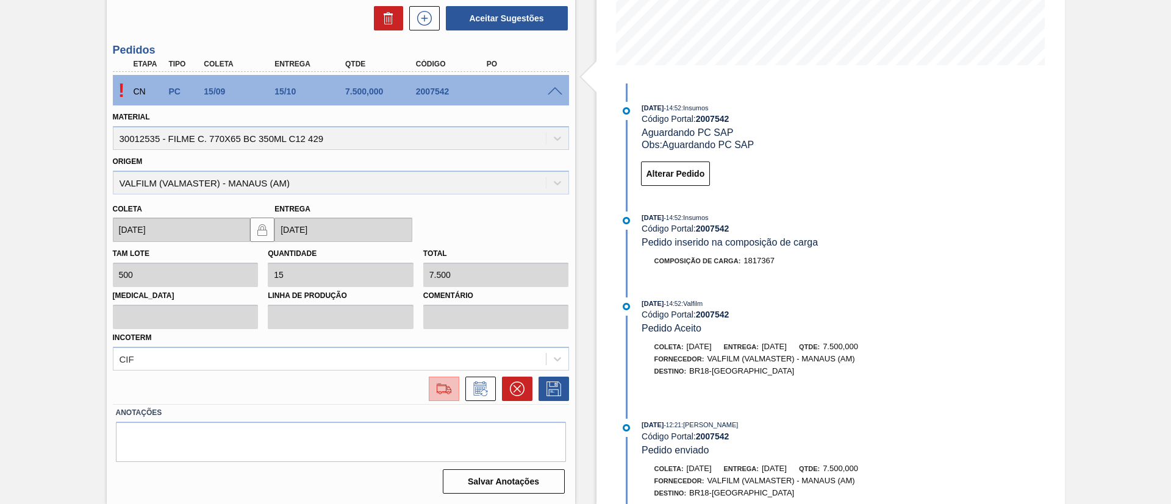
click at [439, 387] on img at bounding box center [444, 389] width 20 height 15
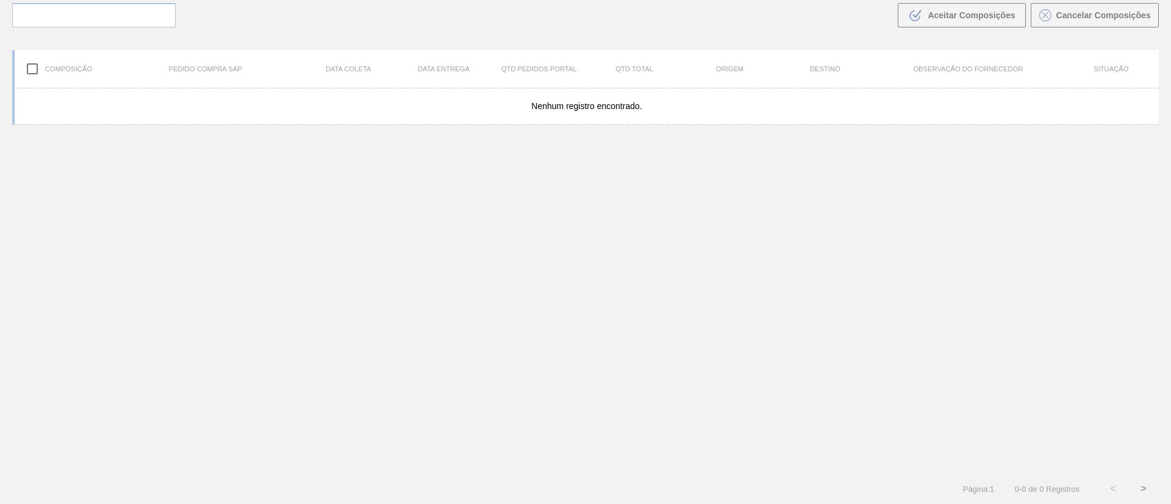
scroll to position [88, 0]
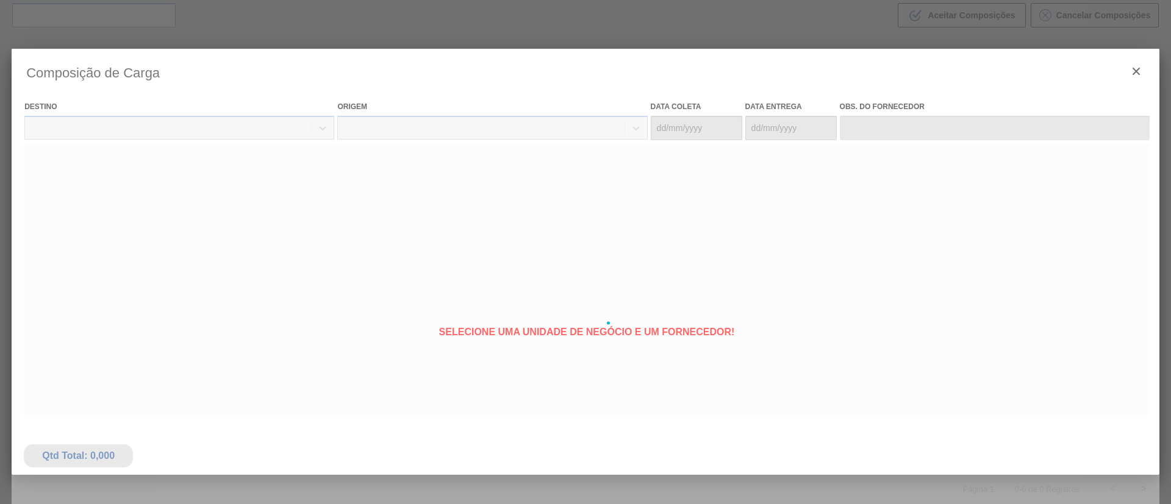
type coleta "15/09/2025"
type entrega "15/10/2025"
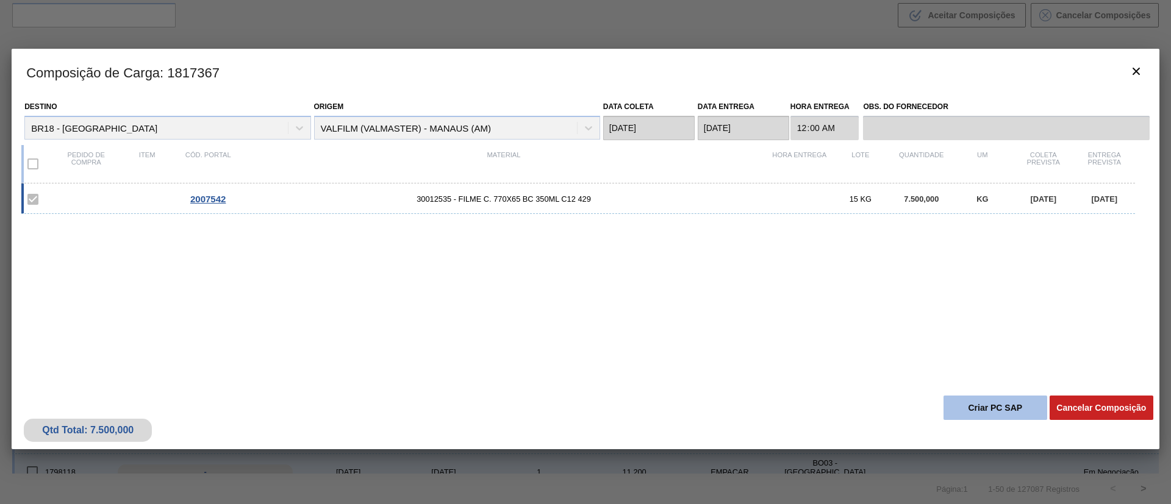
click at [1008, 415] on button "Criar PC SAP" at bounding box center [995, 408] width 104 height 24
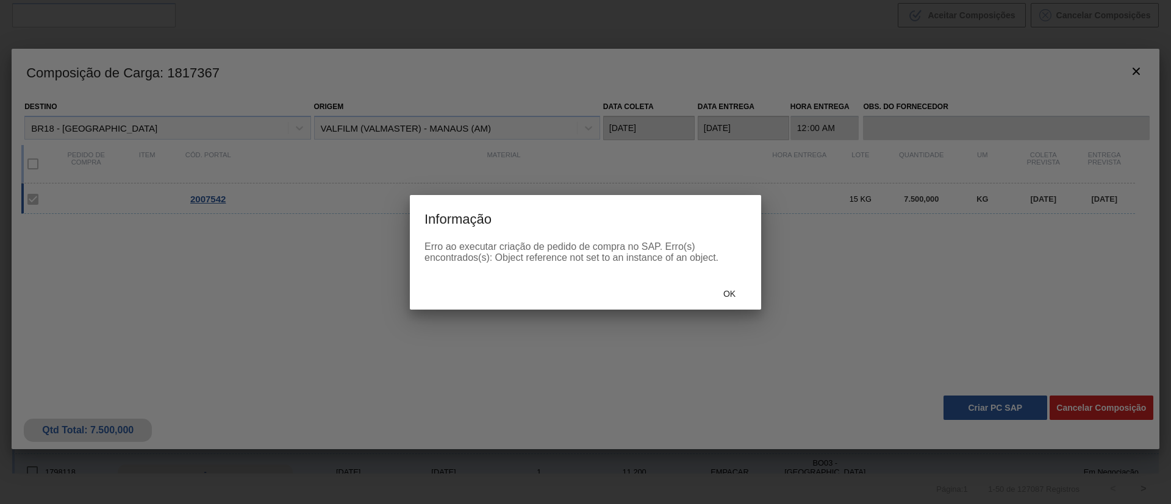
click at [729, 300] on div "Ok" at bounding box center [729, 294] width 54 height 23
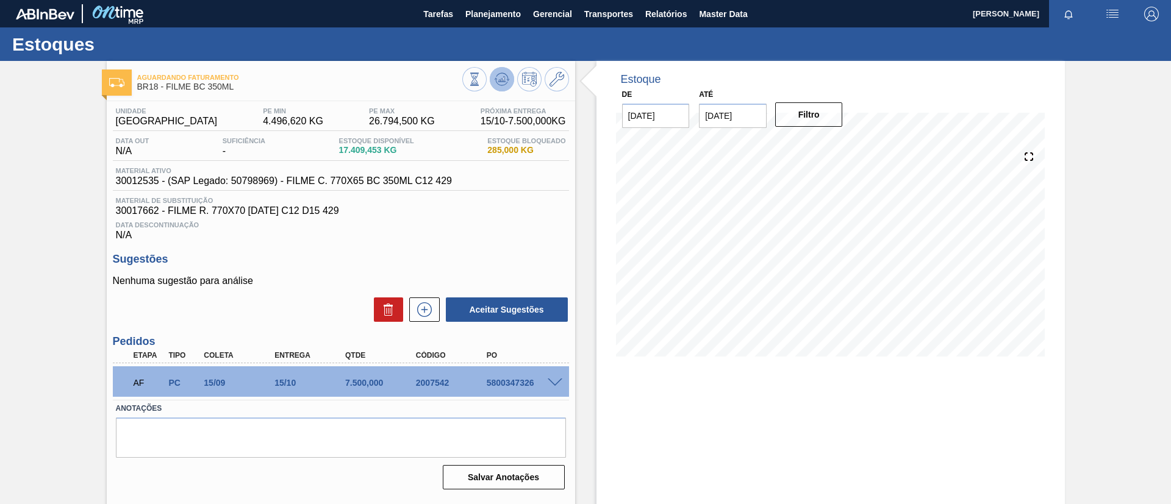
click at [503, 80] on icon at bounding box center [503, 79] width 1 height 5
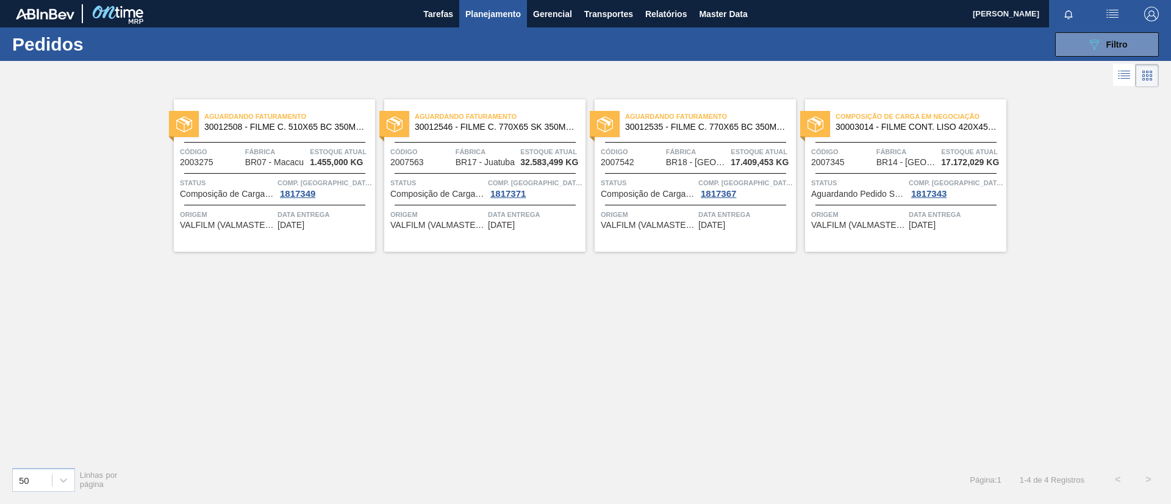
click at [749, 134] on div "Aguardando Faturamento 30012535 - FILME C. 770X65 BC 350ML C12 429" at bounding box center [694, 122] width 201 height 27
click at [932, 124] on span "30003014 - FILME CONT. LISO 420X45 MICRAS" at bounding box center [915, 127] width 161 height 9
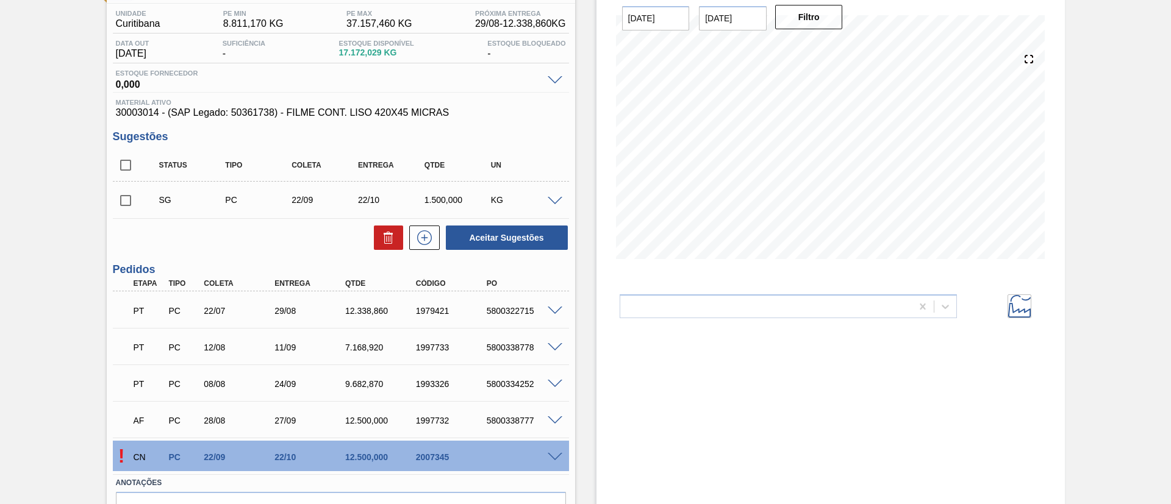
scroll to position [168, 0]
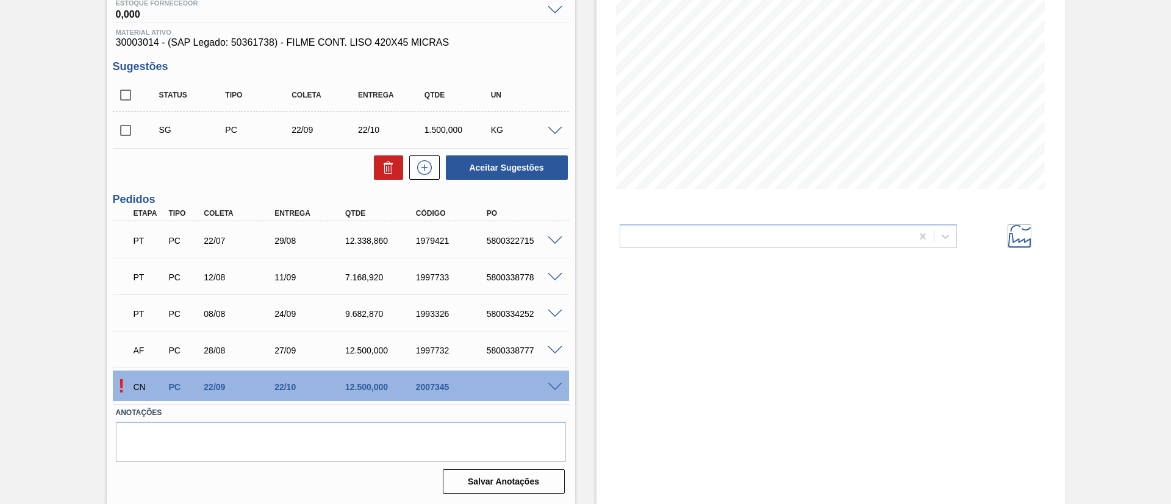
click at [548, 384] on span at bounding box center [555, 387] width 15 height 9
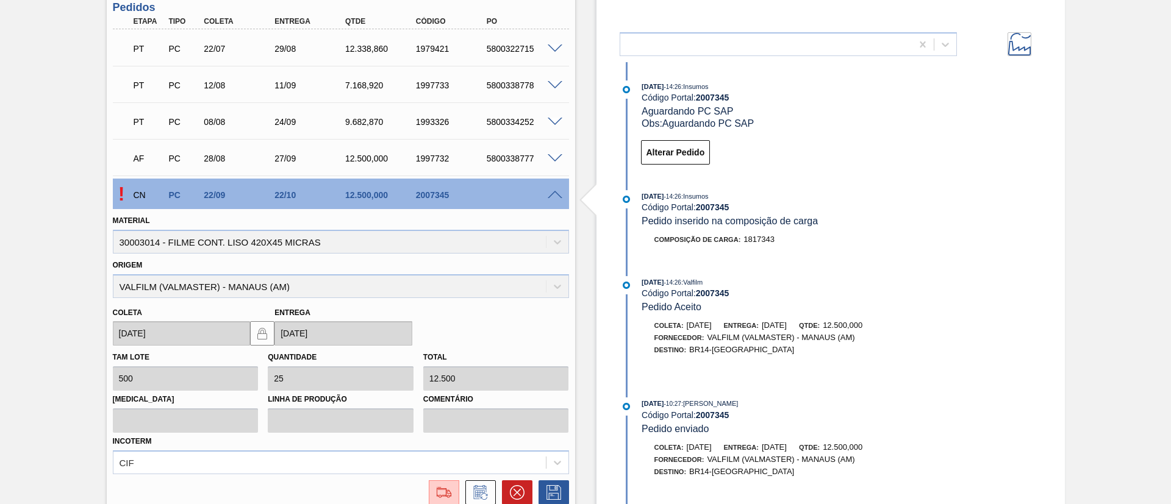
scroll to position [442, 0]
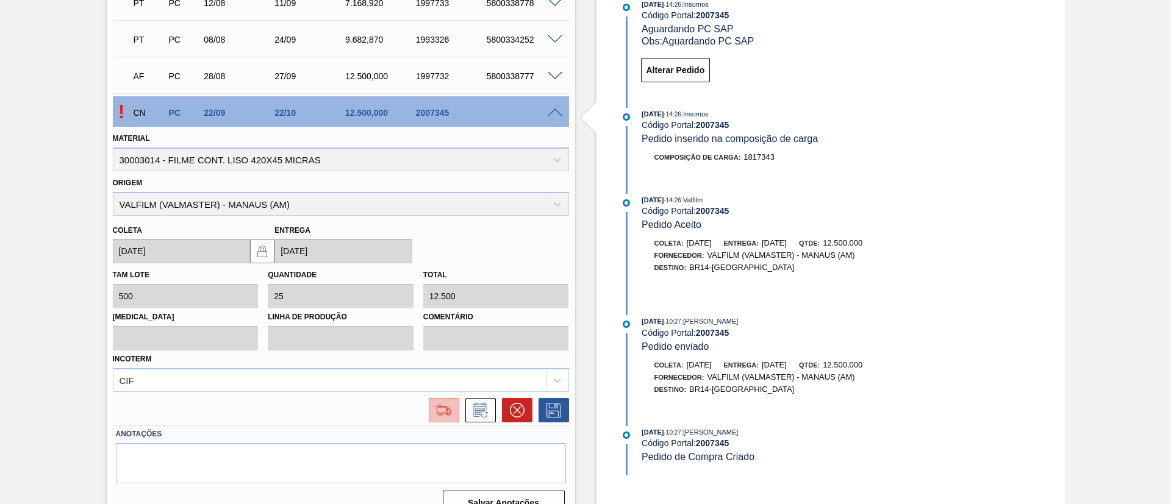
click at [444, 418] on button at bounding box center [444, 410] width 30 height 24
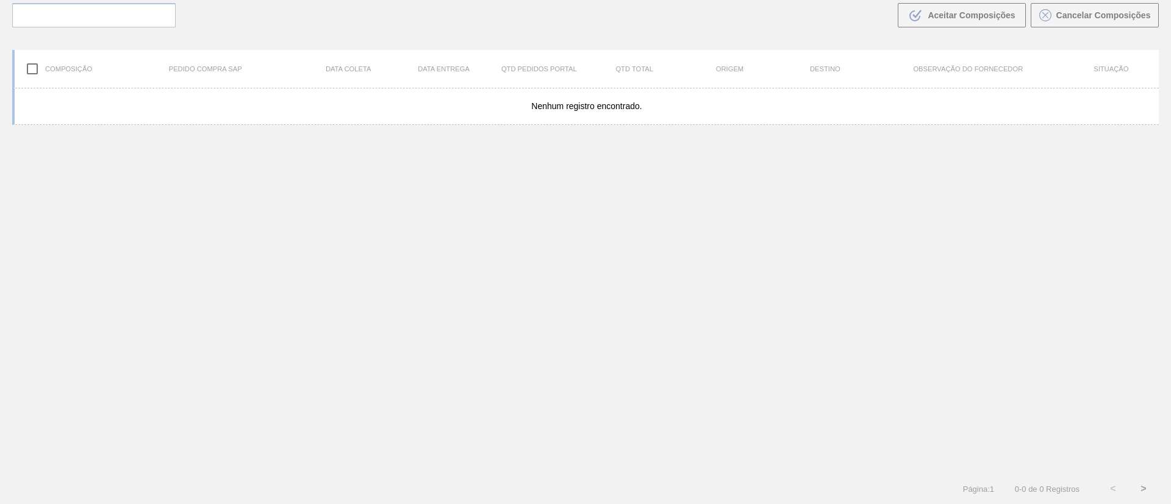
scroll to position [88, 0]
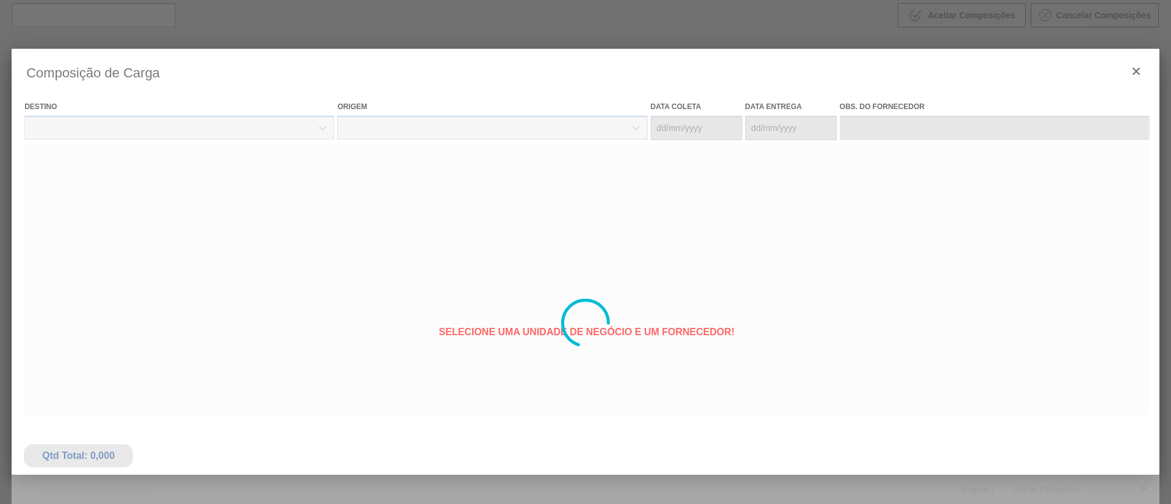
type coleta "22/09/2025"
type entrega "22/10/2025"
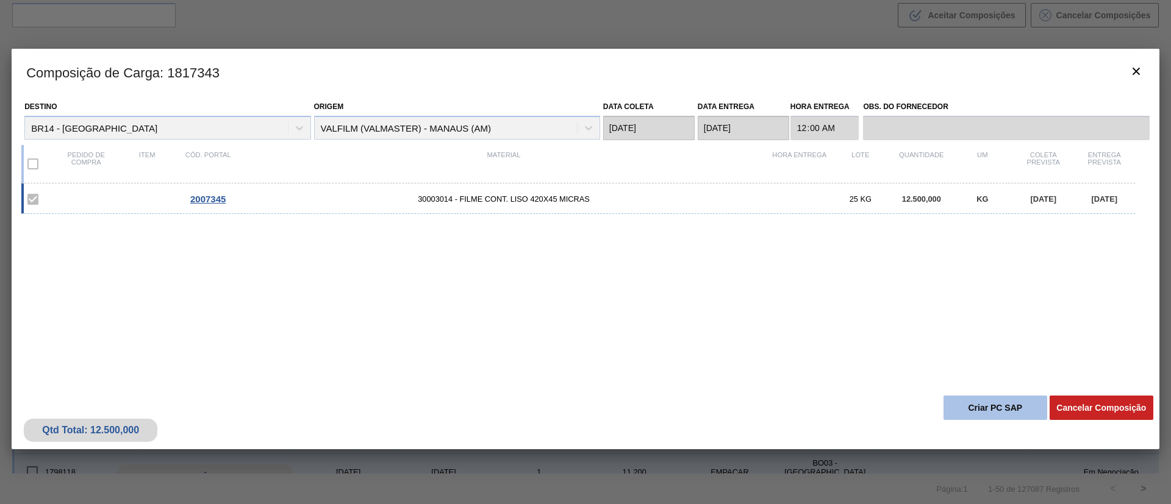
click at [944, 398] on button "Criar PC SAP" at bounding box center [995, 408] width 104 height 24
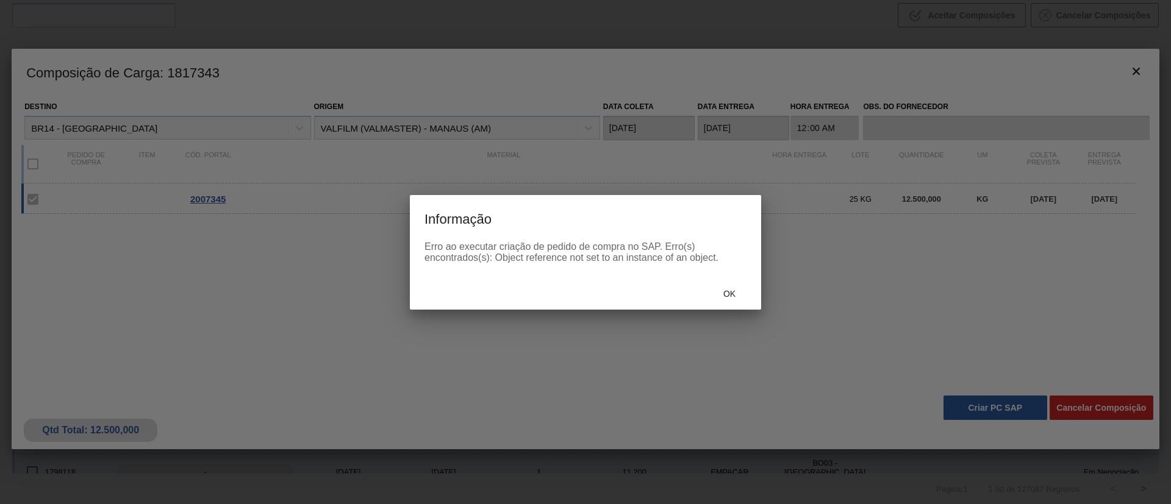
click at [699, 291] on div "Ok" at bounding box center [585, 294] width 351 height 32
click at [713, 291] on div "Ok" at bounding box center [729, 294] width 54 height 23
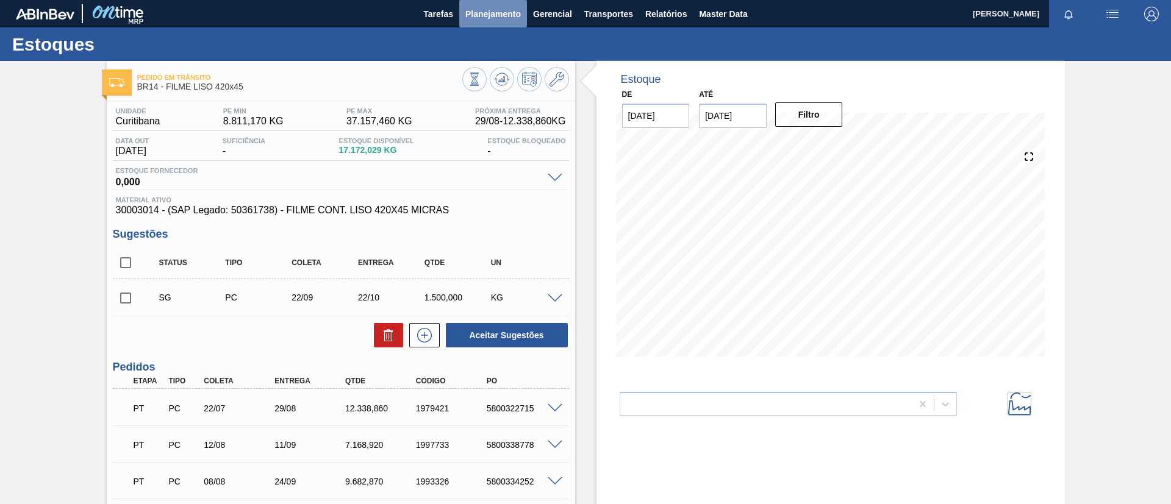
click at [498, 10] on span "Planejamento" at bounding box center [492, 14] width 55 height 15
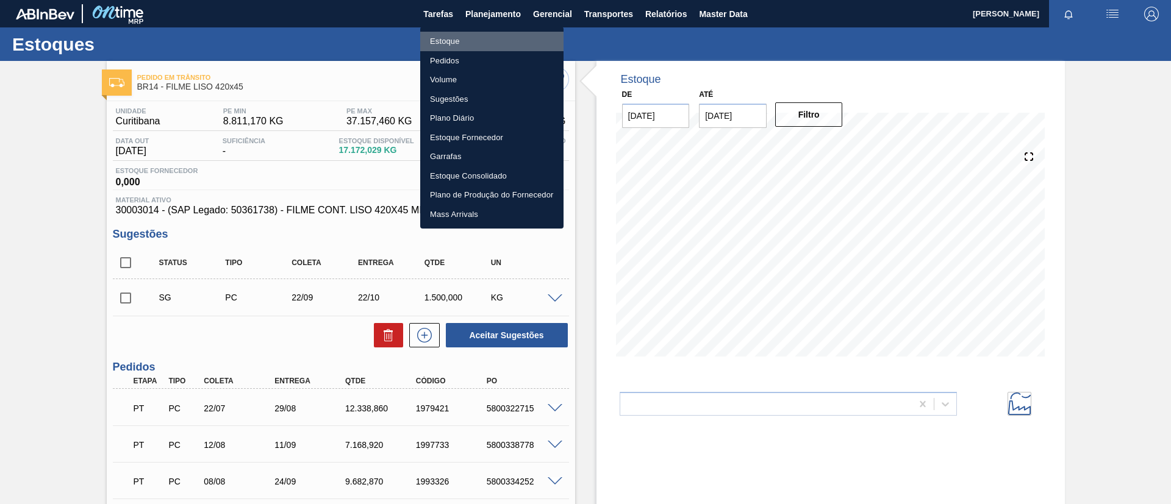
click at [503, 37] on li "Estoque" at bounding box center [491, 42] width 143 height 20
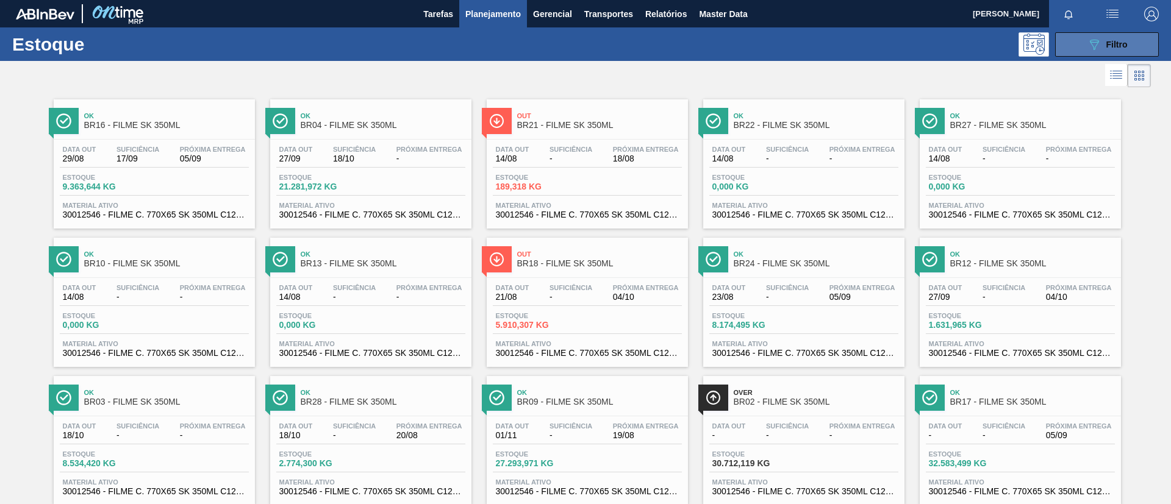
click at [1102, 43] on div "089F7B8B-B2A5-4AFE-B5C0-19BA573D28AC Filtro" at bounding box center [1106, 44] width 41 height 15
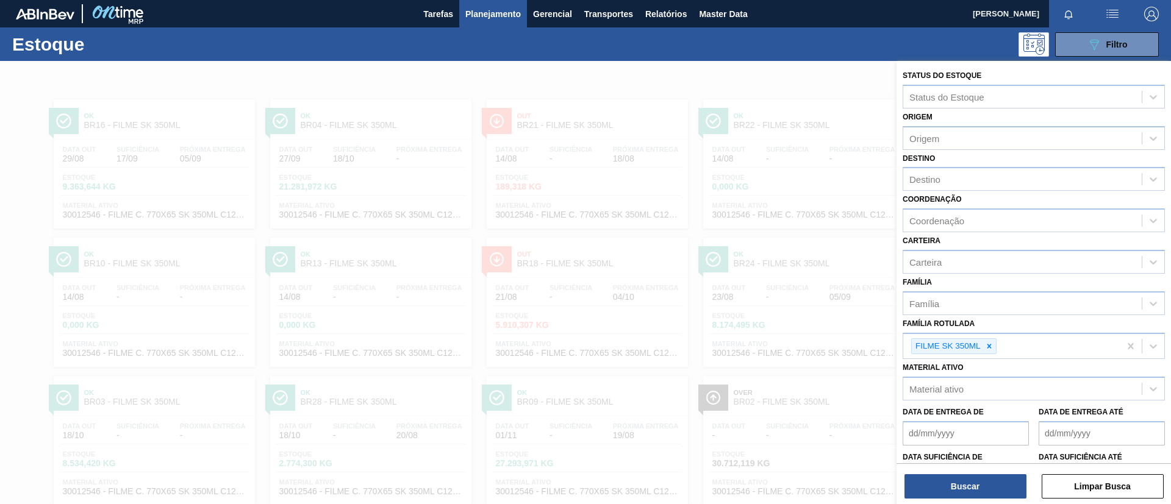
click at [263, 190] on div at bounding box center [585, 313] width 1171 height 504
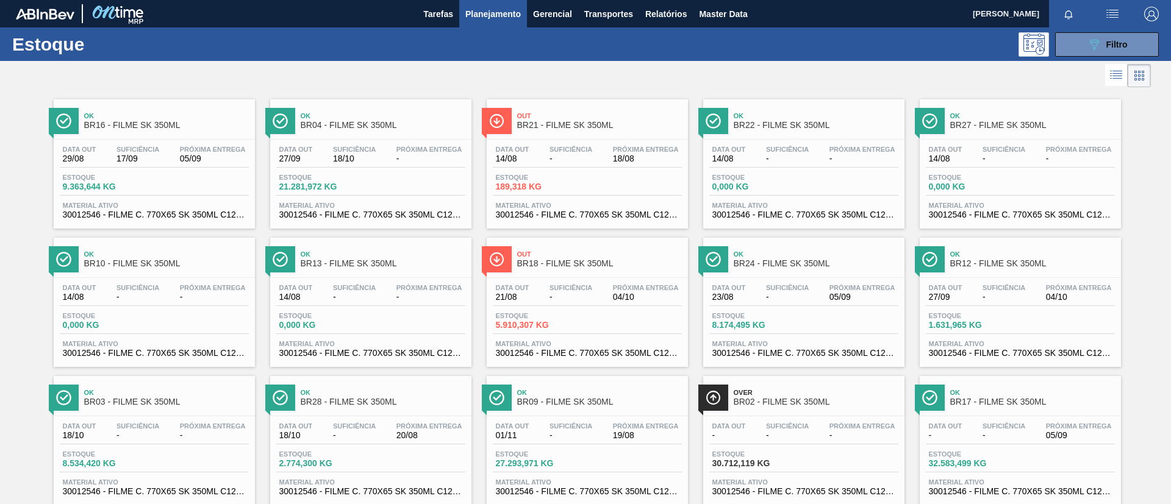
click at [804, 274] on div "Ok BR24 - FILME SK 350ML Data out 23/08 Suficiência - Próxima Entrega 05/09 Est…" at bounding box center [803, 302] width 201 height 129
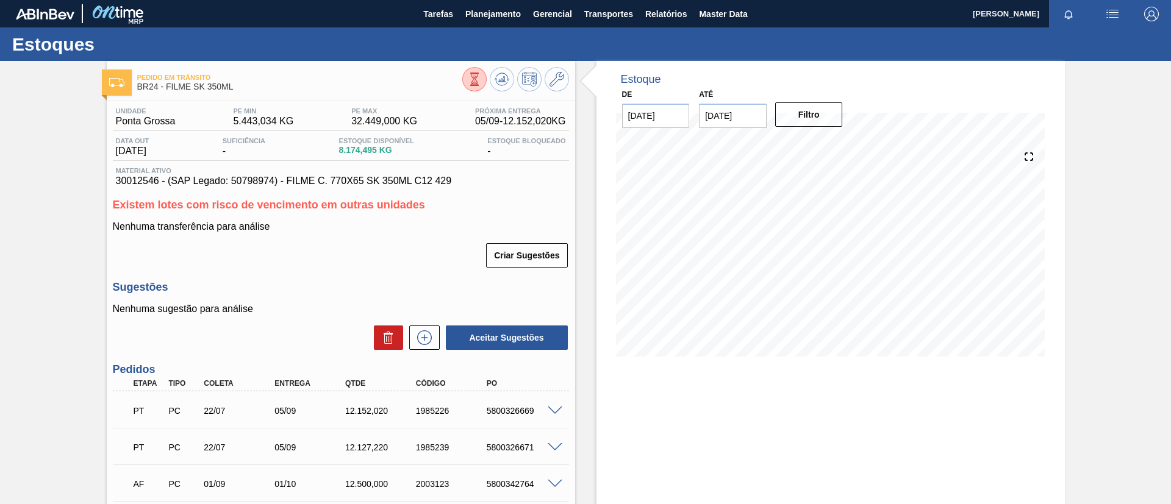
click at [473, 77] on icon at bounding box center [474, 79] width 13 height 13
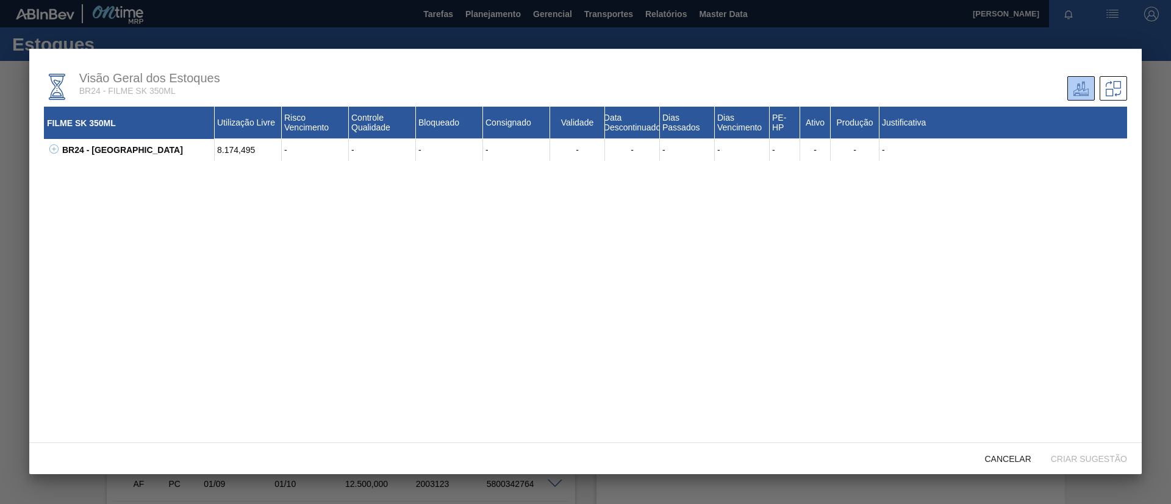
click at [54, 148] on icon at bounding box center [54, 149] width 1 height 4
click at [68, 171] on icon at bounding box center [69, 170] width 9 height 9
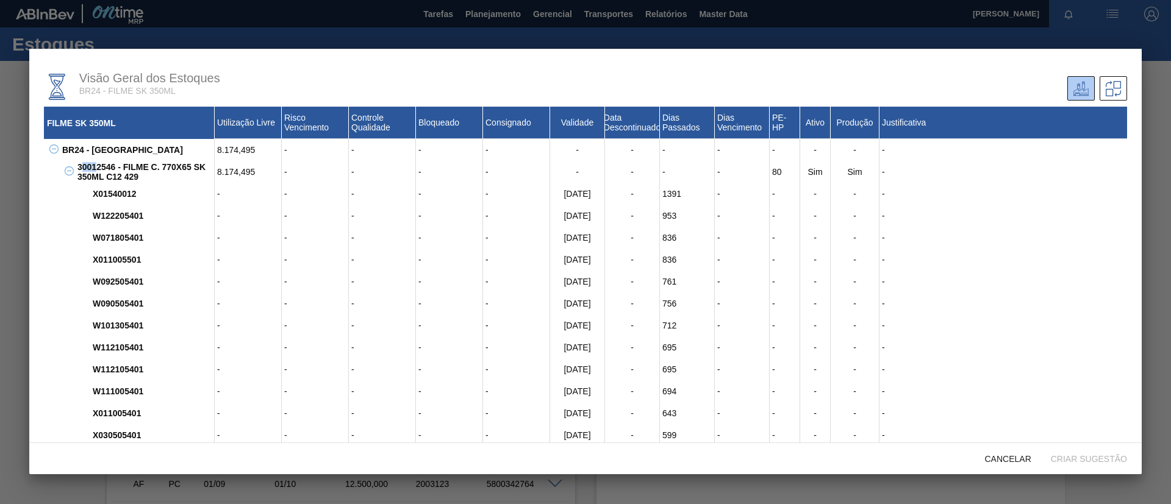
drag, startPoint x: 81, startPoint y: 167, endPoint x: 98, endPoint y: 166, distance: 17.1
click at [98, 166] on div "30012546 - FILME C. 770X65 SK 350ML C12 429" at bounding box center [144, 172] width 140 height 22
click at [91, 166] on div "30012546 - FILME C. 770X65 SK 350ML C12 429" at bounding box center [144, 172] width 140 height 22
drag, startPoint x: 76, startPoint y: 166, endPoint x: 115, endPoint y: 168, distance: 39.1
click at [115, 168] on div "30012546 - FILME C. 770X65 SK 350ML C12 429" at bounding box center [144, 172] width 140 height 22
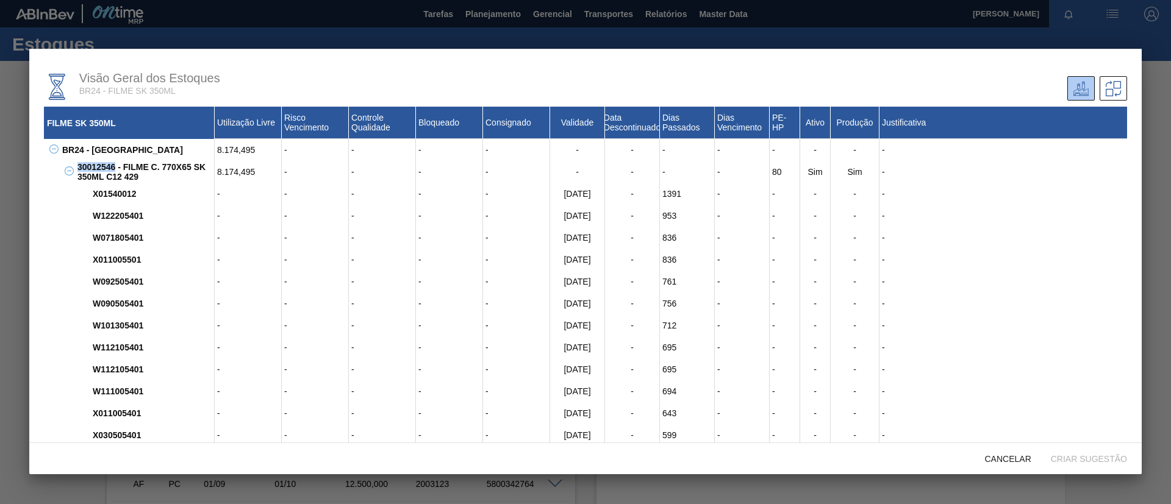
copy div "30012546"
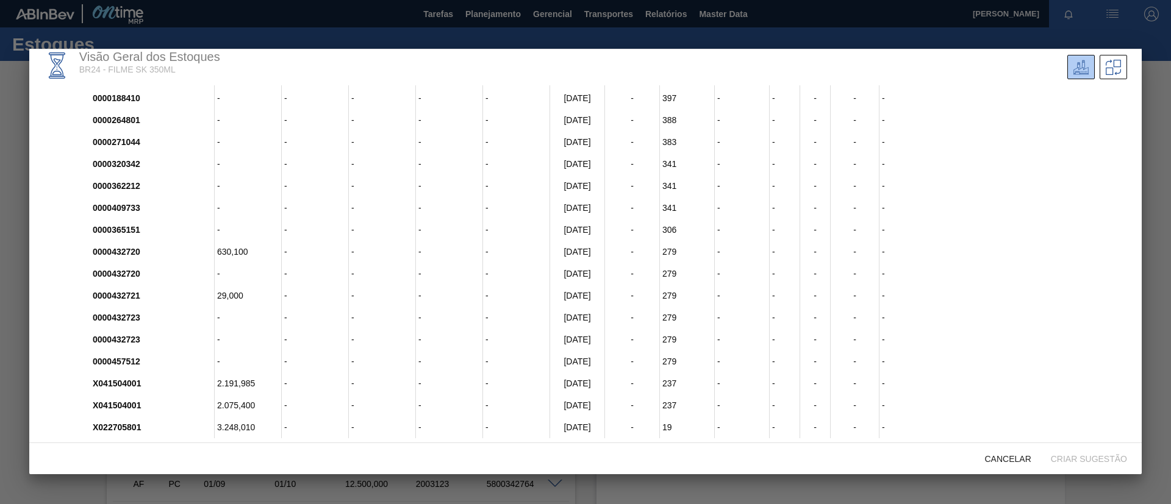
scroll to position [33, 0]
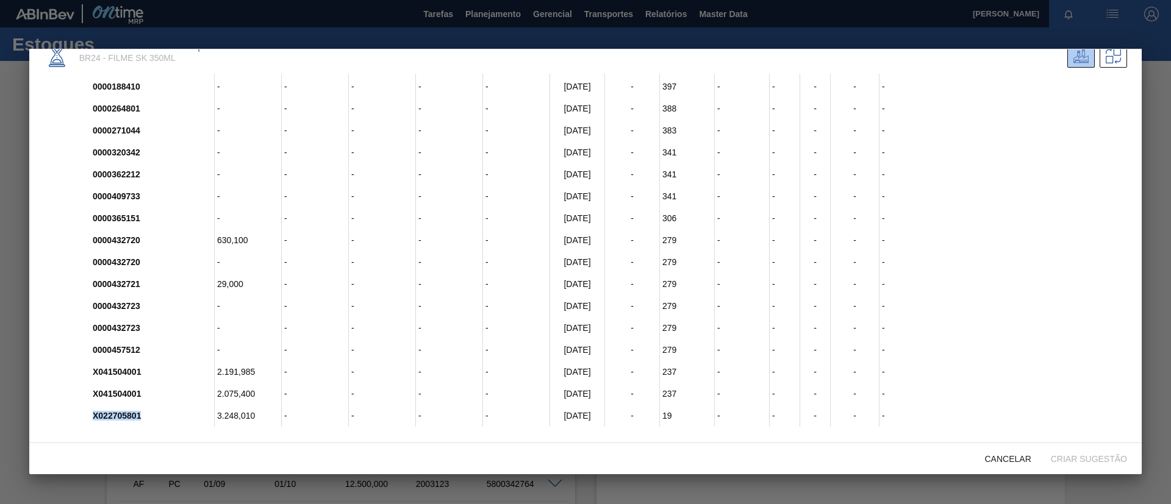
drag, startPoint x: 87, startPoint y: 415, endPoint x: 175, endPoint y: 416, distance: 88.4
click at [175, 416] on div "X022705801 3.248,010 - - - - 25/07/2026 - 19 - - - - -" at bounding box center [600, 416] width 1052 height 22
copy div "X022705801"
click at [0, 102] on div at bounding box center [585, 252] width 1171 height 504
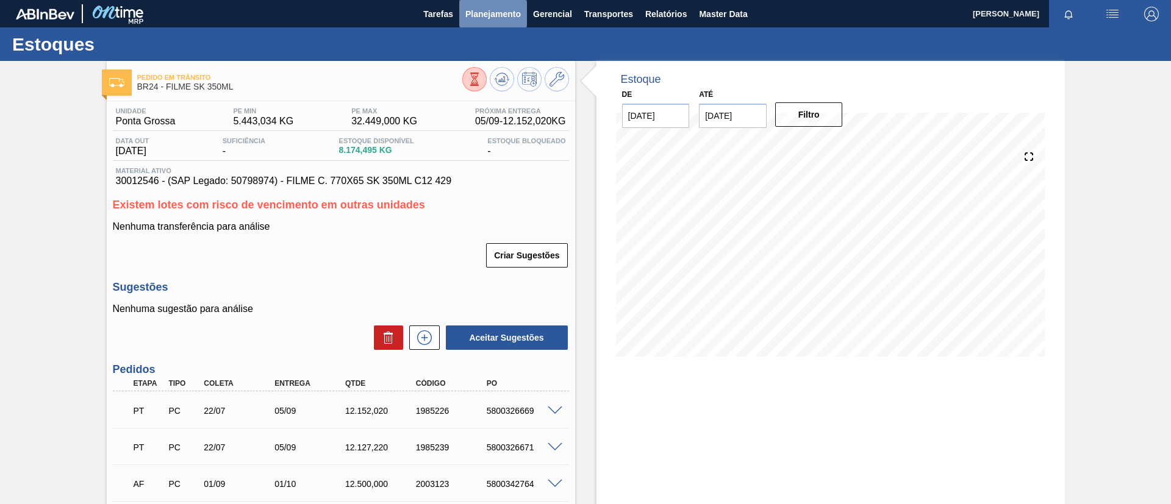
click at [466, 10] on span "Planejamento" at bounding box center [492, 14] width 55 height 15
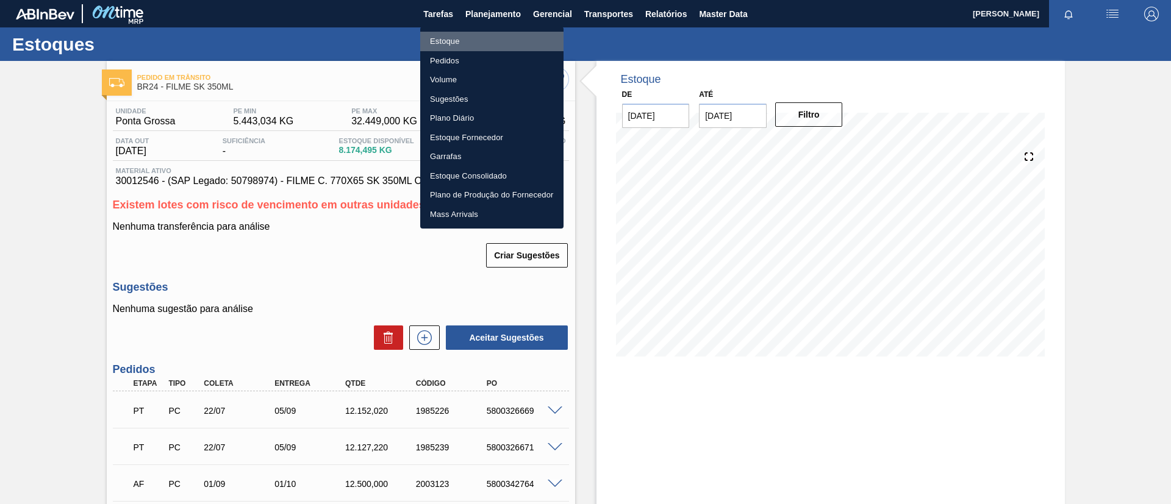
click at [477, 38] on li "Estoque" at bounding box center [491, 42] width 143 height 20
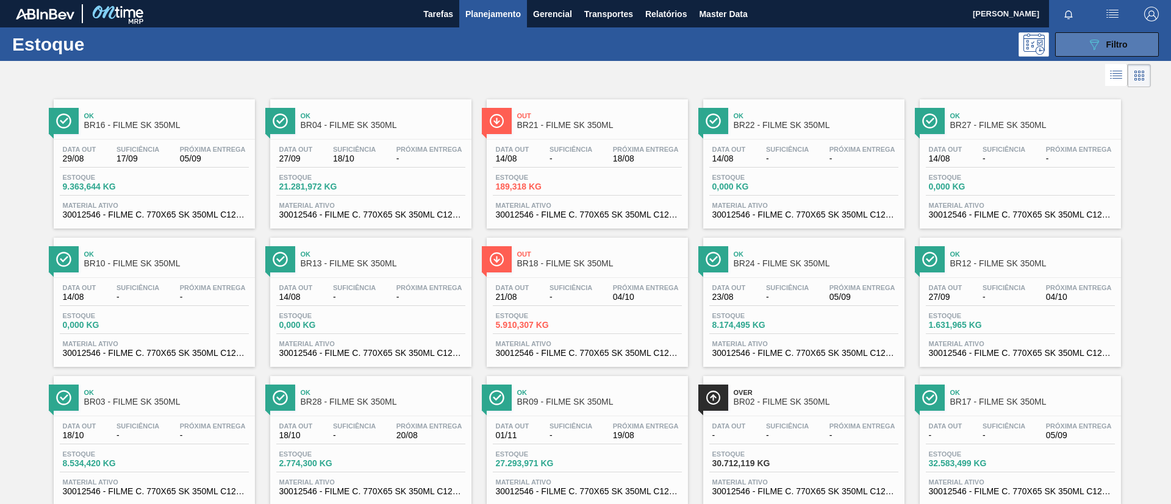
click at [1081, 45] on button "089F7B8B-B2A5-4AFE-B5C0-19BA573D28AC Filtro" at bounding box center [1107, 44] width 104 height 24
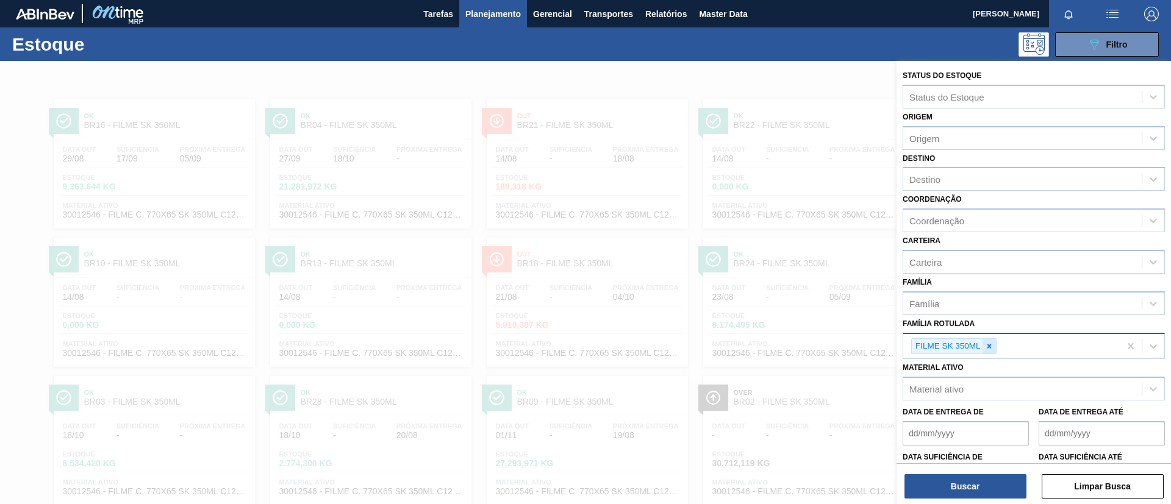
click at [993, 346] on div at bounding box center [988, 346] width 13 height 15
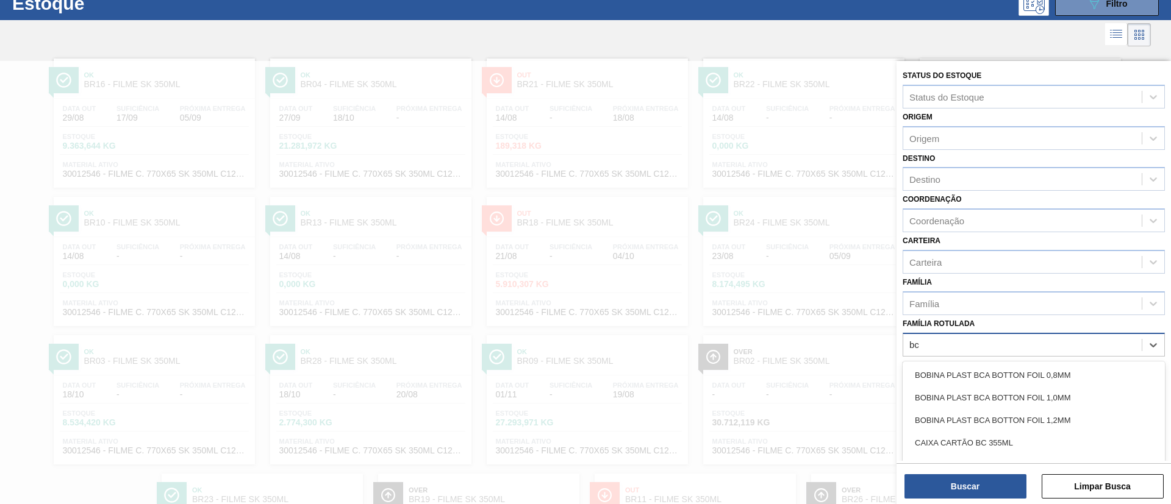
scroll to position [45, 0]
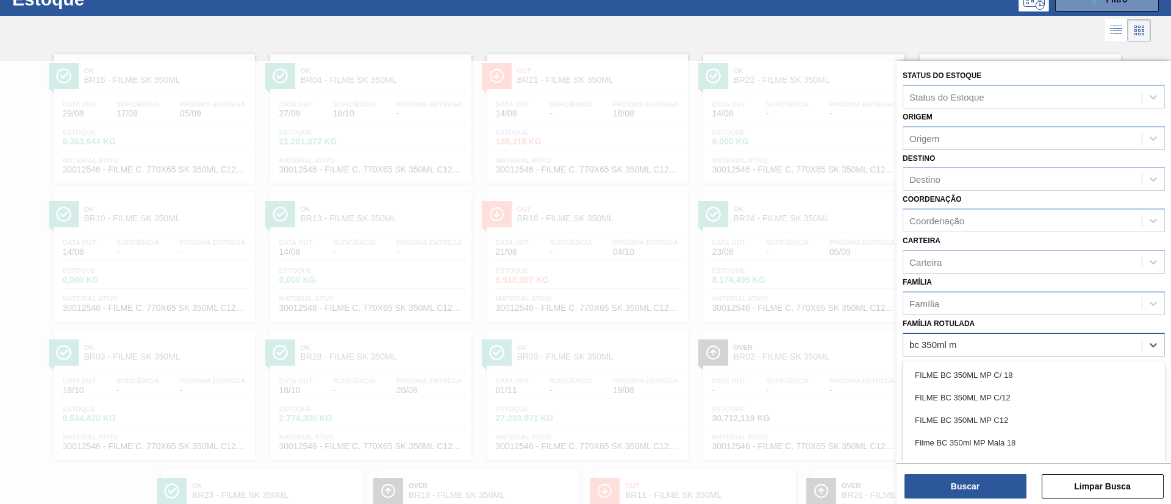
type Rotulada "bc 350ml mp"
click at [1015, 362] on div "FILME BC 350ML MP C/ 18 FILME BC 350ML MP C/12 FILME BC 350ML MP C12 Filme BC 3…" at bounding box center [1033, 421] width 262 height 118
click at [1016, 363] on div "FILME BC 350ML MP C/ 18 FILME BC 350ML MP C/12 FILME BC 350ML MP C12 Filme BC 3…" at bounding box center [1033, 421] width 262 height 118
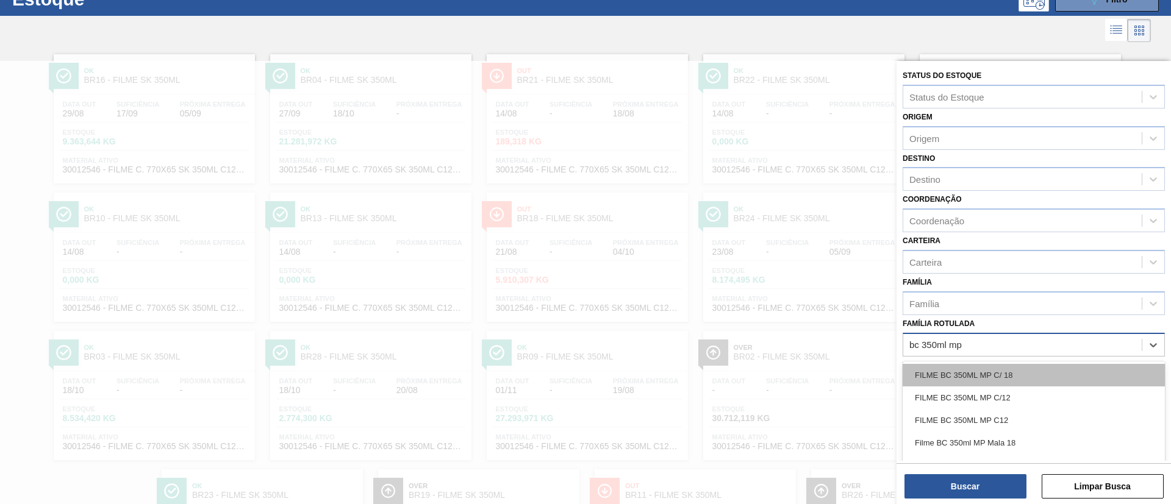
click at [1026, 371] on div "FILME BC 350ML MP C/ 18" at bounding box center [1033, 375] width 262 height 23
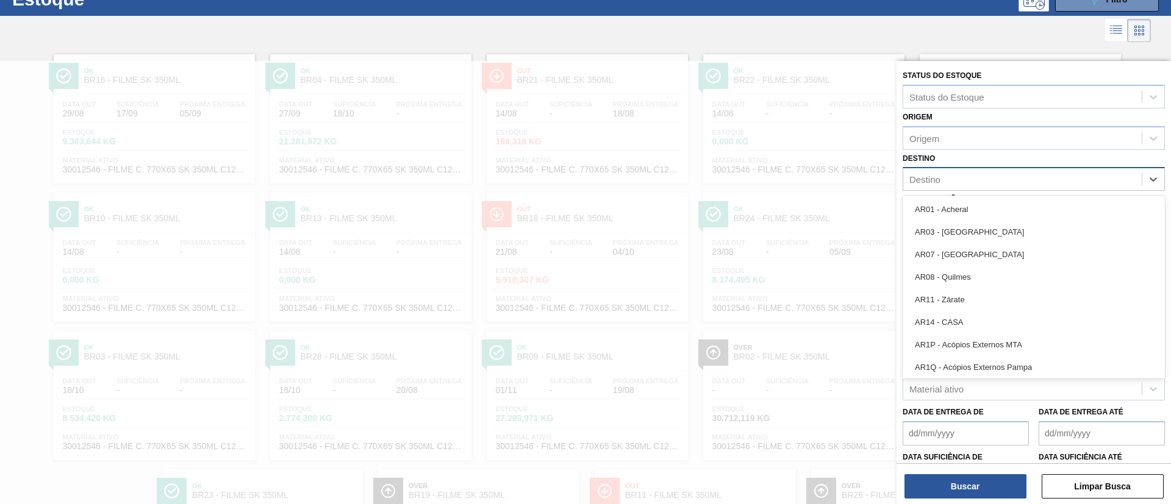
click at [970, 174] on div "Destino" at bounding box center [1022, 180] width 238 height 18
type input "ag"
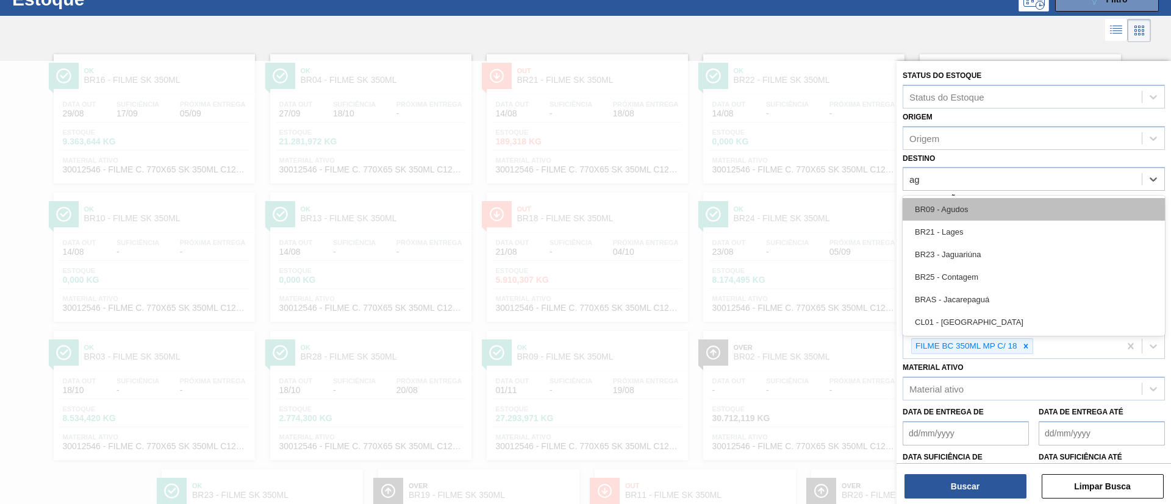
click at [972, 204] on div "BR09 - Agudos" at bounding box center [1033, 209] width 262 height 23
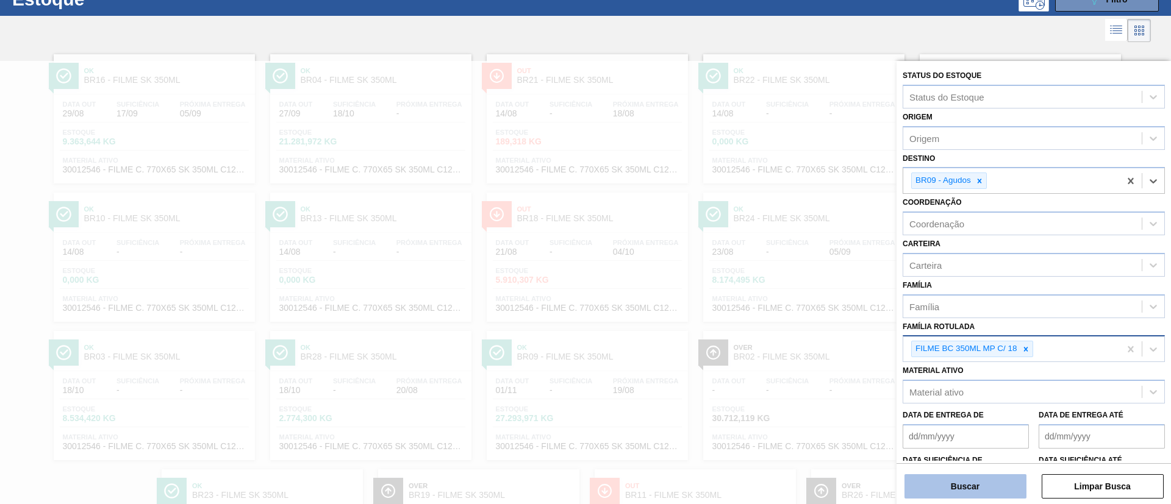
click at [955, 477] on button "Buscar" at bounding box center [965, 486] width 122 height 24
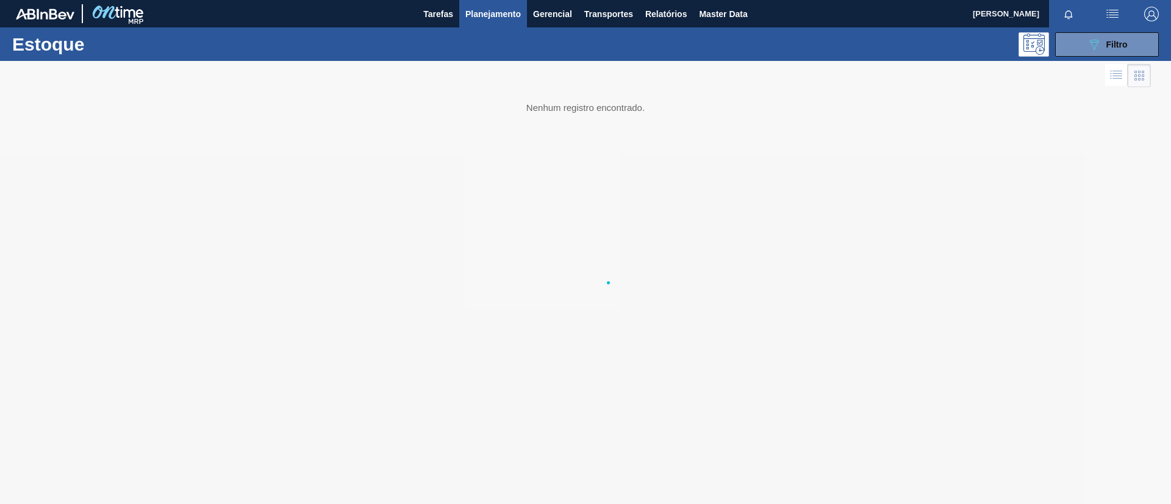
scroll to position [0, 0]
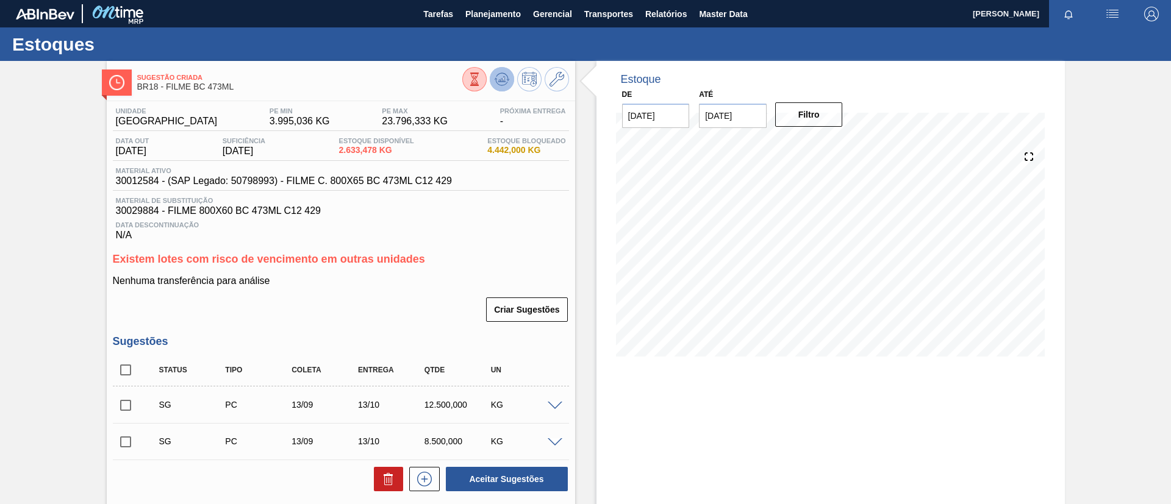
click at [481, 79] on icon at bounding box center [474, 79] width 13 height 13
